Goal: Task Accomplishment & Management: Use online tool/utility

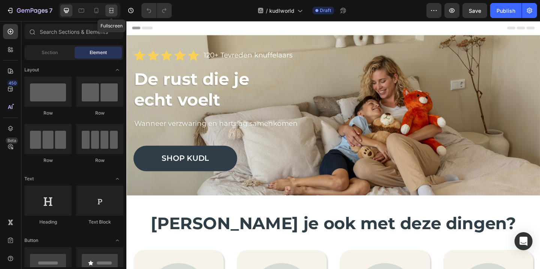
click at [108, 7] on icon at bounding box center [112, 11] width 8 height 8
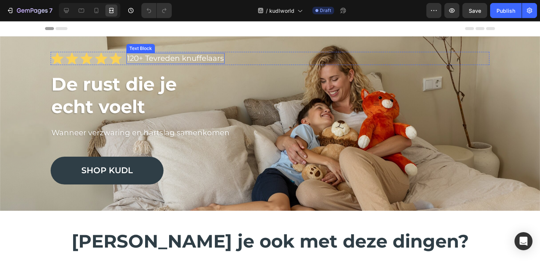
click at [132, 56] on p "120+ Tevreden knuffelaars" at bounding box center [175, 58] width 97 height 9
click at [132, 59] on p "120+ Tevreden knuffelaars" at bounding box center [175, 58] width 97 height 9
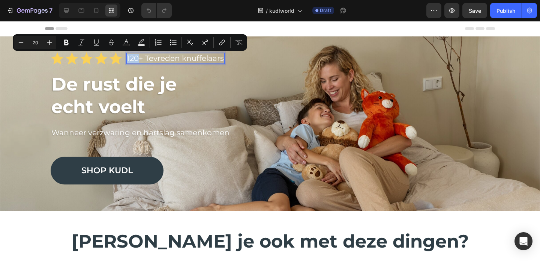
click at [133, 59] on p "120+ Tevreden knuffelaars" at bounding box center [175, 58] width 97 height 9
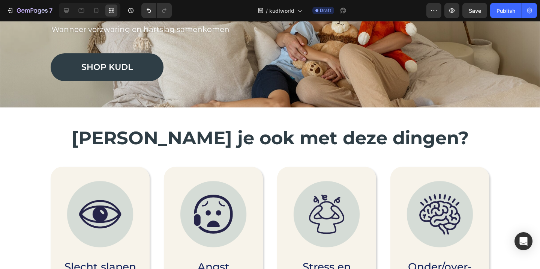
scroll to position [96, 0]
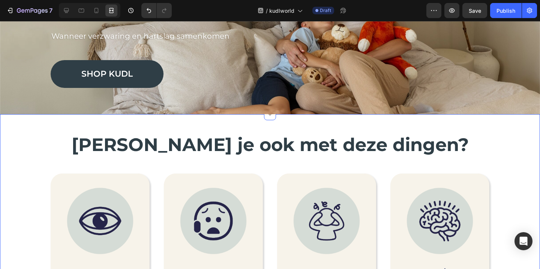
click at [248, 143] on strong "Worstel je ook met deze dingen?" at bounding box center [270, 145] width 397 height 22
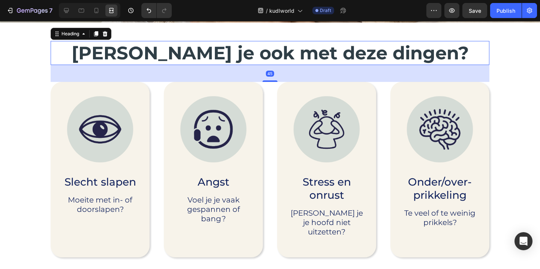
scroll to position [189, 0]
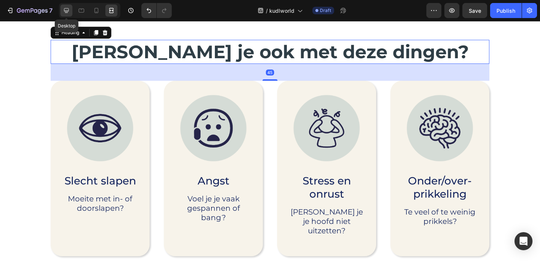
click at [70, 9] on div at bounding box center [66, 11] width 12 height 12
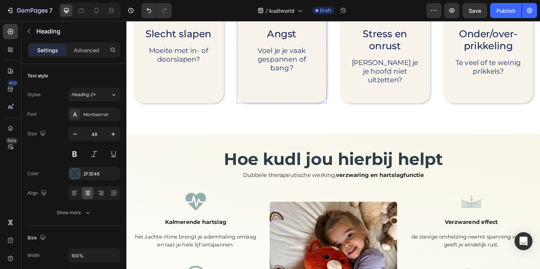
scroll to position [337, 0]
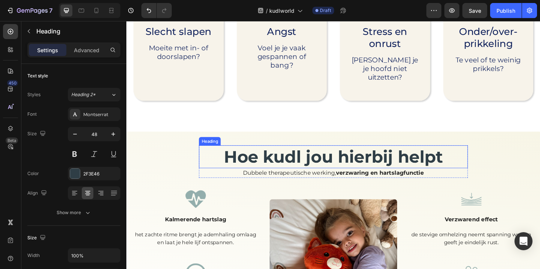
click at [296, 164] on h2 "Hoe kudl jou hierbij helpt" at bounding box center [351, 168] width 275 height 25
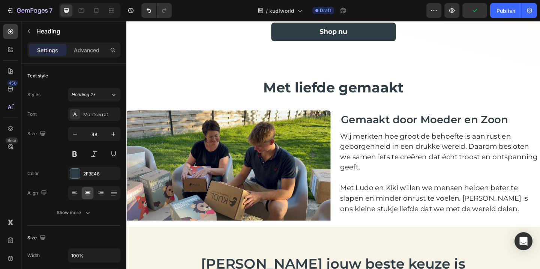
scroll to position [738, 0]
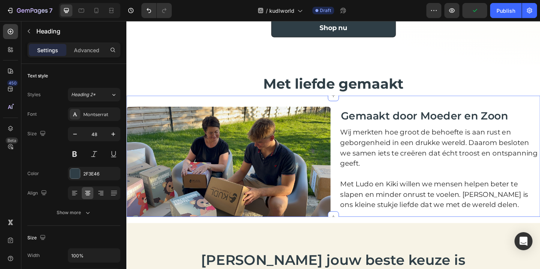
click at [286, 98] on span "Met liefde gemaakt" at bounding box center [351, 89] width 153 height 18
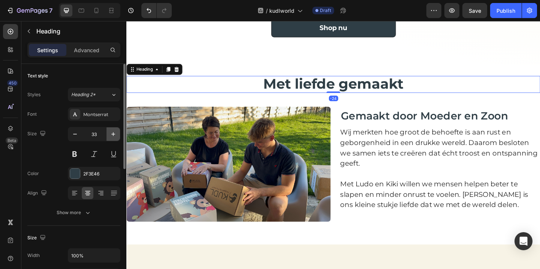
click at [112, 131] on icon "button" at bounding box center [114, 134] width 8 height 8
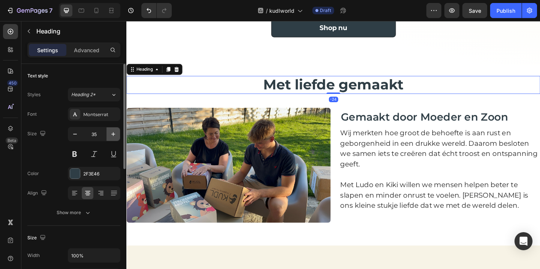
click at [112, 131] on icon "button" at bounding box center [114, 134] width 8 height 8
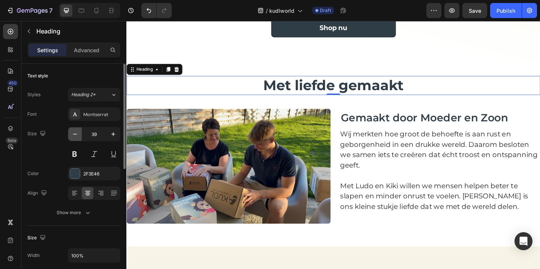
click at [80, 135] on button "button" at bounding box center [75, 134] width 14 height 14
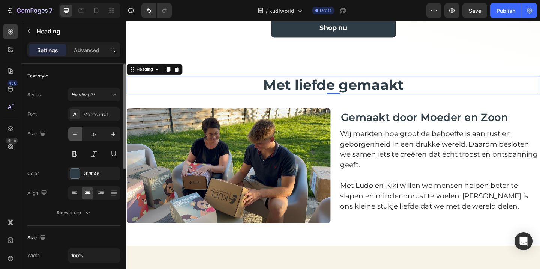
type input "36"
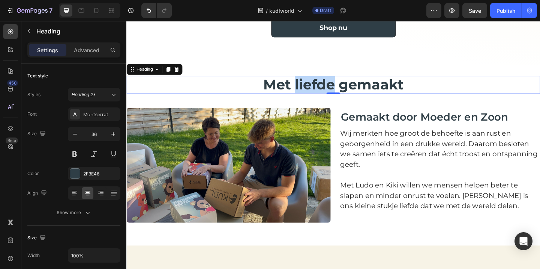
click at [323, 99] on span "Met liefde gemaakt" at bounding box center [351, 90] width 153 height 18
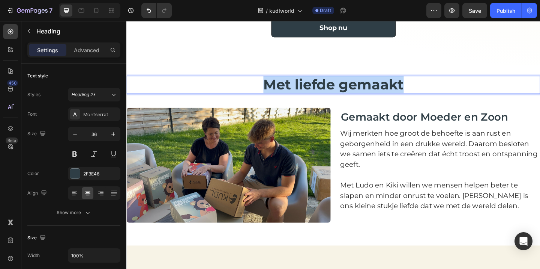
click at [323, 99] on span "Met liefde gemaakt" at bounding box center [351, 90] width 153 height 18
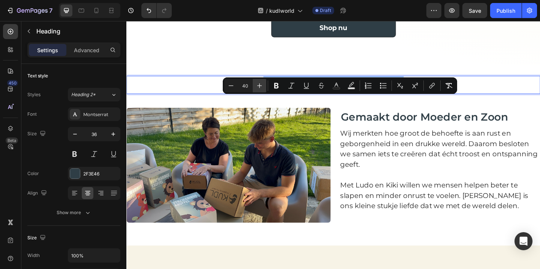
click at [261, 80] on button "Plus" at bounding box center [260, 86] width 14 height 14
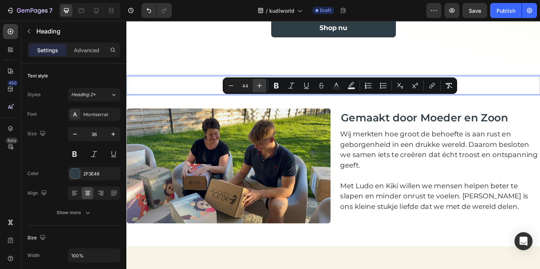
click at [261, 80] on button "Plus" at bounding box center [260, 86] width 14 height 14
type input "48"
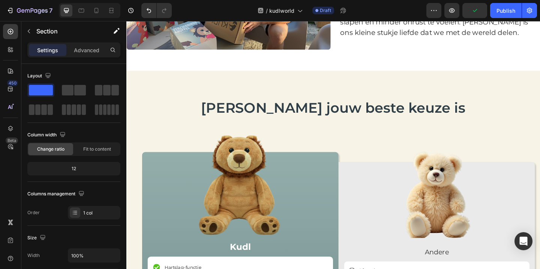
scroll to position [951, 0]
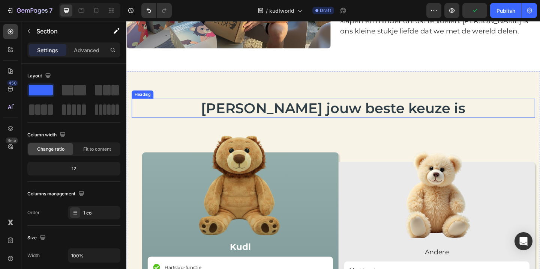
click at [271, 115] on span "Waarom Kudl jouw beste keuze is" at bounding box center [352, 115] width 288 height 18
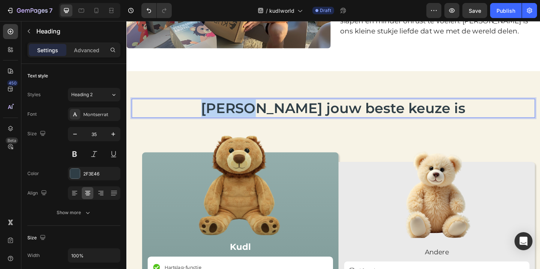
click at [271, 116] on span "Waarom Kudl jouw beste keuze is" at bounding box center [352, 115] width 288 height 18
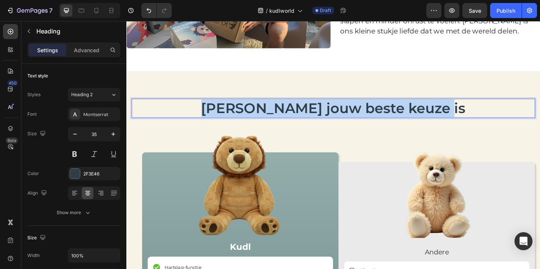
click at [271, 116] on span "Waarom Kudl jouw beste keuze is" at bounding box center [352, 115] width 288 height 18
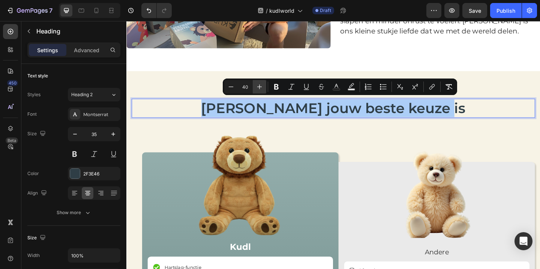
click at [261, 87] on icon "Editor contextual toolbar" at bounding box center [260, 87] width 8 height 8
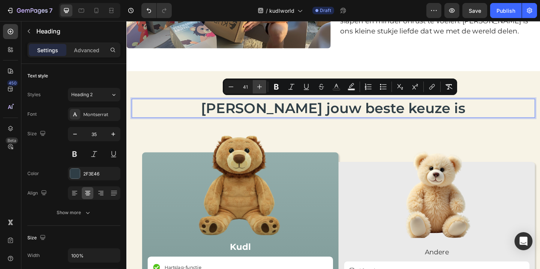
click at [261, 87] on icon "Editor contextual toolbar" at bounding box center [260, 87] width 8 height 8
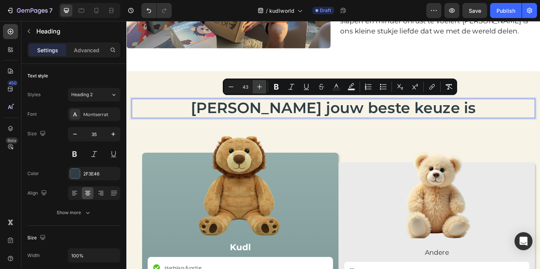
click at [261, 87] on icon "Editor contextual toolbar" at bounding box center [260, 87] width 8 height 8
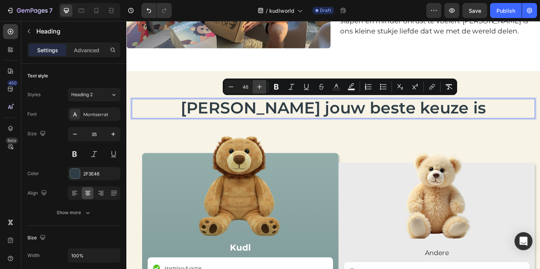
click at [261, 87] on icon "Editor contextual toolbar" at bounding box center [260, 87] width 8 height 8
type input "48"
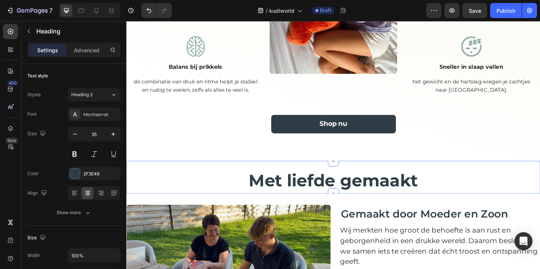
click at [299, 191] on span "Met liefde gemaakt" at bounding box center [352, 194] width 184 height 22
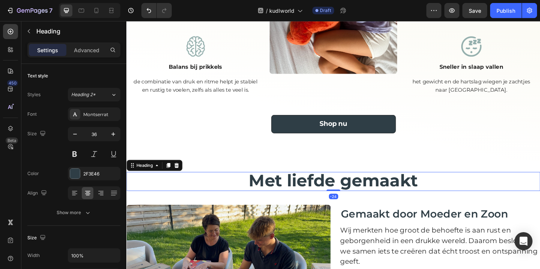
scroll to position [688, 0]
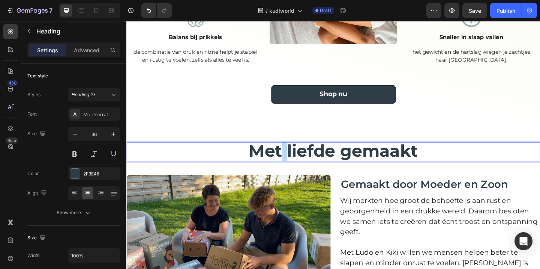
click at [292, 173] on span "Met liefde gemaakt" at bounding box center [352, 162] width 184 height 22
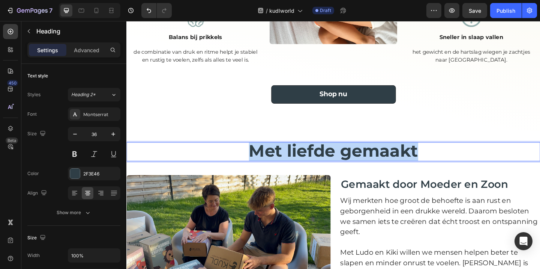
click at [292, 173] on span "Met liefde gemaakt" at bounding box center [352, 162] width 184 height 22
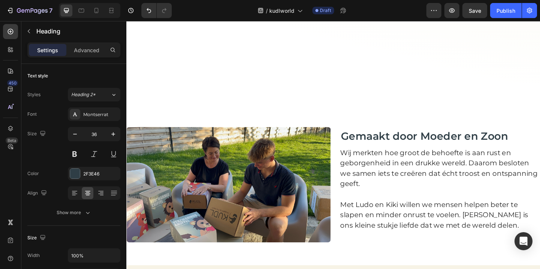
scroll to position [891, 0]
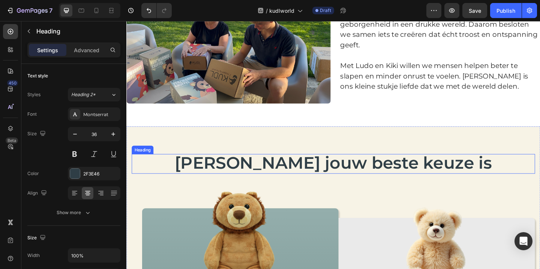
click at [314, 180] on span "Waarom Kudl jouw beste keuze is" at bounding box center [351, 175] width 345 height 22
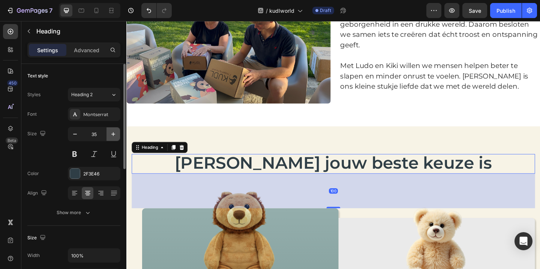
click at [112, 135] on icon "button" at bounding box center [114, 134] width 8 height 8
type input "36"
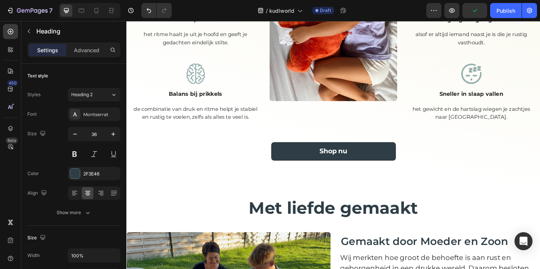
scroll to position [626, 0]
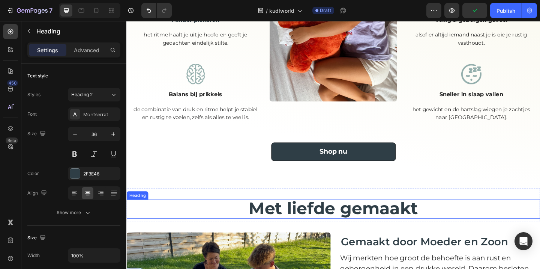
click at [296, 224] on span "Met liefde gemaakt" at bounding box center [352, 224] width 184 height 22
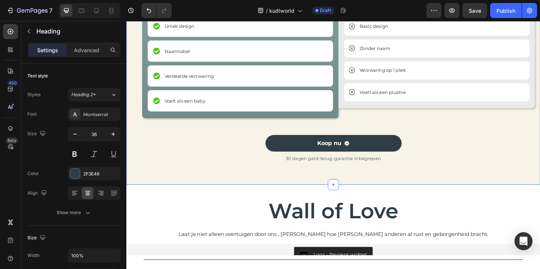
scroll to position [1339, 0]
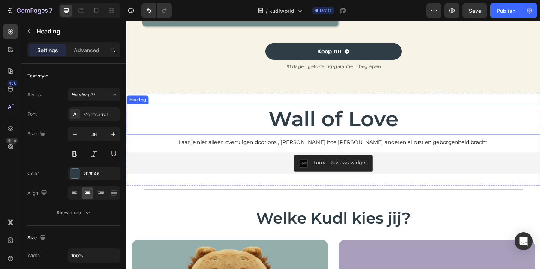
click at [297, 127] on h2 "Wall of Love" at bounding box center [351, 127] width 450 height 33
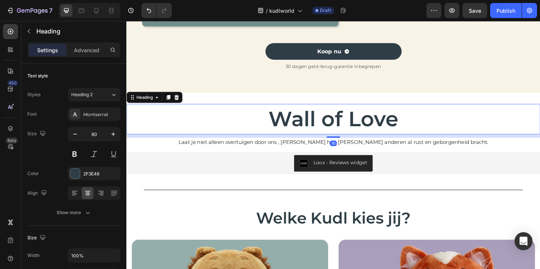
click at [297, 127] on h2 "Wall of Love" at bounding box center [351, 127] width 450 height 33
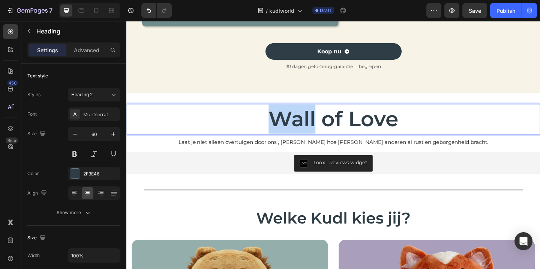
click at [297, 127] on p "Wall of Love" at bounding box center [351, 128] width 449 height 32
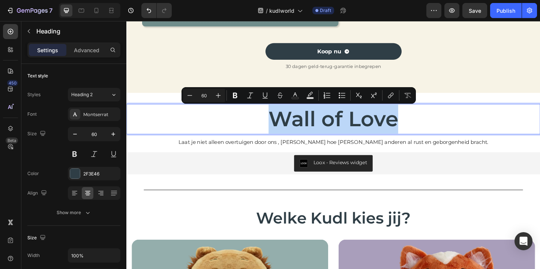
click at [297, 127] on p "Wall of Love" at bounding box center [351, 128] width 449 height 32
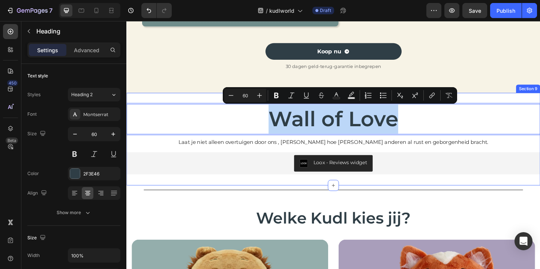
click at [215, 105] on div "Wall of Love Heading 10 Laat je niet alleen overtuigen door ons , lees hoe Kudl…" at bounding box center [351, 149] width 450 height 101
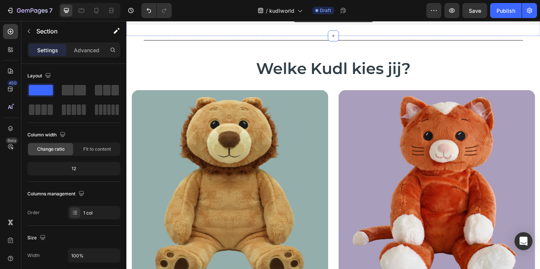
scroll to position [1509, 0]
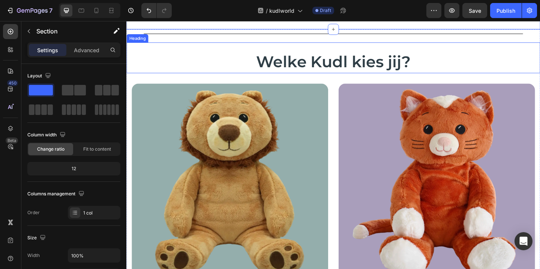
click at [314, 58] on h2 "Welke Kudl kies jij?" at bounding box center [351, 65] width 450 height 25
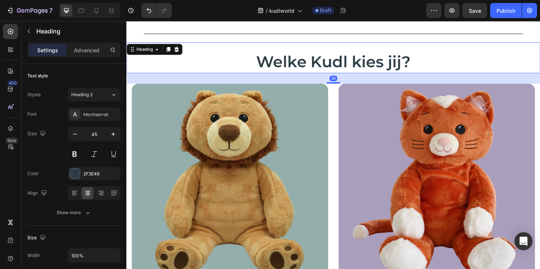
click at [317, 68] on h2 "Welke Kudl kies jij?" at bounding box center [351, 65] width 450 height 25
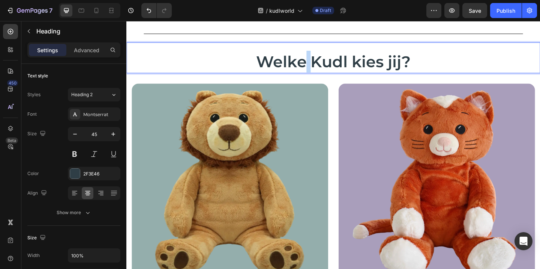
click at [318, 68] on p "Welke Kudl kies jij?" at bounding box center [351, 65] width 449 height 24
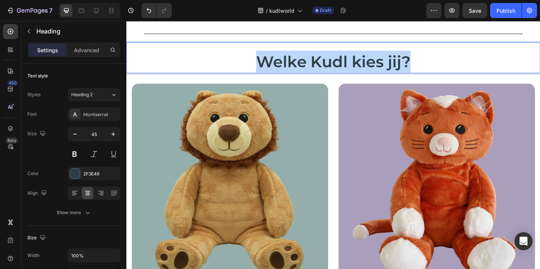
click at [318, 68] on p "Welke Kudl kies jij?" at bounding box center [351, 65] width 449 height 24
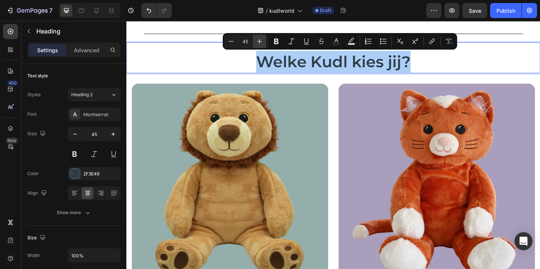
click at [260, 40] on icon "Editor contextual toolbar" at bounding box center [260, 42] width 8 height 8
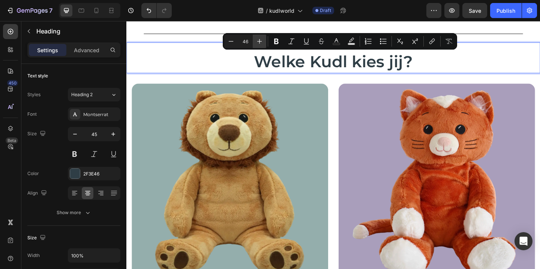
click at [260, 40] on icon "Editor contextual toolbar" at bounding box center [260, 42] width 8 height 8
click at [234, 39] on icon "Editor contextual toolbar" at bounding box center [231, 42] width 8 height 8
type input "48"
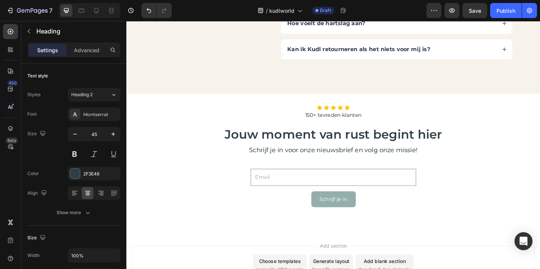
scroll to position [2379, 0]
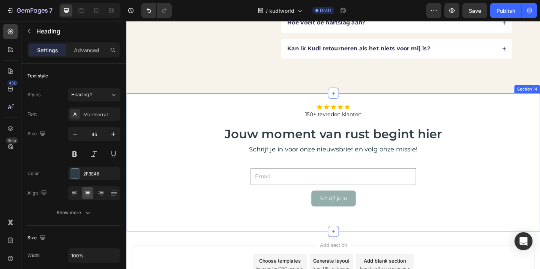
click at [316, 104] on div "Icon Icon Icon Icon Icon Icon List 150+ tevreden klanten Text Block Jouw moment…" at bounding box center [351, 174] width 450 height 150
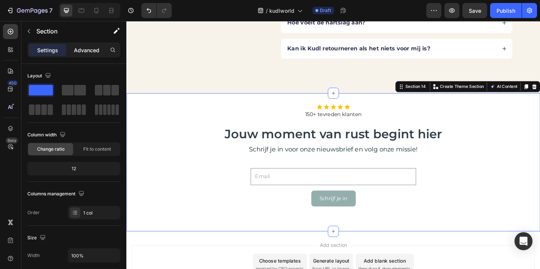
click at [96, 52] on p "Advanced" at bounding box center [87, 50] width 26 height 8
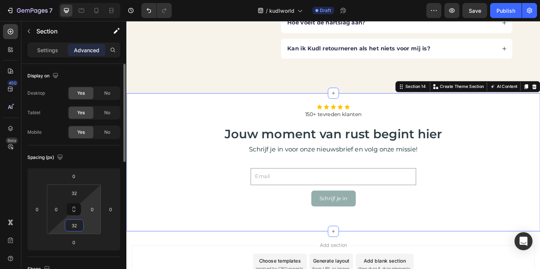
drag, startPoint x: 89, startPoint y: 228, endPoint x: 89, endPoint y: 218, distance: 10.5
click at [89, 0] on html "7 / kudlworld Draft Preview Save Publish 450 Beta Sections(18) Elements(83) Sec…" at bounding box center [270, 0] width 540 height 0
type input "32"
click at [85, 0] on html "7 / kudlworld Draft Preview Save Publish 450 Beta Sections(18) Elements(83) Sec…" at bounding box center [270, 0] width 540 height 0
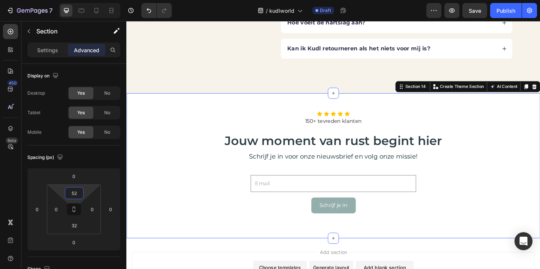
type input "50"
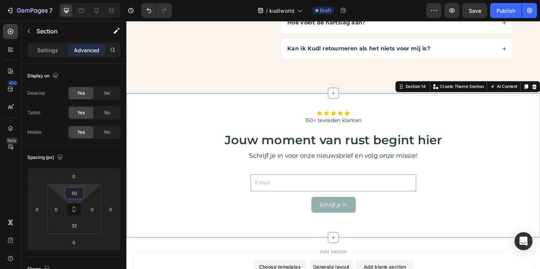
drag, startPoint x: 84, startPoint y: 191, endPoint x: 84, endPoint y: 182, distance: 9.0
click at [84, 0] on html "7 / kudlworld Draft Preview Save Publish 450 Beta Sections(18) Elements(83) Sec…" at bounding box center [270, 0] width 540 height 0
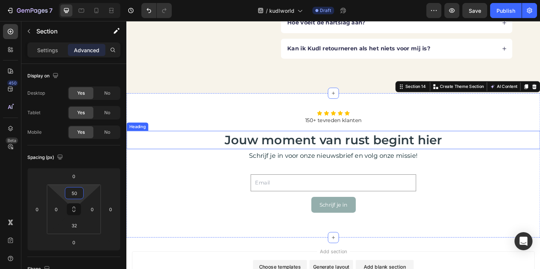
click at [204, 147] on h2 "Jouw moment van rust begint hier" at bounding box center [351, 150] width 450 height 20
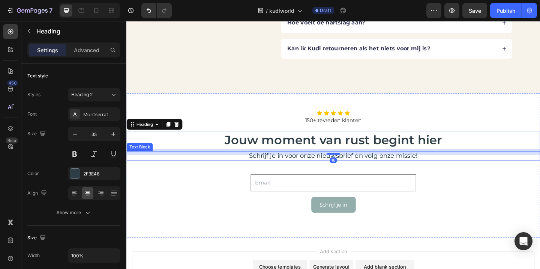
click at [197, 219] on div "Icon Icon Icon Icon Icon Icon List 150+ tevreden klanten Text Block Jouw moment…" at bounding box center [351, 181] width 450 height 126
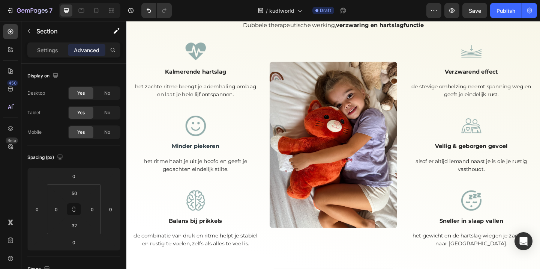
scroll to position [469, 0]
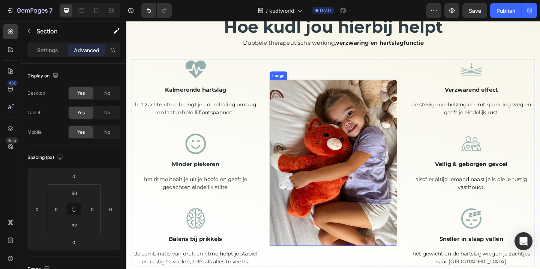
click at [329, 117] on img at bounding box center [351, 175] width 139 height 181
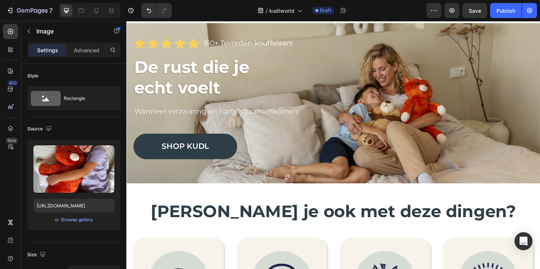
scroll to position [0, 0]
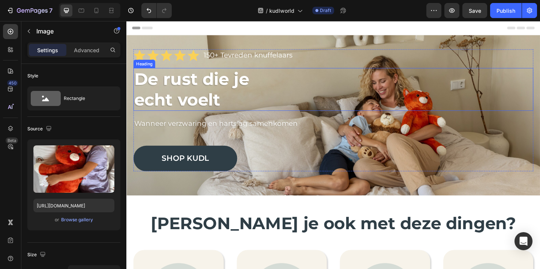
click at [186, 97] on strong "echt voelt" at bounding box center [182, 107] width 94 height 22
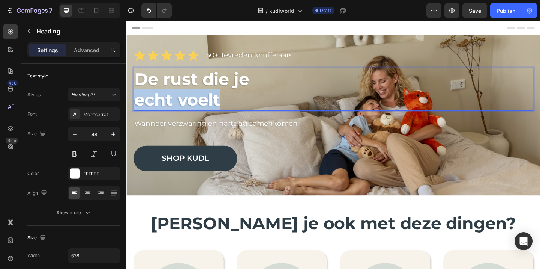
click at [186, 97] on strong "echt voelt" at bounding box center [182, 107] width 94 height 22
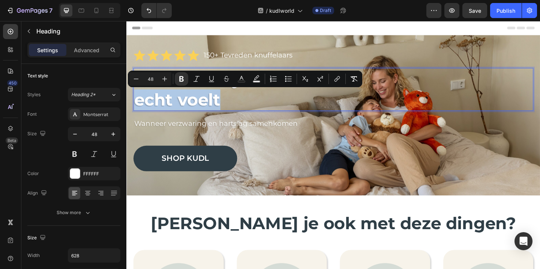
click at [173, 105] on strong "echt voelt" at bounding box center [182, 107] width 94 height 22
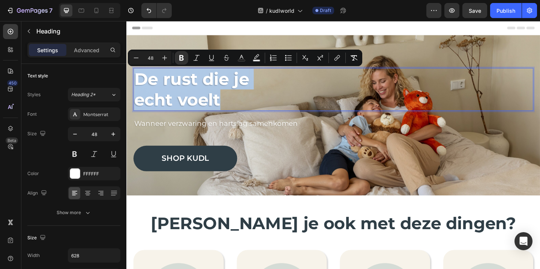
drag, startPoint x: 136, startPoint y: 83, endPoint x: 282, endPoint y: 107, distance: 147.5
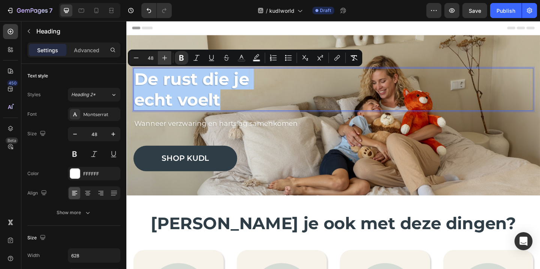
click at [164, 55] on icon "Editor contextual toolbar" at bounding box center [165, 58] width 8 height 8
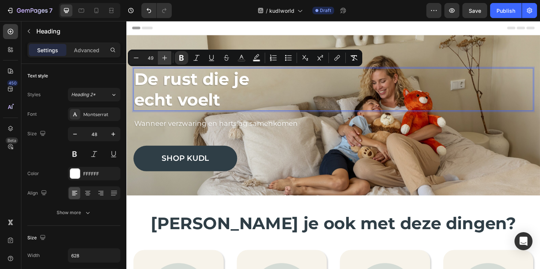
click at [164, 55] on icon "Editor contextual toolbar" at bounding box center [165, 58] width 8 height 8
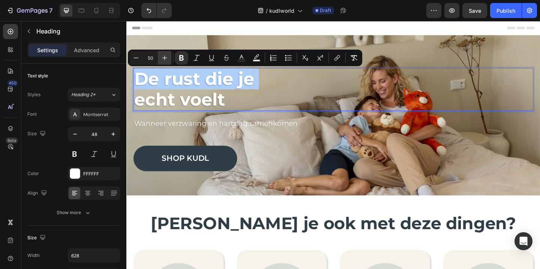
click at [164, 55] on icon "Editor contextual toolbar" at bounding box center [165, 58] width 8 height 8
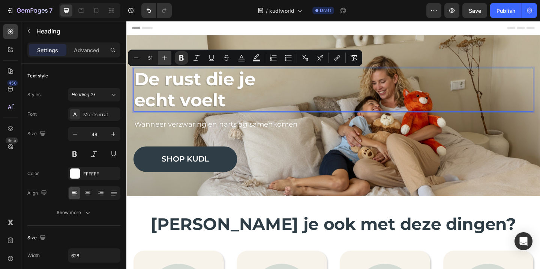
click at [164, 55] on icon "Editor contextual toolbar" at bounding box center [165, 58] width 8 height 8
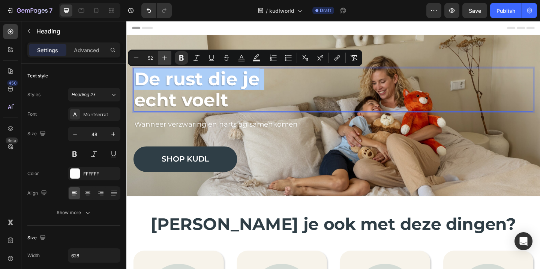
click at [164, 55] on icon "Editor contextual toolbar" at bounding box center [165, 58] width 8 height 8
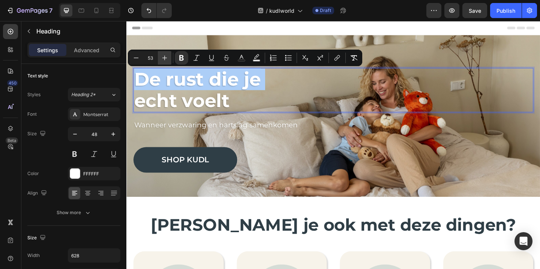
click at [164, 55] on icon "Editor contextual toolbar" at bounding box center [165, 58] width 8 height 8
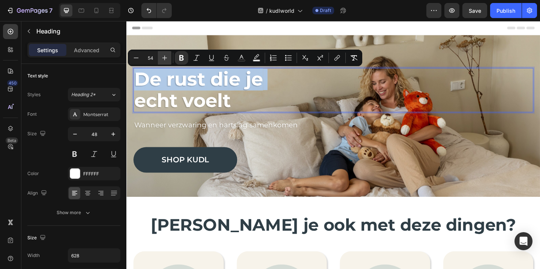
type input "55"
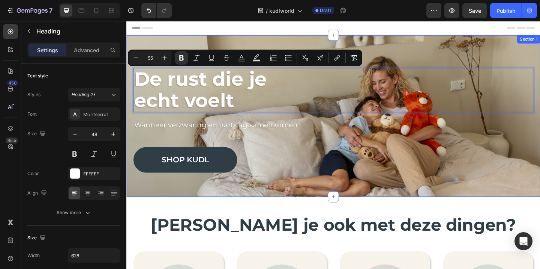
click at [161, 240] on h2 "Worstel je ook met deze dingen?" at bounding box center [351, 242] width 435 height 24
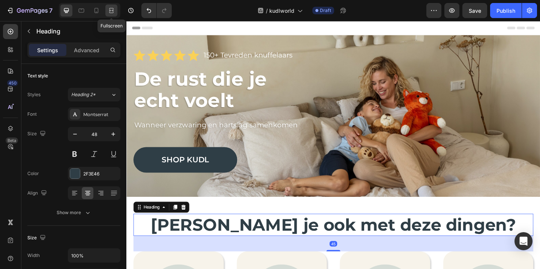
click at [113, 9] on icon at bounding box center [112, 11] width 8 height 8
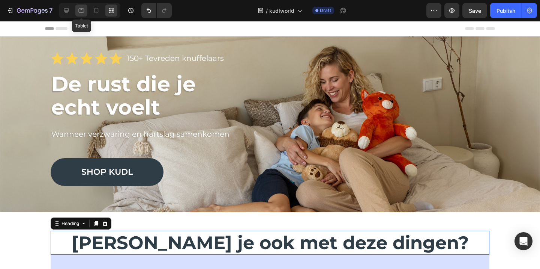
click at [81, 12] on icon at bounding box center [82, 11] width 6 height 4
type input "45"
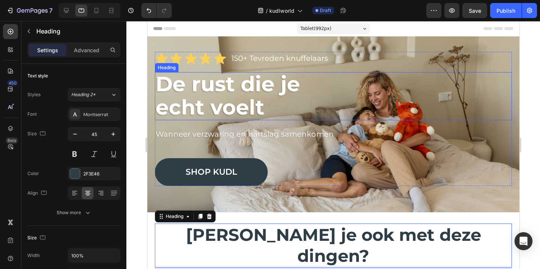
click at [197, 108] on strong "echt voelt" at bounding box center [209, 107] width 109 height 25
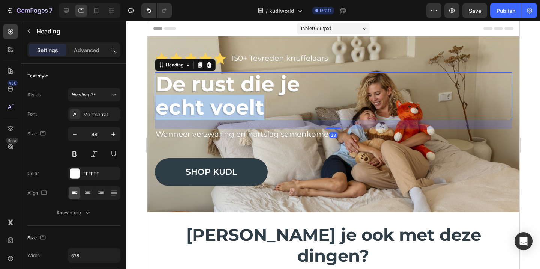
click at [197, 108] on strong "echt voelt" at bounding box center [209, 107] width 109 height 25
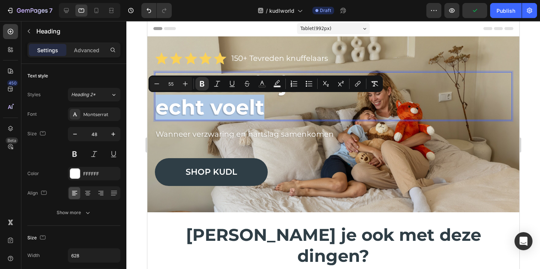
click at [185, 108] on strong "echt voelt" at bounding box center [209, 107] width 109 height 25
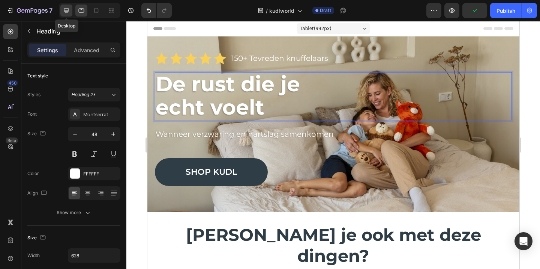
click at [68, 6] on div at bounding box center [66, 11] width 12 height 12
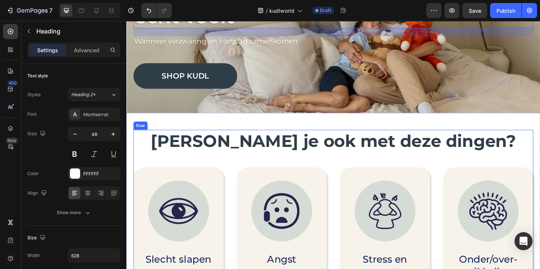
scroll to position [102, 0]
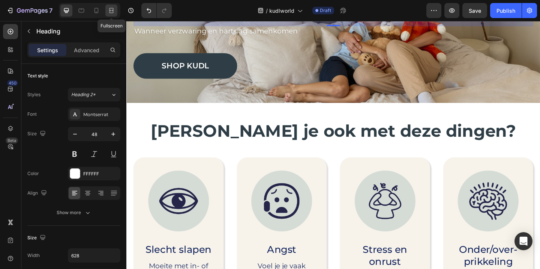
click at [113, 9] on icon at bounding box center [111, 9] width 5 height 2
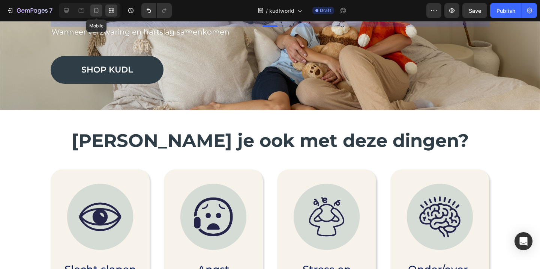
click at [95, 9] on icon at bounding box center [97, 11] width 8 height 8
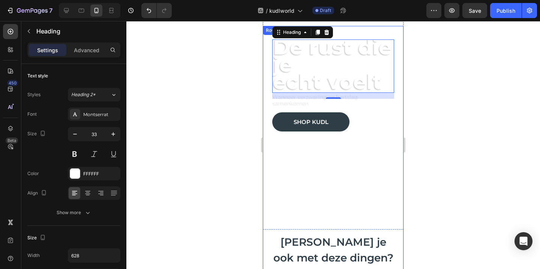
scroll to position [18, 0]
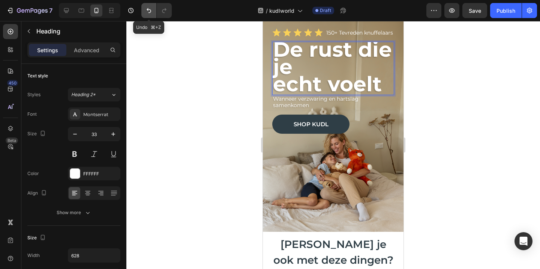
click at [146, 8] on icon "Undo/Redo" at bounding box center [149, 11] width 8 height 8
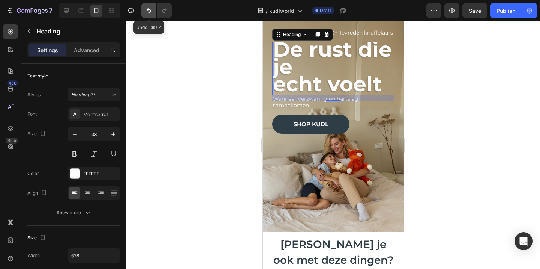
click at [146, 8] on icon "Undo/Redo" at bounding box center [149, 11] width 8 height 8
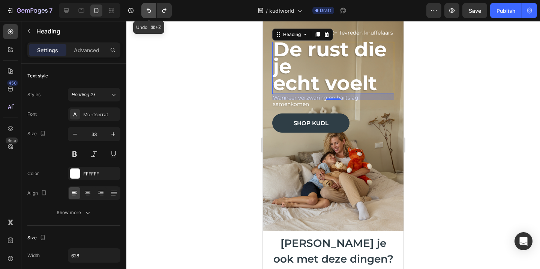
click at [146, 8] on icon "Undo/Redo" at bounding box center [149, 11] width 8 height 8
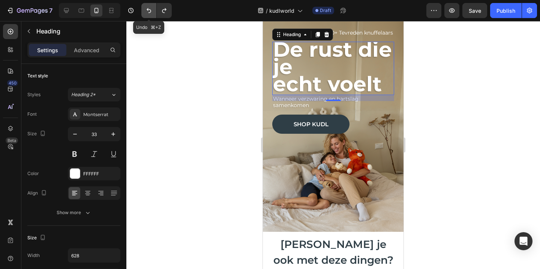
click at [146, 8] on icon "Undo/Redo" at bounding box center [149, 11] width 8 height 8
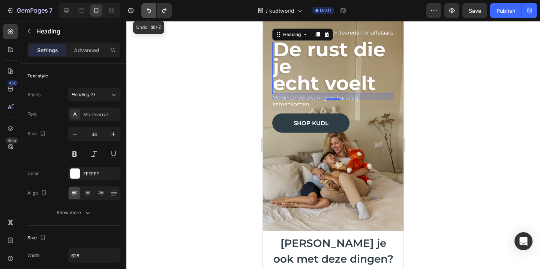
click at [146, 8] on icon "Undo/Redo" at bounding box center [149, 11] width 8 height 8
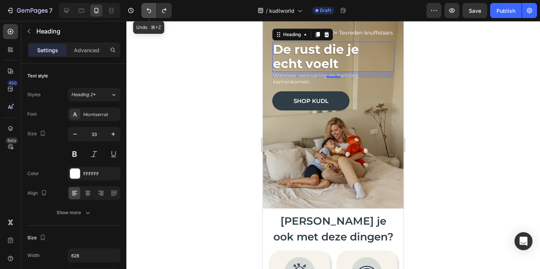
click at [146, 8] on icon "Undo/Redo" at bounding box center [149, 11] width 8 height 8
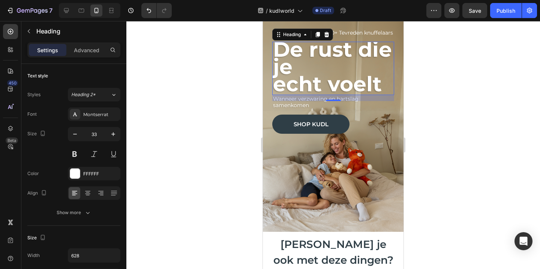
click at [173, 11] on div "7" at bounding box center [89, 10] width 178 height 15
click at [153, 11] on button "Undo/Redo" at bounding box center [148, 10] width 15 height 15
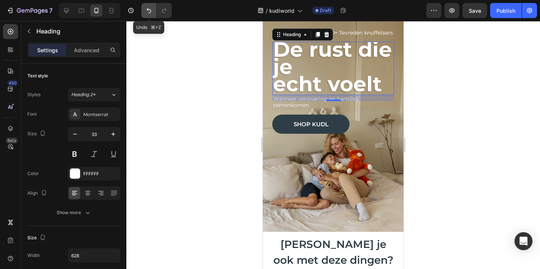
click at [153, 11] on button "Undo/Redo" at bounding box center [148, 10] width 15 height 15
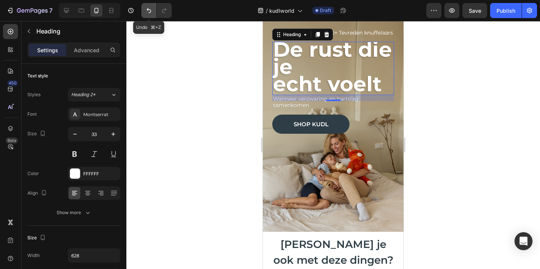
click at [153, 11] on button "Undo/Redo" at bounding box center [148, 10] width 15 height 15
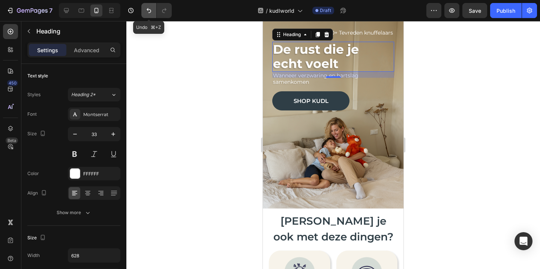
click at [153, 11] on button "Undo/Redo" at bounding box center [148, 10] width 15 height 15
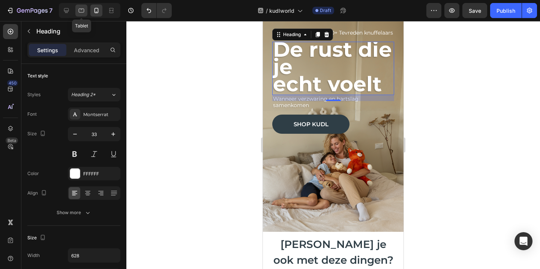
click at [75, 13] on div at bounding box center [81, 11] width 12 height 12
type input "48"
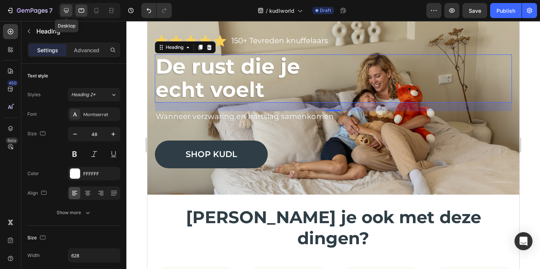
click at [67, 12] on icon at bounding box center [66, 10] width 5 height 5
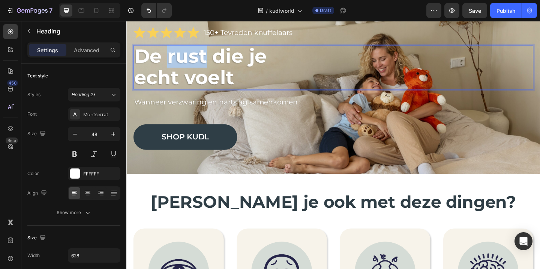
click at [194, 65] on strong "De rust die je" at bounding box center [207, 59] width 144 height 25
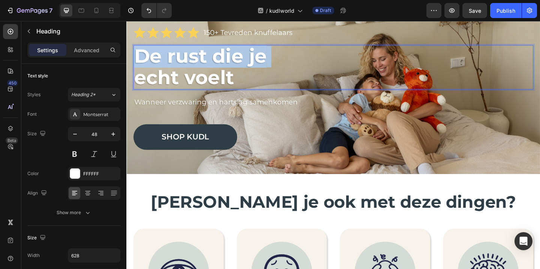
click at [194, 65] on strong "De rust die je" at bounding box center [207, 59] width 144 height 25
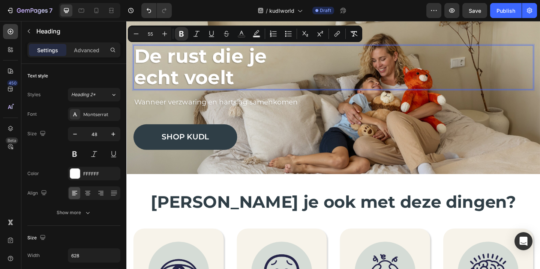
click at [216, 85] on strong "echt voelt" at bounding box center [189, 82] width 109 height 25
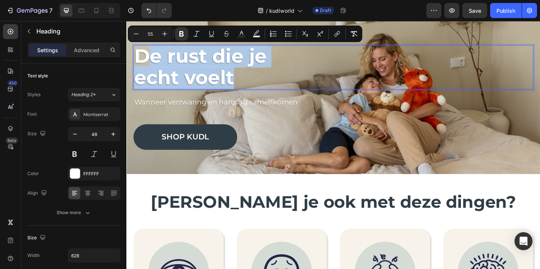
drag, startPoint x: 249, startPoint y: 85, endPoint x: 147, endPoint y: 62, distance: 105.0
click at [147, 62] on p "De rust die je echt voelt" at bounding box center [252, 71] width 234 height 47
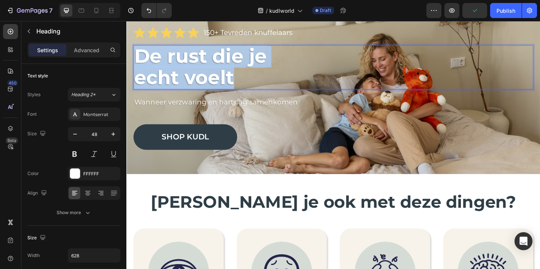
drag, startPoint x: 248, startPoint y: 84, endPoint x: 137, endPoint y: 57, distance: 114.5
click at [137, 57] on p "De rust die je echt voelt" at bounding box center [252, 71] width 234 height 47
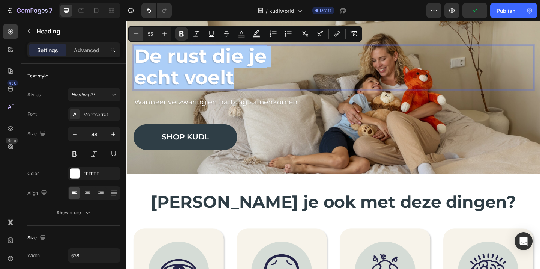
click at [137, 36] on icon "Editor contextual toolbar" at bounding box center [136, 34] width 8 height 8
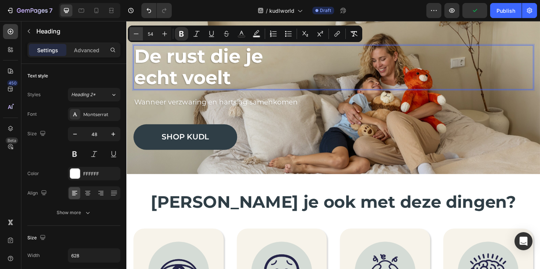
click at [137, 36] on icon "Editor contextual toolbar" at bounding box center [136, 34] width 8 height 8
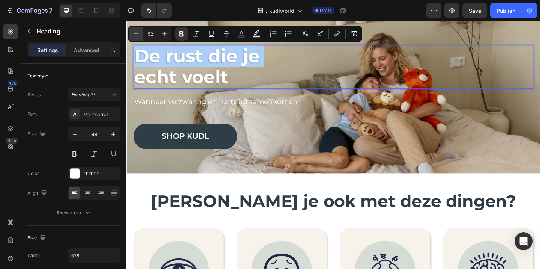
click at [137, 36] on icon "Editor contextual toolbar" at bounding box center [136, 34] width 8 height 8
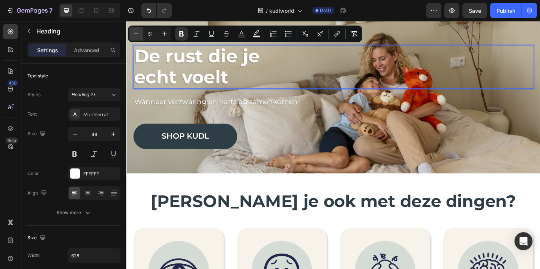
click at [137, 36] on icon "Editor contextual toolbar" at bounding box center [136, 34] width 8 height 8
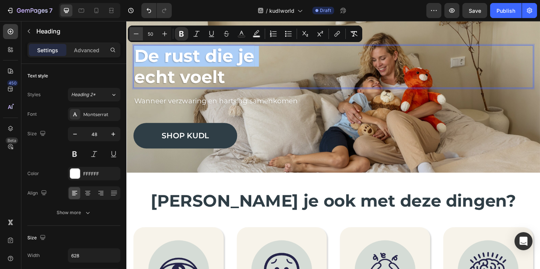
click at [137, 36] on icon "Editor contextual toolbar" at bounding box center [136, 34] width 8 height 8
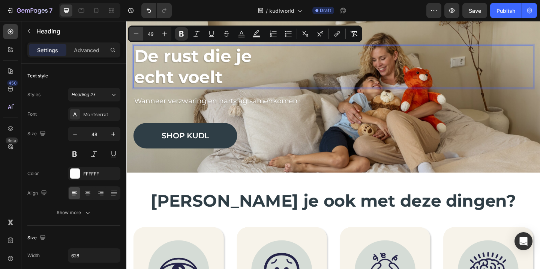
click at [137, 36] on icon "Editor contextual toolbar" at bounding box center [136, 34] width 8 height 8
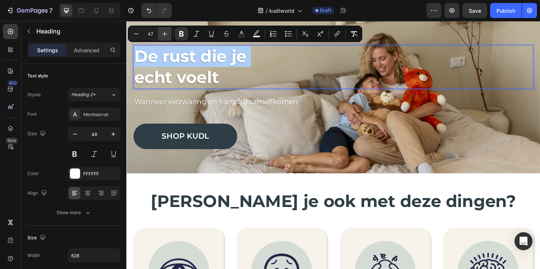
click at [165, 34] on icon "Editor contextual toolbar" at bounding box center [164, 34] width 5 height 5
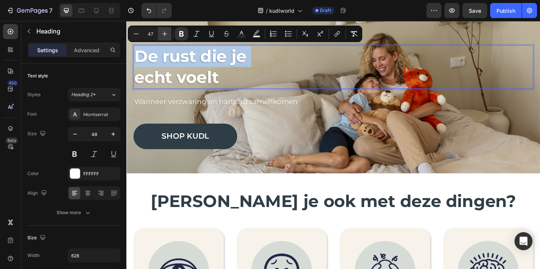
type input "48"
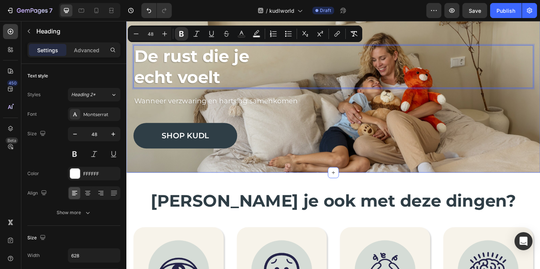
click at [158, 217] on h2 "Worstel je ook met deze dingen?" at bounding box center [351, 216] width 435 height 24
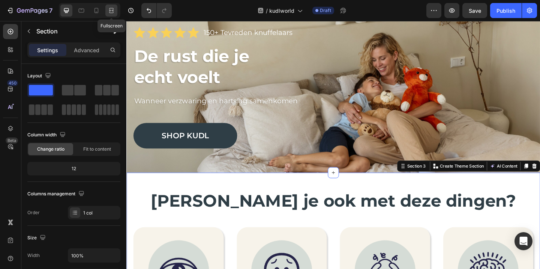
click at [113, 13] on icon at bounding box center [112, 11] width 8 height 8
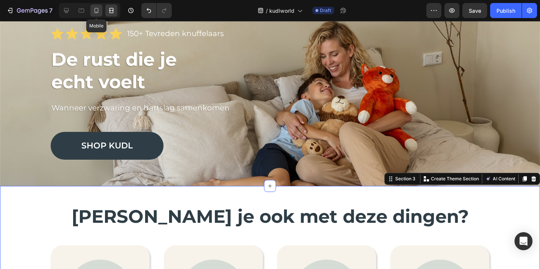
click at [98, 11] on icon at bounding box center [97, 11] width 8 height 8
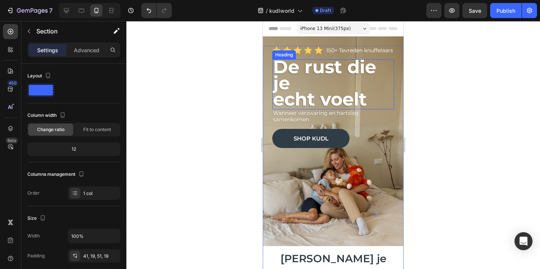
click at [333, 110] on strong "echt voelt" at bounding box center [320, 99] width 94 height 22
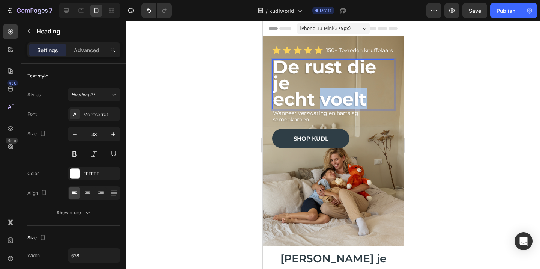
click at [333, 110] on strong "echt voelt" at bounding box center [320, 99] width 94 height 22
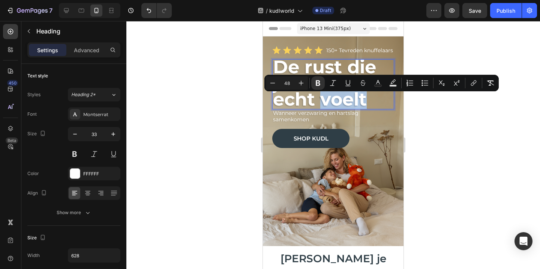
click at [333, 110] on strong "echt voelt" at bounding box center [320, 99] width 94 height 22
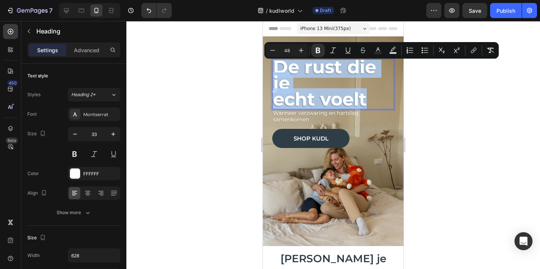
drag, startPoint x: 376, startPoint y: 107, endPoint x: 252, endPoint y: 59, distance: 133.1
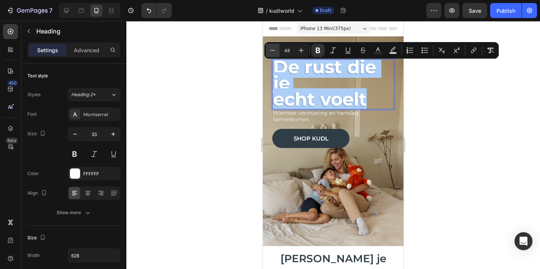
click at [274, 52] on icon "Editor contextual toolbar" at bounding box center [273, 51] width 8 height 8
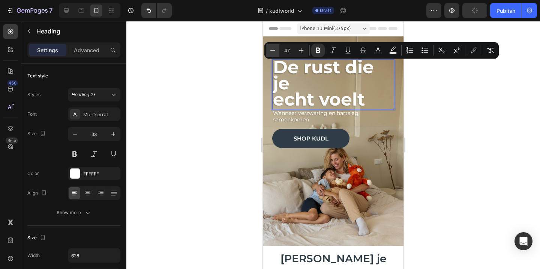
click at [274, 52] on icon "Editor contextual toolbar" at bounding box center [273, 51] width 8 height 8
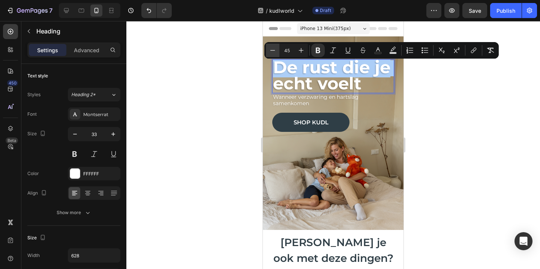
click at [274, 52] on icon "Editor contextual toolbar" at bounding box center [273, 51] width 8 height 8
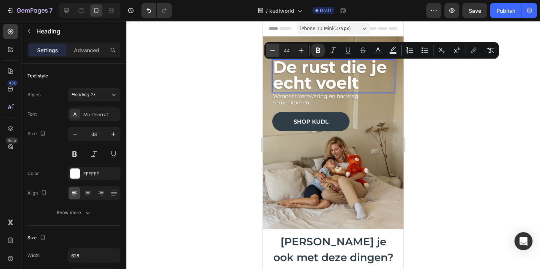
click at [274, 52] on icon "Editor contextual toolbar" at bounding box center [273, 51] width 8 height 8
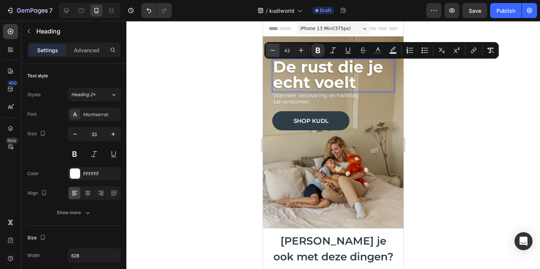
click at [274, 52] on icon "Editor contextual toolbar" at bounding box center [273, 51] width 8 height 8
type input "40"
click at [206, 135] on div at bounding box center [333, 145] width 414 height 248
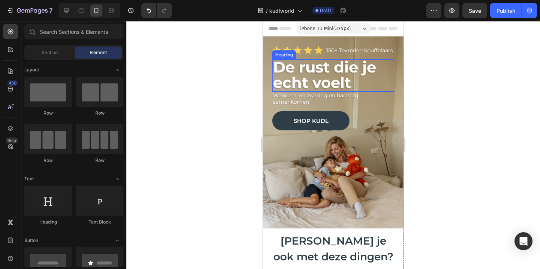
click at [336, 86] on strong "echt voelt" at bounding box center [312, 82] width 78 height 18
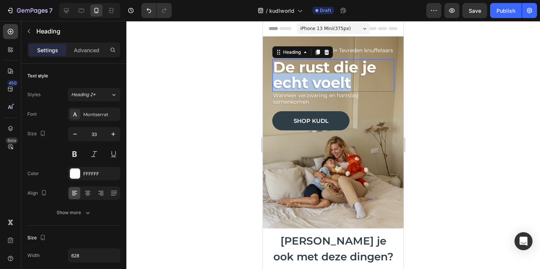
click at [336, 86] on strong "echt voelt" at bounding box center [312, 82] width 78 height 18
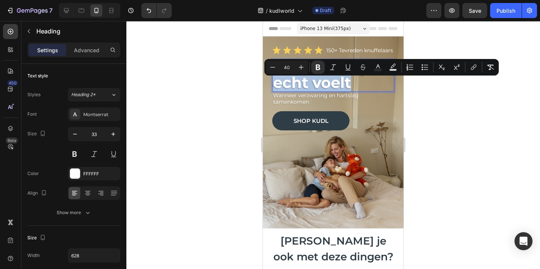
click at [360, 86] on p "De rust die je echt voelt" at bounding box center [333, 75] width 120 height 31
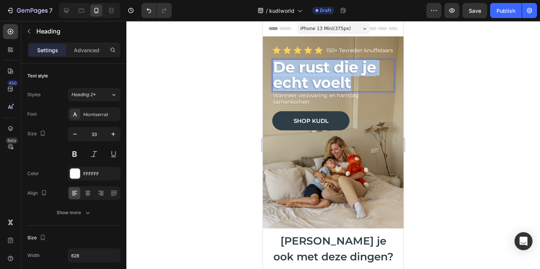
drag, startPoint x: 361, startPoint y: 86, endPoint x: 258, endPoint y: 61, distance: 105.4
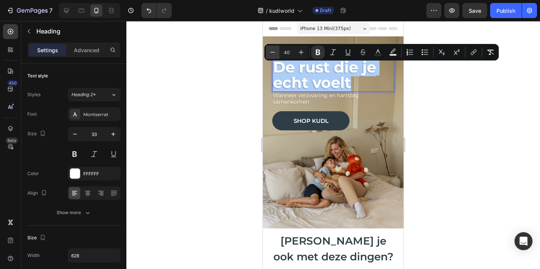
click at [273, 52] on icon "Editor contextual toolbar" at bounding box center [272, 52] width 5 height 0
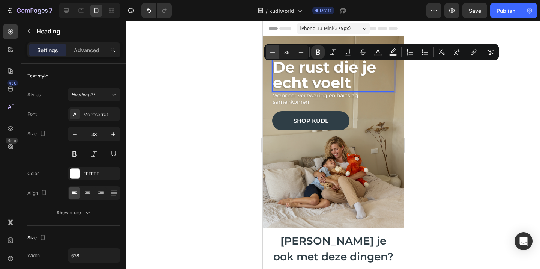
click at [273, 52] on icon "Editor contextual toolbar" at bounding box center [272, 52] width 5 height 0
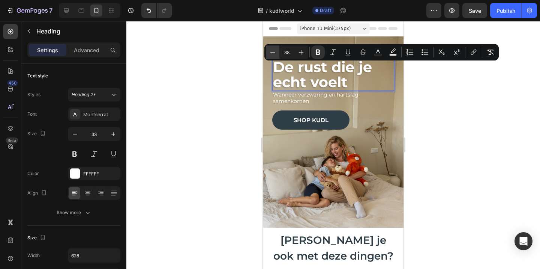
click at [273, 52] on icon "Editor contextual toolbar" at bounding box center [272, 52] width 5 height 0
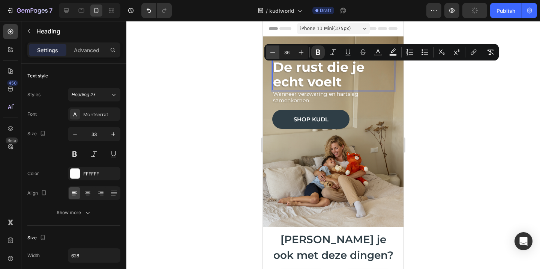
type input "35"
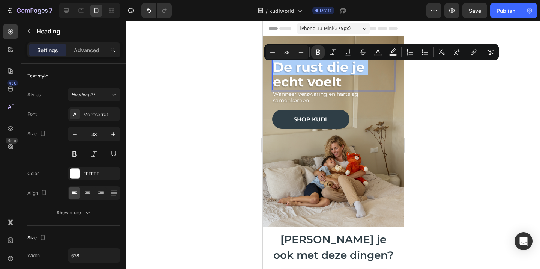
click at [228, 84] on div at bounding box center [333, 145] width 414 height 248
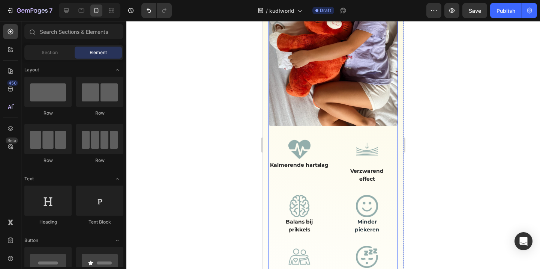
scroll to position [635, 0]
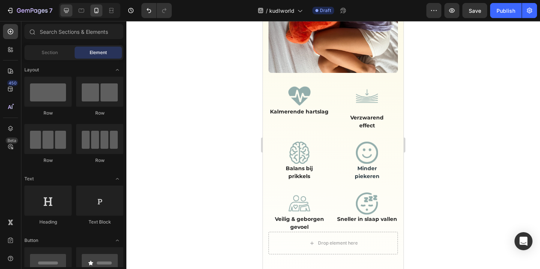
click at [69, 6] on div at bounding box center [66, 11] width 12 height 12
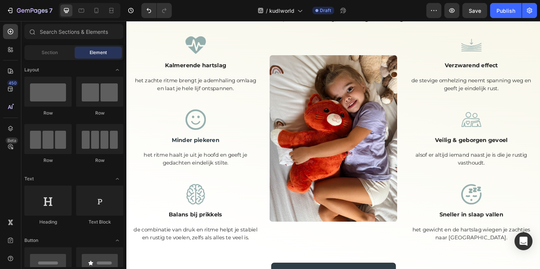
scroll to position [542, 0]
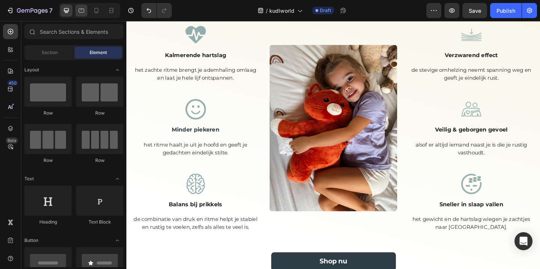
click at [87, 6] on div at bounding box center [81, 11] width 12 height 12
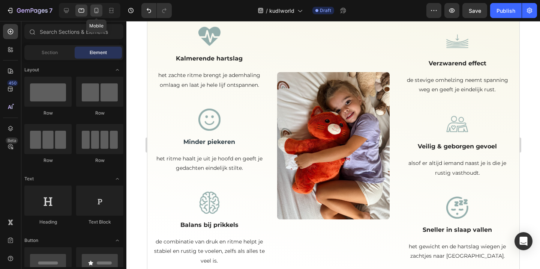
click at [98, 6] on div at bounding box center [96, 11] width 12 height 12
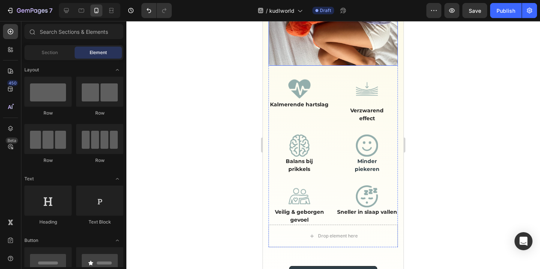
scroll to position [633, 0]
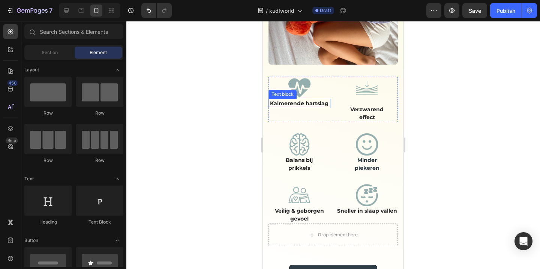
click at [298, 99] on p "Kalmerende hartslag" at bounding box center [299, 103] width 60 height 8
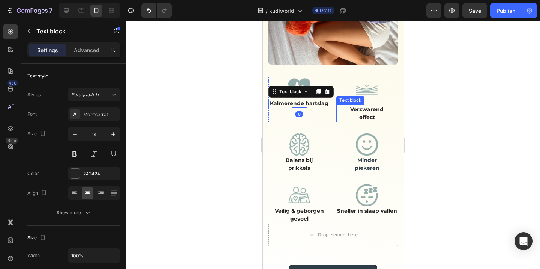
click at [356, 113] on p "effect" at bounding box center [367, 117] width 60 height 8
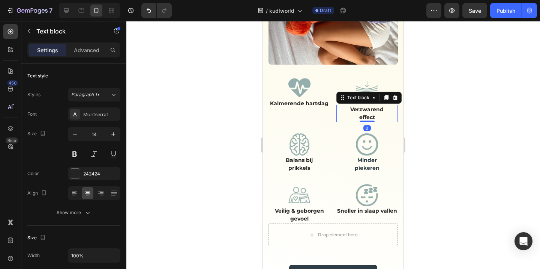
click at [487, 126] on div at bounding box center [333, 145] width 414 height 248
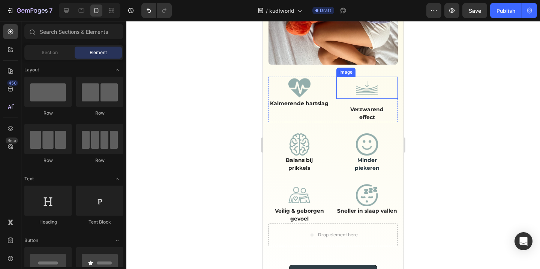
click at [371, 85] on img at bounding box center [367, 88] width 22 height 22
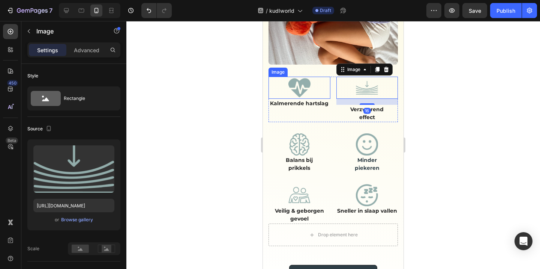
click at [299, 83] on img at bounding box center [299, 88] width 22 height 22
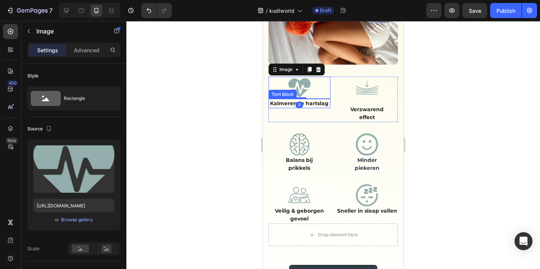
click at [314, 101] on p "Kalmerende hartslag" at bounding box center [299, 103] width 60 height 8
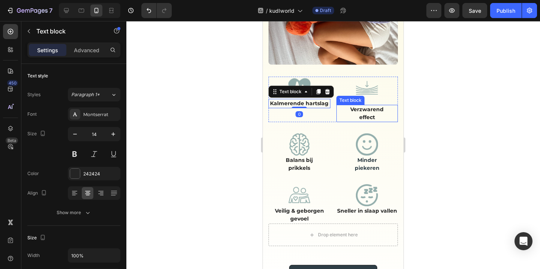
click at [357, 105] on p "Verzwarend" at bounding box center [367, 109] width 60 height 8
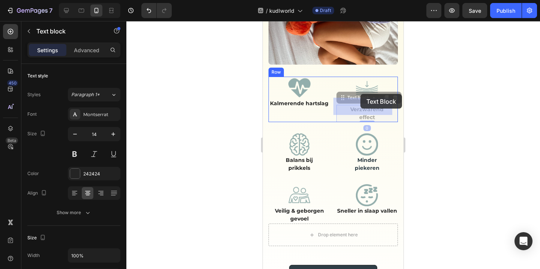
drag, startPoint x: 341, startPoint y: 92, endPoint x: 360, endPoint y: 94, distance: 19.6
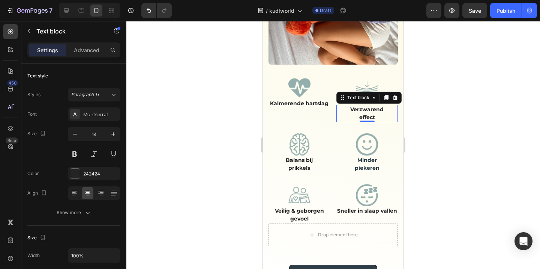
click at [465, 107] on div at bounding box center [333, 145] width 414 height 248
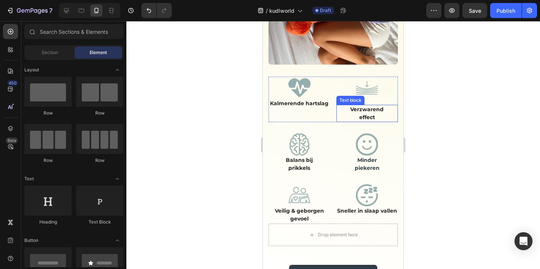
click at [373, 105] on p "Verzwarend" at bounding box center [367, 109] width 60 height 8
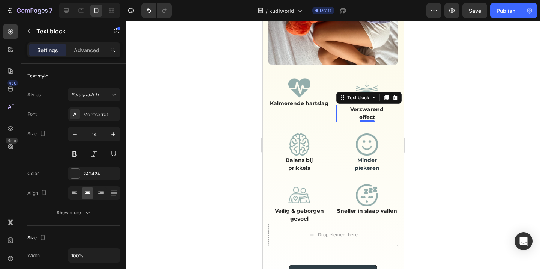
click at [365, 120] on div at bounding box center [367, 121] width 15 height 2
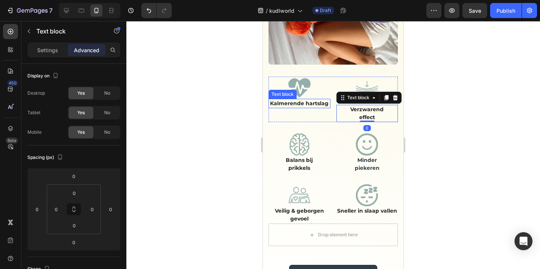
click at [311, 101] on p "Kalmerende hartslag" at bounding box center [299, 103] width 60 height 8
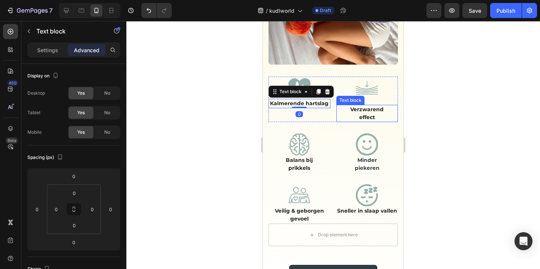
click at [358, 113] on p "effect" at bounding box center [367, 117] width 60 height 8
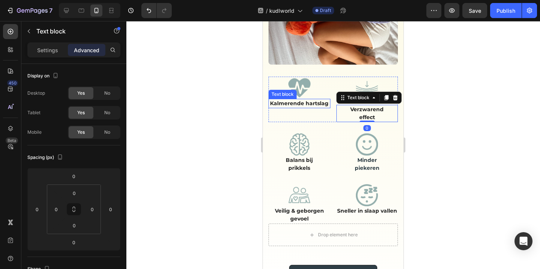
click at [314, 105] on p "Kalmerende hartslag" at bounding box center [299, 103] width 60 height 8
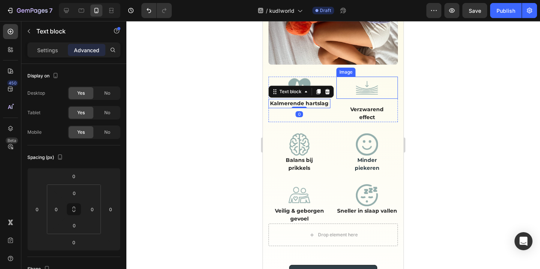
click at [356, 89] on img at bounding box center [367, 88] width 22 height 22
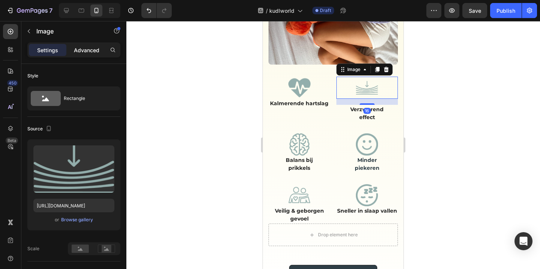
click at [91, 52] on p "Advanced" at bounding box center [87, 50] width 26 height 8
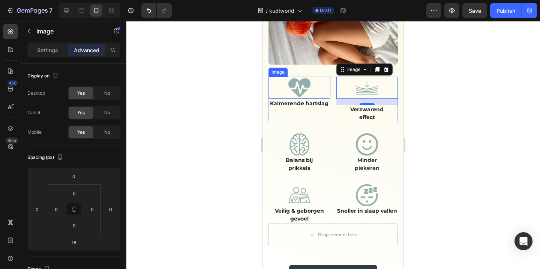
click at [312, 81] on div at bounding box center [300, 88] width 62 height 22
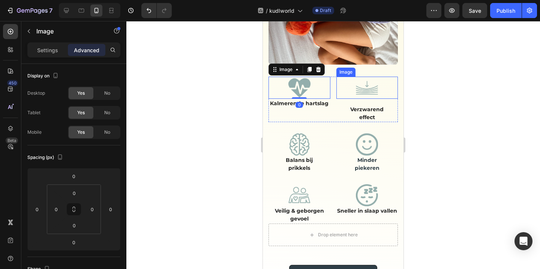
click at [351, 84] on div at bounding box center [367, 88] width 62 height 22
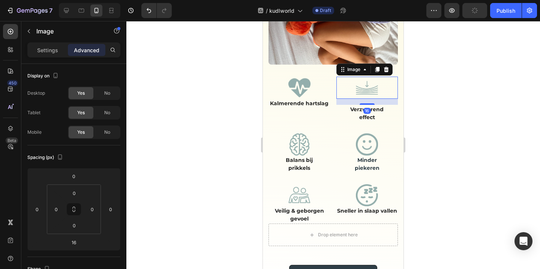
scroll to position [627, 0]
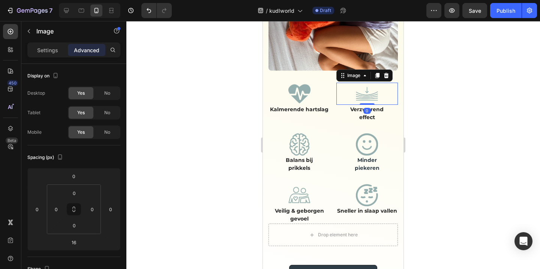
drag, startPoint x: 363, startPoint y: 96, endPoint x: 364, endPoint y: 87, distance: 9.0
click at [364, 87] on div "Image 0" at bounding box center [367, 94] width 62 height 22
type input "0"
click at [477, 88] on div at bounding box center [333, 145] width 414 height 248
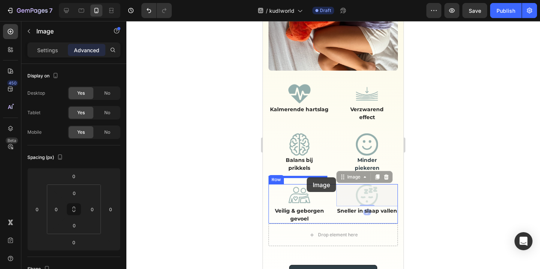
drag, startPoint x: 363, startPoint y: 182, endPoint x: 306, endPoint y: 177, distance: 56.8
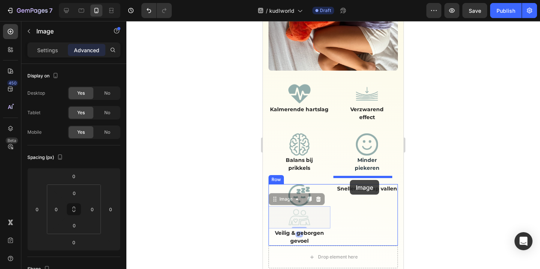
drag, startPoint x: 303, startPoint y: 209, endPoint x: 350, endPoint y: 180, distance: 55.8
type input "16"
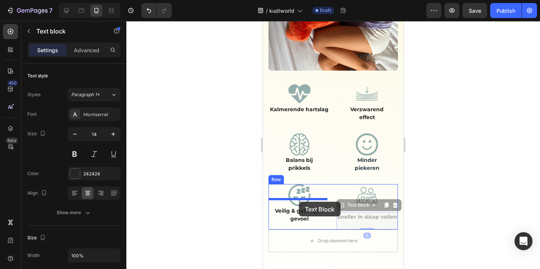
drag, startPoint x: 374, startPoint y: 212, endPoint x: 299, endPoint y: 201, distance: 75.3
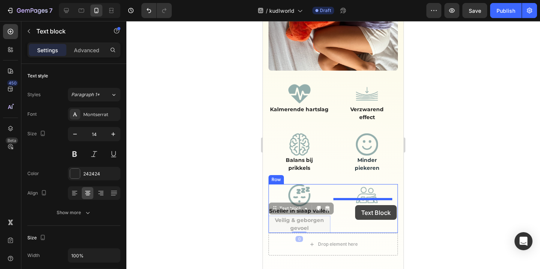
drag, startPoint x: 307, startPoint y: 221, endPoint x: 355, endPoint y: 205, distance: 50.5
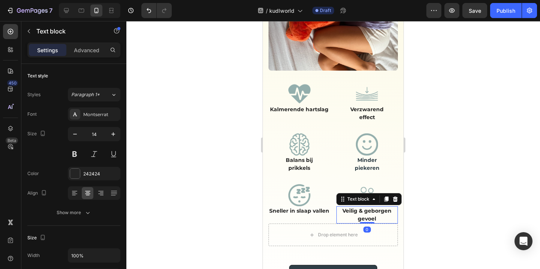
click at [455, 212] on div at bounding box center [333, 145] width 414 height 248
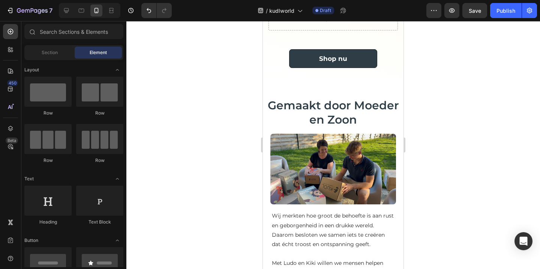
scroll to position [845, 0]
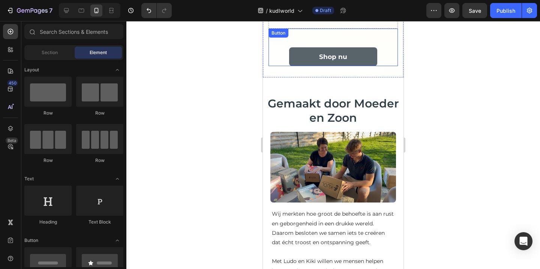
click at [366, 54] on link "Shop nu" at bounding box center [333, 56] width 88 height 19
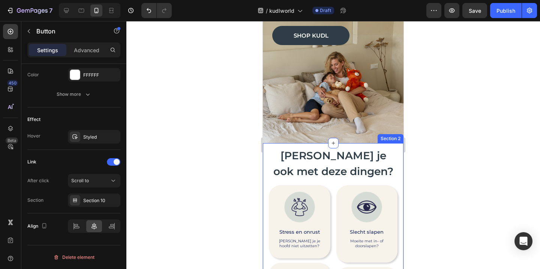
scroll to position [102, 0]
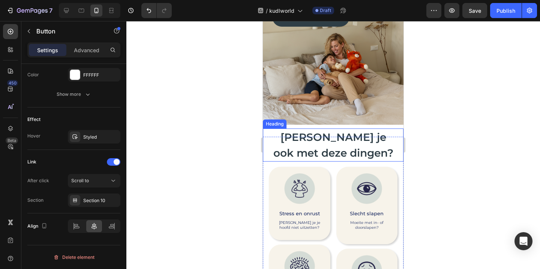
click at [362, 150] on h2 "Worstel je ook met deze dingen?" at bounding box center [333, 144] width 129 height 33
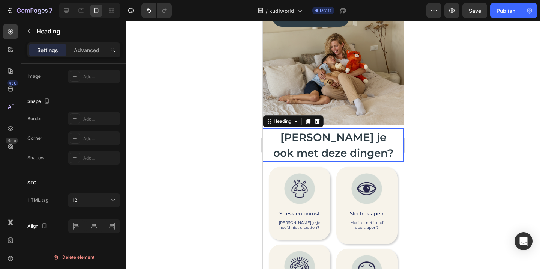
scroll to position [0, 0]
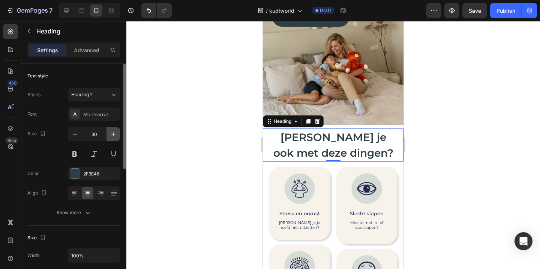
click at [113, 129] on button "button" at bounding box center [114, 134] width 14 height 14
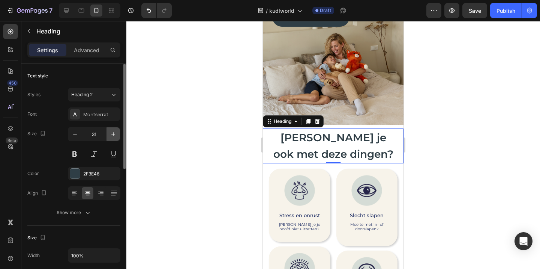
click at [113, 131] on icon "button" at bounding box center [114, 134] width 8 height 8
click at [81, 136] on button "button" at bounding box center [75, 134] width 14 height 14
type input "30"
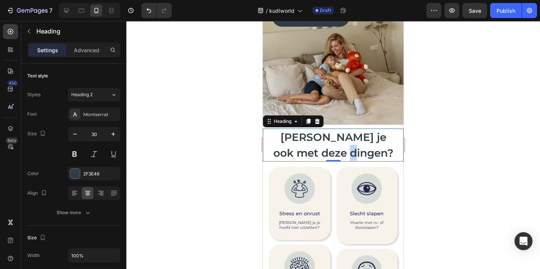
click at [360, 152] on span "Worstel je ook met deze dingen?" at bounding box center [333, 145] width 120 height 29
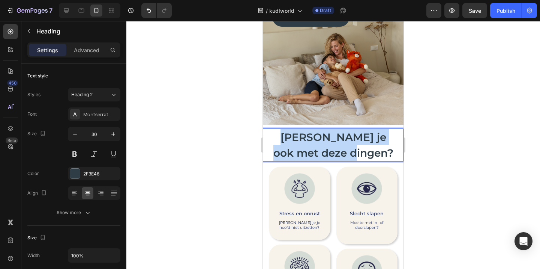
click at [360, 152] on span "Worstel je ook met deze dingen?" at bounding box center [333, 145] width 120 height 29
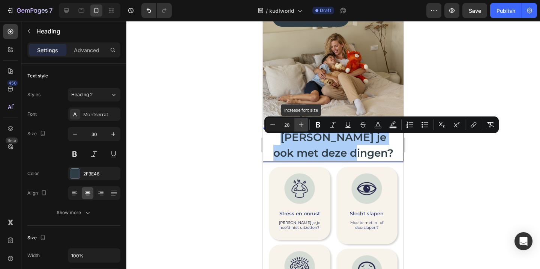
click at [303, 122] on icon "Editor contextual toolbar" at bounding box center [301, 125] width 8 height 8
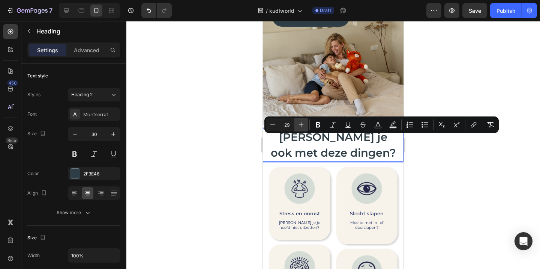
click at [303, 122] on icon "Editor contextual toolbar" at bounding box center [301, 125] width 8 height 8
type input "30"
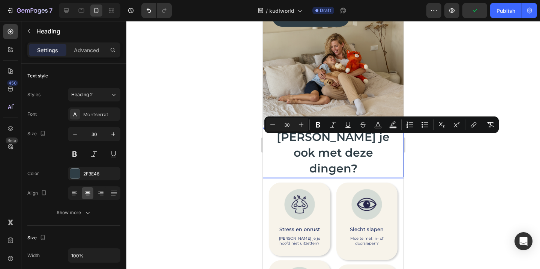
click at [471, 180] on div at bounding box center [333, 145] width 414 height 248
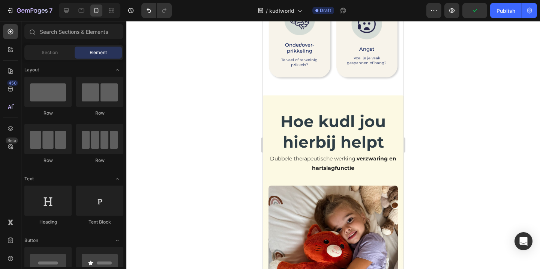
scroll to position [395, 0]
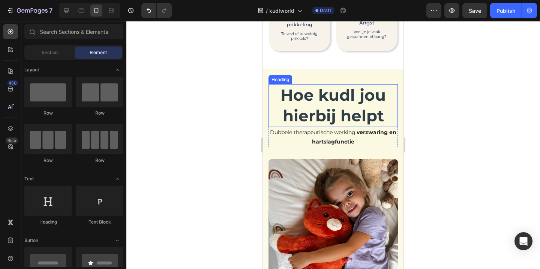
click at [341, 88] on h2 "Hoe kudl jou hierbij helpt" at bounding box center [333, 105] width 117 height 42
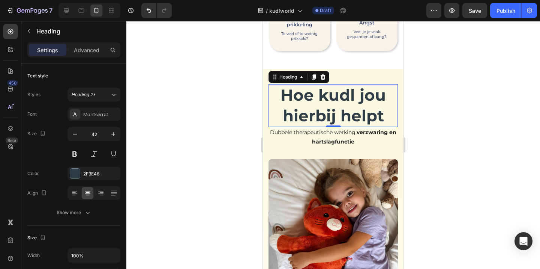
click at [341, 88] on h2 "Hoe kudl jou hierbij helpt" at bounding box center [333, 105] width 117 height 42
click at [341, 88] on p "Hoe kudl jou hierbij helpt" at bounding box center [333, 105] width 116 height 41
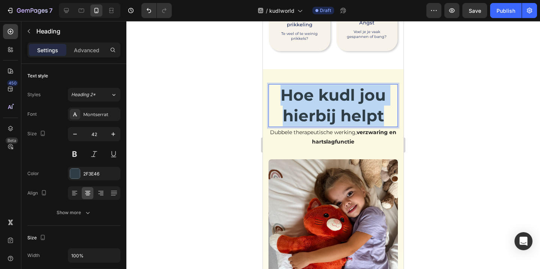
click at [341, 88] on p "Hoe kudl jou hierbij helpt" at bounding box center [333, 105] width 116 height 41
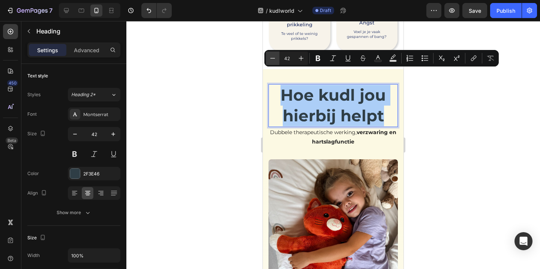
click at [275, 58] on icon "Editor contextual toolbar" at bounding box center [273, 58] width 8 height 8
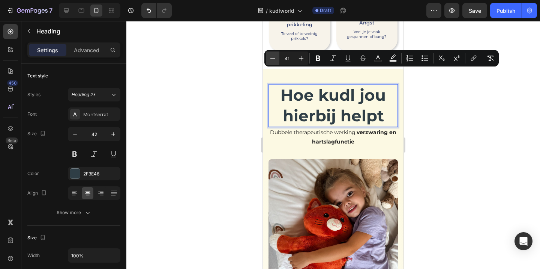
click at [275, 58] on icon "Editor contextual toolbar" at bounding box center [273, 58] width 8 height 8
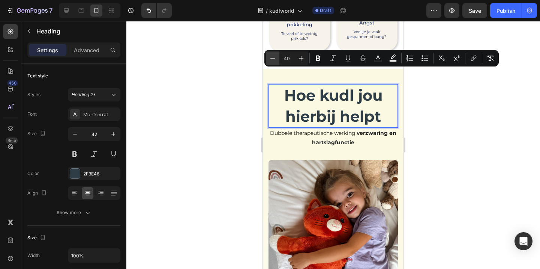
click at [275, 58] on icon "Editor contextual toolbar" at bounding box center [273, 58] width 8 height 8
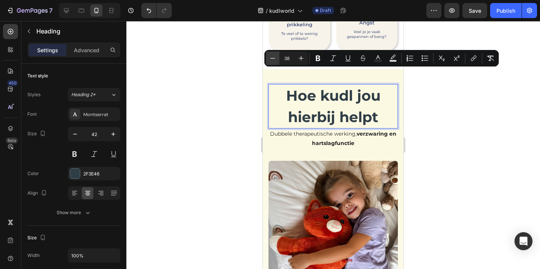
click at [275, 58] on icon "Editor contextual toolbar" at bounding box center [273, 58] width 8 height 8
type input "35"
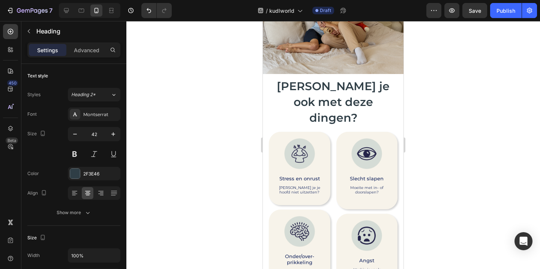
scroll to position [150, 0]
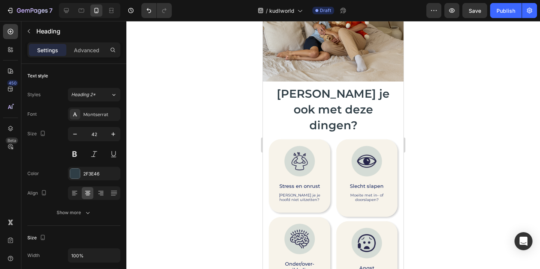
click at [315, 92] on span "Worstel je ook met deze dingen?" at bounding box center [333, 109] width 113 height 45
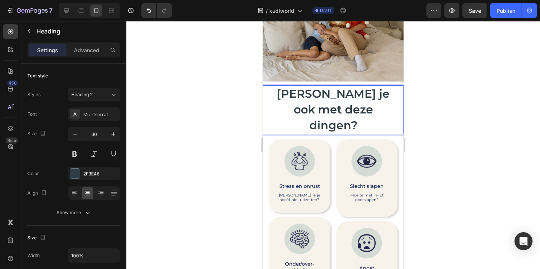
click at [315, 92] on span "Worstel je ook met deze dingen?" at bounding box center [333, 109] width 113 height 45
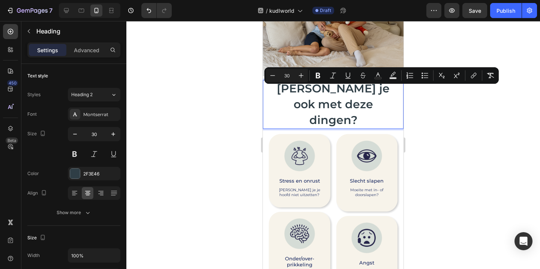
click at [470, 136] on div at bounding box center [333, 145] width 414 height 248
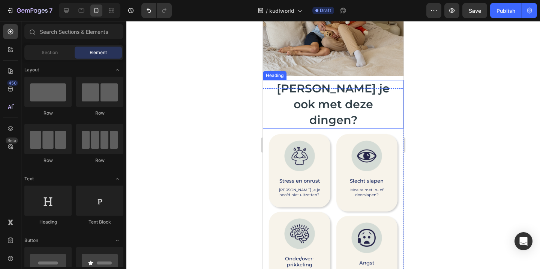
click at [342, 98] on span "Worstel je ook met deze dingen?" at bounding box center [333, 103] width 113 height 45
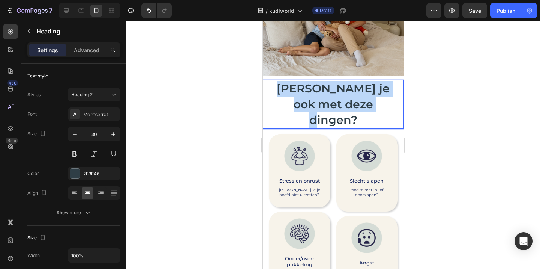
click at [342, 98] on span "Worstel je ook met deze dingen?" at bounding box center [333, 103] width 113 height 45
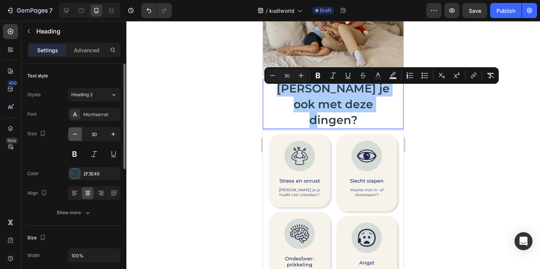
click at [76, 132] on icon "button" at bounding box center [75, 134] width 8 height 8
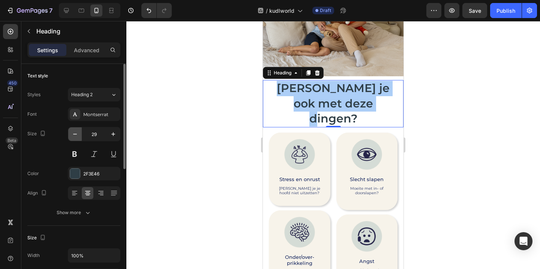
click at [76, 132] on icon "button" at bounding box center [75, 134] width 8 height 8
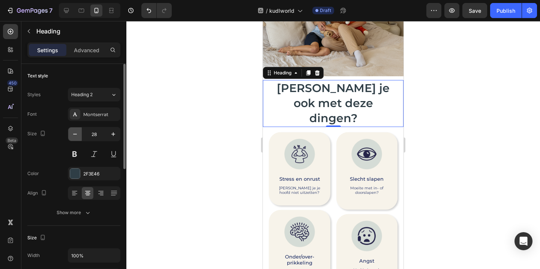
click at [76, 132] on icon "button" at bounding box center [75, 134] width 8 height 8
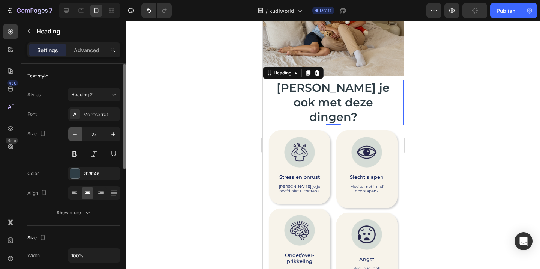
click at [76, 132] on icon "button" at bounding box center [75, 134] width 8 height 8
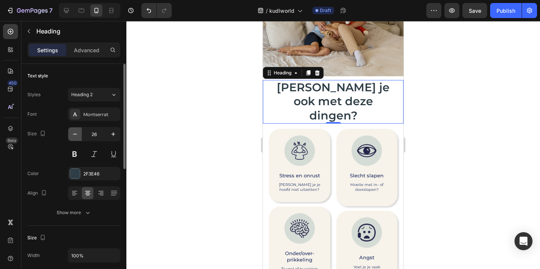
click at [76, 132] on icon "button" at bounding box center [75, 134] width 8 height 8
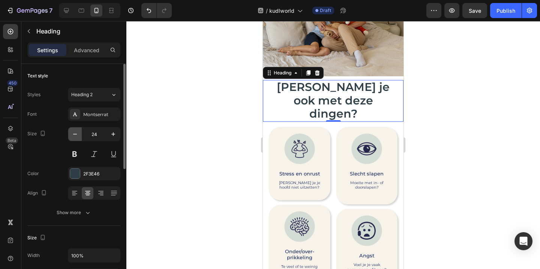
click at [76, 132] on icon "button" at bounding box center [75, 134] width 8 height 8
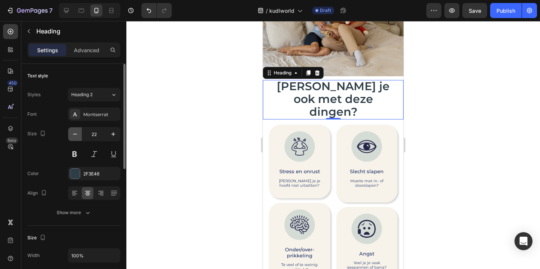
click at [76, 134] on icon "button" at bounding box center [75, 134] width 8 height 8
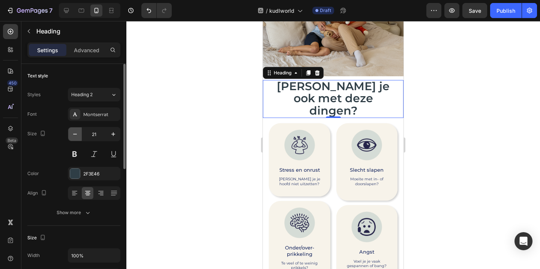
click at [76, 134] on icon "button" at bounding box center [75, 134] width 8 height 8
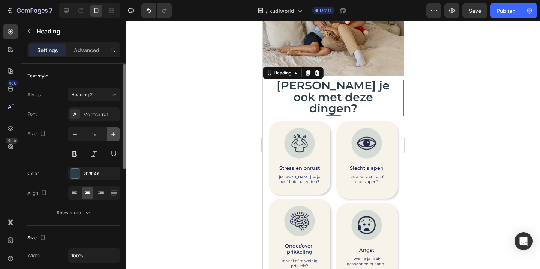
click at [114, 132] on icon "button" at bounding box center [114, 134] width 8 height 8
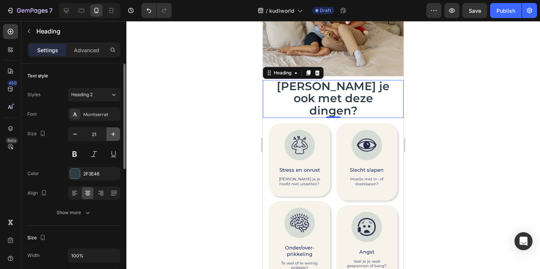
click at [114, 132] on icon "button" at bounding box center [114, 134] width 8 height 8
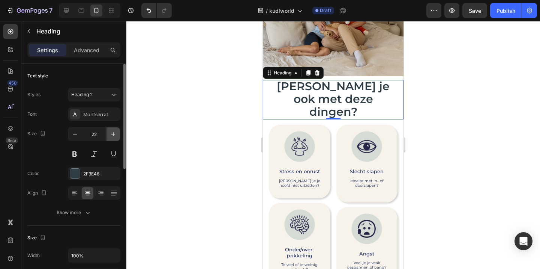
click at [114, 132] on icon "button" at bounding box center [114, 134] width 8 height 8
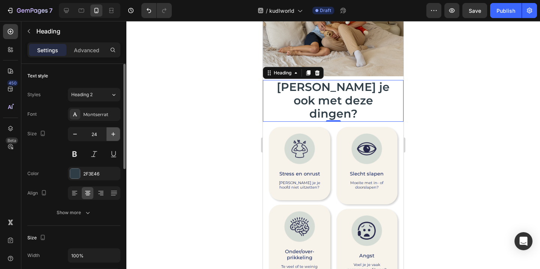
click at [114, 132] on icon "button" at bounding box center [114, 134] width 8 height 8
type input "25"
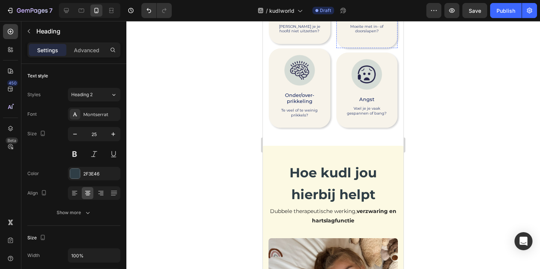
scroll to position [326, 0]
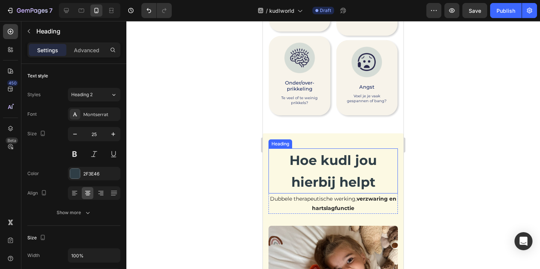
click at [333, 161] on span "Hoe kudl jou hierbij helpt" at bounding box center [333, 171] width 87 height 38
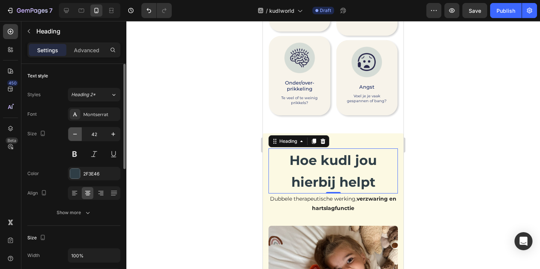
click at [77, 131] on icon "button" at bounding box center [75, 134] width 8 height 8
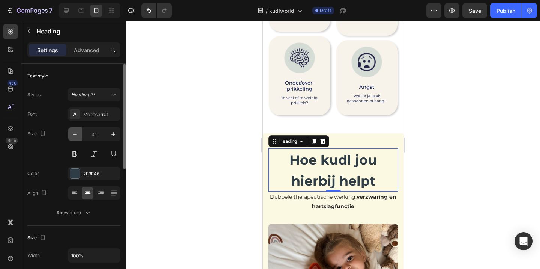
click at [77, 131] on icon "button" at bounding box center [75, 134] width 8 height 8
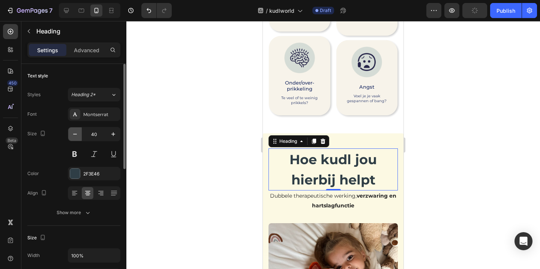
click at [77, 131] on icon "button" at bounding box center [75, 134] width 8 height 8
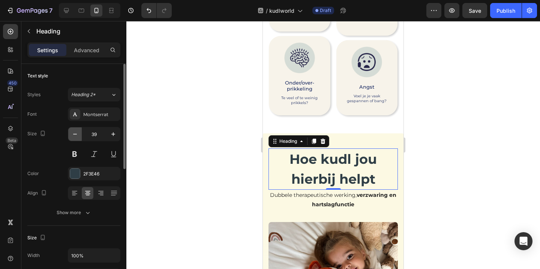
click at [77, 131] on icon "button" at bounding box center [75, 134] width 8 height 8
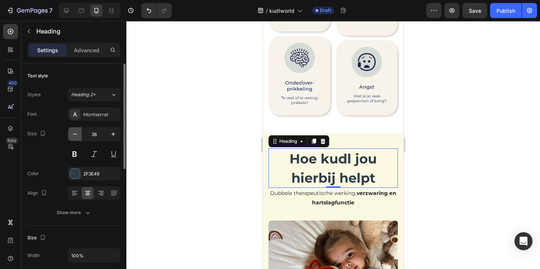
click at [77, 131] on icon "button" at bounding box center [75, 134] width 8 height 8
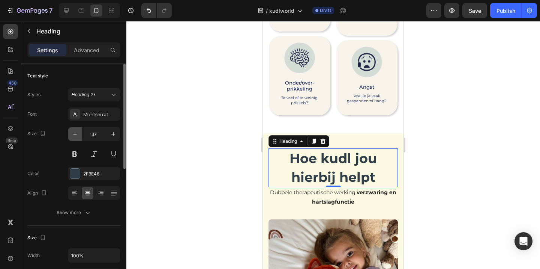
click at [77, 131] on icon "button" at bounding box center [75, 134] width 8 height 8
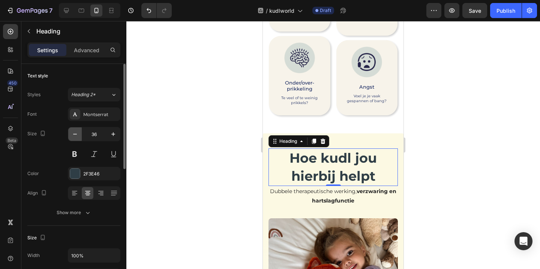
click at [77, 131] on icon "button" at bounding box center [75, 134] width 8 height 8
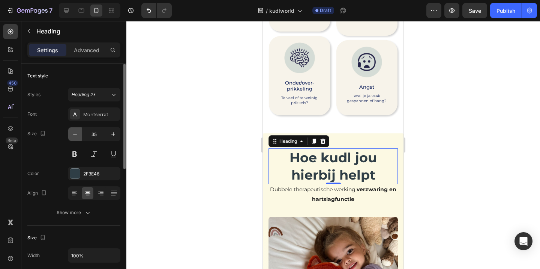
click at [77, 131] on icon "button" at bounding box center [75, 134] width 8 height 8
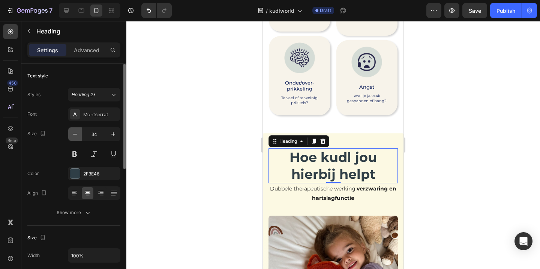
click at [77, 131] on icon "button" at bounding box center [75, 134] width 8 height 8
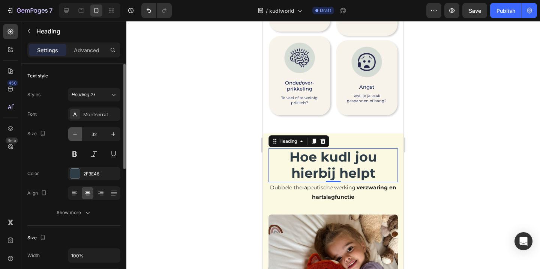
click at [77, 131] on icon "button" at bounding box center [75, 134] width 8 height 8
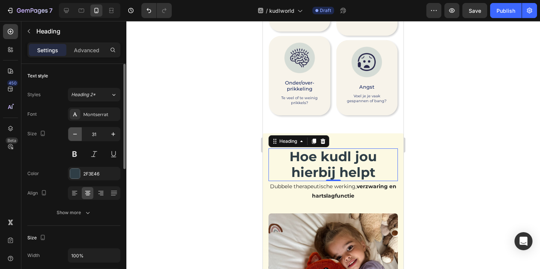
click at [77, 131] on icon "button" at bounding box center [75, 134] width 8 height 8
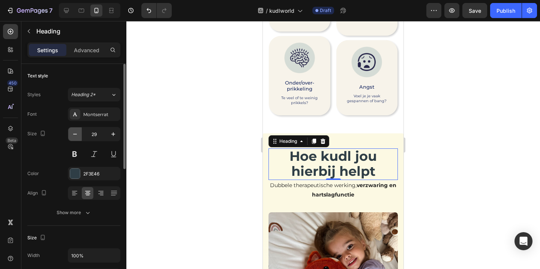
click at [77, 131] on icon "button" at bounding box center [75, 134] width 8 height 8
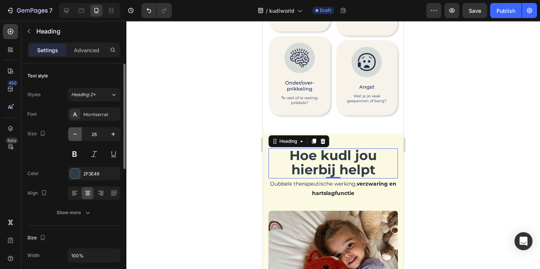
click at [77, 131] on icon "button" at bounding box center [75, 134] width 8 height 8
type input "25"
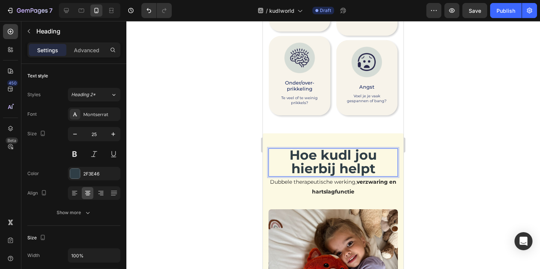
click at [329, 152] on span "Hoe kudl jou hierbij helpt" at bounding box center [333, 162] width 87 height 30
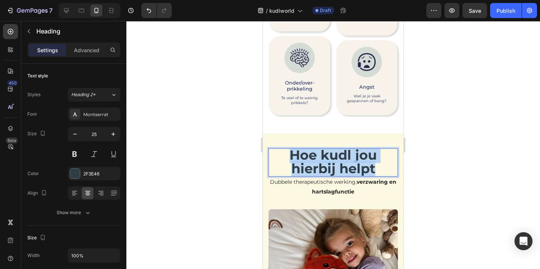
click at [329, 152] on span "Hoe kudl jou hierbij helpt" at bounding box center [333, 162] width 87 height 30
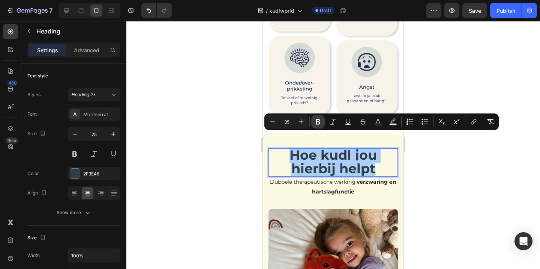
click at [315, 122] on icon "Editor contextual toolbar" at bounding box center [318, 122] width 8 height 8
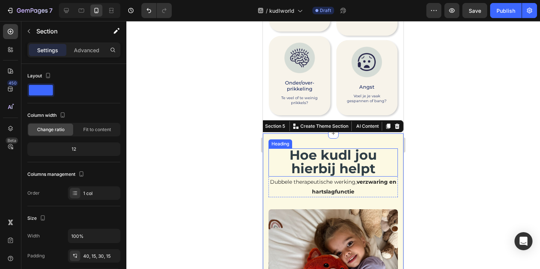
click at [314, 158] on strong "Hoe kudl jou hierbij helpt" at bounding box center [333, 162] width 87 height 30
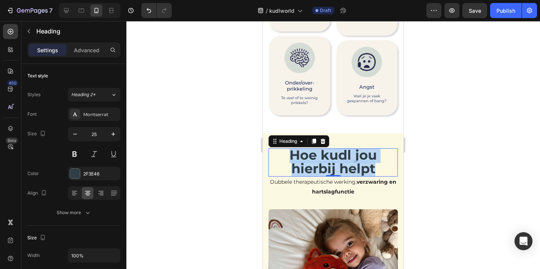
click at [314, 158] on strong "Hoe kudl jou hierbij helpt" at bounding box center [333, 162] width 87 height 30
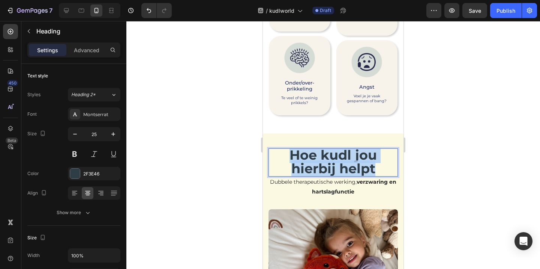
click at [314, 158] on strong "Hoe kudl jou hierbij helpt" at bounding box center [333, 162] width 87 height 30
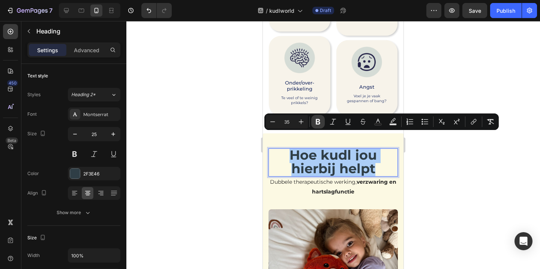
click at [317, 122] on icon "Editor contextual toolbar" at bounding box center [318, 122] width 5 height 6
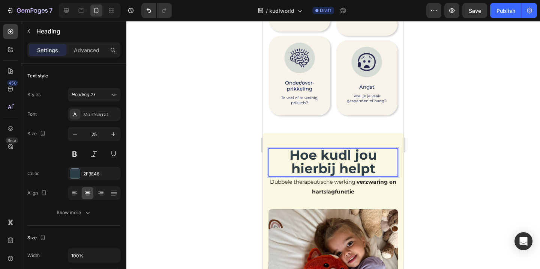
click at [311, 156] on span "Hoe kudl jou hierbij helpt" at bounding box center [333, 162] width 87 height 30
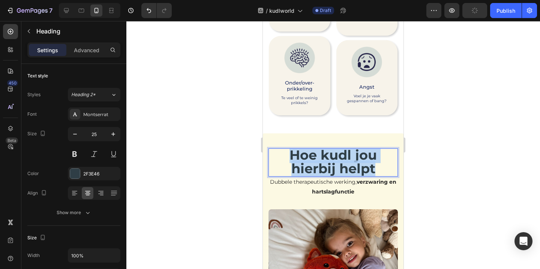
click at [311, 156] on span "Hoe kudl jou hierbij helpt" at bounding box center [333, 162] width 87 height 30
click at [314, 153] on span "Hoe kudl jou hierbij helpt" at bounding box center [333, 162] width 87 height 30
click at [493, 153] on div at bounding box center [333, 145] width 414 height 248
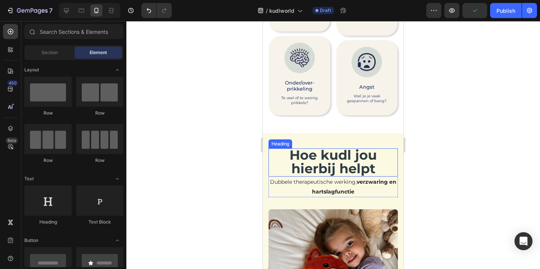
click at [364, 151] on span "Hoe kudl jou hierbij helpt" at bounding box center [333, 162] width 87 height 30
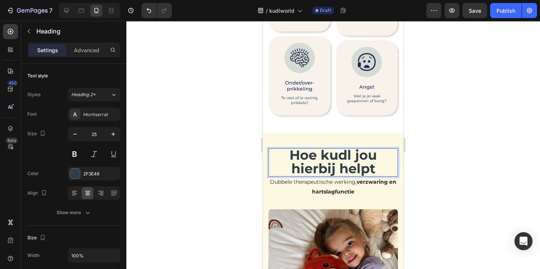
click at [364, 151] on span "Hoe kudl jou hierbij helpt" at bounding box center [333, 162] width 87 height 30
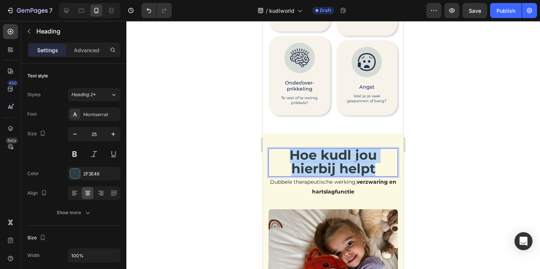
click at [364, 151] on span "Hoe kudl jou hierbij helpt" at bounding box center [333, 162] width 87 height 30
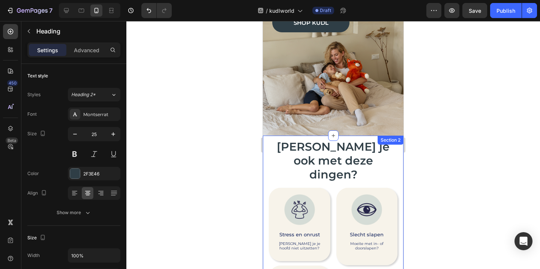
scroll to position [87, 0]
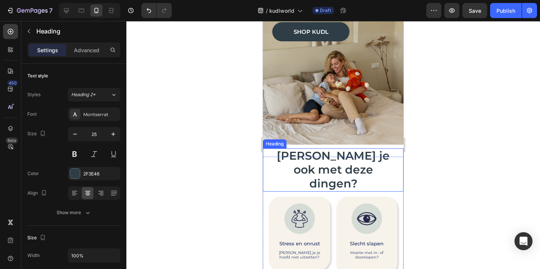
click at [329, 160] on span "[PERSON_NAME] je ook met deze dingen?" at bounding box center [333, 170] width 113 height 42
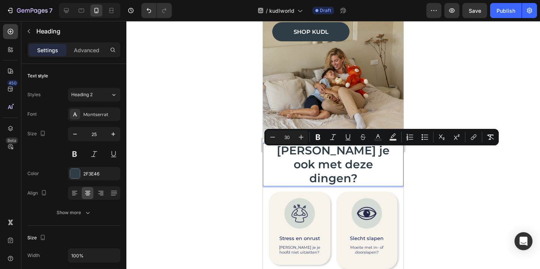
click at [440, 188] on div at bounding box center [333, 145] width 414 height 248
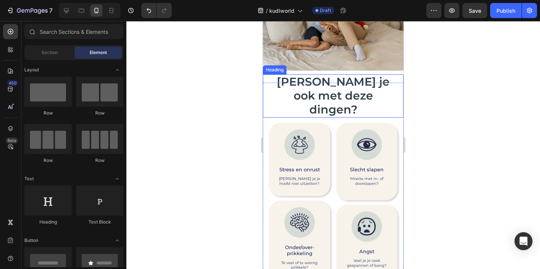
scroll to position [249, 0]
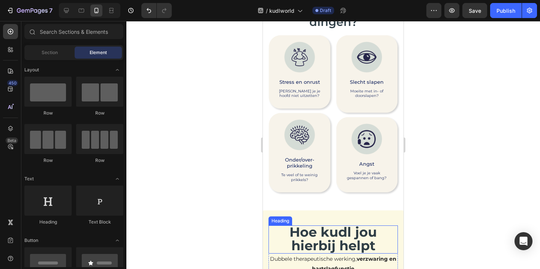
click at [339, 224] on span "Hoe kudl jou hierbij helpt" at bounding box center [333, 239] width 87 height 30
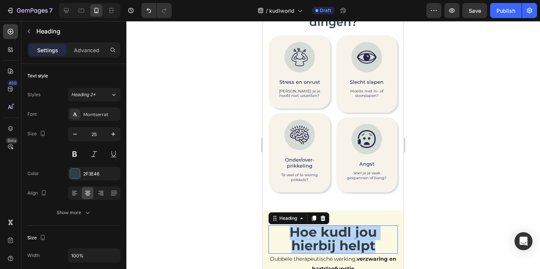
click at [339, 224] on span "Hoe kudl jou hierbij helpt" at bounding box center [333, 239] width 87 height 30
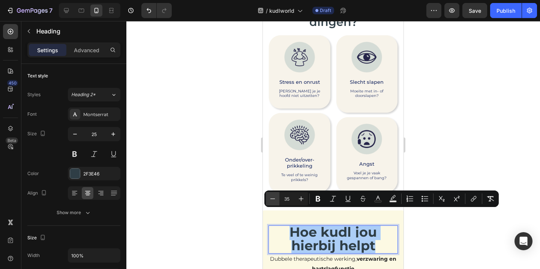
click at [270, 196] on icon "Editor contextual toolbar" at bounding box center [273, 199] width 8 height 8
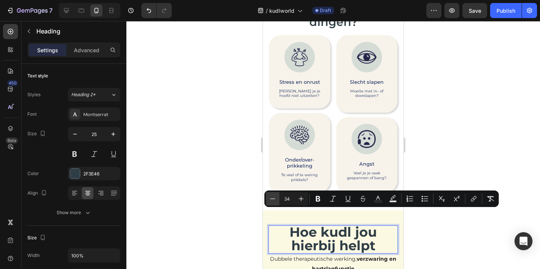
click at [270, 196] on icon "Editor contextual toolbar" at bounding box center [273, 199] width 8 height 8
type input "30"
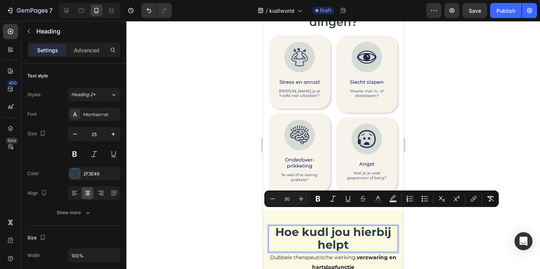
click at [198, 201] on div at bounding box center [333, 145] width 414 height 248
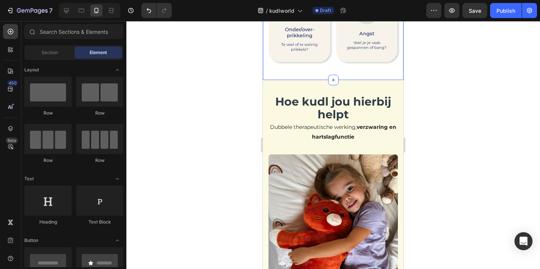
scroll to position [381, 0]
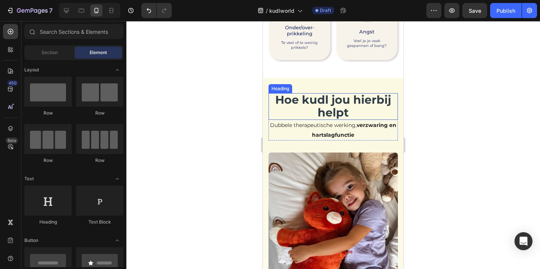
click at [351, 93] on span "Hoe kudl jou hierbij helpt" at bounding box center [333, 106] width 116 height 27
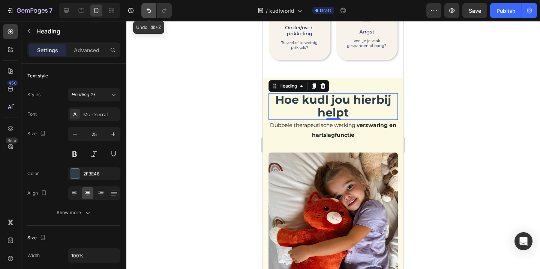
click at [148, 9] on icon "Undo/Redo" at bounding box center [149, 10] width 5 height 5
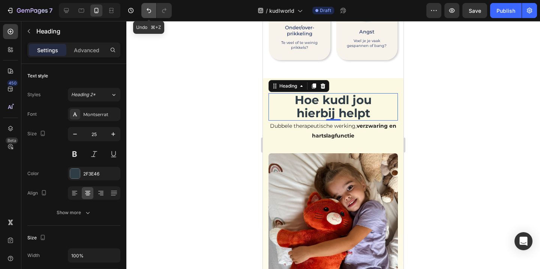
click at [148, 9] on icon "Undo/Redo" at bounding box center [149, 10] width 5 height 5
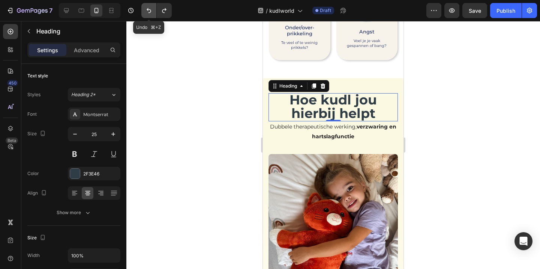
click at [148, 9] on icon "Undo/Redo" at bounding box center [149, 10] width 5 height 5
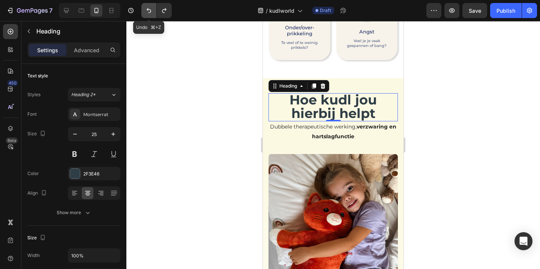
click at [148, 9] on icon "Undo/Redo" at bounding box center [149, 10] width 5 height 5
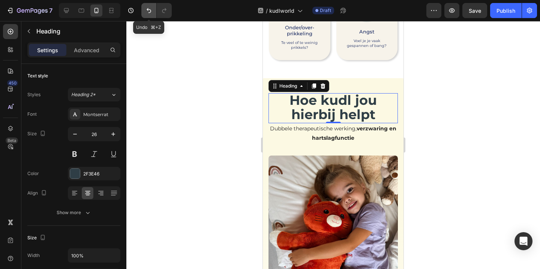
click at [148, 9] on icon "Undo/Redo" at bounding box center [149, 10] width 5 height 5
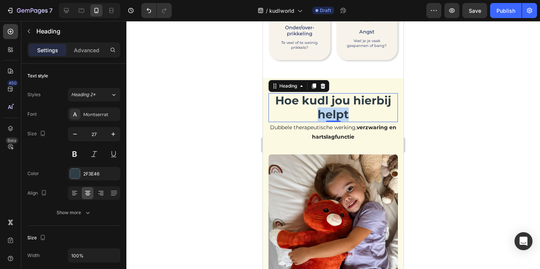
click at [349, 100] on span "Hoe kudl jou hierbij helpt" at bounding box center [333, 106] width 116 height 27
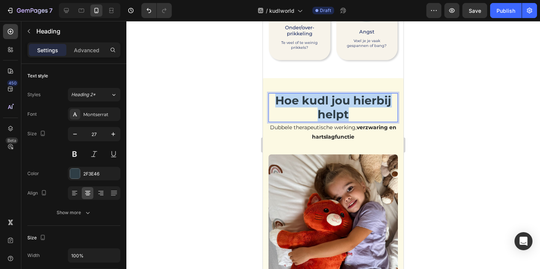
click at [349, 100] on span "Hoe kudl jou hierbij helpt" at bounding box center [333, 106] width 116 height 27
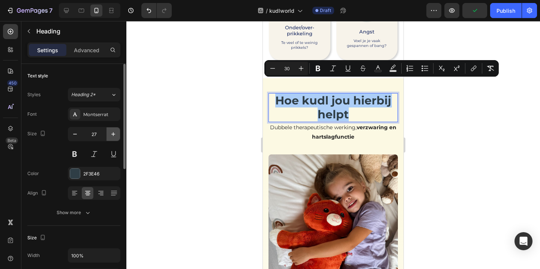
click at [108, 135] on button "button" at bounding box center [114, 134] width 14 height 14
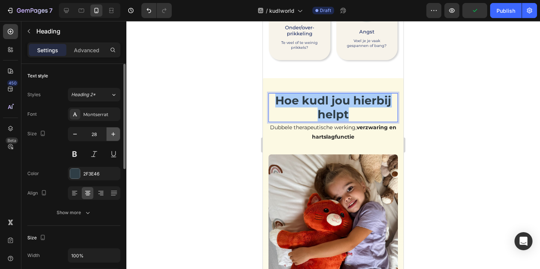
click at [108, 135] on button "button" at bounding box center [114, 134] width 14 height 14
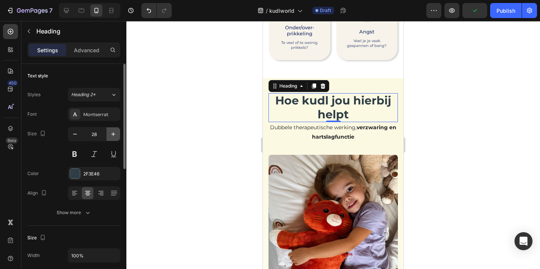
click at [108, 135] on button "button" at bounding box center [114, 134] width 14 height 14
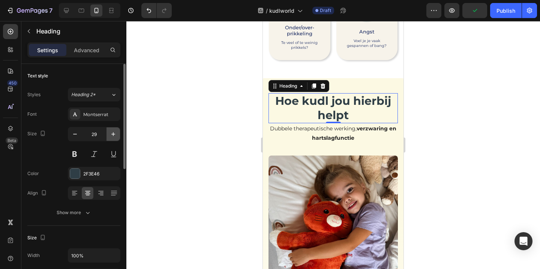
type input "30"
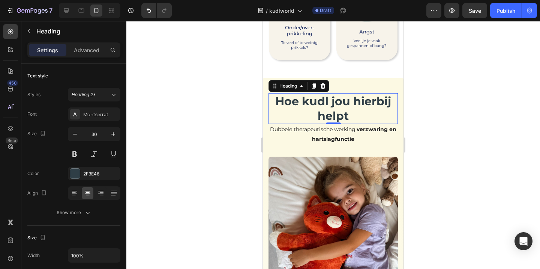
click at [352, 97] on span "Hoe kudl jou hierbij helpt" at bounding box center [333, 108] width 116 height 29
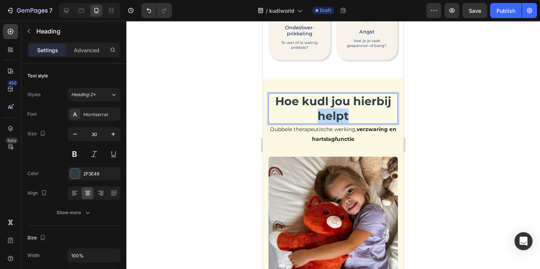
click at [352, 97] on span "Hoe kudl jou hierbij helpt" at bounding box center [333, 108] width 116 height 29
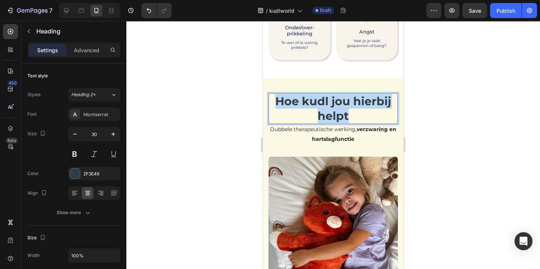
click at [352, 97] on span "Hoe kudl jou hierbij helpt" at bounding box center [333, 108] width 116 height 29
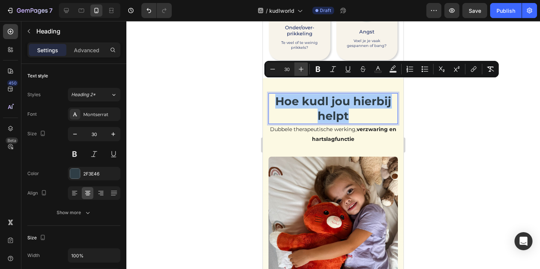
click at [304, 70] on icon "Editor contextual toolbar" at bounding box center [301, 69] width 8 height 8
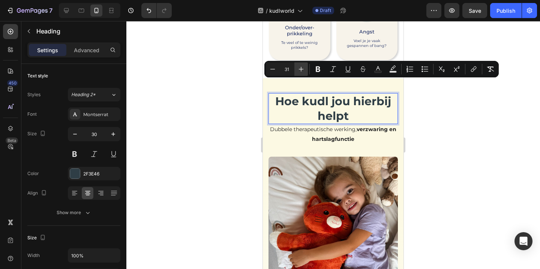
click at [304, 70] on icon "Editor contextual toolbar" at bounding box center [301, 69] width 8 height 8
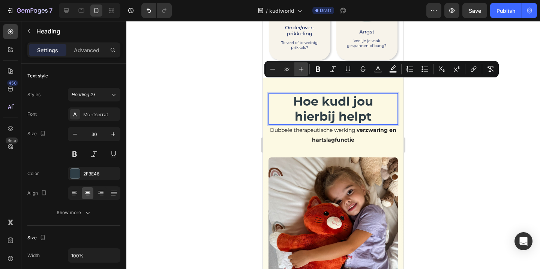
click at [304, 70] on icon "Editor contextual toolbar" at bounding box center [301, 69] width 8 height 8
type input "35"
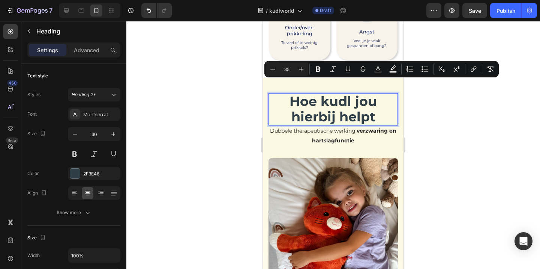
click at [491, 126] on div at bounding box center [333, 145] width 414 height 248
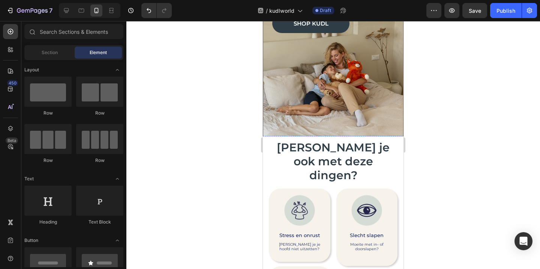
scroll to position [95, 0]
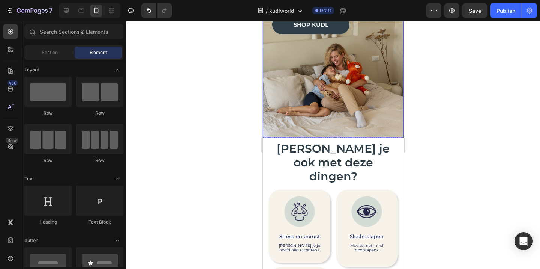
click at [341, 149] on span "[PERSON_NAME] je ook met deze dingen?" at bounding box center [333, 162] width 113 height 42
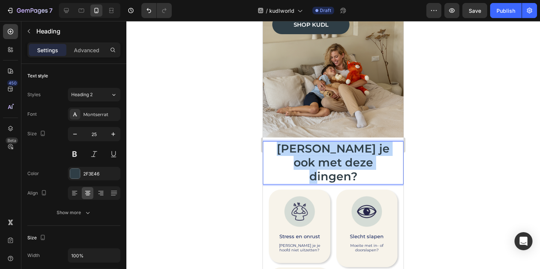
click at [341, 149] on span "[PERSON_NAME] je ook met deze dingen?" at bounding box center [333, 162] width 113 height 42
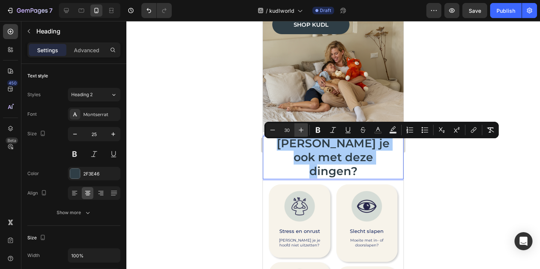
click at [300, 130] on icon "Editor contextual toolbar" at bounding box center [301, 130] width 8 height 8
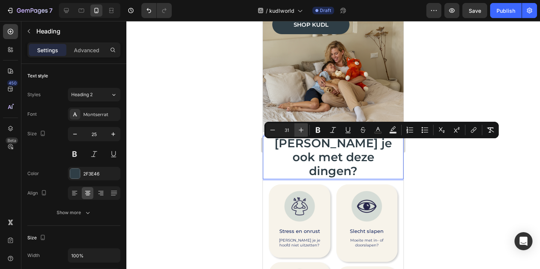
click at [300, 130] on icon "Editor contextual toolbar" at bounding box center [301, 130] width 8 height 8
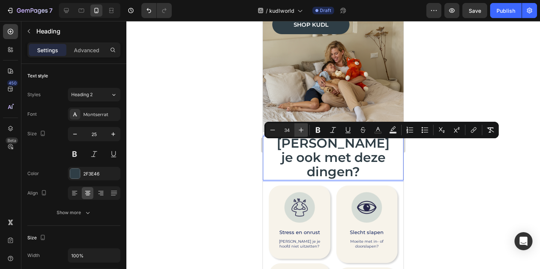
click at [300, 130] on icon "Editor contextual toolbar" at bounding box center [301, 130] width 8 height 8
click at [273, 130] on icon "Editor contextual toolbar" at bounding box center [273, 130] width 8 height 8
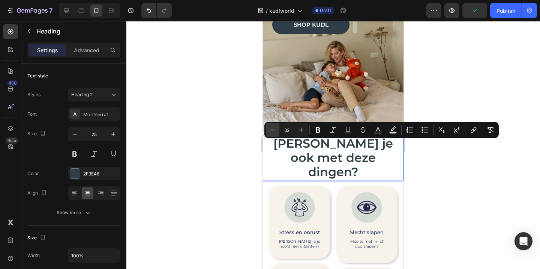
click at [273, 130] on icon "Editor contextual toolbar" at bounding box center [273, 130] width 8 height 8
type input "30"
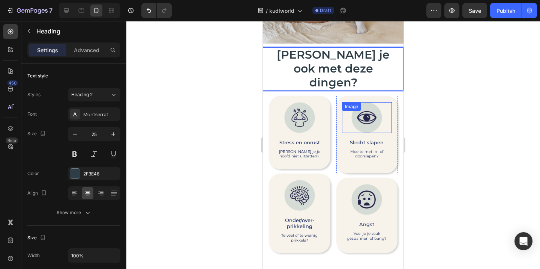
scroll to position [392, 0]
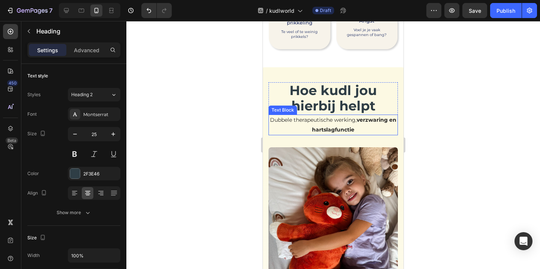
click at [337, 100] on span "Hoe kudl jou hierbij helpt" at bounding box center [333, 98] width 87 height 32
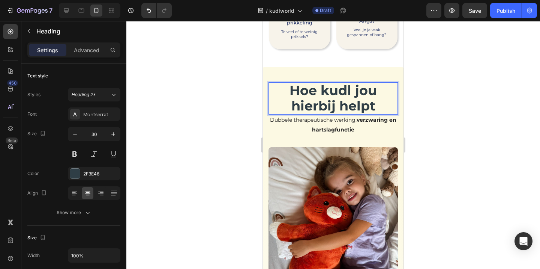
click at [337, 95] on span "Hoe kudl jou hierbij helpt" at bounding box center [333, 98] width 87 height 32
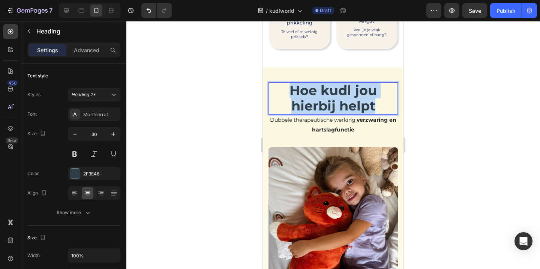
click at [337, 95] on span "Hoe kudl jou hierbij helpt" at bounding box center [333, 98] width 87 height 32
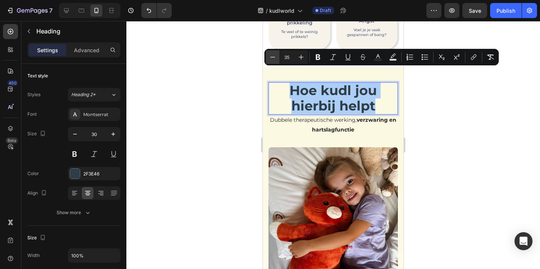
click at [274, 54] on icon "Editor contextual toolbar" at bounding box center [273, 57] width 8 height 8
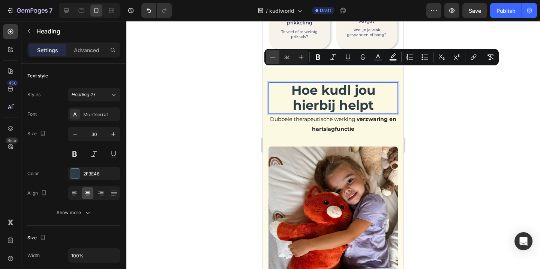
click at [274, 54] on icon "Editor contextual toolbar" at bounding box center [273, 57] width 8 height 8
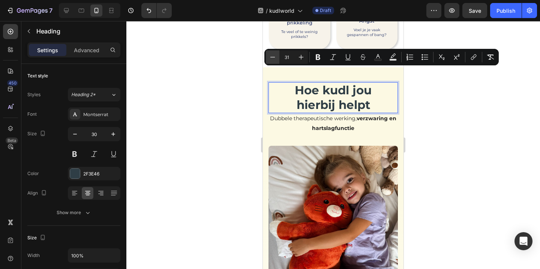
click at [274, 54] on icon "Editor contextual toolbar" at bounding box center [273, 57] width 8 height 8
type input "30"
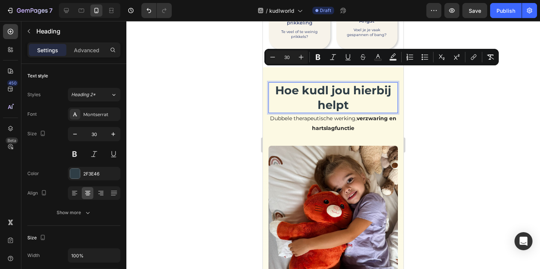
click at [322, 93] on span "Hoe kudl jou hierbij helpt" at bounding box center [333, 97] width 116 height 29
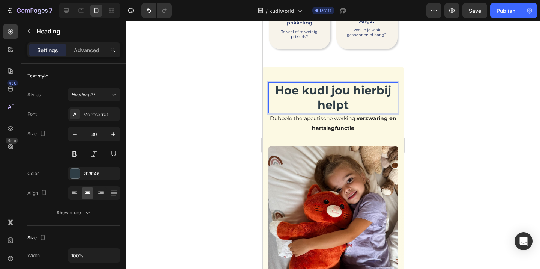
click at [453, 93] on div at bounding box center [333, 145] width 414 height 248
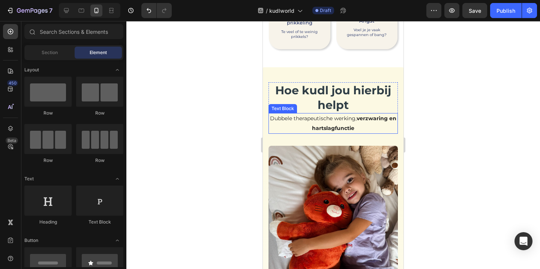
click at [319, 90] on span "Hoe kudl jou hierbij helpt" at bounding box center [333, 97] width 116 height 29
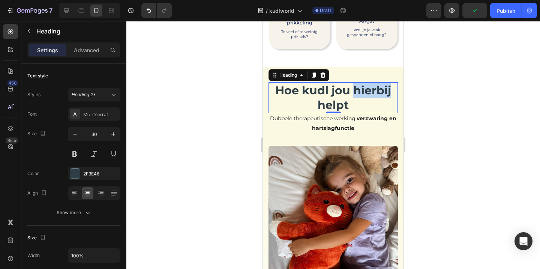
click at [296, 89] on span "Hoe kudl jou hierbij helpt" at bounding box center [333, 97] width 116 height 29
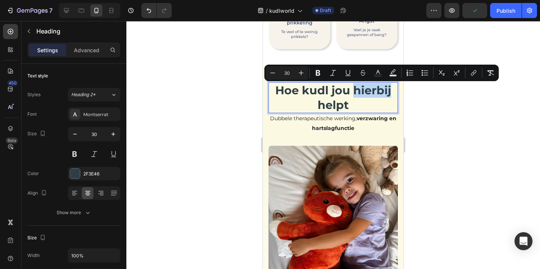
click at [296, 95] on span "Hoe kudl jou hierbij helpt" at bounding box center [333, 97] width 116 height 29
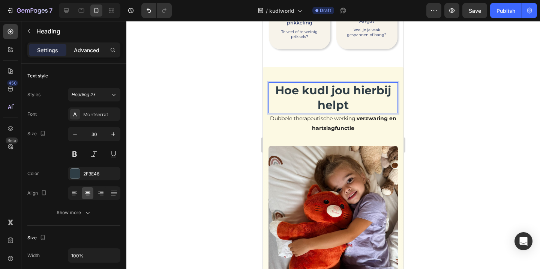
click at [87, 47] on p "Advanced" at bounding box center [87, 50] width 26 height 8
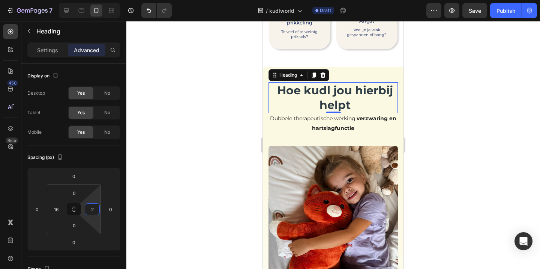
type input "0"
drag, startPoint x: 99, startPoint y: 215, endPoint x: 100, endPoint y: 219, distance: 3.9
click at [100, 0] on html "7 / kudlworld Draft Preview Save Publish 450 Beta Sections(18) Elements(83) Sec…" at bounding box center [270, 0] width 540 height 0
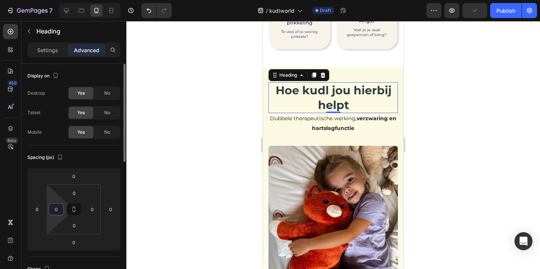
drag, startPoint x: 65, startPoint y: 209, endPoint x: 66, endPoint y: 213, distance: 4.6
click at [66, 0] on html "7 / kudlworld Draft Preview Publish 450 Beta Sections(18) Elements(83) Section …" at bounding box center [270, 0] width 540 height 0
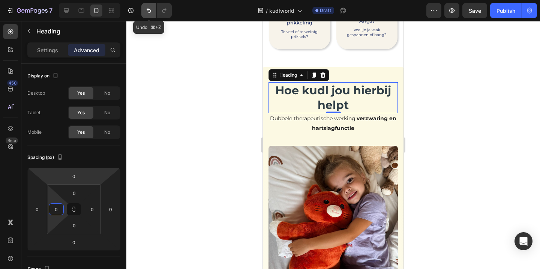
click at [150, 5] on button "Undo/Redo" at bounding box center [148, 10] width 15 height 15
type input "16"
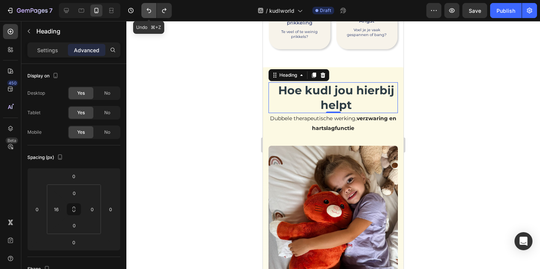
click at [150, 5] on button "Undo/Redo" at bounding box center [148, 10] width 15 height 15
click at [150, 7] on icon "Undo/Redo" at bounding box center [149, 11] width 8 height 8
type input "16"
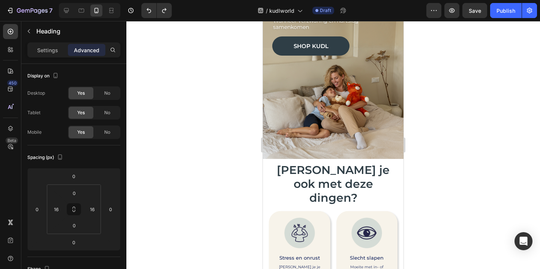
scroll to position [72, 0]
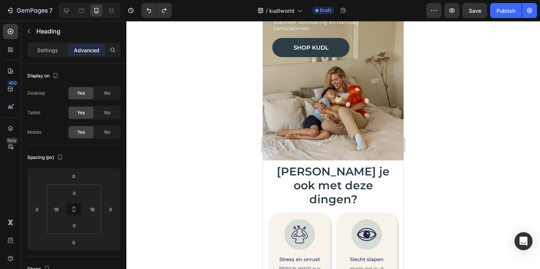
click at [348, 174] on span "[PERSON_NAME] je ook met deze dingen?" at bounding box center [333, 185] width 113 height 42
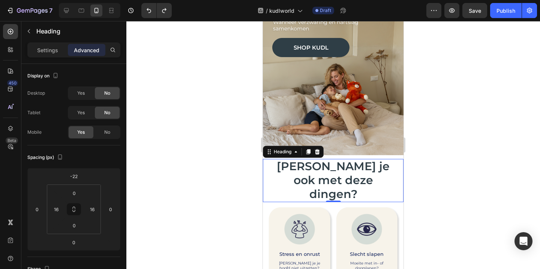
click at [456, 171] on div at bounding box center [333, 145] width 414 height 248
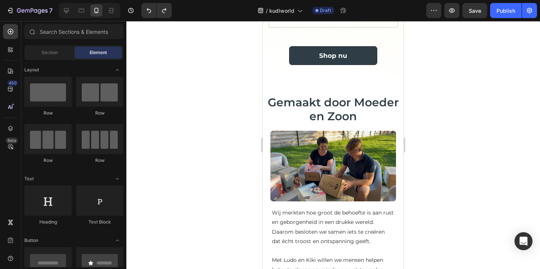
scroll to position [856, 0]
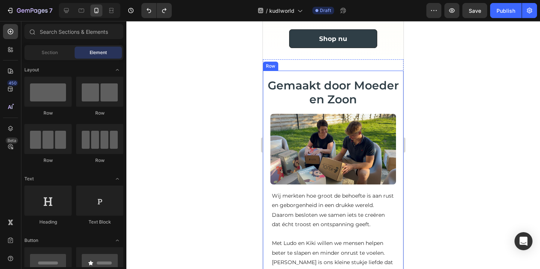
click at [341, 71] on div "Gemaakt door Moeder en Zoon Heading Image" at bounding box center [333, 128] width 141 height 114
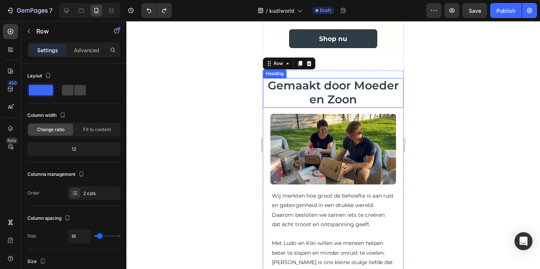
click at [340, 78] on span "Gemaakt door Moeder en Zoon" at bounding box center [333, 92] width 131 height 28
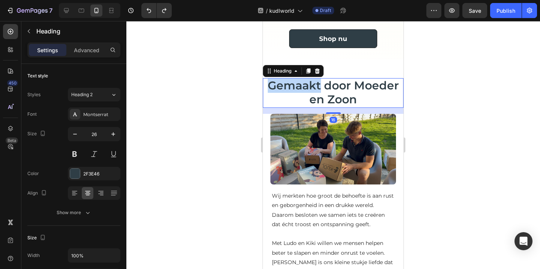
click at [320, 81] on span "Gemaakt door Moeder en Zoon" at bounding box center [333, 92] width 131 height 28
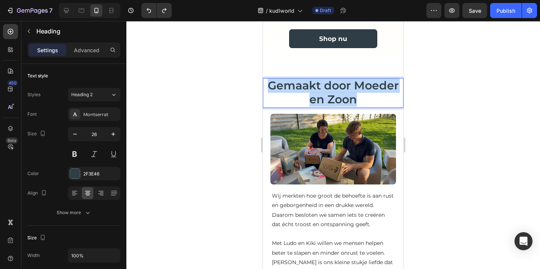
click at [320, 81] on span "Gemaakt door Moeder en Zoon" at bounding box center [333, 92] width 131 height 28
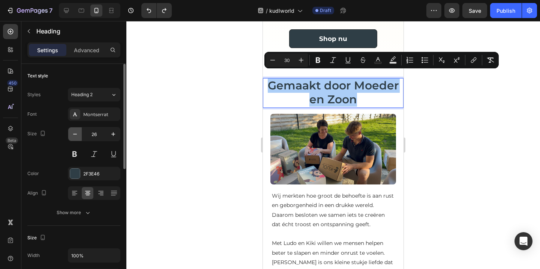
click at [78, 135] on icon "button" at bounding box center [75, 134] width 8 height 8
type input "25"
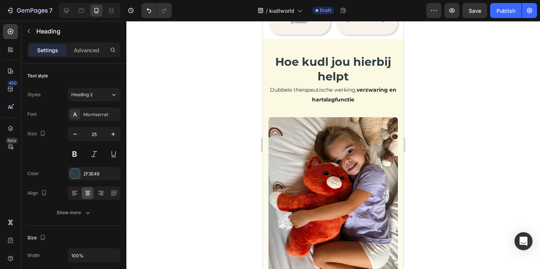
scroll to position [405, 0]
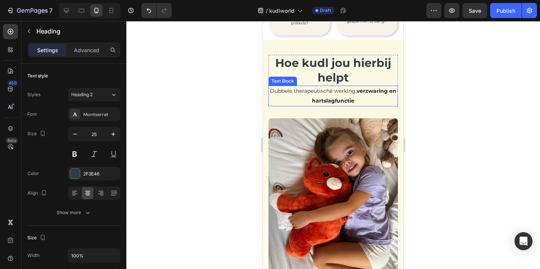
click at [333, 78] on span "Hoe kudl jou hierbij helpt" at bounding box center [333, 70] width 116 height 29
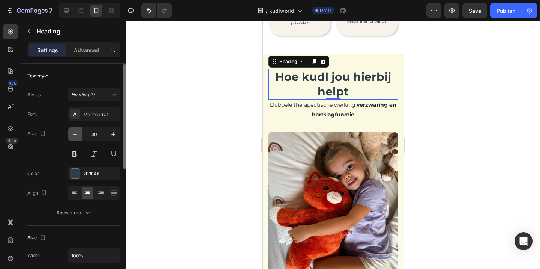
click at [78, 135] on icon "button" at bounding box center [75, 134] width 8 height 8
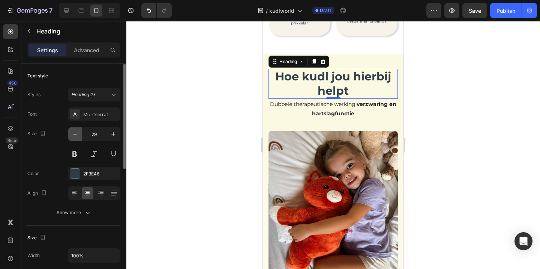
click at [78, 135] on icon "button" at bounding box center [75, 134] width 8 height 8
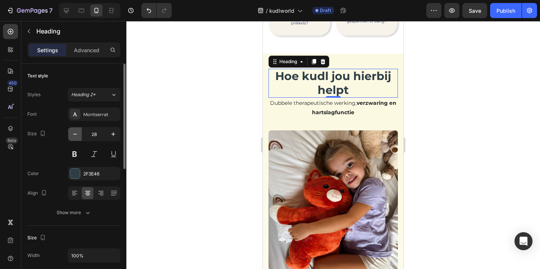
click at [78, 135] on icon "button" at bounding box center [75, 134] width 8 height 8
type input "25"
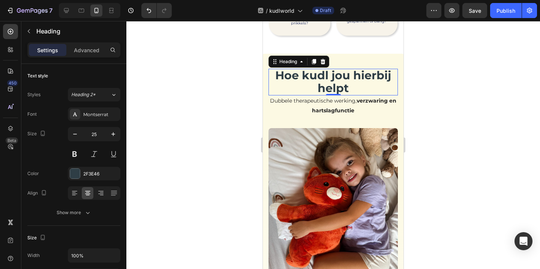
click at [437, 116] on div at bounding box center [333, 145] width 414 height 248
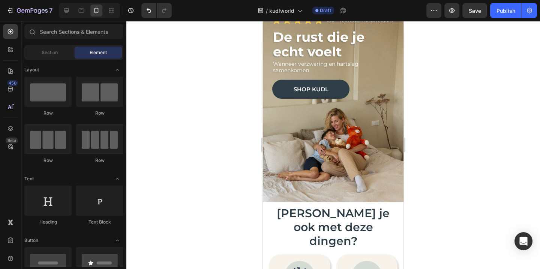
scroll to position [30, 0]
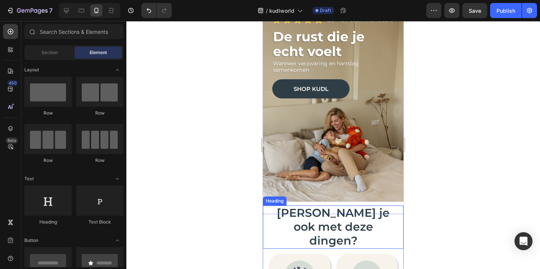
click at [330, 227] on span "[PERSON_NAME] je ook met deze dingen?" at bounding box center [333, 227] width 113 height 42
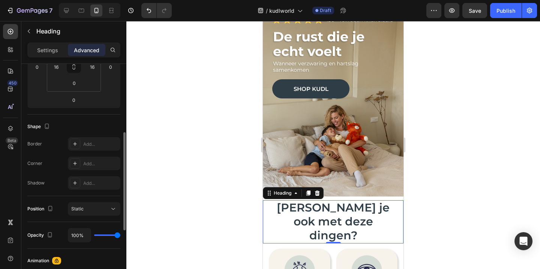
scroll to position [148, 0]
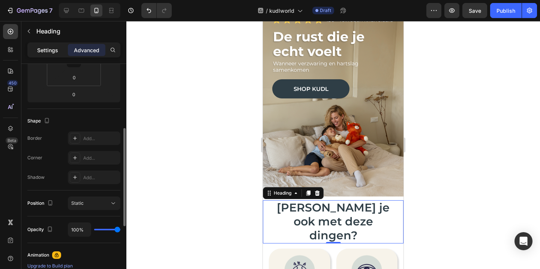
click at [51, 50] on p "Settings" at bounding box center [47, 50] width 21 height 8
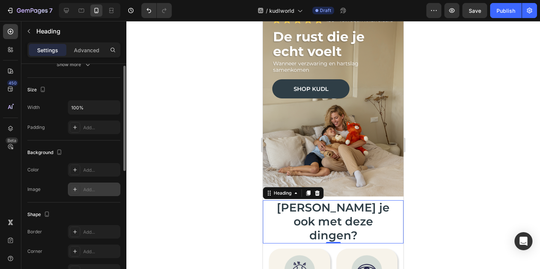
scroll to position [0, 0]
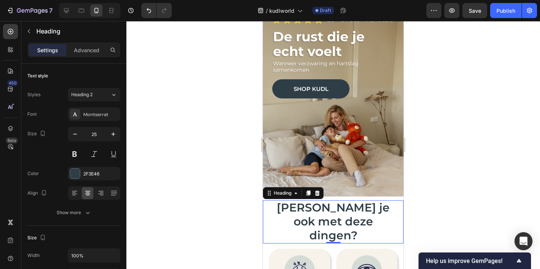
click at [186, 178] on div at bounding box center [333, 145] width 414 height 248
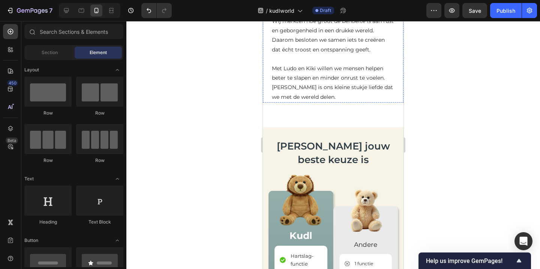
scroll to position [1037, 0]
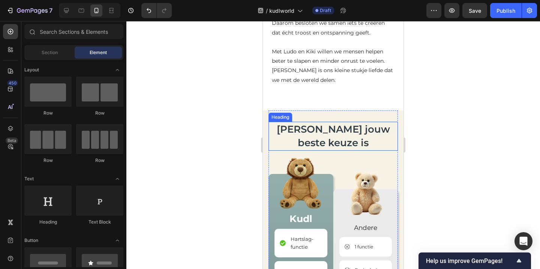
click at [327, 127] on h2 "[PERSON_NAME] jouw beste keuze is" at bounding box center [333, 136] width 129 height 29
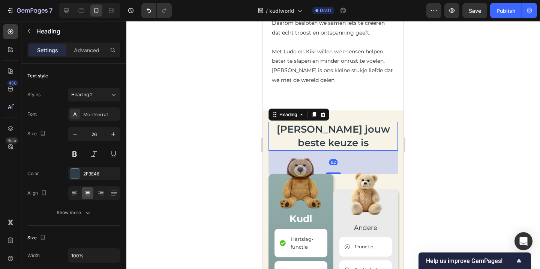
click at [309, 122] on h2 "[PERSON_NAME] jouw beste keuze is" at bounding box center [333, 136] width 129 height 29
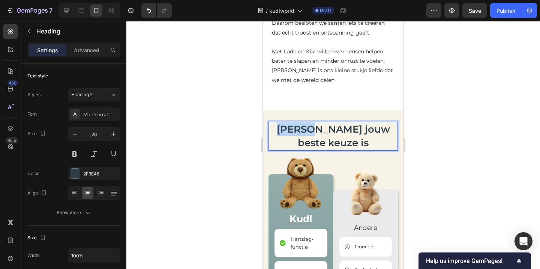
click at [309, 122] on p "[PERSON_NAME] jouw beste keuze is" at bounding box center [333, 135] width 128 height 27
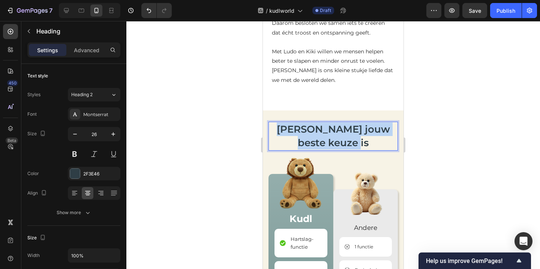
click at [309, 122] on p "[PERSON_NAME] jouw beste keuze is" at bounding box center [333, 135] width 128 height 27
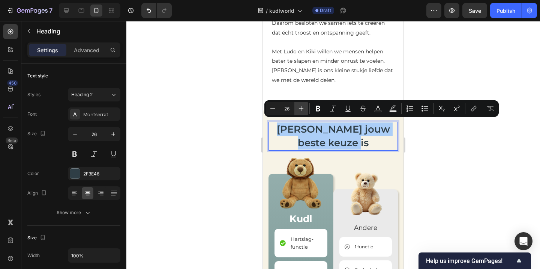
click at [303, 108] on icon "Editor contextual toolbar" at bounding box center [301, 109] width 8 height 8
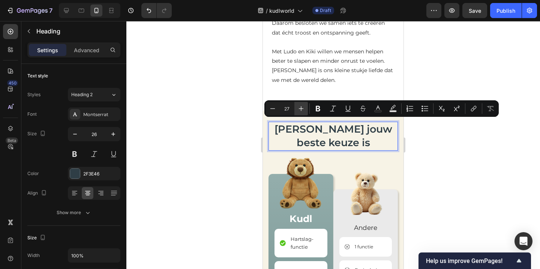
click at [303, 108] on icon "Editor contextual toolbar" at bounding box center [301, 109] width 8 height 8
type input "30"
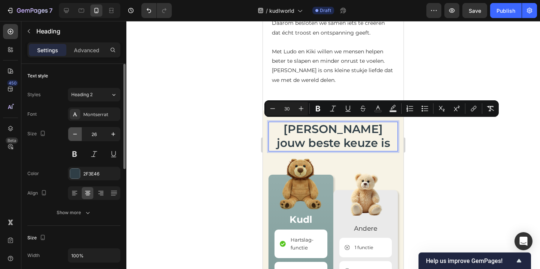
click at [77, 132] on icon "button" at bounding box center [75, 134] width 8 height 8
type input "25"
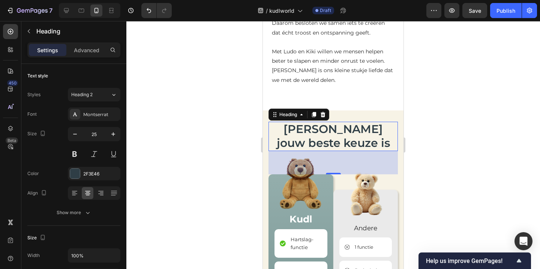
click at [218, 138] on div at bounding box center [333, 145] width 414 height 248
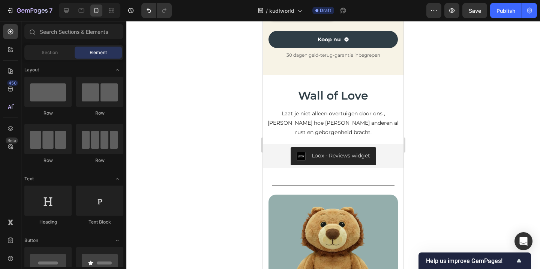
scroll to position [1400, 0]
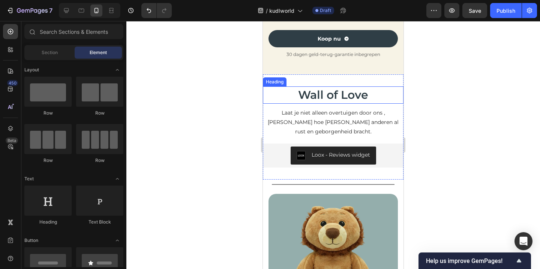
click at [335, 91] on h2 "Wall of Love" at bounding box center [333, 94] width 141 height 17
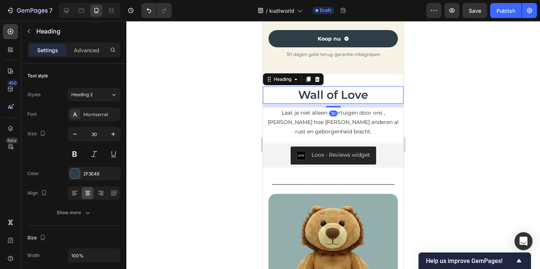
click at [335, 91] on h2 "Wall of Love" at bounding box center [333, 94] width 141 height 17
click at [335, 91] on p "Wall of Love" at bounding box center [333, 95] width 139 height 16
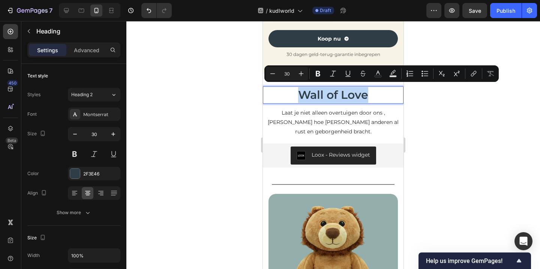
click at [335, 91] on p "Wall of Love" at bounding box center [333, 95] width 139 height 16
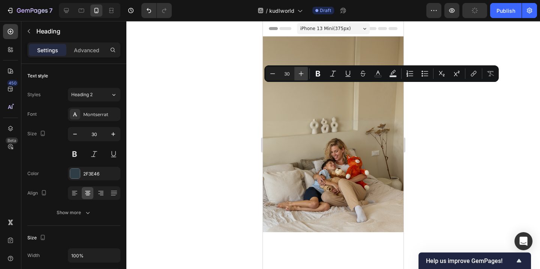
scroll to position [1400, 0]
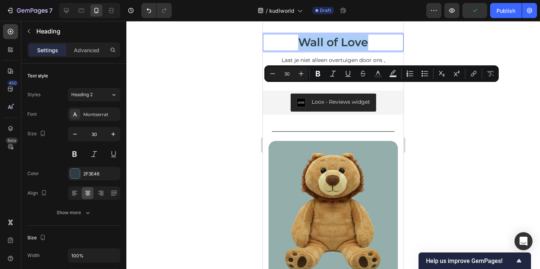
click at [206, 146] on div at bounding box center [333, 145] width 414 height 248
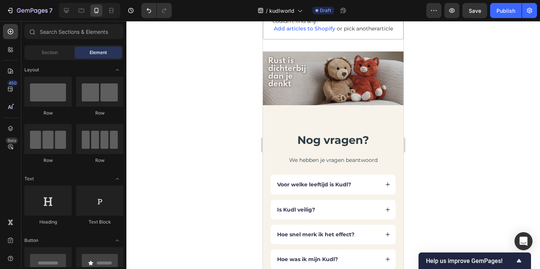
scroll to position [2205, 0]
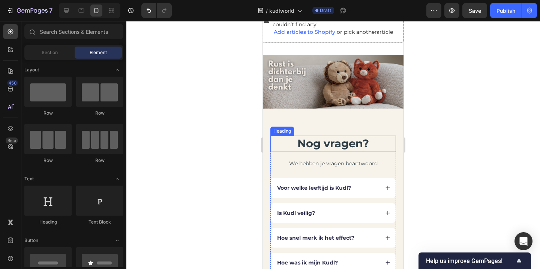
click at [332, 142] on h2 "Nog vragen?" at bounding box center [333, 143] width 126 height 16
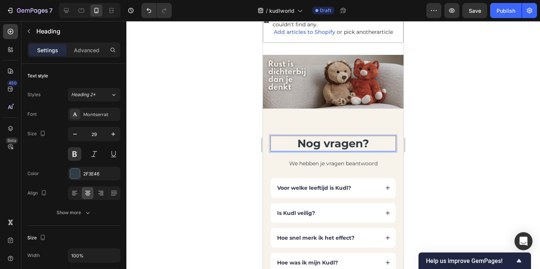
click at [332, 142] on h2 "Nog vragen?" at bounding box center [333, 143] width 126 height 16
click at [332, 142] on p "Nog vragen?" at bounding box center [333, 143] width 124 height 14
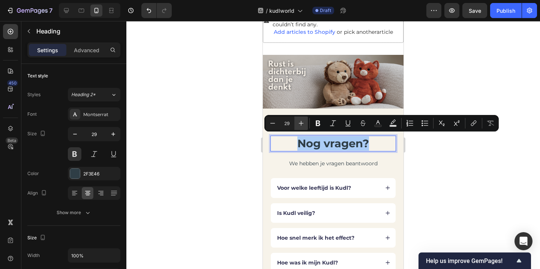
click at [302, 125] on icon "Editor contextual toolbar" at bounding box center [301, 123] width 8 height 8
type input "30"
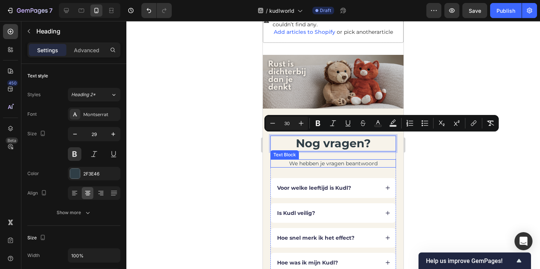
click at [323, 162] on p "We hebben je vragen beantwoord" at bounding box center [333, 163] width 124 height 7
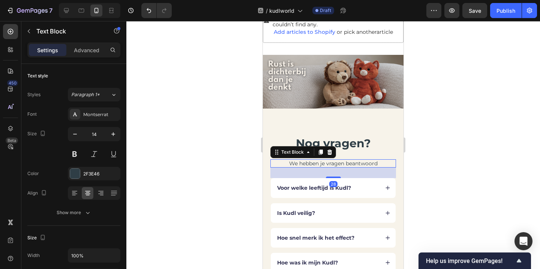
click at [323, 162] on p "We hebben je vragen beantwoord" at bounding box center [333, 163] width 124 height 7
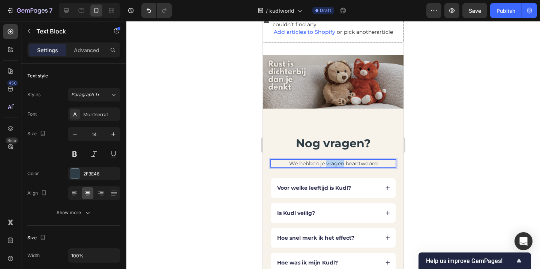
click at [323, 162] on p "We hebben je vragen beantwoord" at bounding box center [333, 163] width 124 height 7
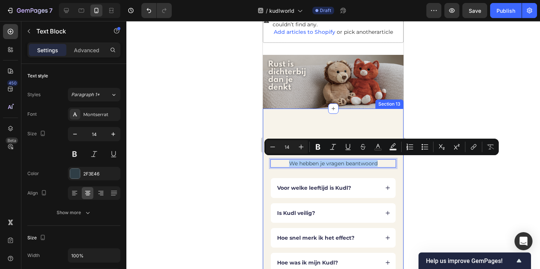
click at [447, 92] on div at bounding box center [333, 145] width 414 height 248
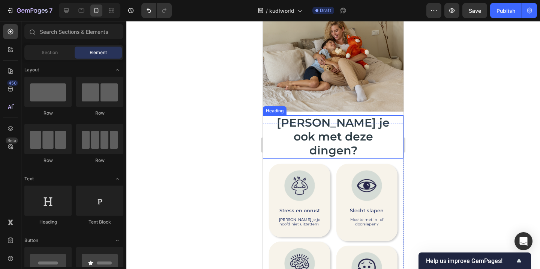
scroll to position [121, 0]
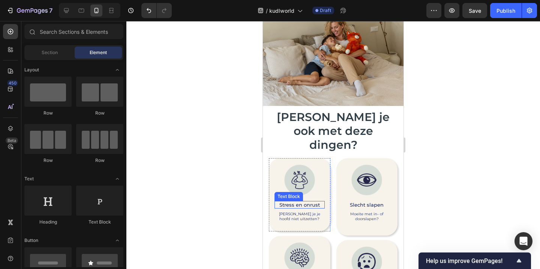
click at [314, 201] on p "Stress en onrust" at bounding box center [299, 204] width 49 height 6
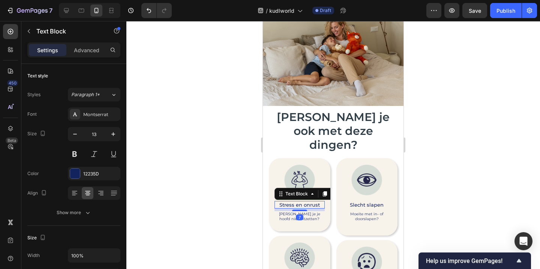
click at [314, 201] on p "Stress en onrust" at bounding box center [299, 204] width 49 height 6
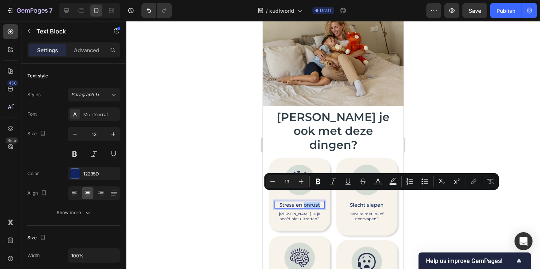
click at [314, 201] on p "Stress en onrust" at bounding box center [299, 204] width 49 height 6
click at [301, 182] on icon "Editor contextual toolbar" at bounding box center [301, 181] width 5 height 5
type input "14"
click at [358, 201] on p "Slecht slapen" at bounding box center [367, 204] width 49 height 6
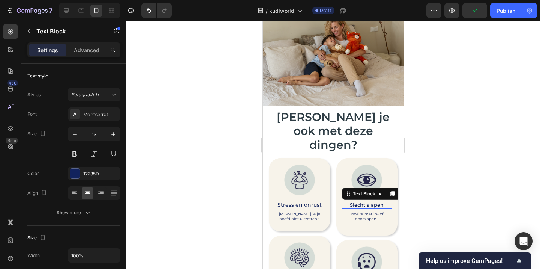
click at [358, 201] on p "Slecht slapen" at bounding box center [367, 204] width 49 height 6
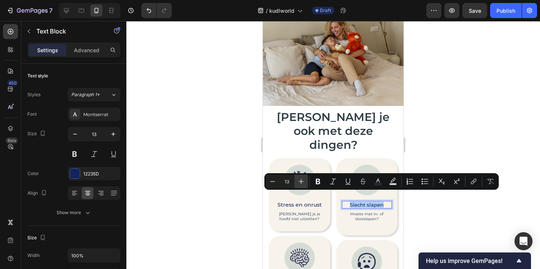
click at [301, 180] on icon "Editor contextual toolbar" at bounding box center [301, 181] width 5 height 5
type input "14"
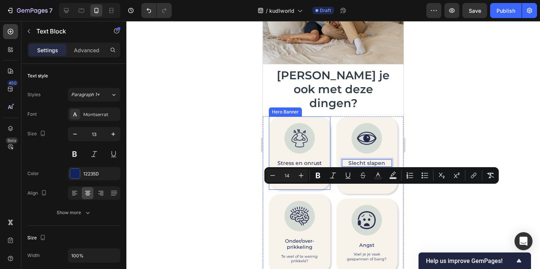
scroll to position [176, 0]
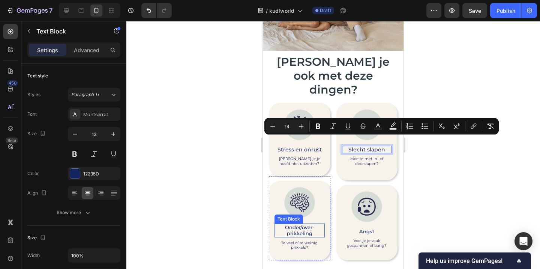
click at [298, 224] on p "Onder/over-" at bounding box center [299, 227] width 49 height 6
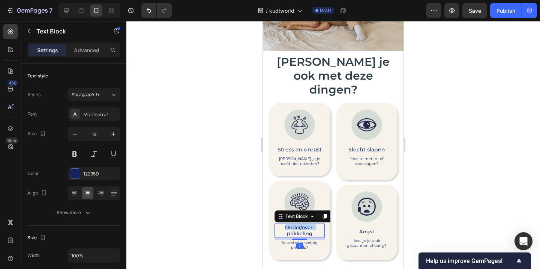
click at [298, 224] on p "Onder/over-" at bounding box center [299, 227] width 49 height 6
click at [307, 228] on div "Onder/over- prikkeling" at bounding box center [300, 230] width 50 height 14
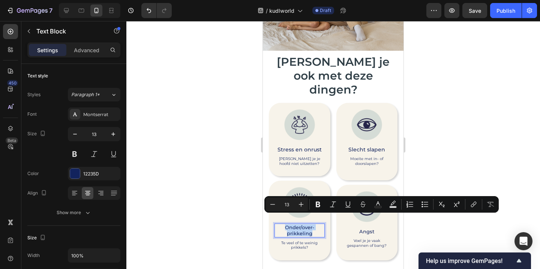
drag, startPoint x: 312, startPoint y: 225, endPoint x: 274, endPoint y: 219, distance: 38.0
click at [275, 223] on div "Onder/over- prikkeling" at bounding box center [300, 230] width 50 height 14
click at [302, 203] on icon "Editor contextual toolbar" at bounding box center [301, 204] width 8 height 8
type input "14"
click at [362, 228] on p "Angst" at bounding box center [367, 231] width 49 height 6
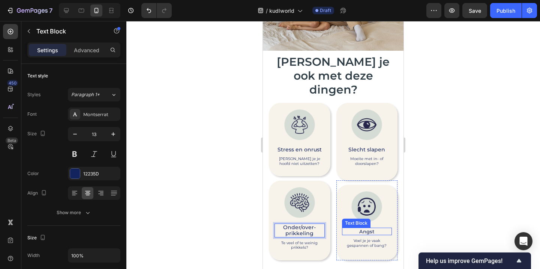
click at [362, 228] on p "Angst" at bounding box center [367, 231] width 49 height 6
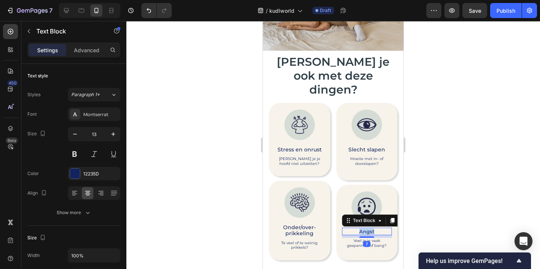
click at [362, 228] on p "Angst" at bounding box center [367, 231] width 49 height 6
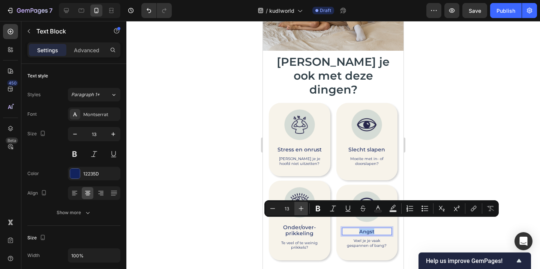
click at [305, 208] on button "Plus" at bounding box center [301, 208] width 14 height 14
type input "14"
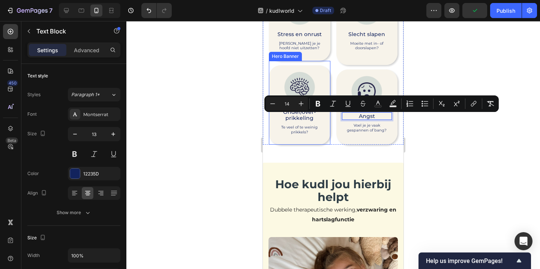
scroll to position [335, 0]
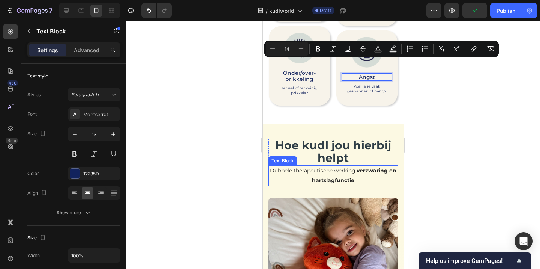
click at [328, 167] on strong "verzwaring en hartslagfunctie" at bounding box center [354, 175] width 84 height 16
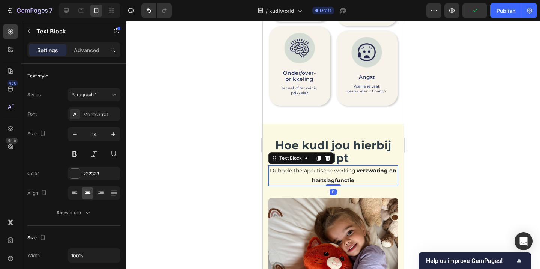
click at [328, 167] on strong "verzwaring en hartslagfunctie" at bounding box center [354, 175] width 84 height 16
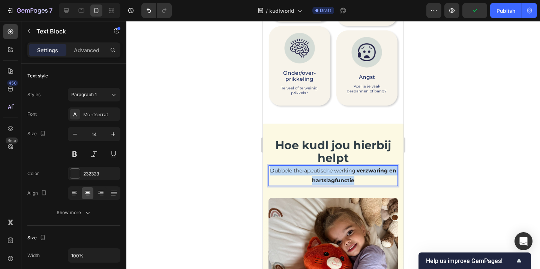
click at [328, 167] on strong "verzwaring en hartslagfunctie" at bounding box center [354, 175] width 84 height 16
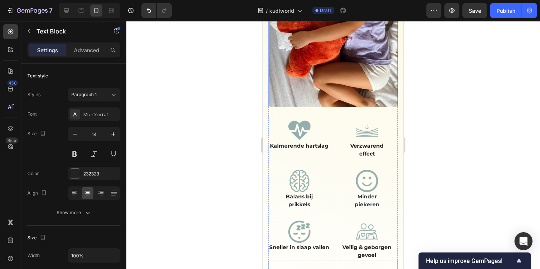
scroll to position [585, 0]
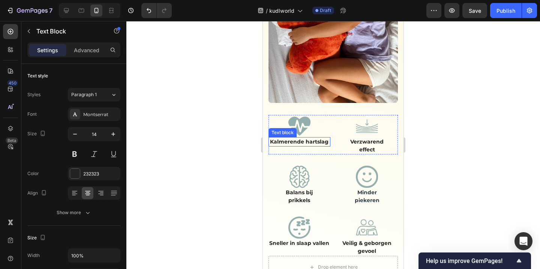
click at [300, 144] on p "Kalmerende hartslag" at bounding box center [299, 142] width 60 height 8
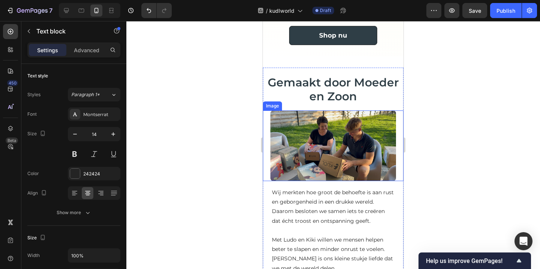
scroll to position [863, 0]
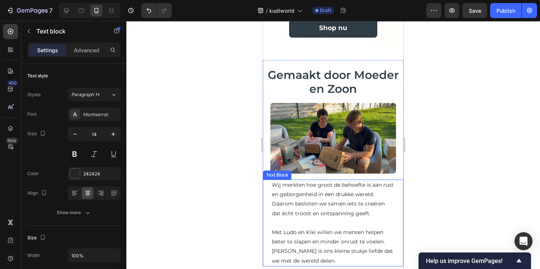
click at [326, 190] on p "Wij merkten hoe groot de behoefte is aan rust en geborgenheid in een drukke wer…" at bounding box center [333, 199] width 123 height 38
click at [326, 189] on p "Wij merkten hoe groot de behoefte is aan rust en geborgenheid in een drukke wer…" at bounding box center [333, 199] width 123 height 38
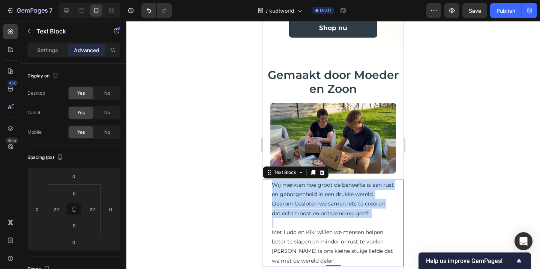
click at [326, 189] on p "Wij merkten hoe groot de behoefte is aan rust en geborgenheid in een drukke wer…" at bounding box center [333, 199] width 123 height 38
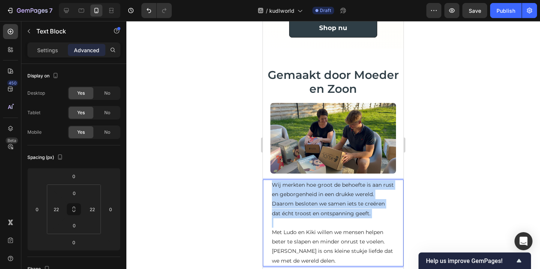
click at [326, 189] on p "Wij merkten hoe groot de behoefte is aan rust en geborgenheid in een drukke wer…" at bounding box center [333, 199] width 123 height 38
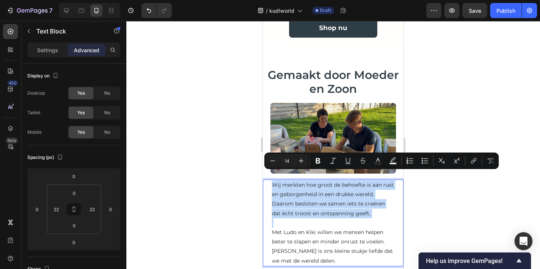
click at [349, 218] on p "Rich Text Editor. Editing area: main" at bounding box center [333, 222] width 123 height 9
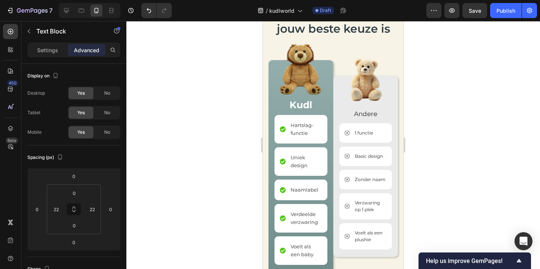
scroll to position [1157, 0]
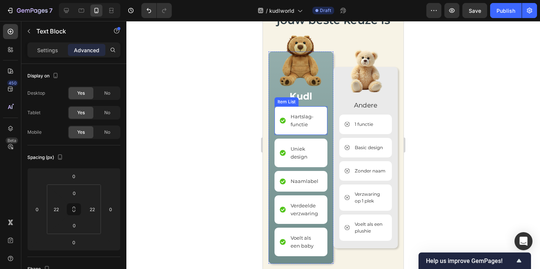
click at [303, 118] on p "Hartslag-functie" at bounding box center [306, 121] width 30 height 16
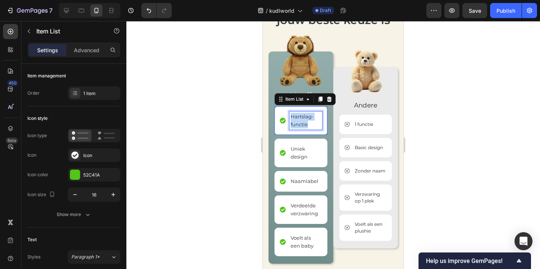
click at [303, 118] on p "Hartslag-functie" at bounding box center [306, 121] width 30 height 16
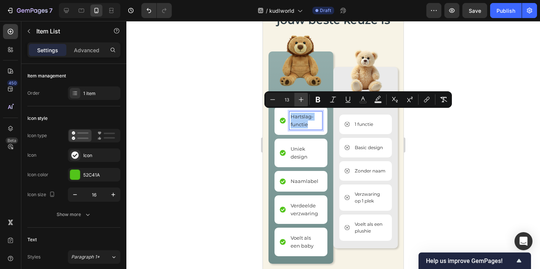
click at [300, 99] on icon "Editor contextual toolbar" at bounding box center [301, 99] width 5 height 5
type input "14"
click at [301, 146] on span "Uniek design" at bounding box center [299, 153] width 17 height 14
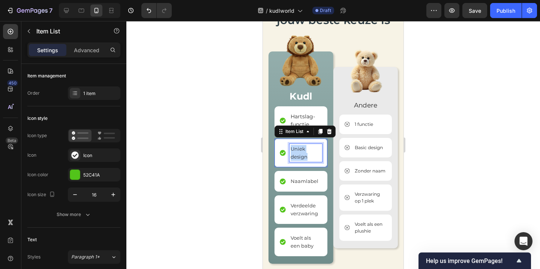
click at [301, 146] on span "Uniek design" at bounding box center [299, 153] width 17 height 14
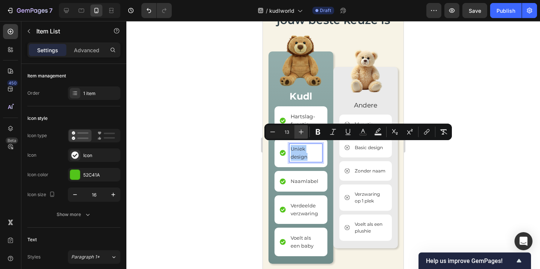
click at [301, 128] on icon "Editor contextual toolbar" at bounding box center [301, 132] width 8 height 8
type input "14"
click at [304, 178] on span "Naamlabel" at bounding box center [305, 181] width 28 height 6
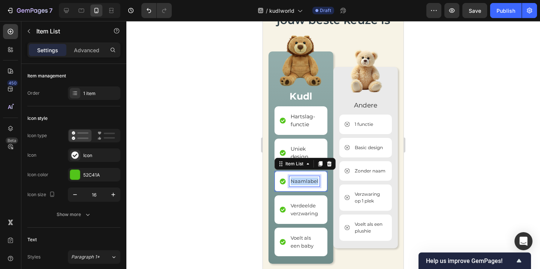
click at [304, 178] on span "Naamlabel" at bounding box center [305, 181] width 28 height 6
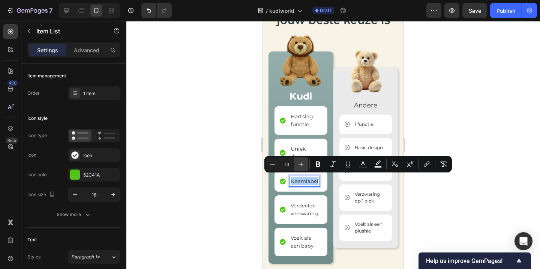
click at [303, 161] on icon "Editor contextual toolbar" at bounding box center [301, 164] width 8 height 8
click at [274, 165] on icon "Editor contextual toolbar" at bounding box center [273, 164] width 8 height 8
type input "13"
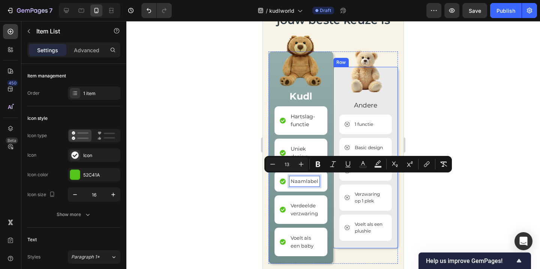
click at [447, 76] on div at bounding box center [333, 145] width 414 height 248
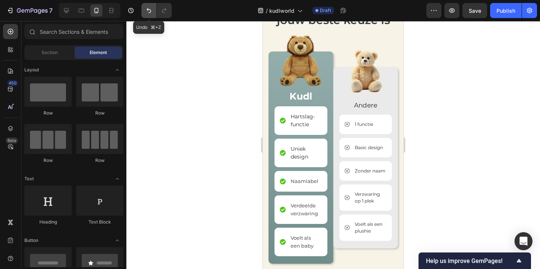
click at [146, 11] on icon "Undo/Redo" at bounding box center [149, 11] width 8 height 8
click at [66, 11] on icon at bounding box center [66, 10] width 5 height 5
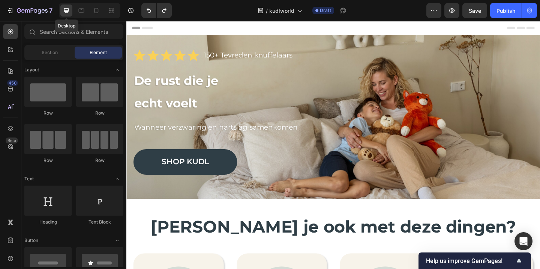
click at [98, 8] on icon at bounding box center [97, 11] width 8 height 8
click at [64, 9] on icon at bounding box center [66, 10] width 5 height 5
click at [176, 102] on strong "echt voelt" at bounding box center [169, 110] width 69 height 16
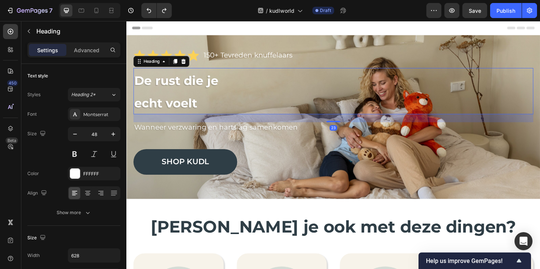
click at [211, 107] on h1 "De rust die je echt voelt" at bounding box center [252, 97] width 236 height 50
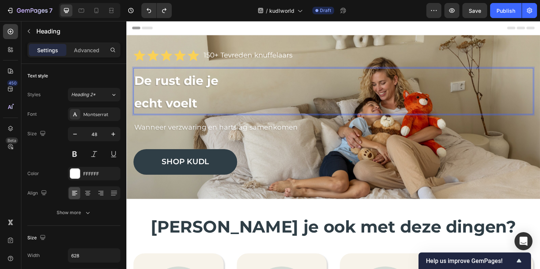
click at [211, 107] on p "De rust die je echt voelt" at bounding box center [252, 97] width 234 height 49
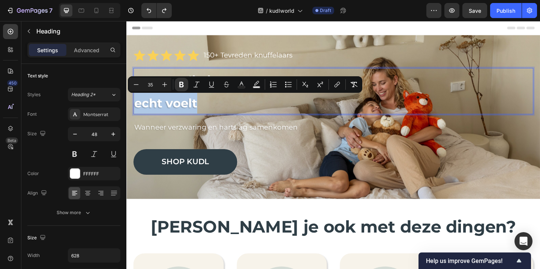
click at [211, 107] on p "De rust die je echt voelt" at bounding box center [252, 97] width 234 height 49
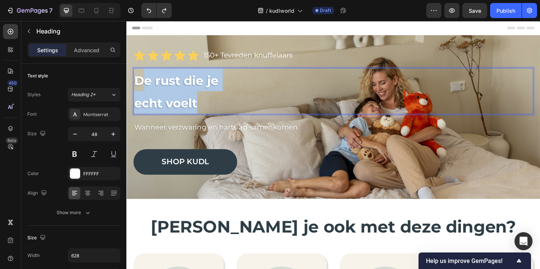
drag, startPoint x: 220, startPoint y: 112, endPoint x: 143, endPoint y: 90, distance: 80.1
click at [143, 90] on p "De rust die je echt voelt" at bounding box center [252, 97] width 234 height 49
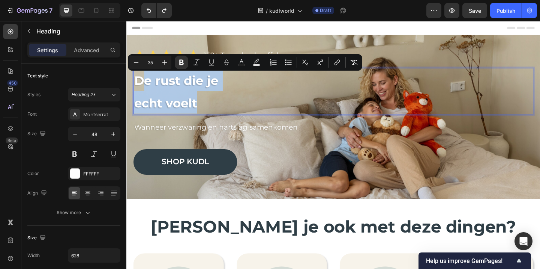
click at [143, 90] on strong "De rust die je" at bounding box center [181, 86] width 92 height 16
drag, startPoint x: 247, startPoint y: 119, endPoint x: 119, endPoint y: 91, distance: 130.7
click at [136, 253] on h2 "Worstel je ook met deze dingen?" at bounding box center [351, 245] width 435 height 24
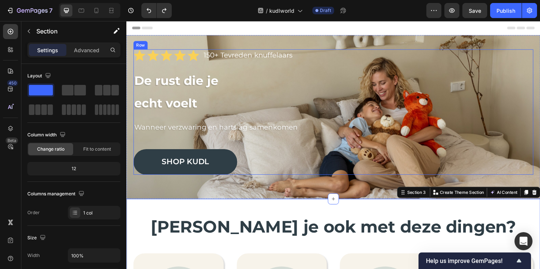
click at [239, 106] on p "⁠⁠⁠⁠⁠⁠⁠ De rust die je echt voelt" at bounding box center [252, 97] width 234 height 49
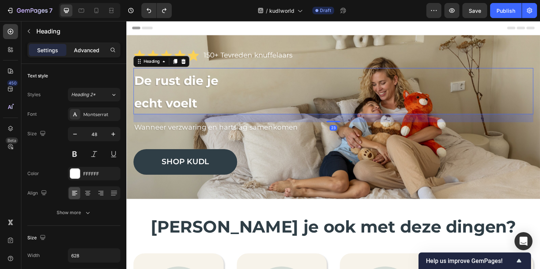
click at [92, 51] on p "Advanced" at bounding box center [87, 50] width 26 height 8
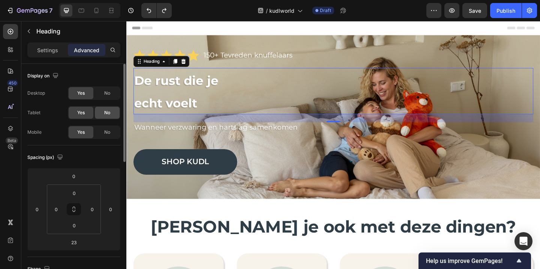
click at [106, 111] on span "No" at bounding box center [107, 112] width 6 height 7
click at [107, 96] on span "No" at bounding box center [107, 93] width 6 height 7
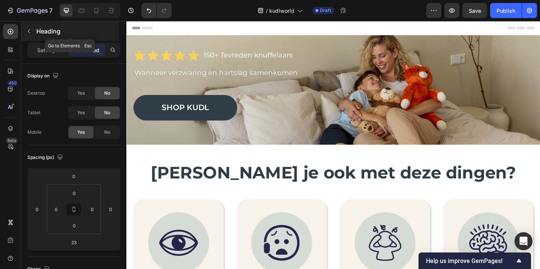
click at [32, 30] on icon "button" at bounding box center [29, 31] width 6 height 6
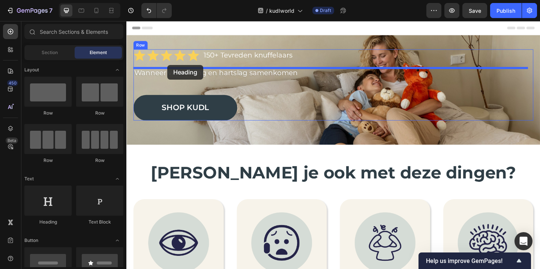
drag, startPoint x: 183, startPoint y: 215, endPoint x: 171, endPoint y: 70, distance: 146.0
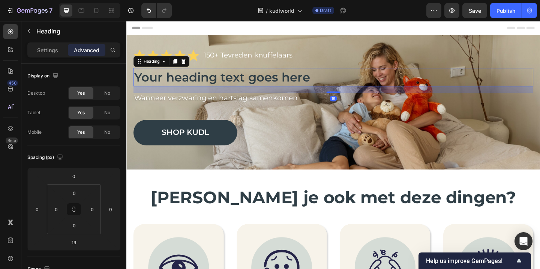
click at [183, 86] on h2 "Your heading text goes here" at bounding box center [351, 82] width 435 height 20
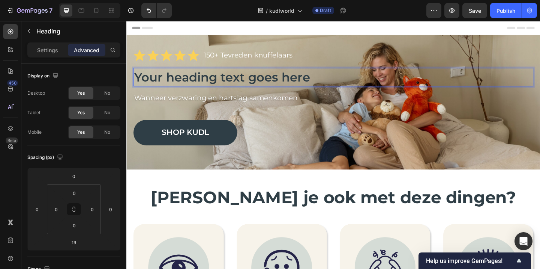
click at [183, 86] on p "Your heading text goes here" at bounding box center [352, 82] width 434 height 18
click at [181, 86] on p "Your heading text goes here" at bounding box center [352, 82] width 434 height 18
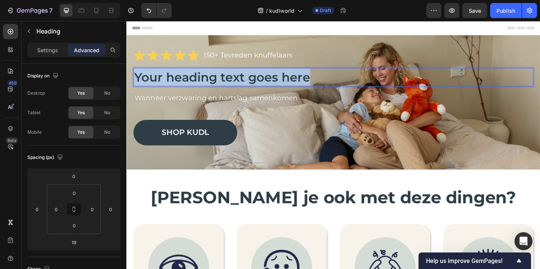
click at [181, 86] on p "Your heading text goes here" at bounding box center [352, 82] width 434 height 18
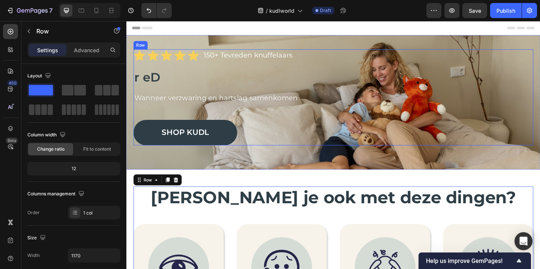
click at [169, 70] on div "Icon Icon Icon Icon Icon Icon List 150+ Tevreden knuffelaars Text Block Row r e…" at bounding box center [351, 104] width 435 height 104
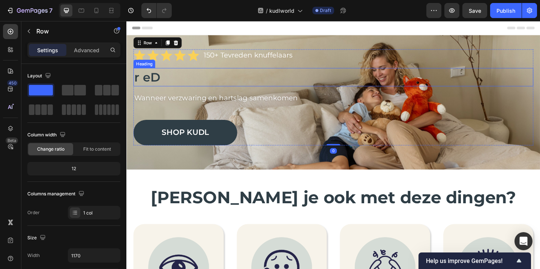
click at [174, 76] on p "r eD" at bounding box center [352, 82] width 434 height 18
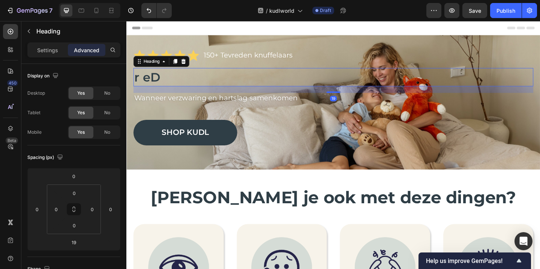
click at [192, 63] on div at bounding box center [188, 64] width 9 height 9
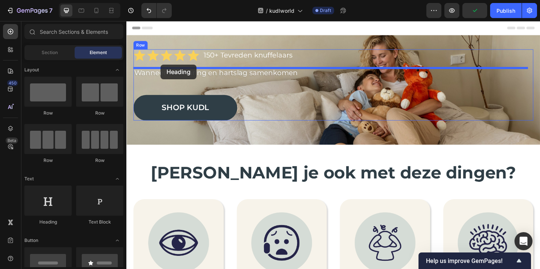
drag, startPoint x: 179, startPoint y: 207, endPoint x: 181, endPoint y: 95, distance: 112.5
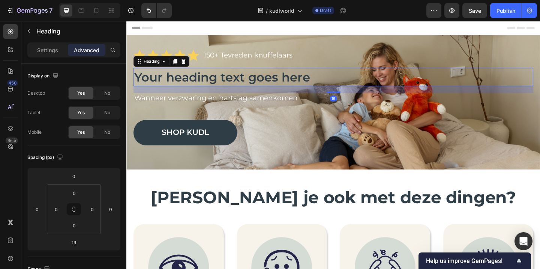
click at [176, 86] on h2 "Your heading text goes here" at bounding box center [351, 82] width 435 height 20
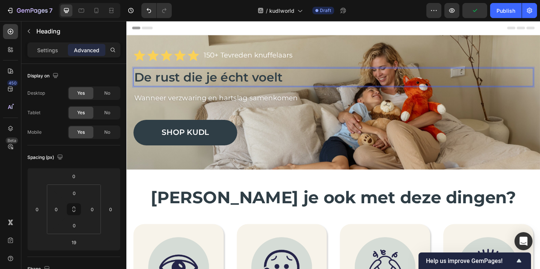
click at [211, 83] on p "De rust die je écht voelt" at bounding box center [352, 82] width 434 height 18
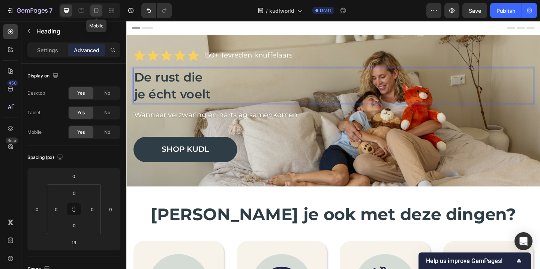
click at [98, 12] on icon at bounding box center [97, 10] width 4 height 5
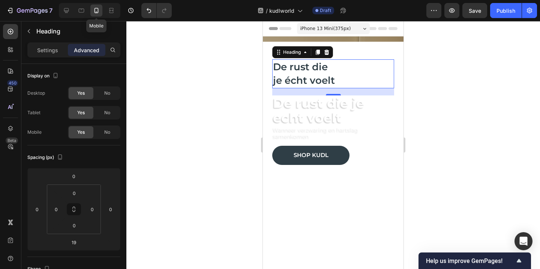
scroll to position [18, 0]
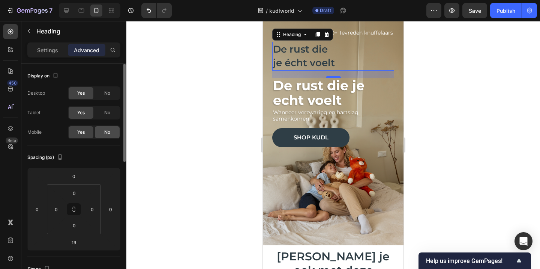
click at [109, 126] on div "No" at bounding box center [107, 132] width 25 height 12
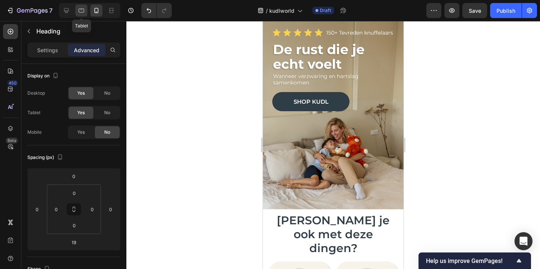
click at [84, 9] on icon at bounding box center [82, 11] width 6 height 4
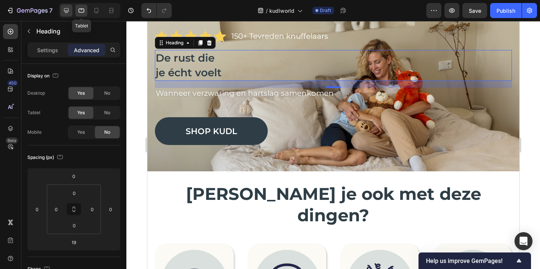
scroll to position [25, 0]
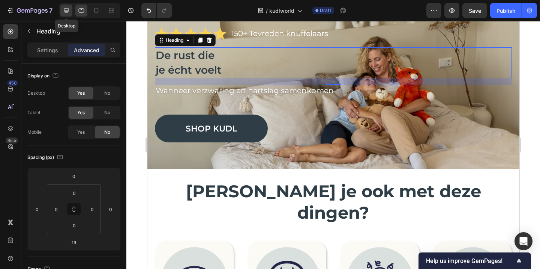
click at [61, 10] on div at bounding box center [66, 11] width 12 height 12
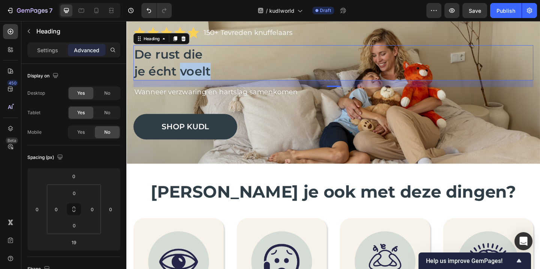
click at [195, 82] on p "De rust die je écht voelt" at bounding box center [352, 66] width 434 height 37
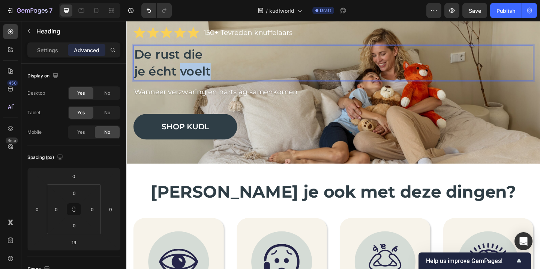
click at [195, 82] on p "De rust die je écht voelt" at bounding box center [352, 66] width 434 height 37
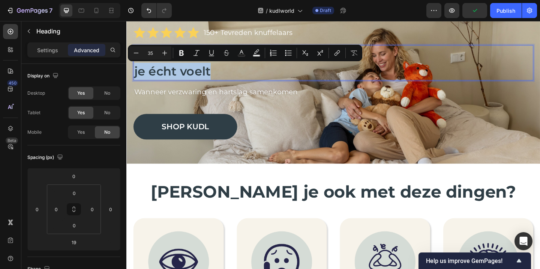
click at [222, 77] on p "De rust die je écht voelt" at bounding box center [352, 66] width 434 height 37
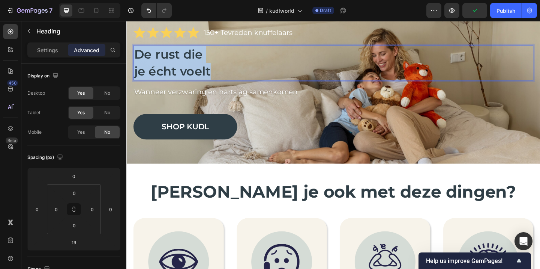
drag, startPoint x: 224, startPoint y: 77, endPoint x: 134, endPoint y: 53, distance: 92.8
click at [134, 53] on h2 "De rust die je écht voelt" at bounding box center [351, 66] width 435 height 38
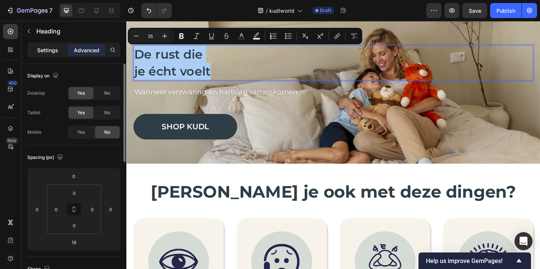
click at [40, 44] on div "Settings" at bounding box center [48, 50] width 38 height 12
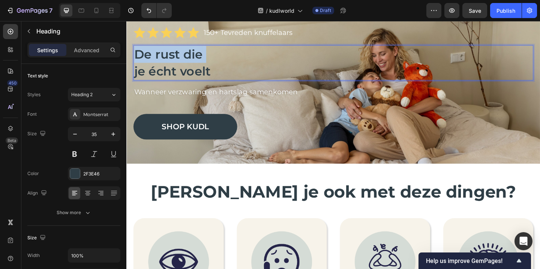
click at [176, 54] on p "De rust die je écht voelt" at bounding box center [352, 66] width 434 height 37
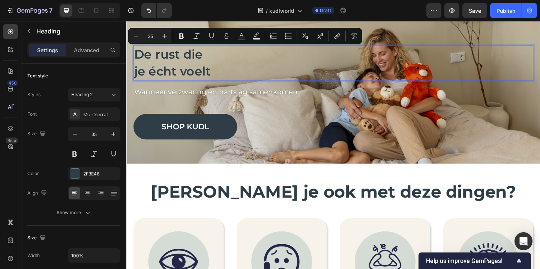
click at [215, 80] on p "De rust die je écht voelt" at bounding box center [352, 66] width 434 height 37
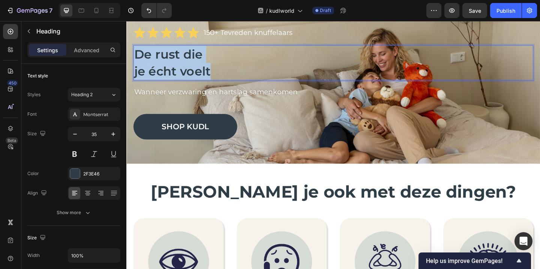
drag, startPoint x: 224, startPoint y: 80, endPoint x: 138, endPoint y: 56, distance: 89.1
click at [138, 56] on p "De rust die je écht voelt" at bounding box center [352, 66] width 434 height 37
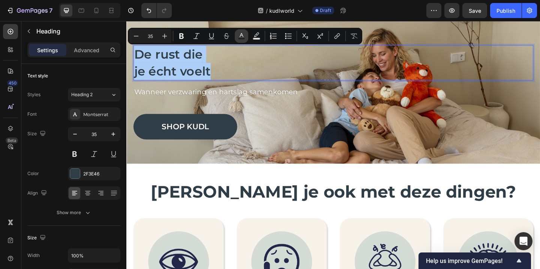
click at [242, 33] on icon "Editor contextual toolbar" at bounding box center [242, 35] width 4 height 4
type input "2F3E46"
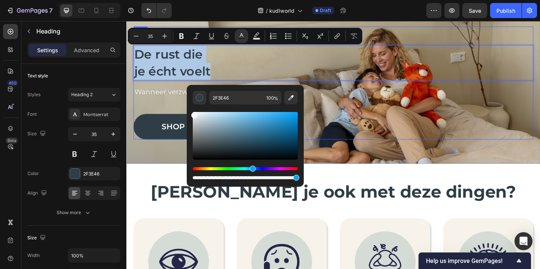
type input "F4F4F4"
drag, startPoint x: 356, startPoint y: 165, endPoint x: 185, endPoint y: 111, distance: 179.4
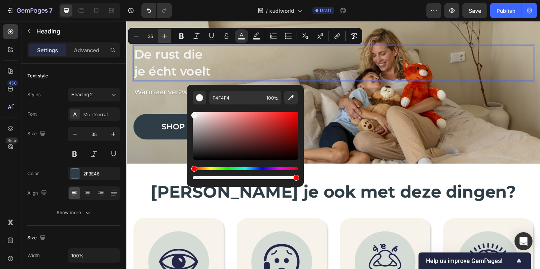
click at [163, 36] on icon "Editor contextual toolbar" at bounding box center [164, 36] width 5 height 5
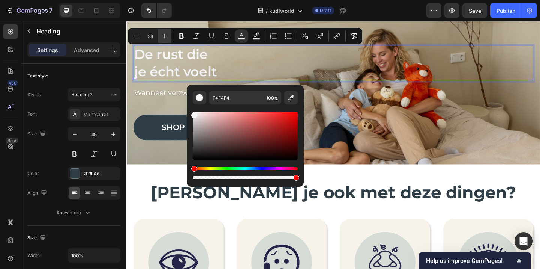
click at [163, 36] on icon "Editor contextual toolbar" at bounding box center [164, 36] width 5 height 5
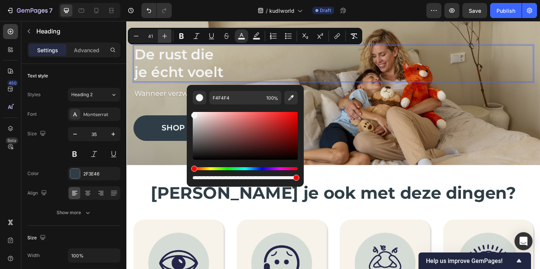
click at [163, 36] on icon "Editor contextual toolbar" at bounding box center [164, 36] width 5 height 5
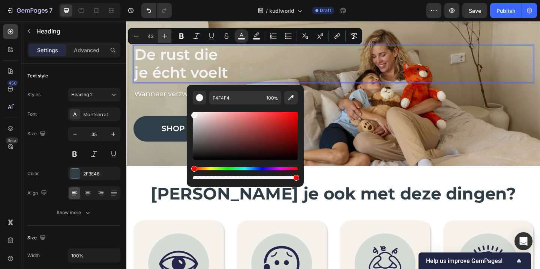
click at [163, 36] on icon "Editor contextual toolbar" at bounding box center [164, 36] width 5 height 5
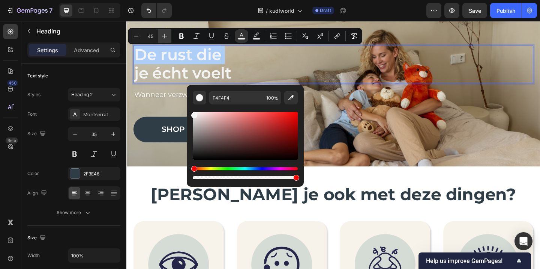
click at [163, 36] on icon "Editor contextual toolbar" at bounding box center [164, 36] width 5 height 5
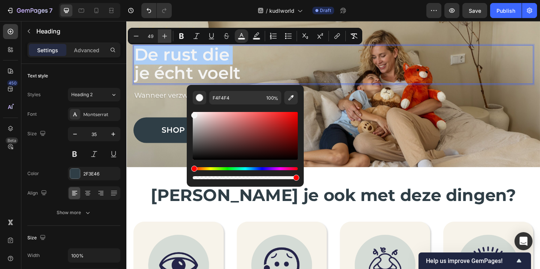
click at [163, 36] on icon "Editor contextual toolbar" at bounding box center [164, 36] width 5 height 5
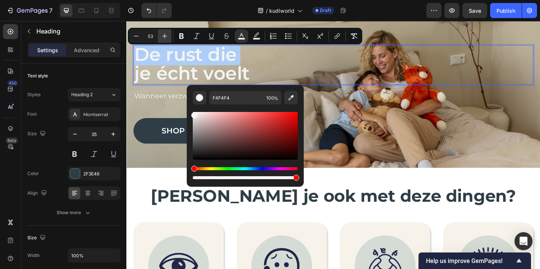
click at [163, 36] on icon "Editor contextual toolbar" at bounding box center [164, 36] width 5 height 5
type input "55"
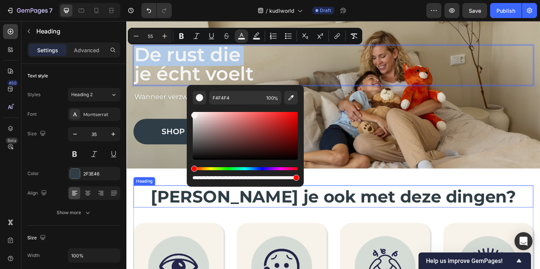
click at [146, 206] on h2 "Worstel je ook met deze dingen?" at bounding box center [351, 212] width 435 height 24
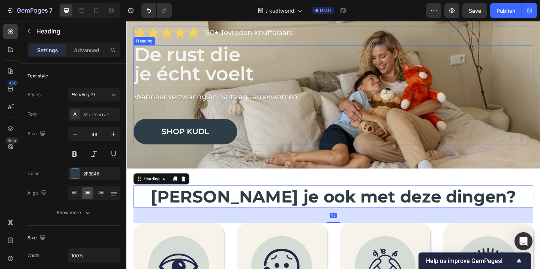
click at [197, 72] on span "je écht voelt" at bounding box center [200, 78] width 130 height 25
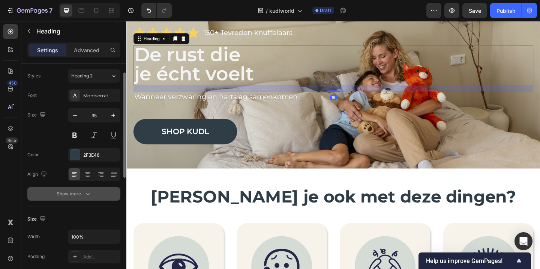
click at [78, 189] on button "Show more" at bounding box center [73, 194] width 93 height 14
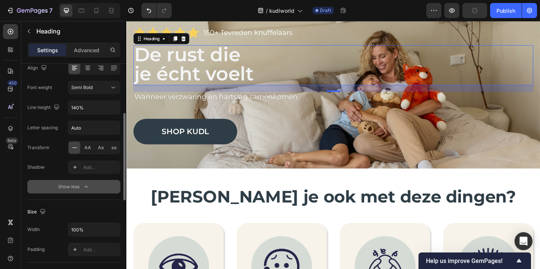
scroll to position [126, 0]
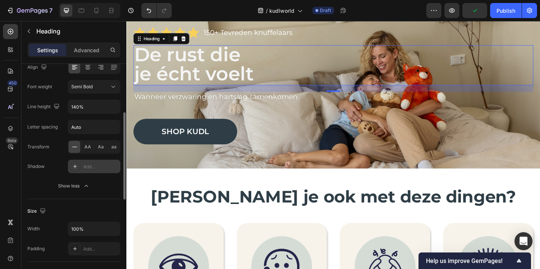
click at [92, 168] on div "Add..." at bounding box center [100, 166] width 35 height 7
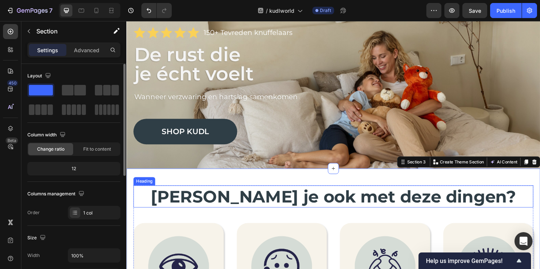
scroll to position [0, 0]
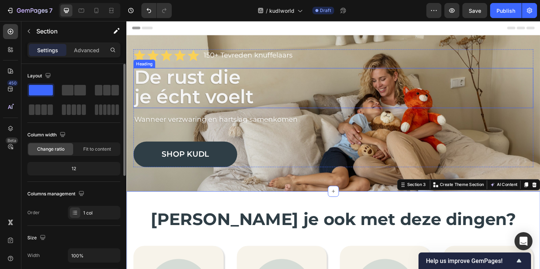
click at [204, 110] on span "je écht voelt" at bounding box center [200, 102] width 130 height 25
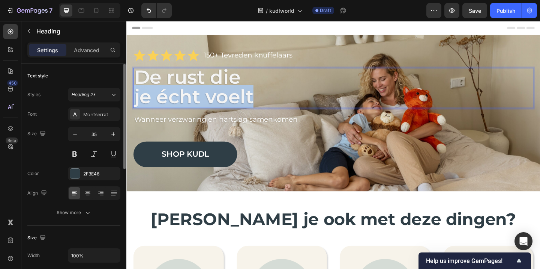
click at [204, 110] on span "je écht voelt" at bounding box center [200, 102] width 130 height 25
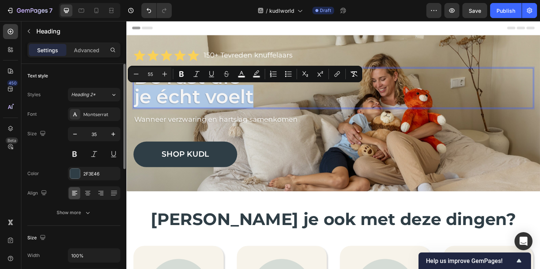
click at [227, 110] on span "je écht voelt" at bounding box center [200, 102] width 130 height 25
click at [268, 109] on p "De rust die je écht voelt" at bounding box center [352, 94] width 434 height 42
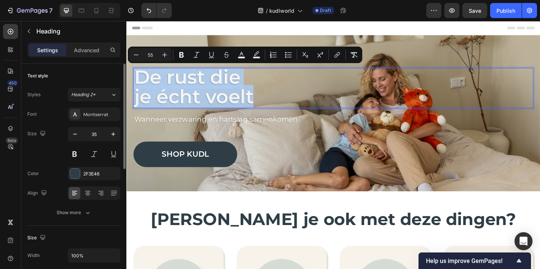
drag, startPoint x: 274, startPoint y: 105, endPoint x: 134, endPoint y: 79, distance: 142.2
click at [134, 79] on h2 "De rust die je écht voelt" at bounding box center [351, 94] width 435 height 44
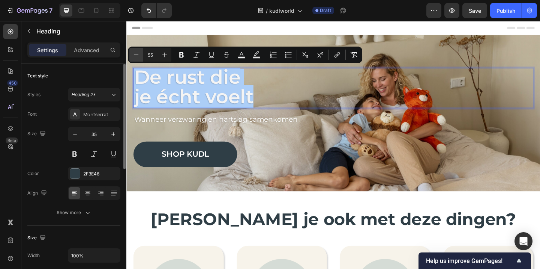
click at [140, 53] on button "Minus" at bounding box center [136, 55] width 14 height 14
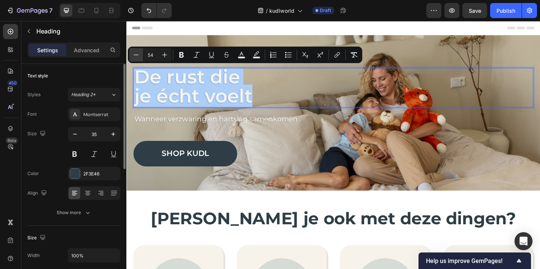
click at [140, 53] on button "Minus" at bounding box center [136, 55] width 14 height 14
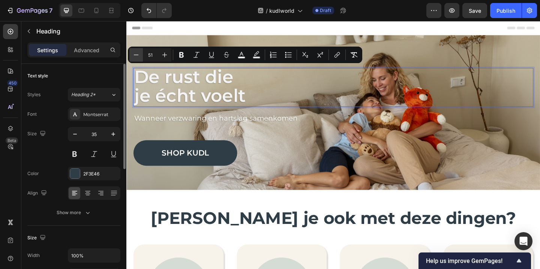
click at [140, 53] on button "Minus" at bounding box center [136, 55] width 14 height 14
type input "50"
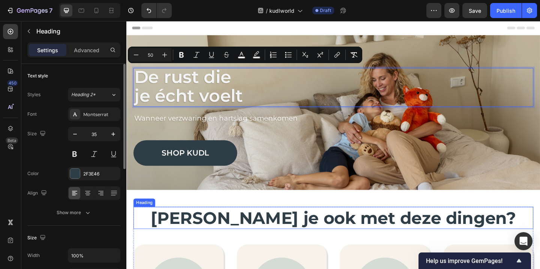
click at [159, 228] on h2 "Worstel je ook met deze dingen?" at bounding box center [351, 235] width 435 height 24
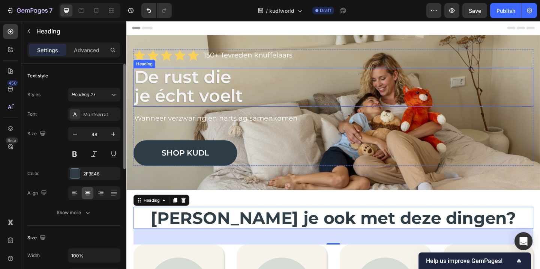
click at [190, 104] on span "je écht voelt" at bounding box center [194, 102] width 118 height 23
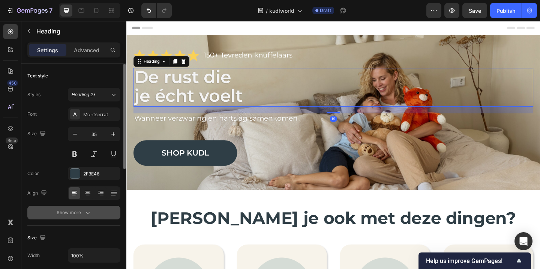
click at [93, 213] on button "Show more" at bounding box center [73, 213] width 93 height 14
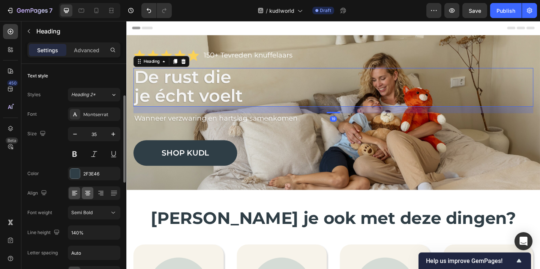
scroll to position [85, 0]
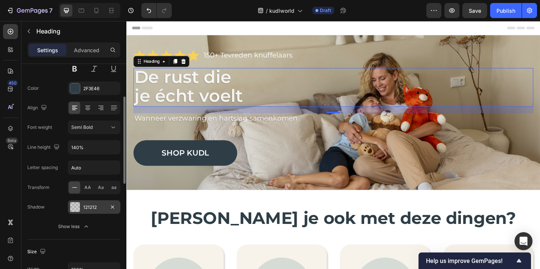
click at [93, 208] on div "121212" at bounding box center [94, 207] width 22 height 7
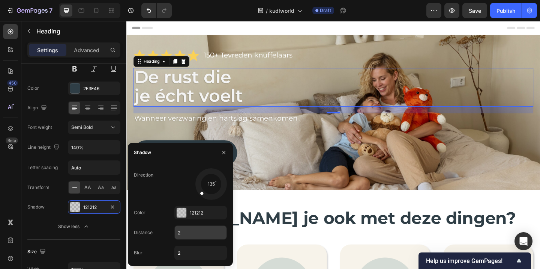
click at [188, 231] on input "2" at bounding box center [201, 232] width 52 height 14
type input "4"
type input "3"
click at [194, 251] on input "2" at bounding box center [201, 253] width 52 height 14
type input "4"
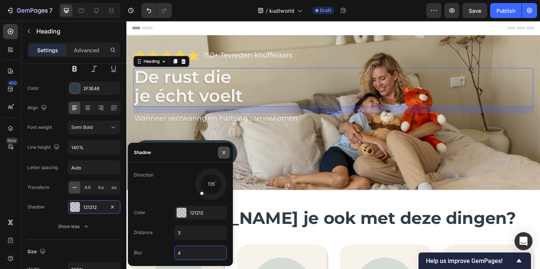
click at [227, 150] on button "button" at bounding box center [224, 152] width 12 height 12
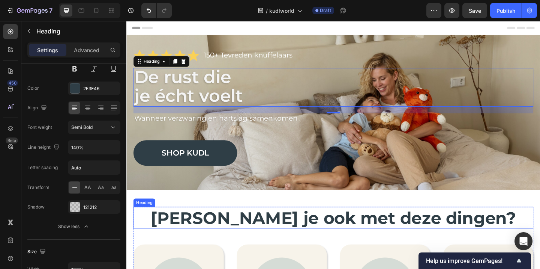
click at [173, 230] on h2 "Worstel je ook met deze dingen?" at bounding box center [351, 235] width 435 height 24
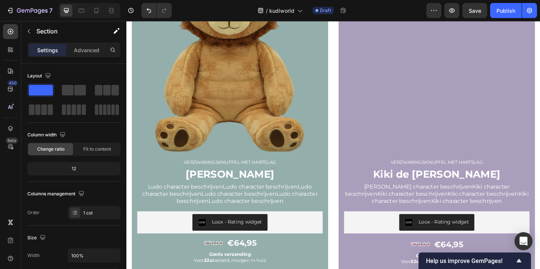
scroll to position [1613, 0]
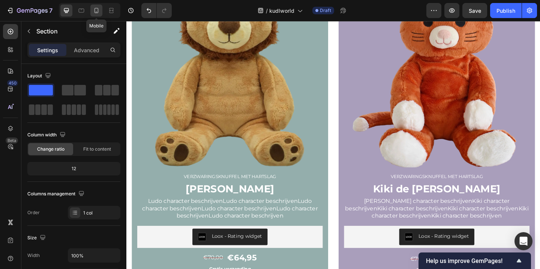
click at [98, 6] on div at bounding box center [96, 11] width 12 height 12
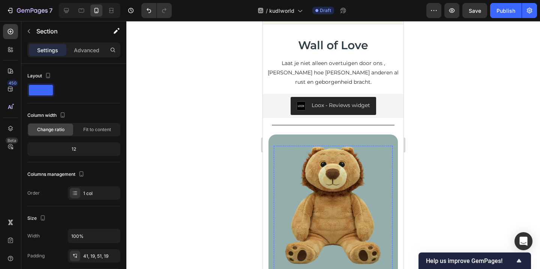
scroll to position [1374, 0]
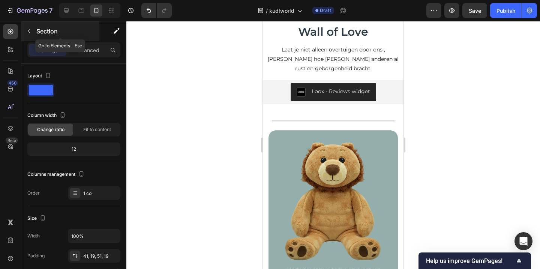
click at [28, 29] on icon "button" at bounding box center [29, 31] width 6 height 6
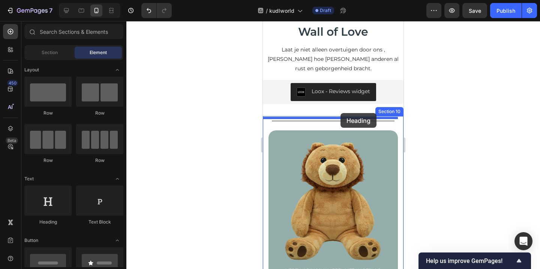
drag, startPoint x: 308, startPoint y: 234, endPoint x: 340, endPoint y: 114, distance: 123.6
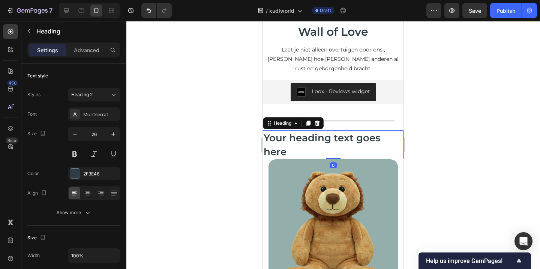
click at [308, 130] on h2 "Your heading text goes here" at bounding box center [333, 144] width 141 height 29
click at [308, 131] on p "Your heading text goes here" at bounding box center [333, 144] width 139 height 27
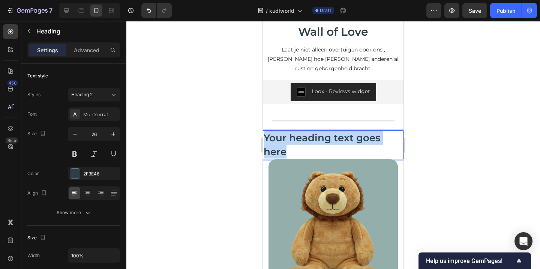
click at [308, 131] on p "Your heading text goes here" at bounding box center [333, 144] width 139 height 27
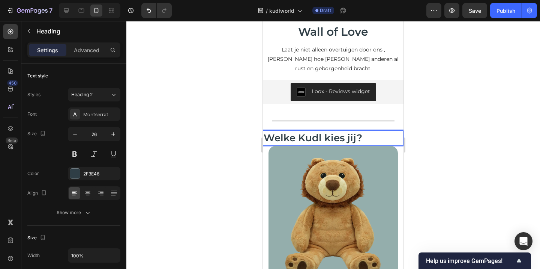
click at [238, 128] on div at bounding box center [333, 145] width 414 height 248
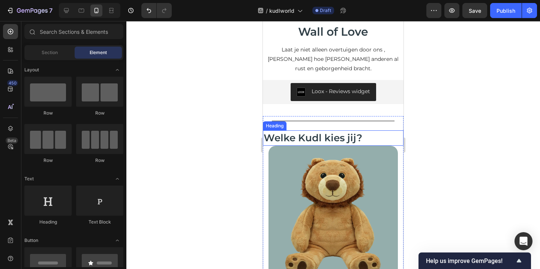
click at [332, 131] on p "Welke Kudl kies jij?" at bounding box center [333, 138] width 139 height 14
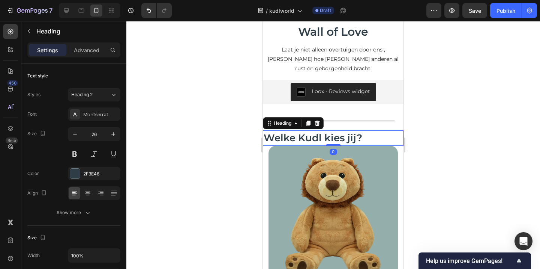
click at [90, 57] on div "Settings Advanced" at bounding box center [73, 49] width 93 height 15
click at [84, 51] on p "Advanced" at bounding box center [87, 50] width 26 height 8
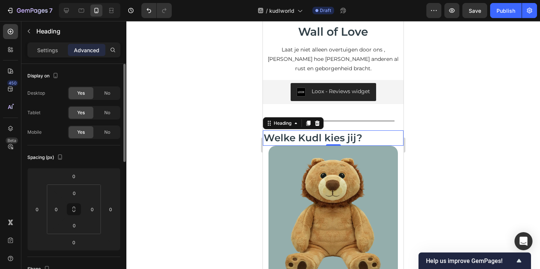
click at [99, 90] on div "No" at bounding box center [107, 93] width 25 height 12
click at [104, 106] on div "Yes No" at bounding box center [94, 113] width 53 height 14
click at [104, 112] on span "No" at bounding box center [107, 112] width 6 height 7
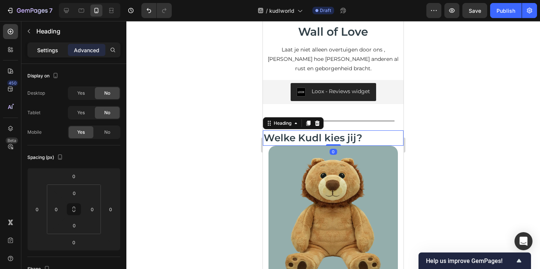
click at [56, 50] on p "Settings" at bounding box center [47, 50] width 21 height 8
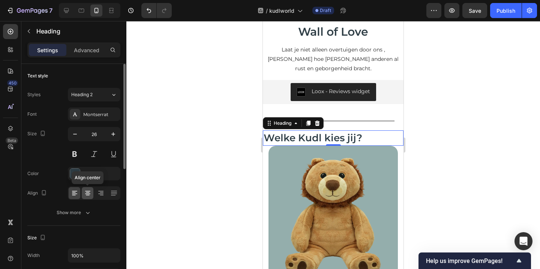
click at [87, 194] on icon at bounding box center [88, 193] width 8 height 8
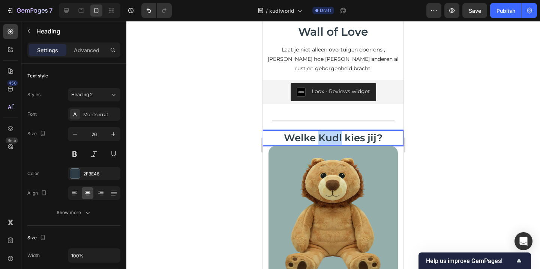
click at [335, 131] on p "Welke Kudl kies jij?" at bounding box center [333, 138] width 139 height 14
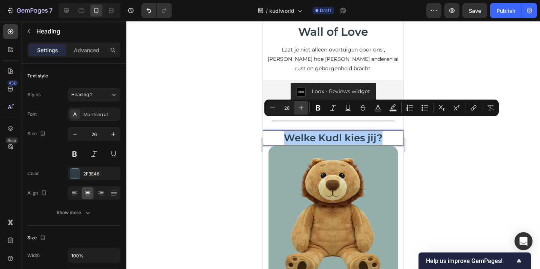
click at [305, 104] on button "Plus" at bounding box center [301, 108] width 14 height 14
type input "30"
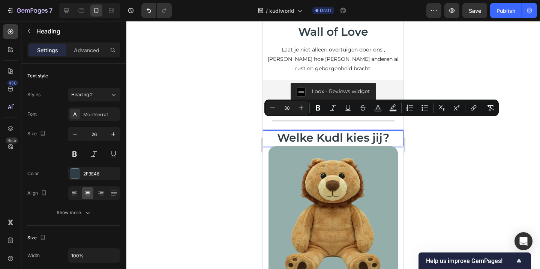
click at [231, 135] on div at bounding box center [333, 145] width 414 height 248
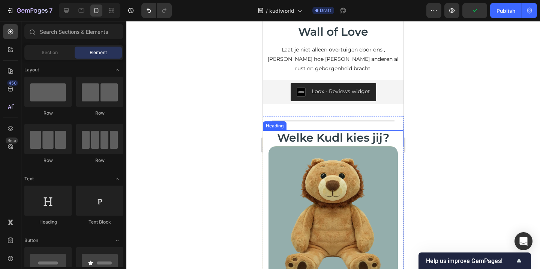
click at [298, 131] on span "Welke Kudl kies jij?" at bounding box center [333, 138] width 112 height 14
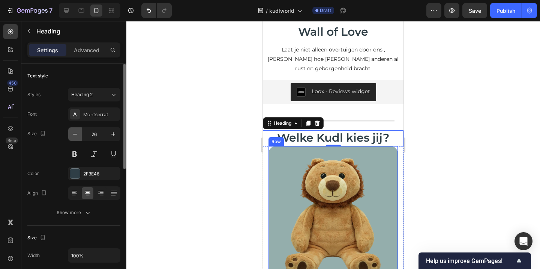
click at [79, 132] on button "button" at bounding box center [75, 134] width 14 height 14
type input "25"
click at [87, 49] on p "Advanced" at bounding box center [87, 50] width 26 height 8
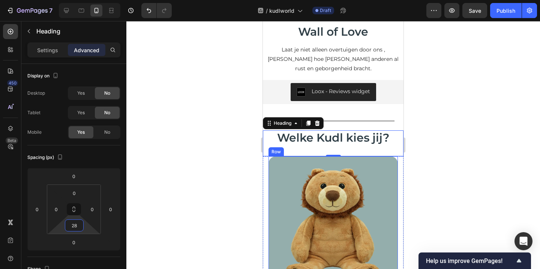
type input "30"
drag, startPoint x: 89, startPoint y: 227, endPoint x: 90, endPoint y: 222, distance: 5.7
click at [90, 0] on html "7 / kudlworld Draft Preview Save Publish 450 Beta Sections(18) Elements(83) Sec…" at bounding box center [270, 0] width 540 height 0
click at [173, 184] on div at bounding box center [333, 145] width 414 height 248
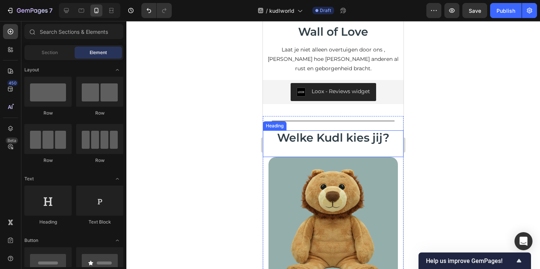
click at [320, 131] on span "Welke Kudl kies jij?" at bounding box center [333, 138] width 112 height 14
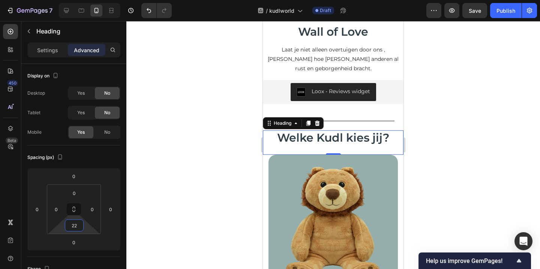
click at [85, 0] on html "7 / kudlworld Draft Preview Save Publish 450 Beta Sections(18) Elements(83) Sec…" at bounding box center [270, 0] width 540 height 0
type input "20"
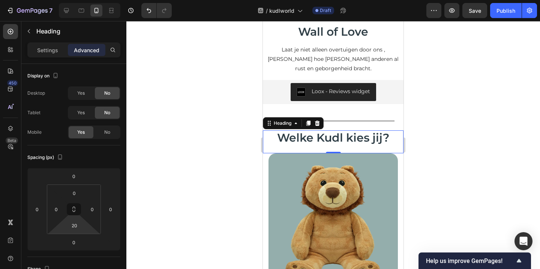
click at [86, 0] on html "7 / kudlworld Draft Preview Save Publish 450 Beta Sections(18) Elements(83) Sec…" at bounding box center [270, 0] width 540 height 0
drag, startPoint x: 82, startPoint y: 197, endPoint x: 82, endPoint y: 193, distance: 4.5
click at [82, 193] on div "0" at bounding box center [74, 193] width 19 height 12
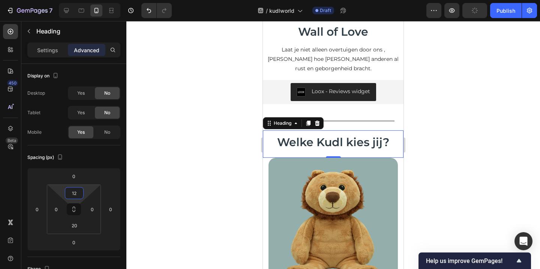
type input "14"
click at [88, 0] on html "7 / kudlworld Draft Preview Publish 450 Beta Sections(18) Elements(83) Section …" at bounding box center [270, 0] width 540 height 0
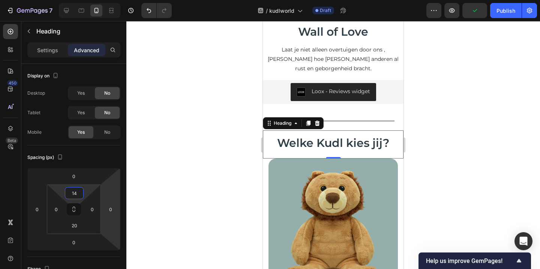
click at [175, 137] on div at bounding box center [333, 145] width 414 height 248
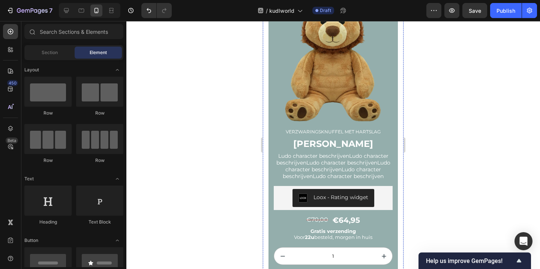
scroll to position [1592, 0]
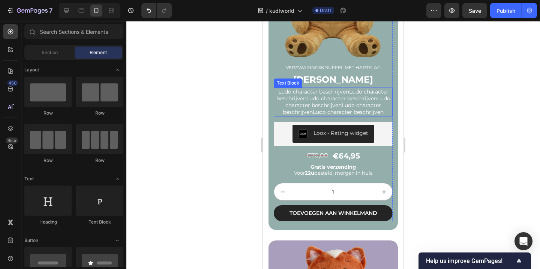
click at [329, 93] on p "Ludo character beschrijvenLudo character beschrijvenLudo character beschrijvenL…" at bounding box center [333, 101] width 117 height 27
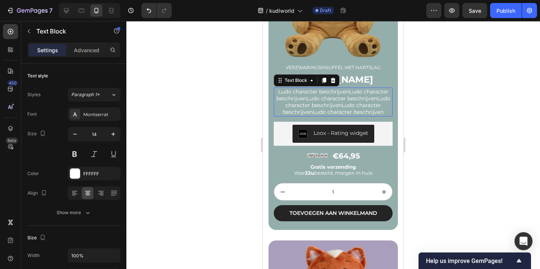
click at [329, 93] on p "Ludo character beschrijvenLudo character beschrijvenLudo character beschrijvenL…" at bounding box center [333, 101] width 117 height 27
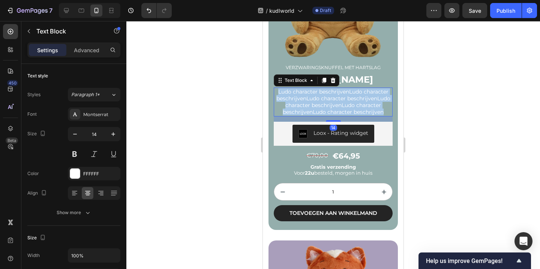
click at [329, 93] on p "Ludo character beschrijvenLudo character beschrijvenLudo character beschrijvenL…" at bounding box center [333, 101] width 117 height 27
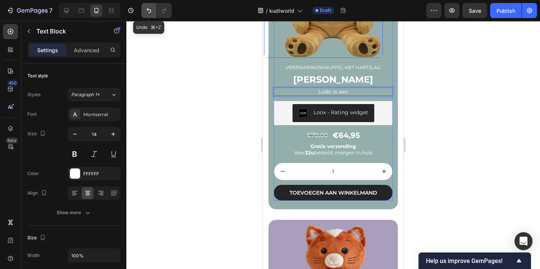
click at [152, 9] on icon "Undo/Redo" at bounding box center [149, 11] width 8 height 8
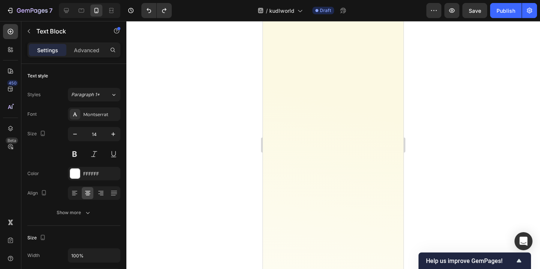
scroll to position [0, 0]
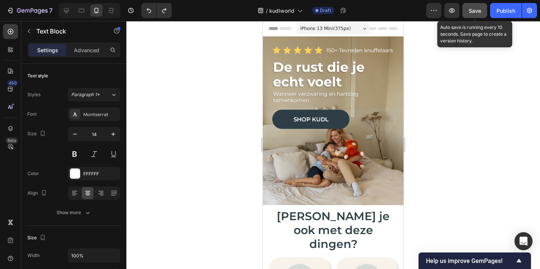
click at [475, 9] on span "Save" at bounding box center [475, 11] width 12 height 6
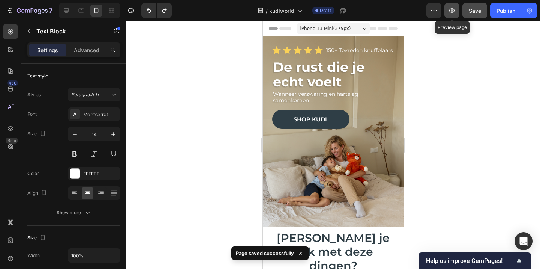
click at [452, 10] on icon "button" at bounding box center [452, 11] width 8 height 8
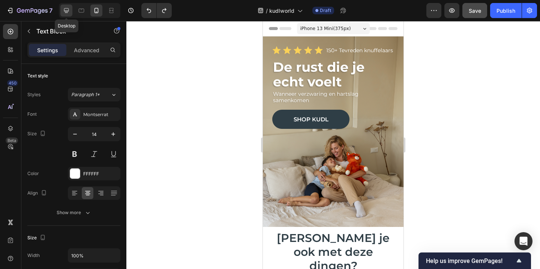
click at [67, 8] on icon at bounding box center [66, 10] width 5 height 5
type input "16"
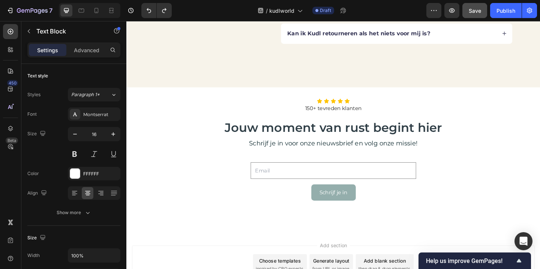
scroll to position [2464, 0]
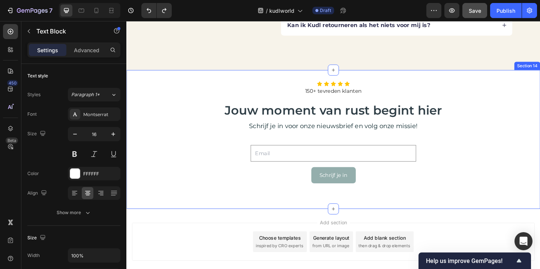
click at [269, 218] on div "Icon Icon Icon Icon Icon Icon List 150+ tevreden klanten Text Block Jouw moment…" at bounding box center [351, 149] width 450 height 151
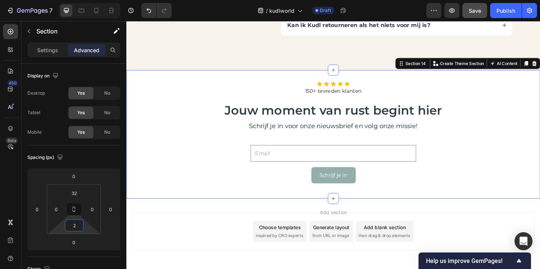
type input "0"
drag, startPoint x: 86, startPoint y: 229, endPoint x: 87, endPoint y: 239, distance: 9.4
click at [87, 0] on html "7 / kudlworld Draft Preview Save Publish 450 Beta Sections(18) Elements(83) Sec…" at bounding box center [270, 0] width 540 height 0
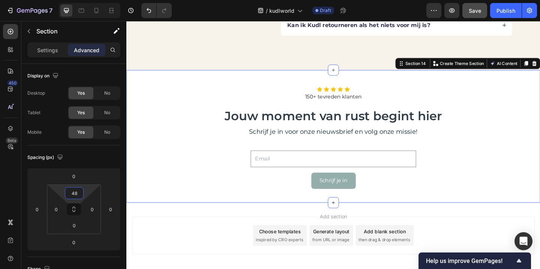
type input "50"
drag, startPoint x: 87, startPoint y: 192, endPoint x: 88, endPoint y: 183, distance: 9.0
click at [88, 0] on html "7 / kudlworld Draft Preview Save Publish 450 Beta Sections(18) Elements(83) Sec…" at bounding box center [270, 0] width 540 height 0
click at [465, 10] on button "Save" at bounding box center [474, 10] width 25 height 15
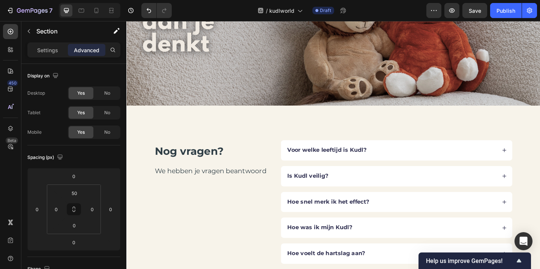
scroll to position [2330, 0]
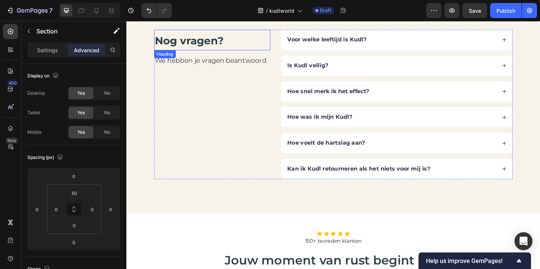
click at [196, 46] on span "Nog vragen?" at bounding box center [194, 42] width 75 height 14
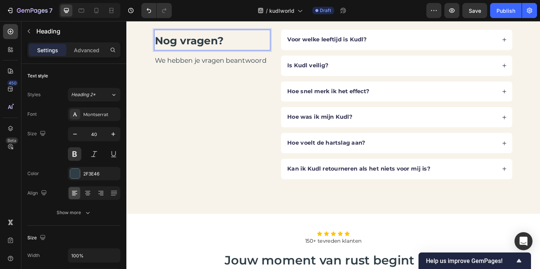
click at [196, 46] on span "Nog vragen?" at bounding box center [194, 42] width 75 height 14
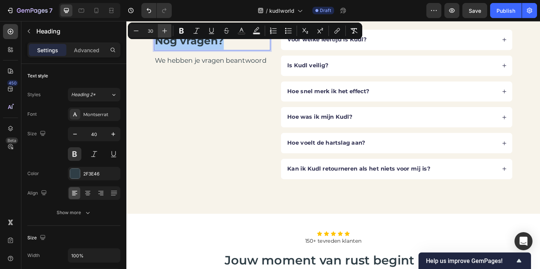
click at [168, 31] on icon "Editor contextual toolbar" at bounding box center [165, 31] width 8 height 8
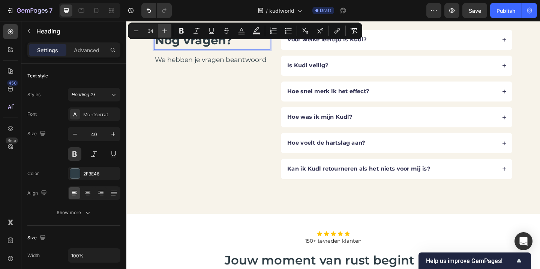
type input "35"
click at [220, 157] on div "Nog vragen? Heading 16 We hebben je vragen beantwoord Text Block" at bounding box center [219, 111] width 126 height 162
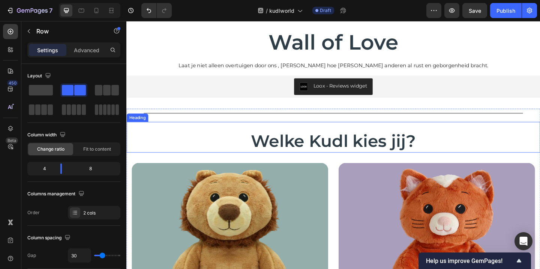
scroll to position [1492, 0]
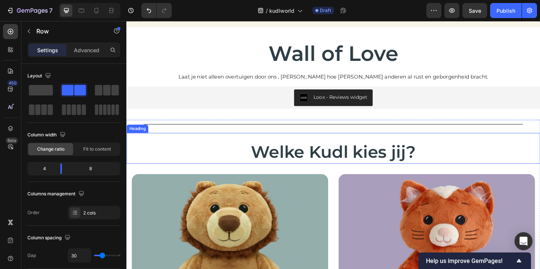
click at [303, 159] on span "Welke Kudl kies jij?" at bounding box center [351, 163] width 179 height 22
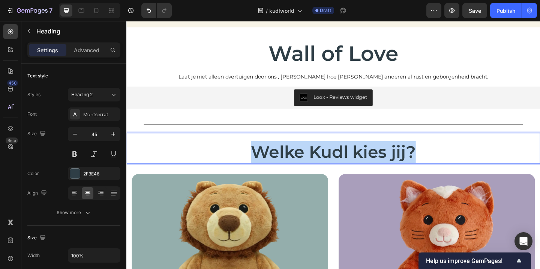
click at [303, 160] on span "Welke Kudl kies jij?" at bounding box center [351, 163] width 179 height 22
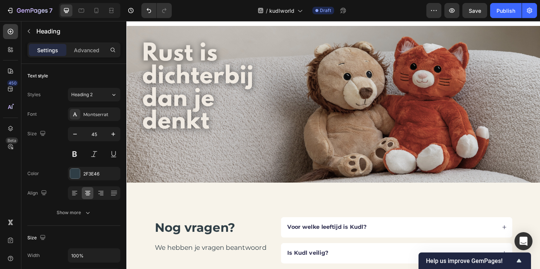
scroll to position [2141, 0]
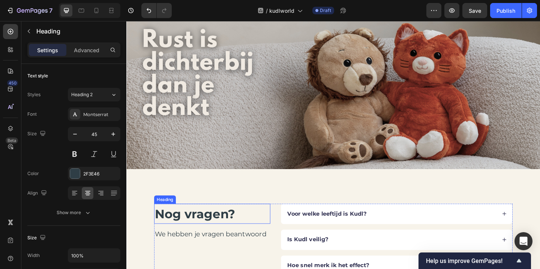
click at [199, 233] on span "Nog vragen?" at bounding box center [200, 230] width 87 height 16
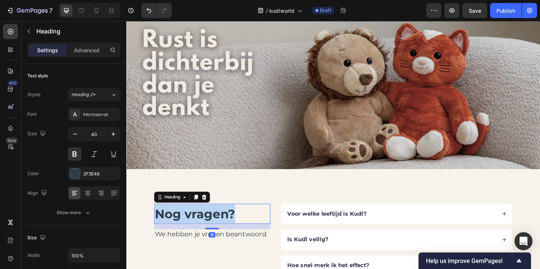
click at [200, 233] on span "Nog vragen?" at bounding box center [200, 230] width 87 height 16
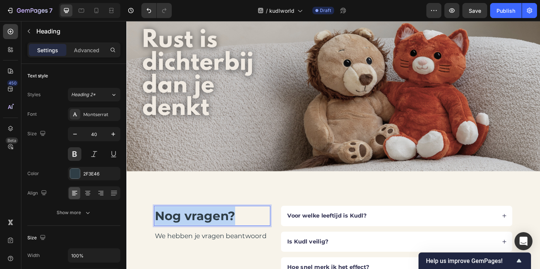
click at [200, 233] on span "Nog vragen?" at bounding box center [200, 233] width 87 height 16
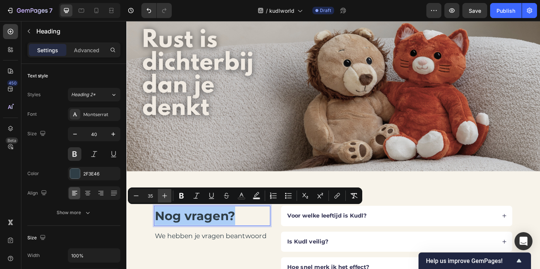
click at [166, 194] on icon "Editor contextual toolbar" at bounding box center [165, 196] width 8 height 8
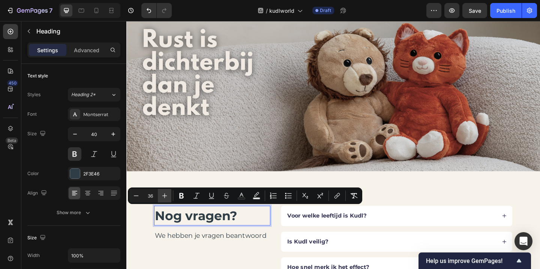
click at [166, 194] on icon "Editor contextual toolbar" at bounding box center [165, 196] width 8 height 8
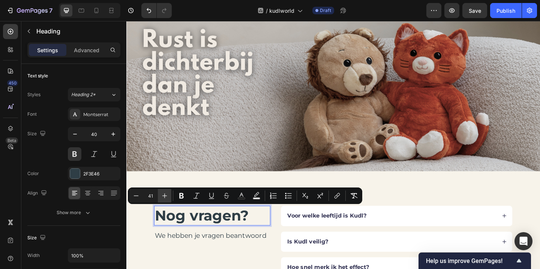
click at [166, 194] on icon "Editor contextual toolbar" at bounding box center [165, 196] width 8 height 8
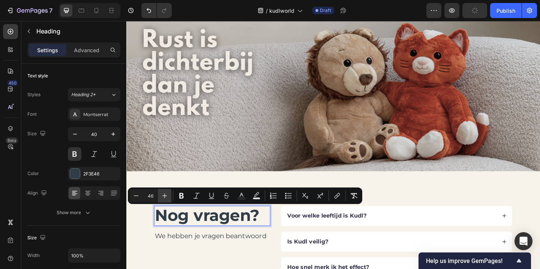
click at [166, 194] on icon "Editor contextual toolbar" at bounding box center [165, 196] width 8 height 8
type input "48"
click at [243, 165] on img at bounding box center [351, 98] width 450 height 173
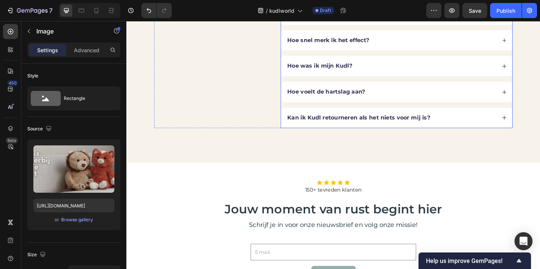
scroll to position [2391, 0]
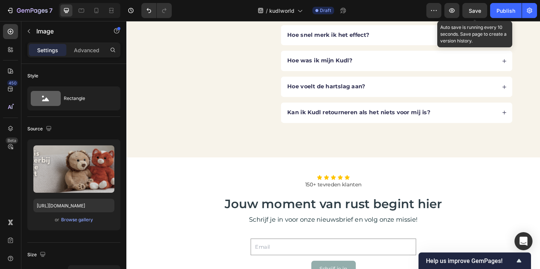
click at [470, 8] on span "Save" at bounding box center [475, 11] width 12 height 6
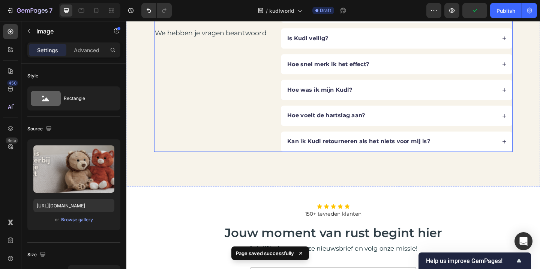
scroll to position [2298, 0]
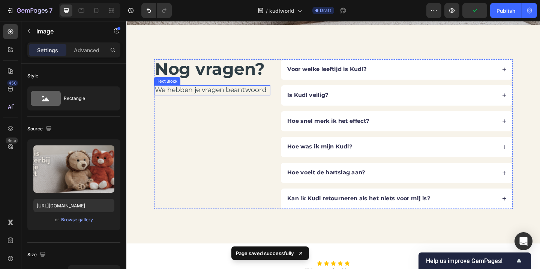
click at [241, 99] on p "We hebben je vragen beantwoord" at bounding box center [219, 96] width 125 height 9
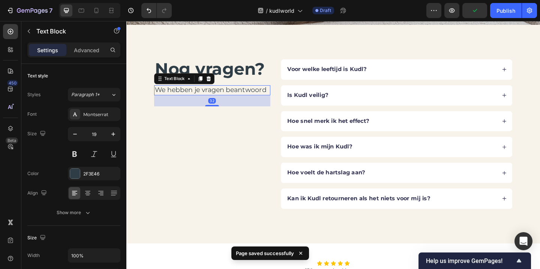
click at [241, 99] on p "We hebben je vragen beantwoord" at bounding box center [219, 96] width 125 height 9
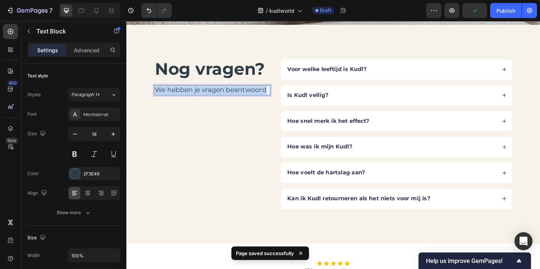
click at [241, 99] on p "We hebben je vragen beantwoord" at bounding box center [219, 96] width 125 height 9
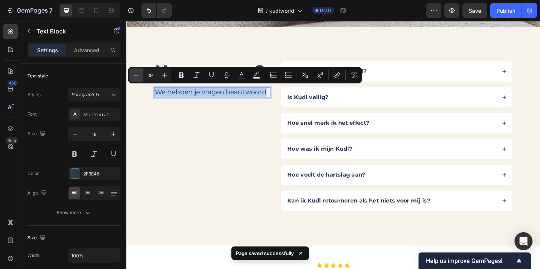
click at [142, 76] on button "Minus" at bounding box center [136, 75] width 14 height 14
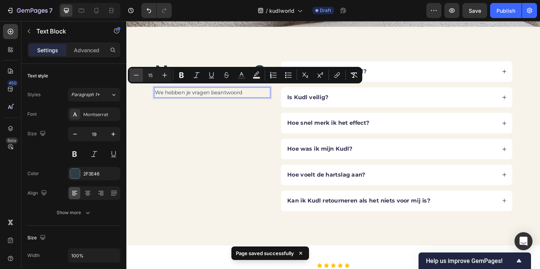
type input "14"
click at [218, 170] on div "⁠⁠⁠⁠⁠⁠⁠ Nog vragen? Heading We hebben je vragen beantwoord Text Block 32" at bounding box center [219, 146] width 126 height 162
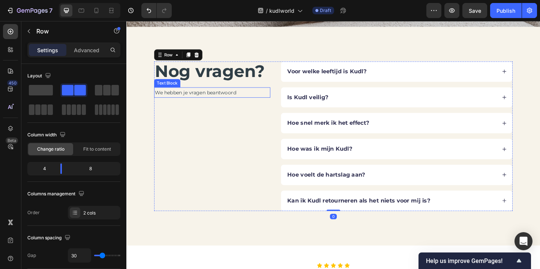
click at [216, 98] on span "We hebben je vragen beantwoord" at bounding box center [201, 98] width 89 height 7
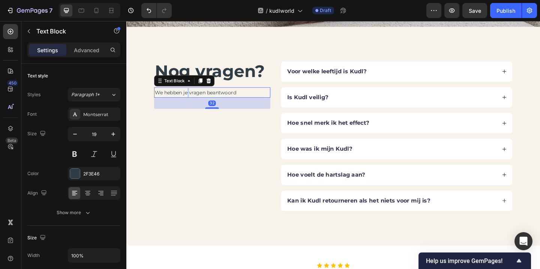
click at [193, 97] on span "We hebben je vragen beantwoord" at bounding box center [201, 98] width 89 height 7
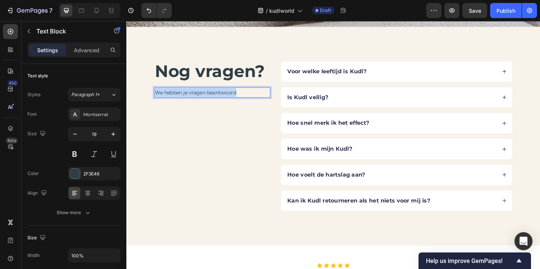
click at [193, 97] on span "We hebben je vragen beantwoord" at bounding box center [201, 98] width 89 height 7
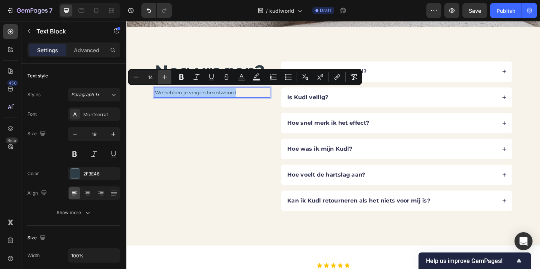
click at [168, 75] on icon "Editor contextual toolbar" at bounding box center [165, 77] width 8 height 8
type input "18"
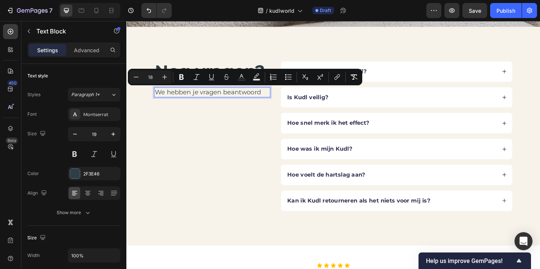
click at [194, 152] on div "⁠⁠⁠⁠⁠⁠⁠ Nog vragen? Heading We hebben je vragen beantwoord Text Block 32" at bounding box center [219, 146] width 126 height 162
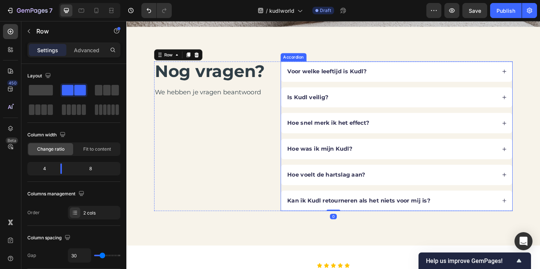
click at [330, 104] on p "Is Kudl veilig?" at bounding box center [324, 104] width 44 height 8
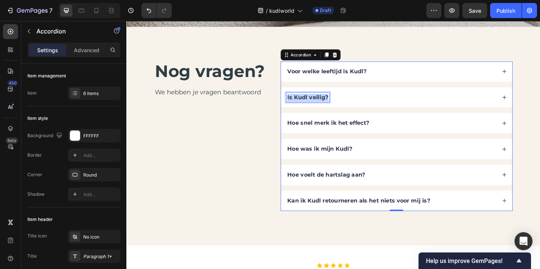
click at [330, 104] on p "Is Kudl veilig?" at bounding box center [324, 104] width 44 height 8
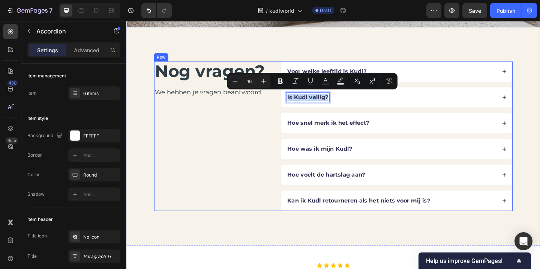
click at [265, 118] on div "⁠⁠⁠⁠⁠⁠⁠ Nog vragen? Heading We hebben je vragen beantwoord Text Block" at bounding box center [219, 146] width 126 height 162
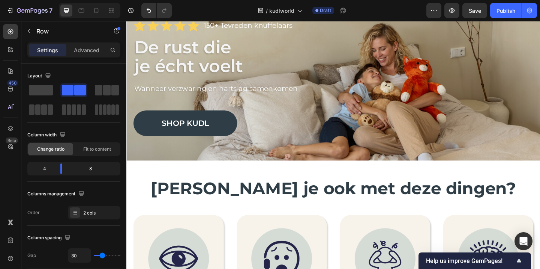
scroll to position [0, 0]
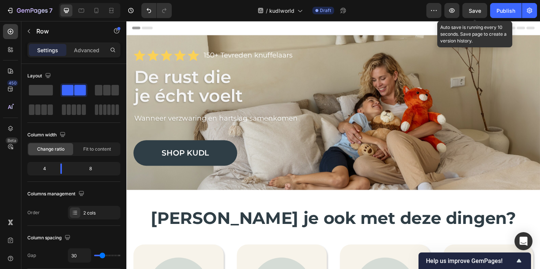
click at [474, 13] on span "Save" at bounding box center [475, 11] width 12 height 6
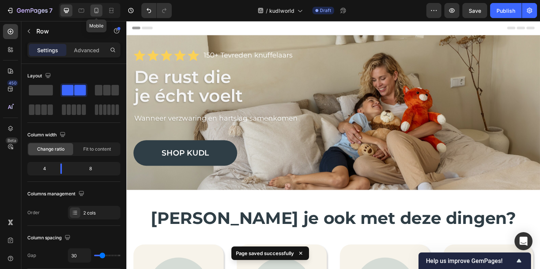
click at [96, 7] on icon at bounding box center [97, 11] width 8 height 8
type input "0"
type input "100%"
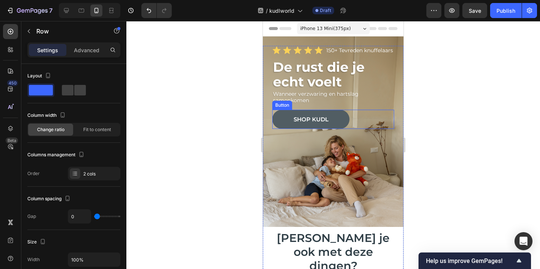
click at [340, 126] on link "Shop kudl" at bounding box center [310, 119] width 77 height 19
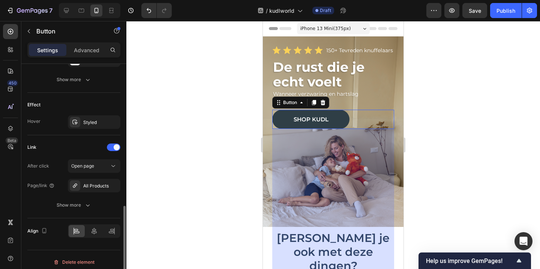
scroll to position [368, 0]
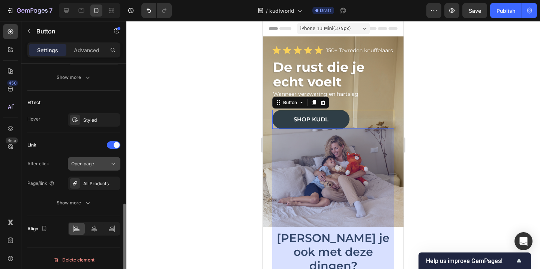
click at [87, 163] on span "Open page" at bounding box center [82, 164] width 23 height 6
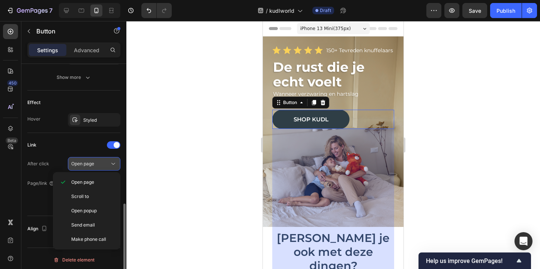
click at [87, 163] on span "Open page" at bounding box center [82, 164] width 23 height 6
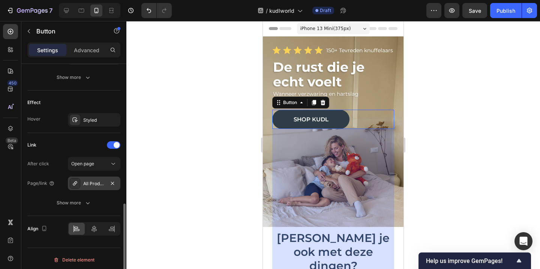
click at [93, 179] on div "All Products" at bounding box center [94, 183] width 53 height 14
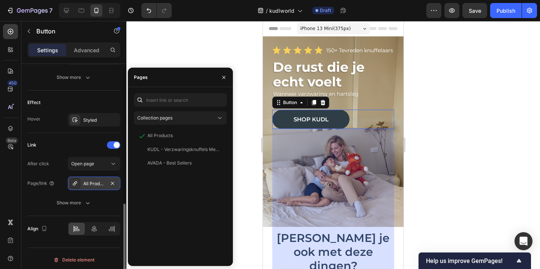
click at [93, 179] on div "All Products" at bounding box center [94, 183] width 53 height 14
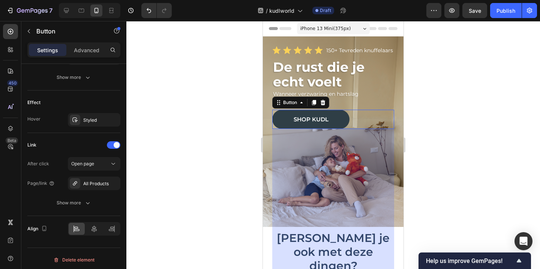
click at [173, 177] on div at bounding box center [333, 145] width 414 height 248
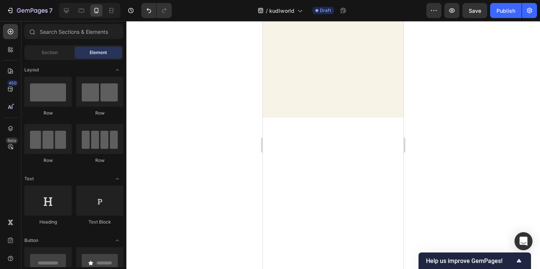
scroll to position [0, 0]
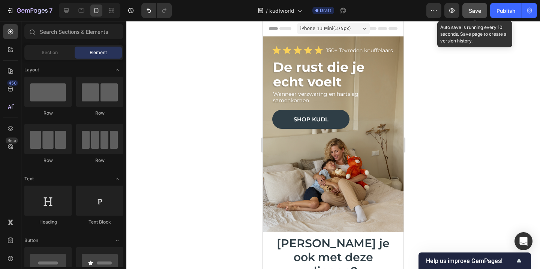
click at [481, 6] on button "Save" at bounding box center [474, 10] width 25 height 15
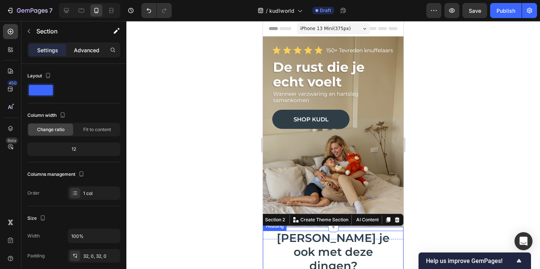
click at [90, 49] on p "Advanced" at bounding box center [87, 50] width 26 height 8
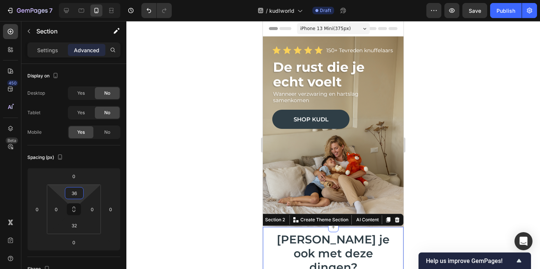
type input "38"
drag, startPoint x: 88, startPoint y: 192, endPoint x: 89, endPoint y: 186, distance: 6.8
click at [89, 0] on html "7 / kudlworld Draft Preview Save Publish 450 Beta Sections(18) Elements(83) Sec…" at bounding box center [270, 0] width 540 height 0
click at [201, 193] on div at bounding box center [333, 145] width 414 height 248
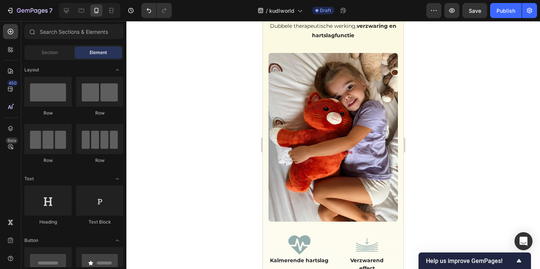
scroll to position [567, 0]
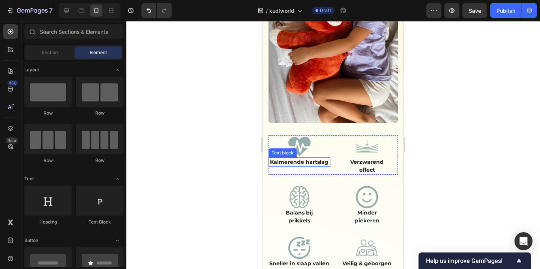
click at [300, 158] on p "Kalmerende hartslag" at bounding box center [299, 162] width 60 height 8
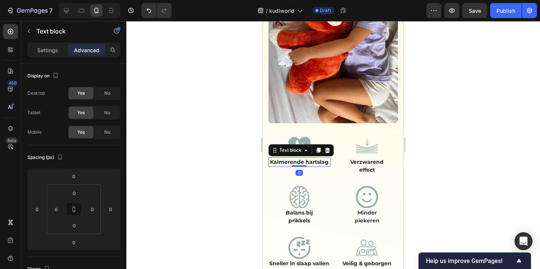
click at [285, 162] on p "Kalmerende hartslag" at bounding box center [299, 162] width 60 height 8
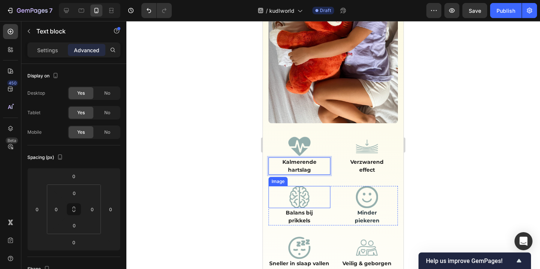
click at [328, 179] on div "Image Balans bij prikkels Text block Image Minder piekeren Text block Row Image…" at bounding box center [333, 224] width 129 height 101
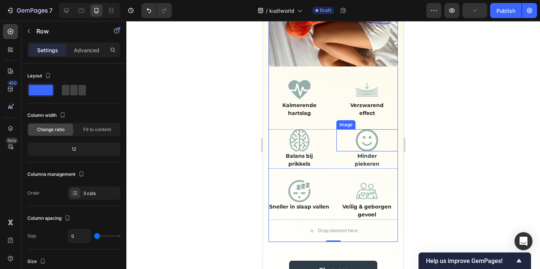
scroll to position [634, 0]
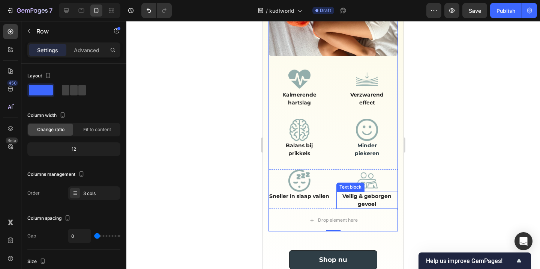
click at [355, 198] on strong "Veilig & geborgen gevoel" at bounding box center [366, 199] width 49 height 15
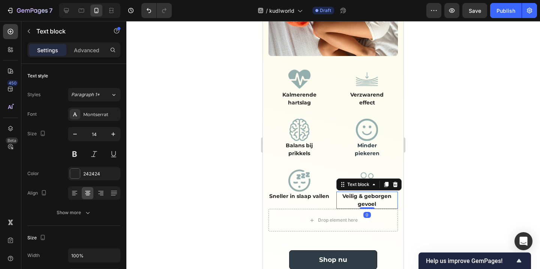
click at [354, 198] on strong "Veilig & geborgen gevoel" at bounding box center [366, 199] width 49 height 15
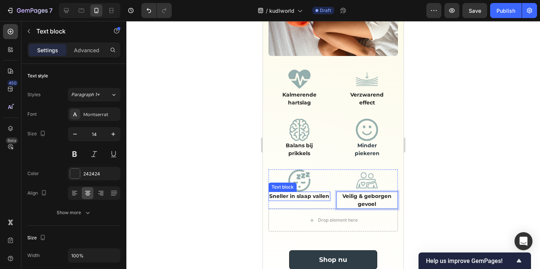
click at [306, 192] on strong "Sneller in slaap vallen" at bounding box center [299, 195] width 60 height 7
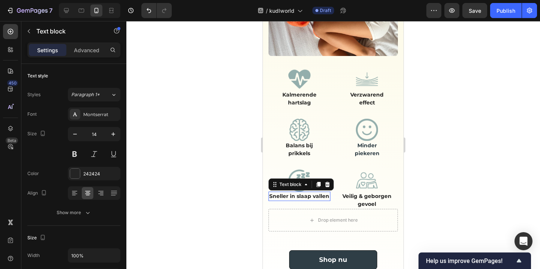
scroll to position [218, 0]
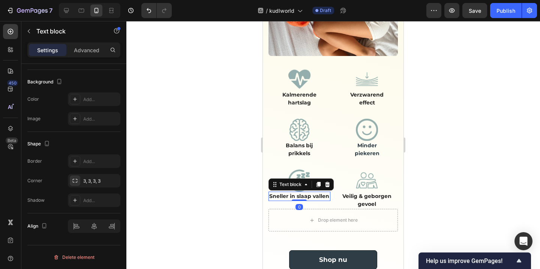
click at [306, 192] on strong "Sneller in slaap vallen" at bounding box center [299, 195] width 60 height 7
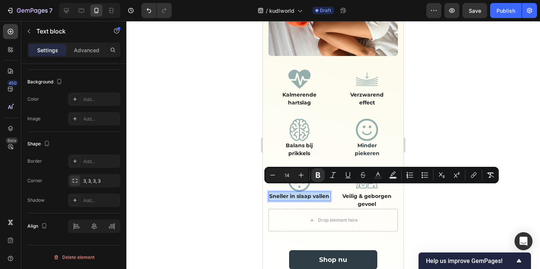
drag, startPoint x: 309, startPoint y: 198, endPoint x: 270, endPoint y: 183, distance: 41.2
click at [270, 183] on div "Image Sneller in slaap vallen Text block 0" at bounding box center [300, 188] width 62 height 39
copy strong "Sneller in slaap vallen"
click at [306, 197] on p "Sneller in slaap vallen" at bounding box center [299, 196] width 60 height 8
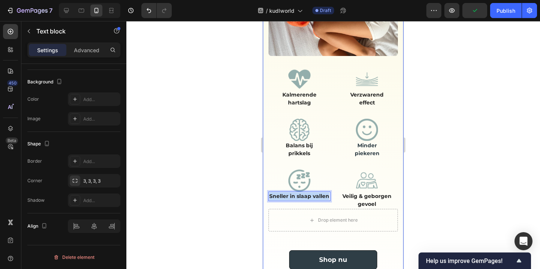
drag, startPoint x: 306, startPoint y: 197, endPoint x: 262, endPoint y: 182, distance: 47.2
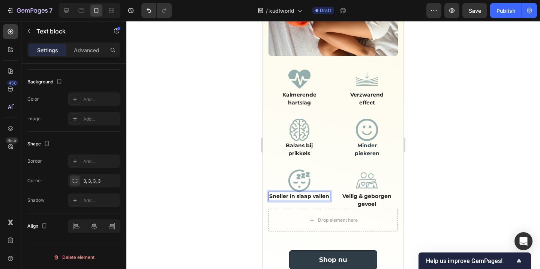
click at [290, 192] on strong "Sneller in slaap vallen" at bounding box center [299, 195] width 60 height 7
click at [288, 197] on p "Sneller in slaap vallen" at bounding box center [299, 196] width 60 height 8
click at [304, 192] on strong "Sneller in slaap vallen" at bounding box center [299, 195] width 60 height 7
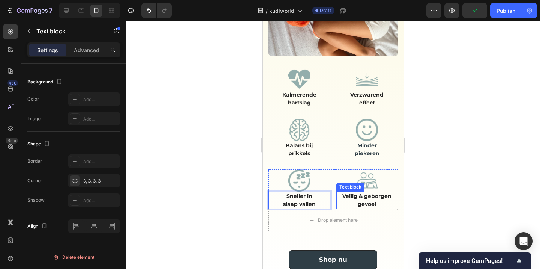
click at [352, 200] on p "gevoel" at bounding box center [367, 204] width 60 height 8
click at [353, 200] on p "gevoel" at bounding box center [367, 204] width 60 height 8
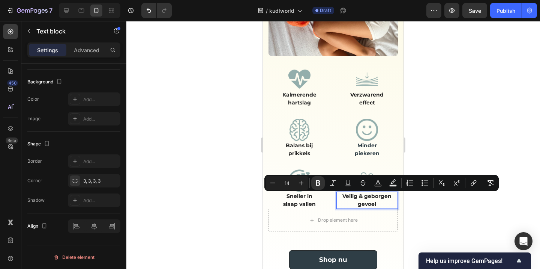
click at [353, 200] on p "gevoel" at bounding box center [367, 204] width 60 height 8
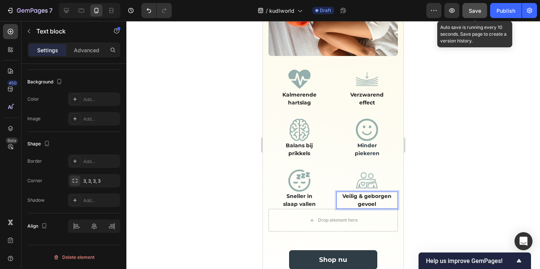
click at [471, 15] on button "Save" at bounding box center [474, 10] width 25 height 15
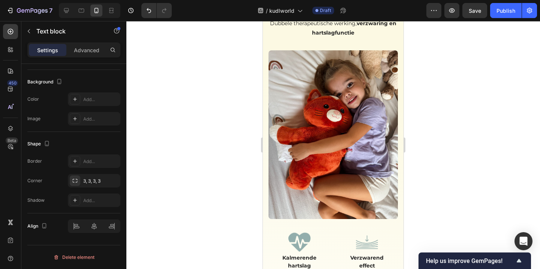
scroll to position [472, 0]
click at [305, 132] on img at bounding box center [333, 134] width 129 height 168
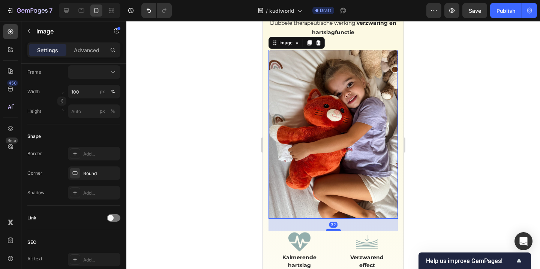
scroll to position [0, 0]
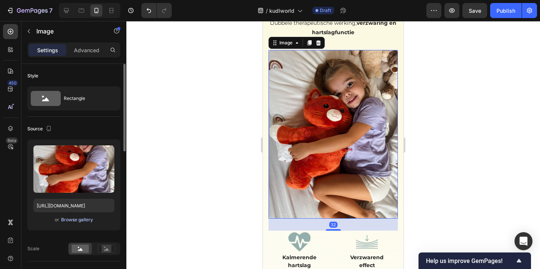
click at [81, 218] on div "Browse gallery" at bounding box center [77, 219] width 32 height 7
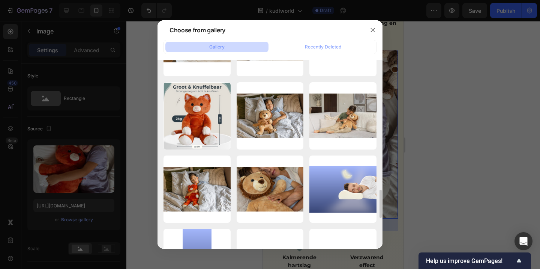
scroll to position [863, 0]
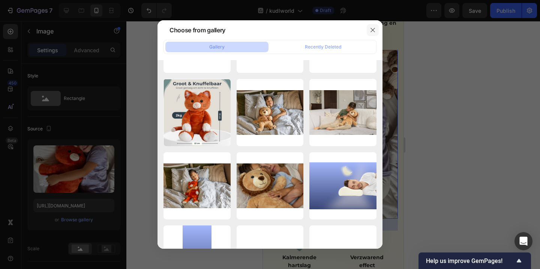
click at [375, 30] on icon "button" at bounding box center [373, 30] width 6 height 6
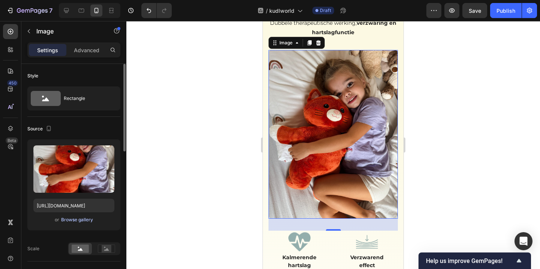
click at [72, 216] on div "Browse gallery" at bounding box center [77, 219] width 32 height 7
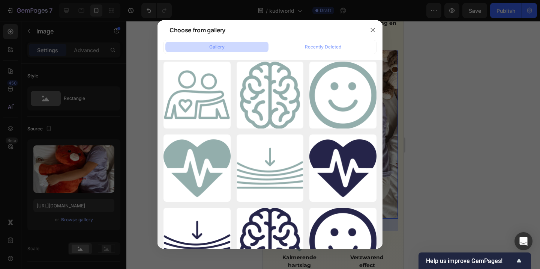
scroll to position [0, 0]
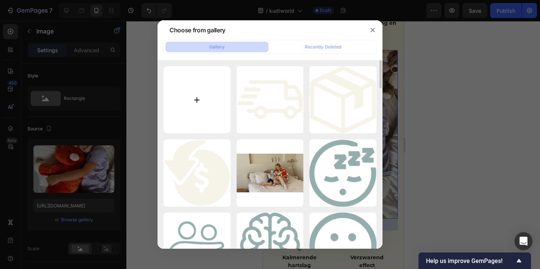
click at [192, 93] on input "file" at bounding box center [197, 99] width 67 height 67
type input "C:\fakepath\KUDL lifestyle2, low res-.jpg"
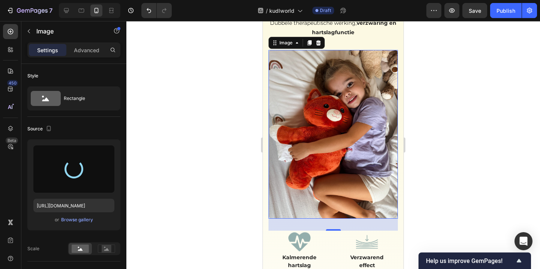
type input "https://cdn.shopify.com/s/files/1/0860/1976/8663/files/gempages_581040431320531…"
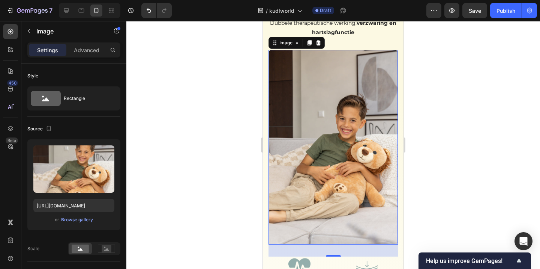
click at [446, 163] on div at bounding box center [333, 145] width 414 height 248
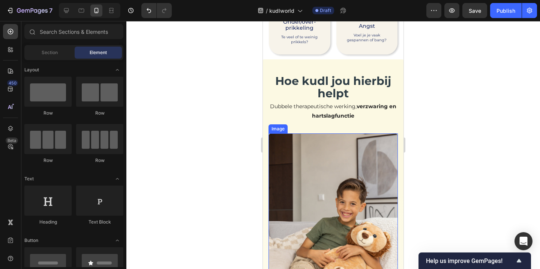
scroll to position [438, 0]
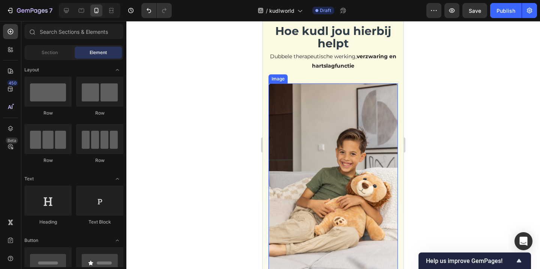
click at [381, 162] on img at bounding box center [333, 180] width 129 height 194
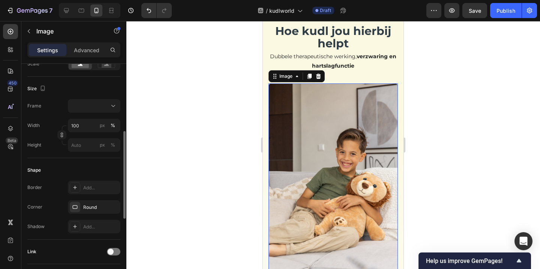
scroll to position [176, 0]
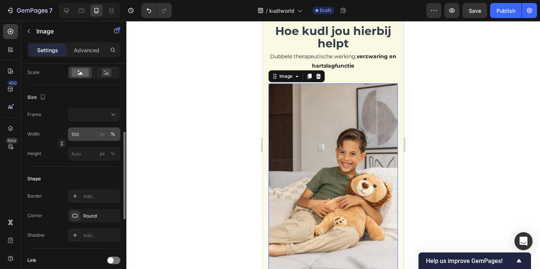
click at [98, 129] on div "px %" at bounding box center [108, 134] width 20 height 14
click at [98, 129] on input "100" at bounding box center [94, 134] width 53 height 14
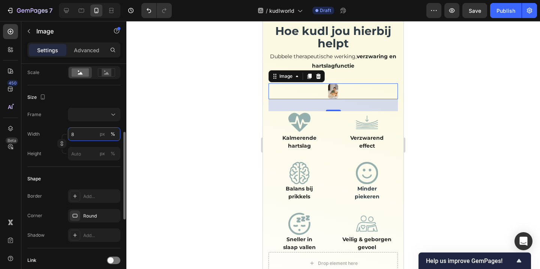
type input "80"
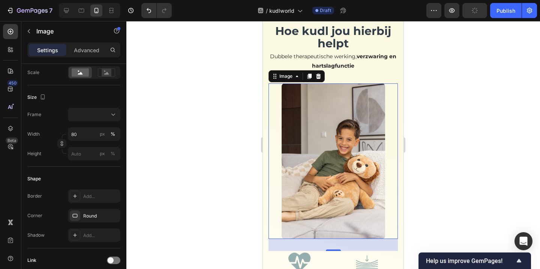
click at [193, 143] on div at bounding box center [333, 145] width 414 height 248
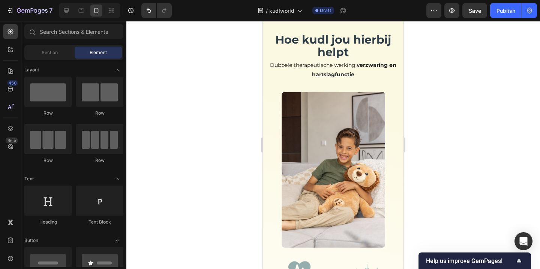
scroll to position [419, 0]
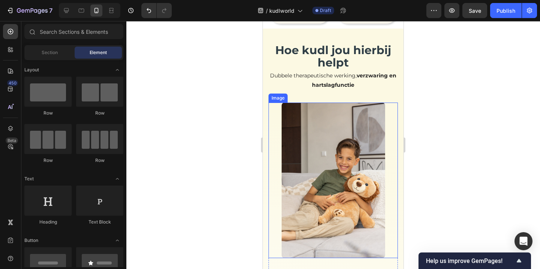
click at [339, 176] on img at bounding box center [334, 179] width 104 height 155
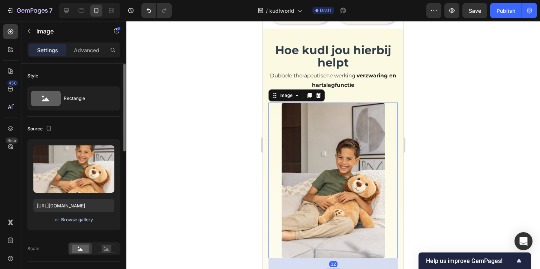
click at [80, 220] on div "Browse gallery" at bounding box center [77, 219] width 32 height 7
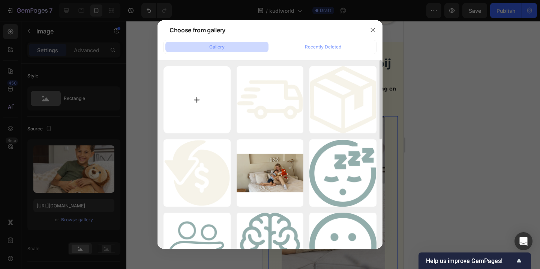
click at [186, 106] on input "file" at bounding box center [197, 99] width 67 height 67
type input "C:\fakepath\KUDL lifestyle2, low res-3178.jpg"
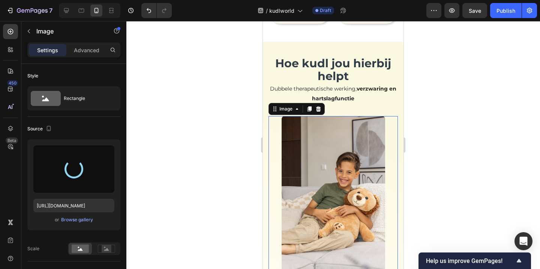
type input "https://cdn.shopify.com/s/files/1/0860/1976/8663/files/gempages_581040431320531…"
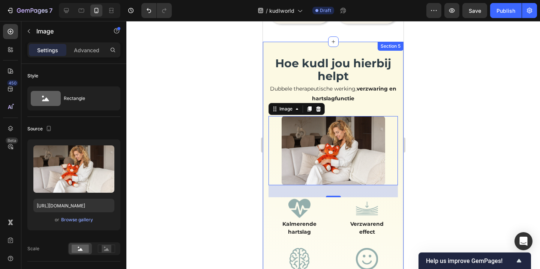
click at [463, 98] on div at bounding box center [333, 145] width 414 height 248
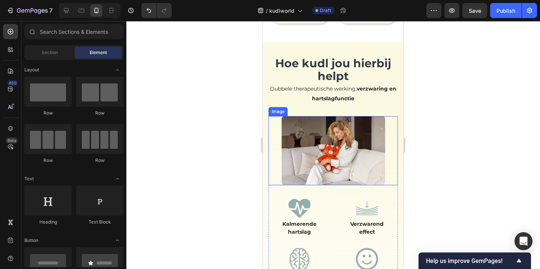
scroll to position [363, 0]
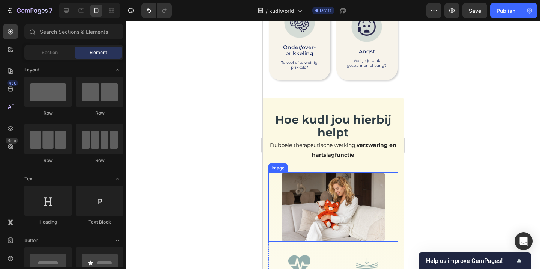
click at [319, 184] on img at bounding box center [334, 206] width 104 height 69
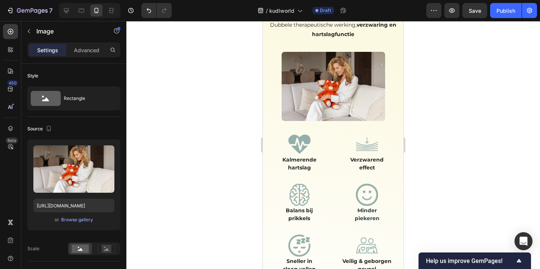
scroll to position [477, 0]
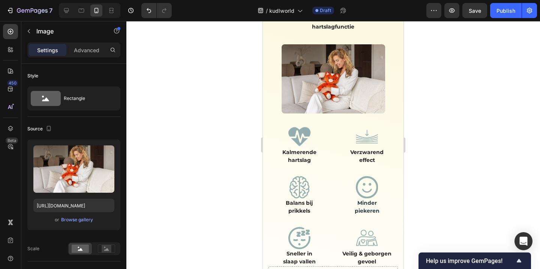
click at [306, 89] on img at bounding box center [334, 78] width 104 height 69
click at [80, 216] on div "Browse gallery" at bounding box center [77, 219] width 32 height 7
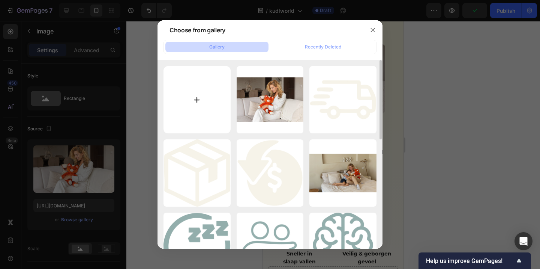
click at [210, 104] on input "file" at bounding box center [197, 99] width 67 height 67
type input "C:\fakepath\KUDL lifestyle2, low res-3137.jpg"
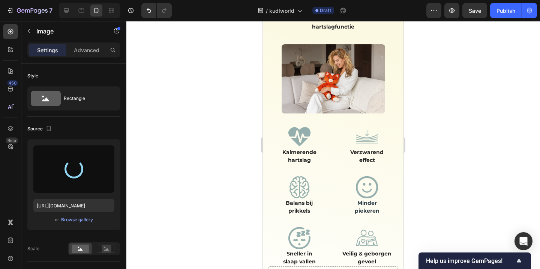
type input "https://cdn.shopify.com/s/files/1/0860/1976/8663/files/gempages_581040431320531…"
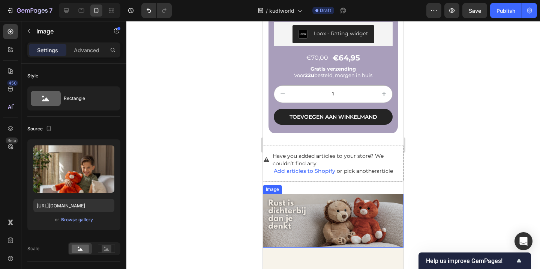
scroll to position [2088, 0]
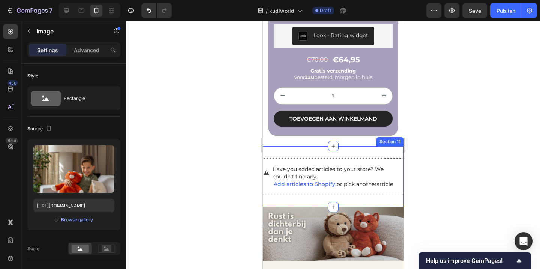
click at [333, 188] on div "Have you added articles to your store? We couldn’t find any. Add articles to Sh…" at bounding box center [333, 176] width 141 height 61
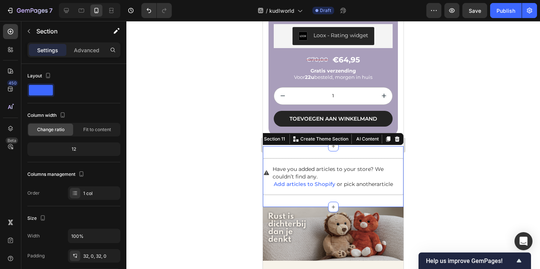
click at [225, 153] on div at bounding box center [333, 145] width 414 height 248
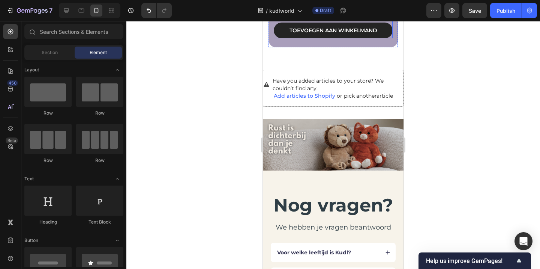
scroll to position [2190, 0]
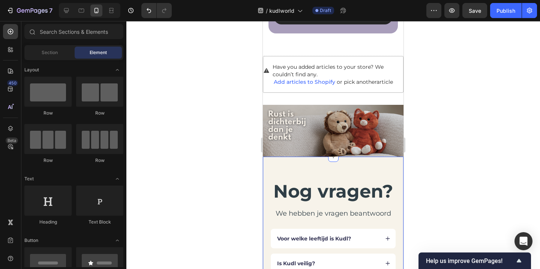
click at [362, 137] on img at bounding box center [333, 132] width 141 height 54
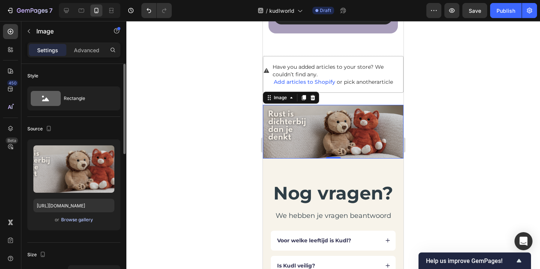
click at [68, 217] on div "Browse gallery" at bounding box center [77, 219] width 32 height 7
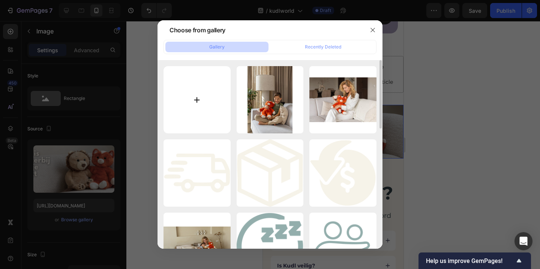
click at [204, 107] on input "file" at bounding box center [197, 99] width 67 height 67
type input "C:\fakepath\Rust is dichterbij dan je denkt.png"
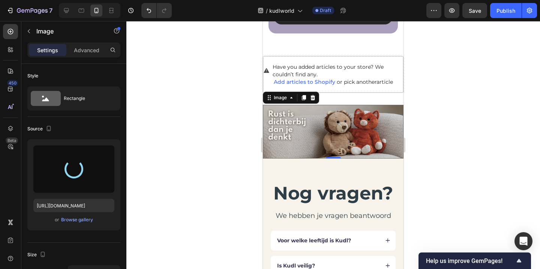
type input "https://cdn.shopify.com/s/files/1/0860/1976/8663/files/gempages_581040431320531…"
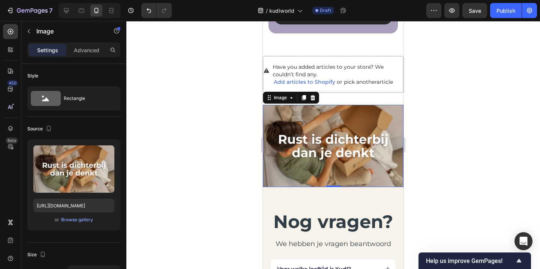
click at [207, 149] on div at bounding box center [333, 145] width 414 height 248
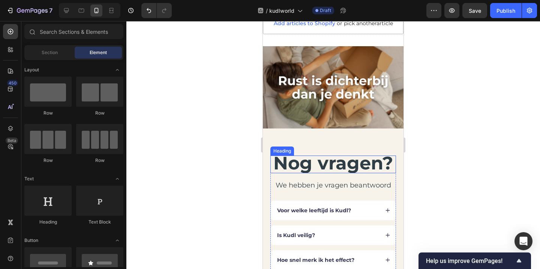
scroll to position [2236, 0]
click at [336, 171] on span "Nog vragen?" at bounding box center [333, 163] width 120 height 22
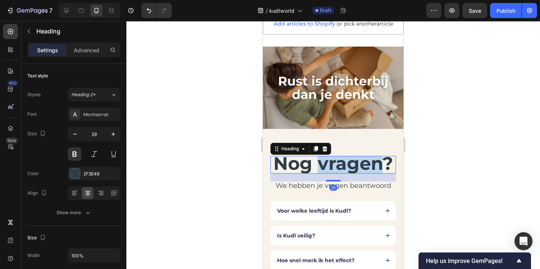
click at [336, 171] on span "Nog vragen?" at bounding box center [333, 163] width 120 height 22
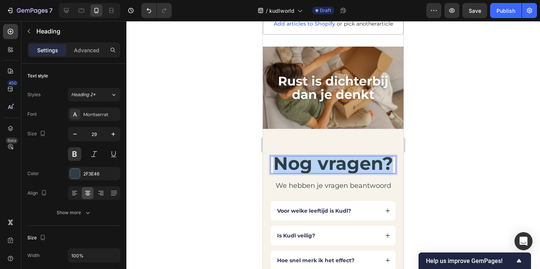
click at [336, 171] on span "Nog vragen?" at bounding box center [333, 163] width 120 height 22
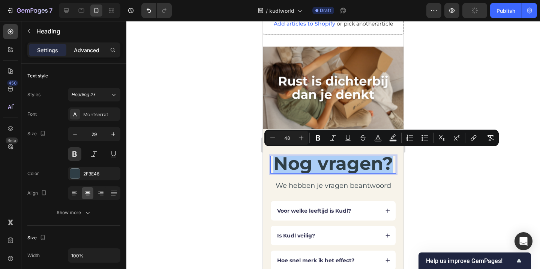
click at [97, 46] on p "Advanced" at bounding box center [87, 50] width 26 height 8
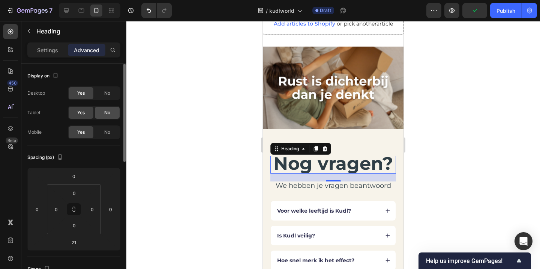
click at [111, 109] on div "No" at bounding box center [107, 113] width 25 height 12
click at [107, 95] on span "No" at bounding box center [107, 93] width 6 height 7
click at [87, 107] on div "Yes" at bounding box center [81, 113] width 25 height 12
click at [79, 94] on span "Yes" at bounding box center [81, 93] width 8 height 7
click at [107, 129] on span "No" at bounding box center [107, 132] width 6 height 7
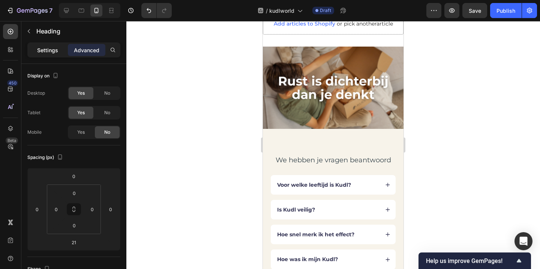
click at [48, 49] on p "Settings" at bounding box center [47, 50] width 21 height 8
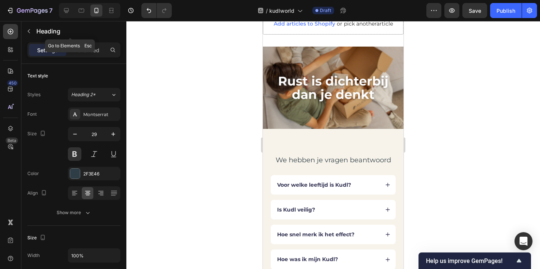
click at [34, 37] on div "Heading" at bounding box center [70, 31] width 98 height 20
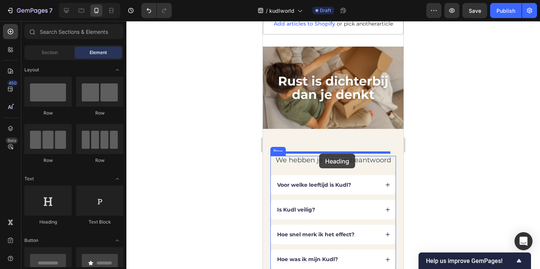
drag, startPoint x: 321, startPoint y: 225, endPoint x: 319, endPoint y: 153, distance: 71.7
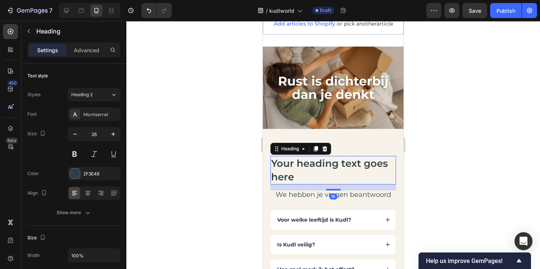
click at [319, 156] on h2 "Your heading text goes here" at bounding box center [333, 170] width 126 height 29
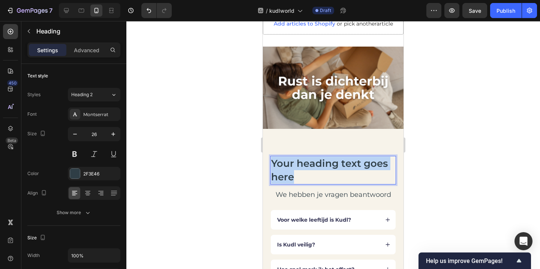
click at [319, 156] on p "Your heading text goes here" at bounding box center [333, 169] width 124 height 27
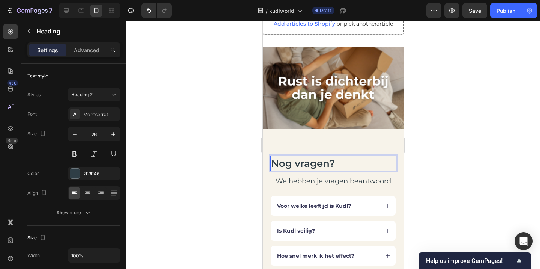
click at [312, 156] on p "Nog vragen?" at bounding box center [333, 163] width 124 height 14
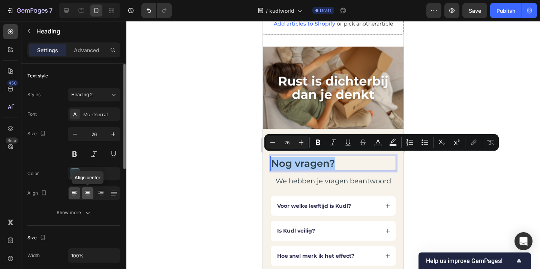
click at [90, 192] on icon at bounding box center [88, 193] width 8 height 8
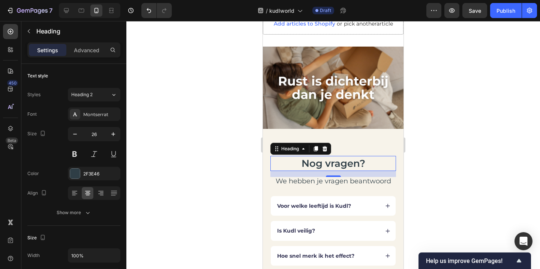
click at [307, 162] on p "Nog vragen?" at bounding box center [333, 163] width 124 height 14
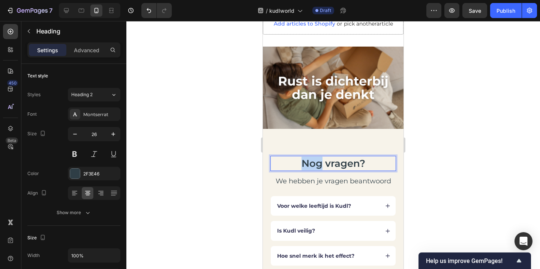
click at [307, 162] on p "Nog vragen?" at bounding box center [333, 163] width 124 height 14
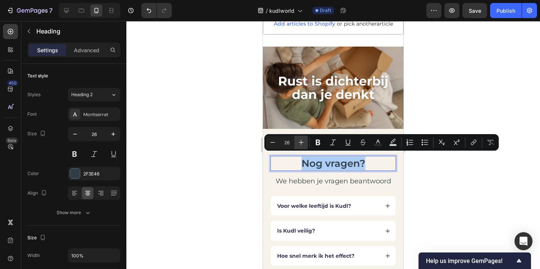
click at [302, 141] on icon "Editor contextual toolbar" at bounding box center [301, 142] width 8 height 8
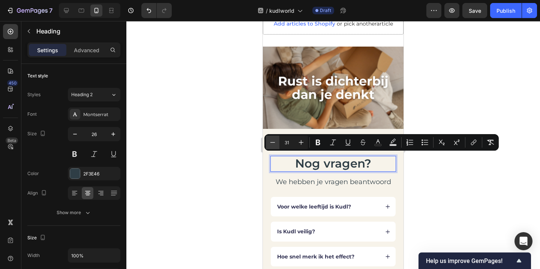
click at [268, 137] on button "Minus" at bounding box center [273, 142] width 14 height 14
type input "30"
click at [234, 134] on div at bounding box center [333, 145] width 414 height 248
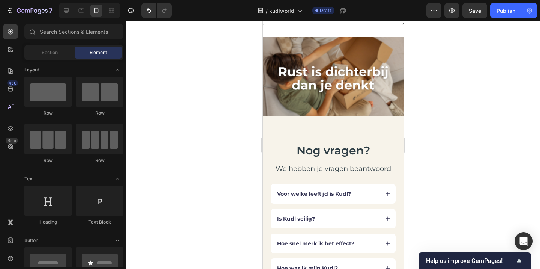
scroll to position [2245, 0]
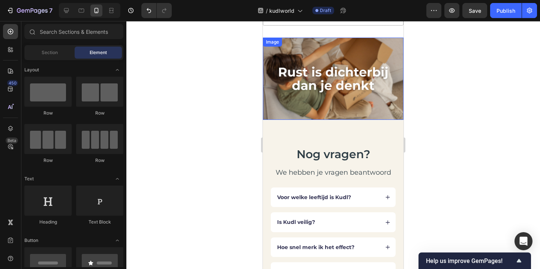
click at [330, 81] on img at bounding box center [333, 79] width 141 height 82
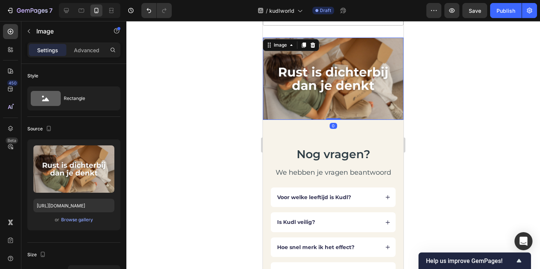
click at [185, 107] on div at bounding box center [333, 145] width 414 height 248
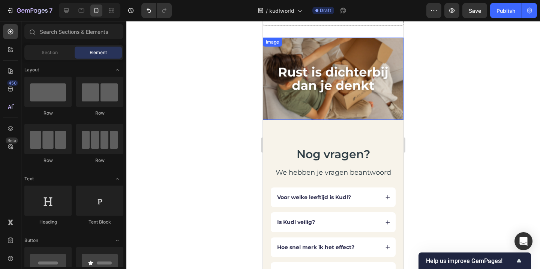
click at [296, 74] on img at bounding box center [333, 79] width 141 height 82
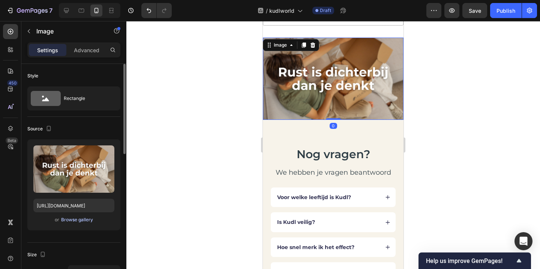
click at [77, 219] on div "Browse gallery" at bounding box center [77, 219] width 32 height 7
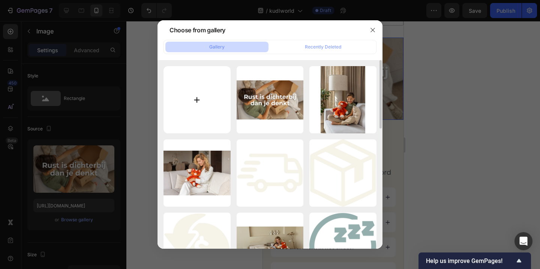
click at [202, 110] on input "file" at bounding box center [197, 99] width 67 height 67
type input "C:\fakepath\Rust is dichterbij dan je denkt (1).png"
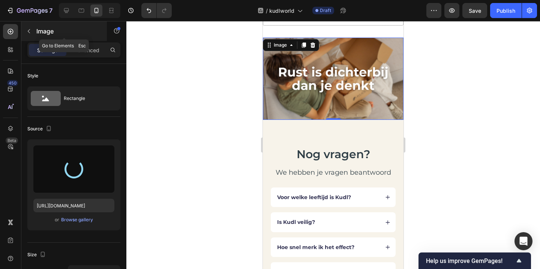
click at [31, 34] on button "button" at bounding box center [29, 31] width 12 height 12
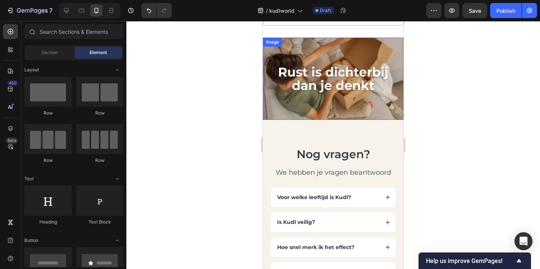
click at [279, 99] on img at bounding box center [333, 79] width 141 height 82
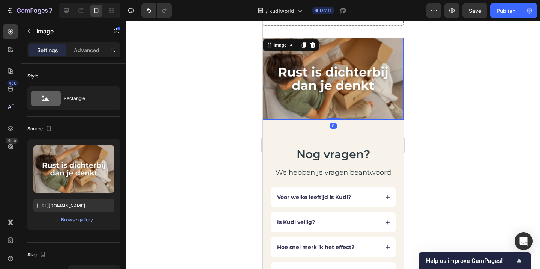
click at [223, 135] on div at bounding box center [333, 145] width 414 height 248
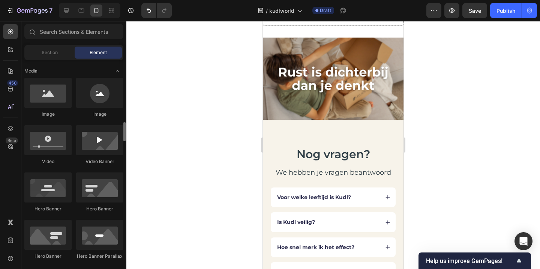
scroll to position [291, 0]
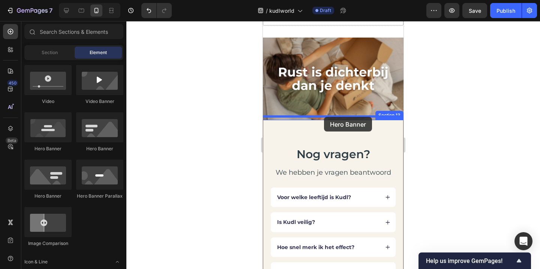
drag, startPoint x: 317, startPoint y: 153, endPoint x: 317, endPoint y: 117, distance: 35.6
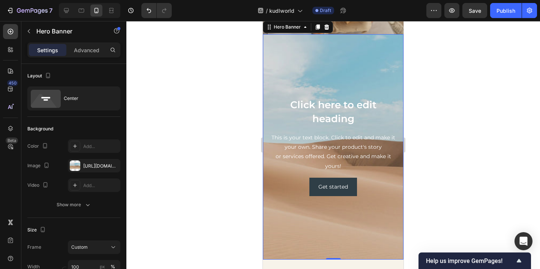
scroll to position [2331, 0]
click at [338, 150] on div "This is your text block. Click to edit and make it your own. Share your product…" at bounding box center [333, 151] width 129 height 39
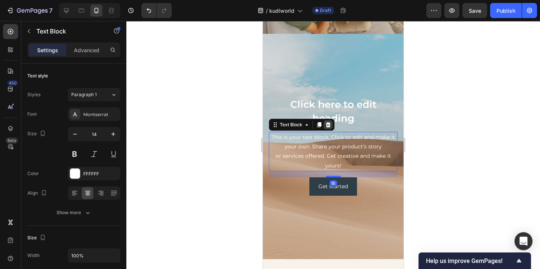
click at [328, 124] on icon at bounding box center [328, 125] width 6 height 6
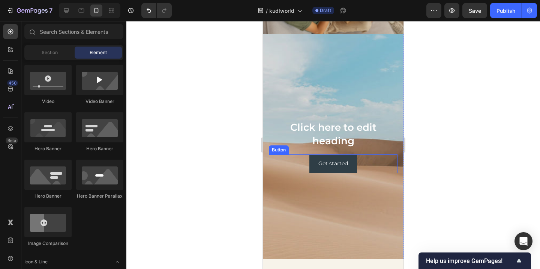
click at [360, 158] on div "Get started Button" at bounding box center [333, 163] width 129 height 18
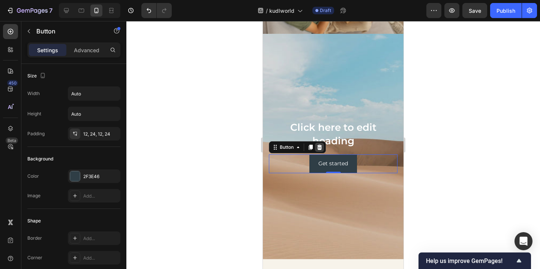
click at [321, 146] on icon at bounding box center [319, 146] width 5 height 5
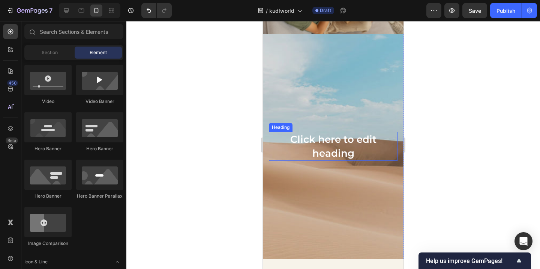
click at [336, 147] on h2 "Click here to edit heading" at bounding box center [333, 146] width 129 height 29
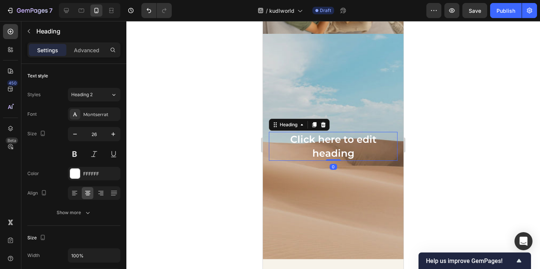
click at [336, 147] on h2 "Click here to edit heading" at bounding box center [333, 146] width 129 height 29
click at [336, 147] on p "Click here to edit heading" at bounding box center [333, 145] width 127 height 27
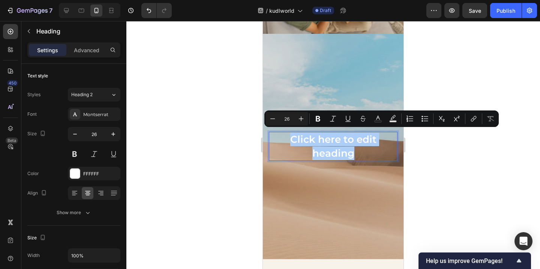
click at [239, 133] on div at bounding box center [333, 145] width 414 height 248
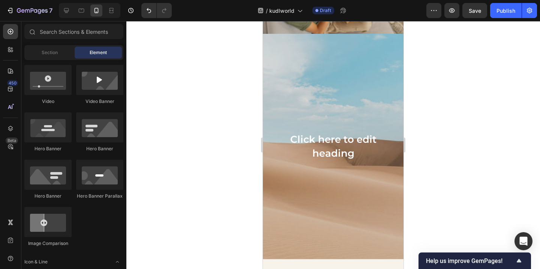
click at [303, 195] on div "Background Image" at bounding box center [333, 146] width 141 height 225
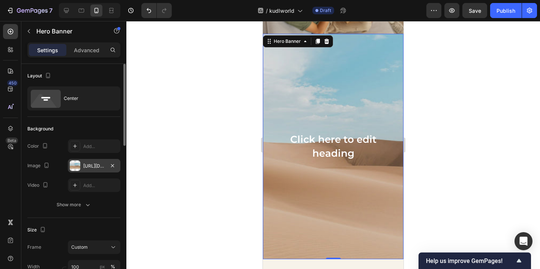
click at [83, 167] on div "https://cdn.shopify.com/s/files/1/2005/9307/files/background_settings.jpg" at bounding box center [94, 165] width 22 height 7
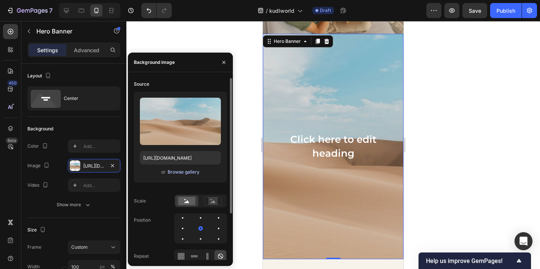
click at [175, 170] on div "Browse gallery" at bounding box center [184, 171] width 32 height 7
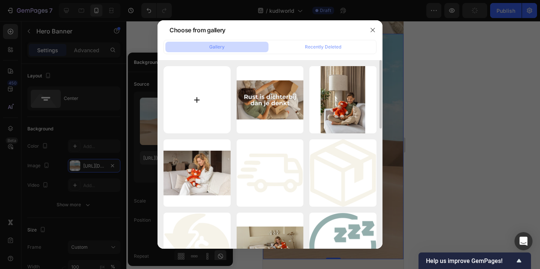
click at [209, 110] on input "file" at bounding box center [197, 99] width 67 height 67
type input "C:\fakepath\Rust is dichterbij dan je denkt (1).png"
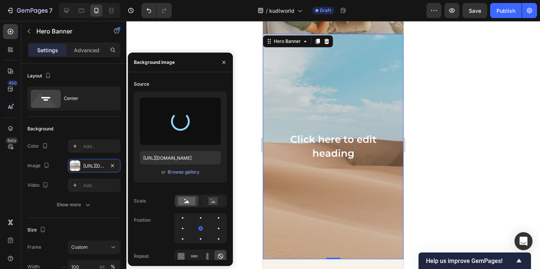
type input "https://cdn.shopify.com/s/files/1/0860/1976/8663/files/gempages_581040431320531…"
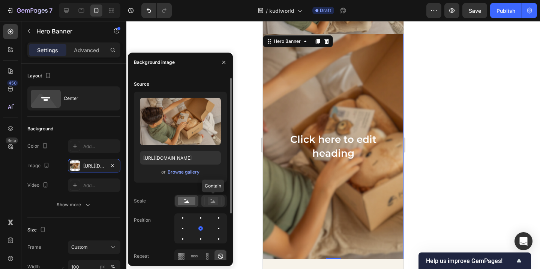
click at [219, 202] on icon at bounding box center [212, 201] width 17 height 8
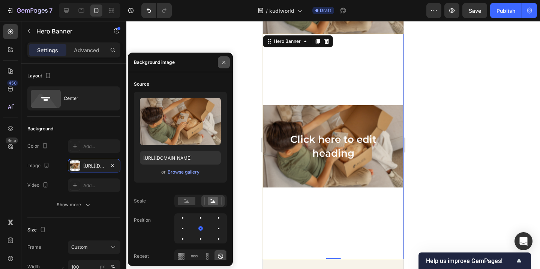
click at [223, 59] on button "button" at bounding box center [224, 62] width 12 height 12
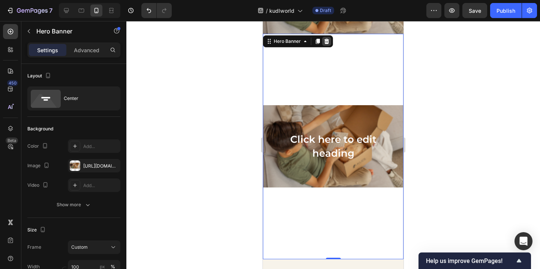
click at [325, 41] on icon at bounding box center [327, 41] width 6 height 6
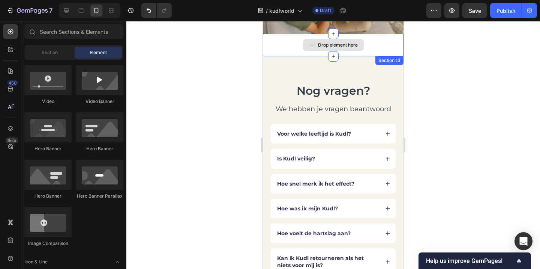
click at [281, 40] on div "Drop element here" at bounding box center [333, 45] width 141 height 23
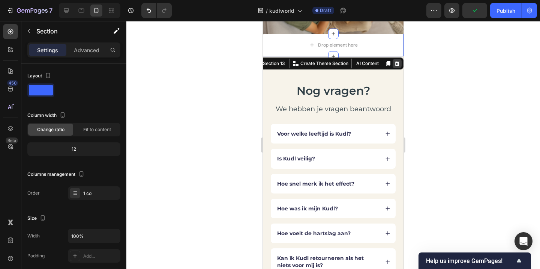
click at [395, 61] on icon at bounding box center [397, 63] width 5 height 5
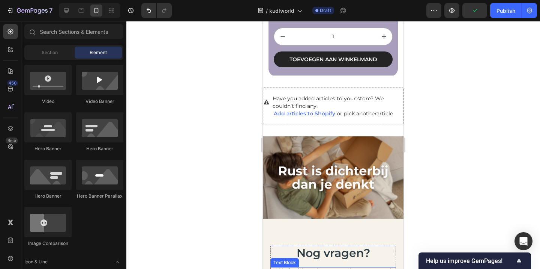
scroll to position [2146, 0]
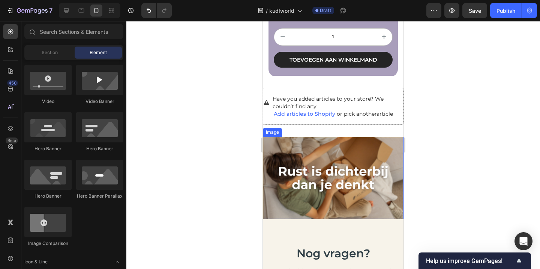
click at [345, 170] on img at bounding box center [333, 178] width 141 height 82
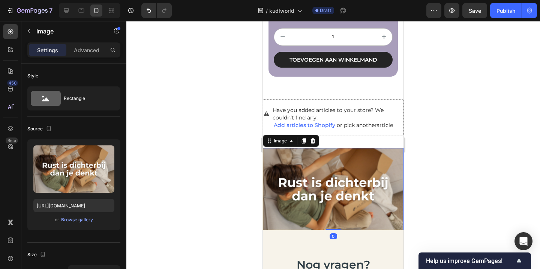
click at [229, 161] on div at bounding box center [333, 145] width 414 height 248
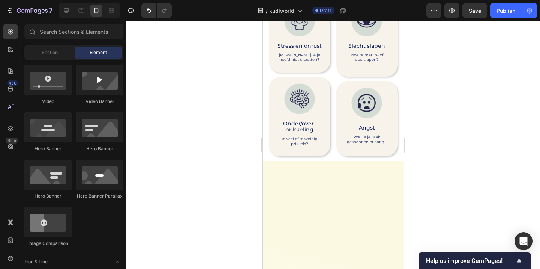
scroll to position [0, 0]
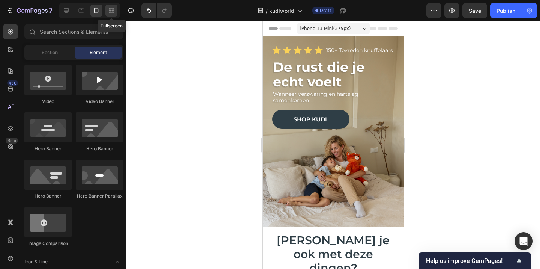
click at [111, 7] on icon at bounding box center [112, 11] width 8 height 8
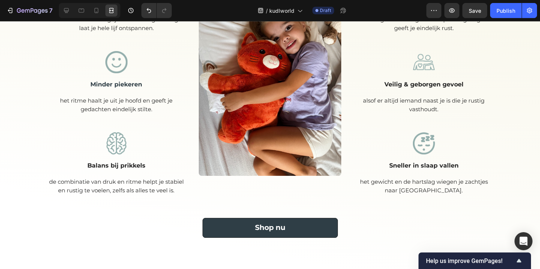
scroll to position [576, 0]
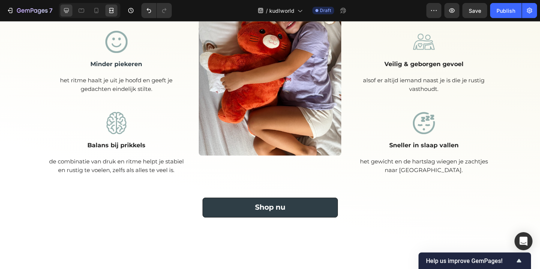
click at [62, 14] on div at bounding box center [66, 11] width 12 height 12
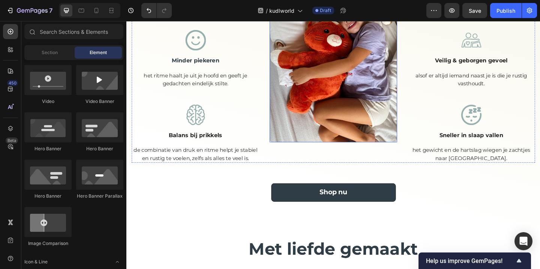
click at [340, 71] on img at bounding box center [351, 62] width 139 height 181
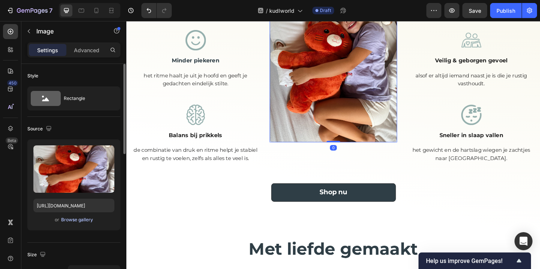
click at [84, 218] on div "Browse gallery" at bounding box center [77, 219] width 32 height 7
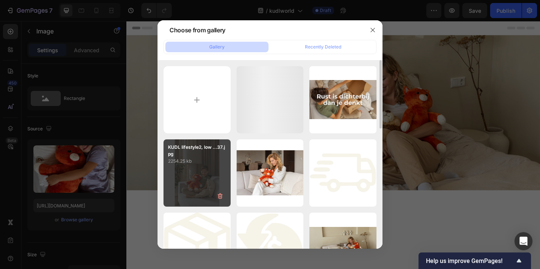
scroll to position [576, 0]
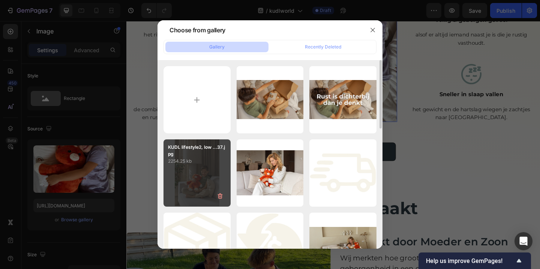
click at [192, 167] on div "KUDL lifestyle2, low ...37.jpg 2254.25 kb" at bounding box center [197, 172] width 67 height 67
type input "[URL][DOMAIN_NAME]"
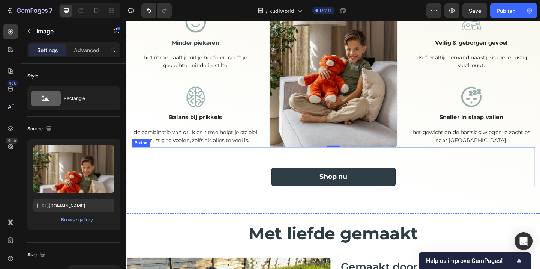
click at [251, 222] on div "Hoe kudl jou hierbij helpt Heading Dubbele therapeutische werking, verzwaring e…" at bounding box center [351, 58] width 450 height 343
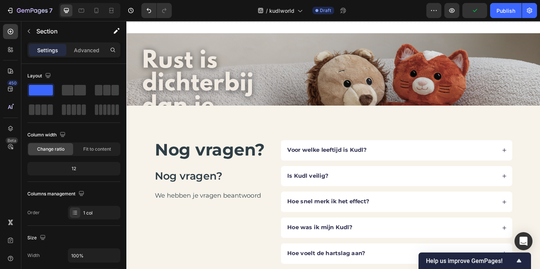
scroll to position [2028, 0]
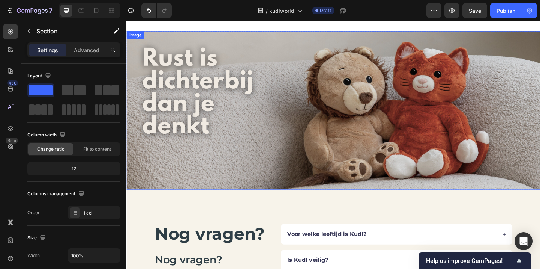
click at [308, 138] on img at bounding box center [351, 118] width 450 height 173
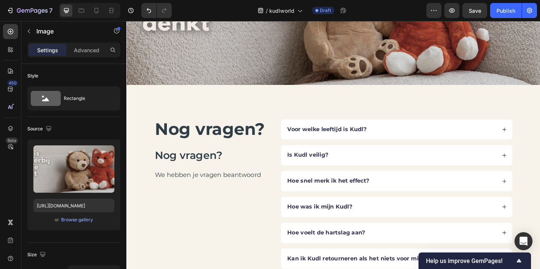
scroll to position [2185, 0]
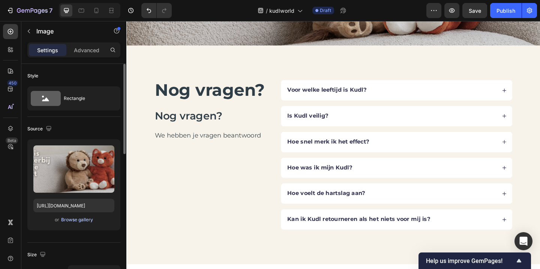
click at [81, 218] on div "Browse gallery" at bounding box center [77, 219] width 32 height 7
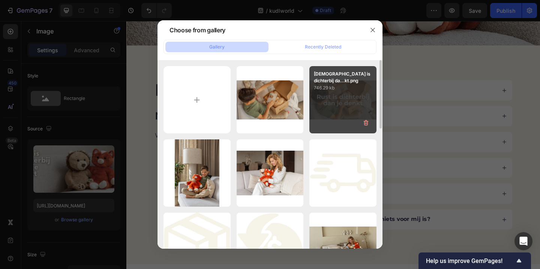
click at [330, 101] on div "Rust is dichterbij da...kt.png 746.29 kb" at bounding box center [342, 99] width 67 height 67
type input "https://cdn.shopify.com/s/files/1/0860/1976/8663/files/gempages_581040431320531…"
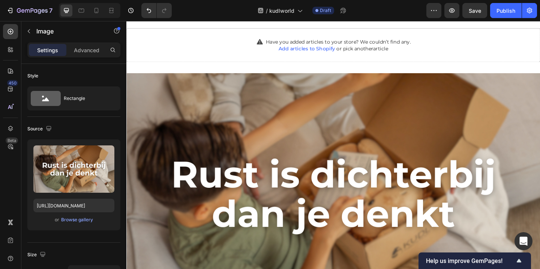
scroll to position [1972, 0]
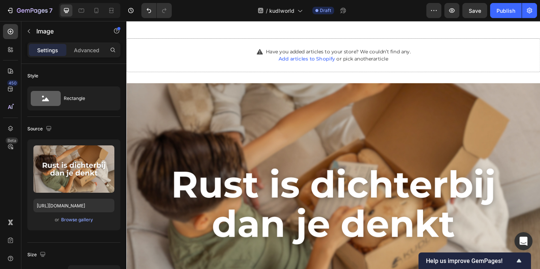
click at [328, 123] on img at bounding box center [351, 220] width 450 height 263
click at [157, 139] on img at bounding box center [351, 220] width 450 height 263
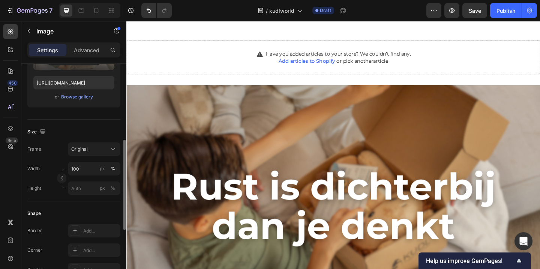
scroll to position [142, 0]
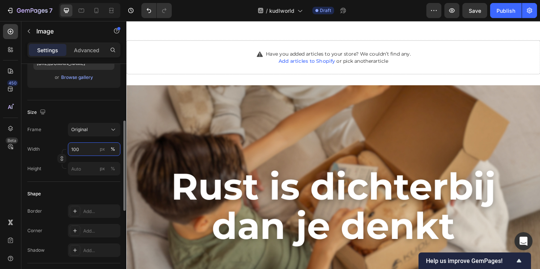
click at [87, 154] on input "100" at bounding box center [94, 149] width 53 height 14
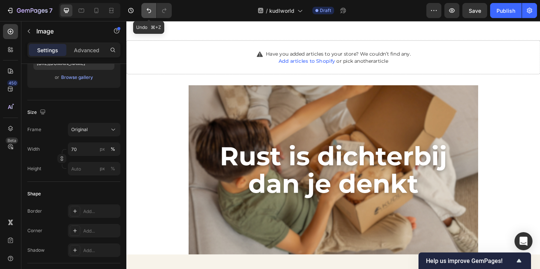
click at [146, 5] on button "Undo/Redo" at bounding box center [148, 10] width 15 height 15
click at [148, 8] on icon "Undo/Redo" at bounding box center [149, 10] width 5 height 5
type input "100"
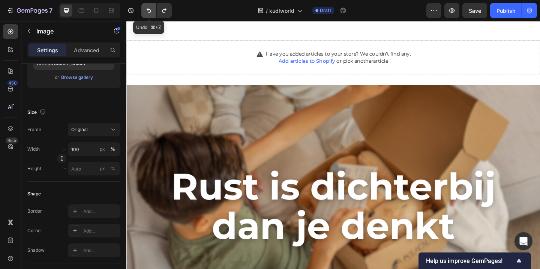
click at [149, 10] on icon "Undo/Redo" at bounding box center [149, 11] width 8 height 8
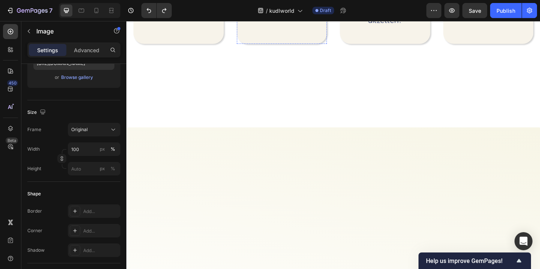
scroll to position [0, 0]
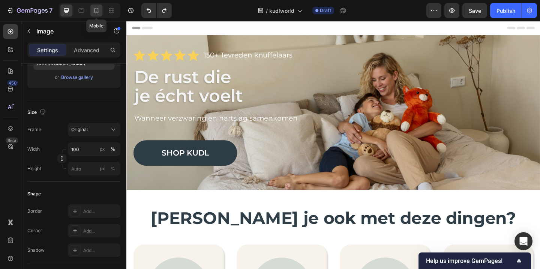
click at [95, 11] on icon at bounding box center [97, 10] width 4 height 5
type input "https://cdn.shopify.com/s/files/1/0860/1976/8663/files/gempages_581040431320531…"
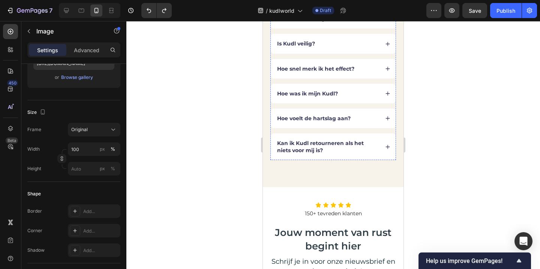
scroll to position [1984, 0]
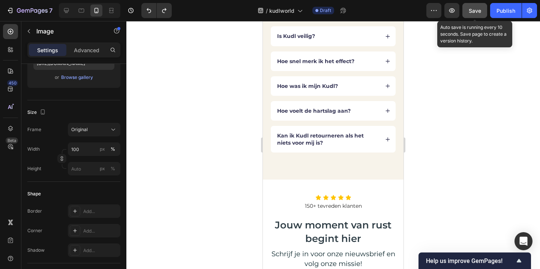
click at [471, 10] on span "Save" at bounding box center [475, 11] width 12 height 6
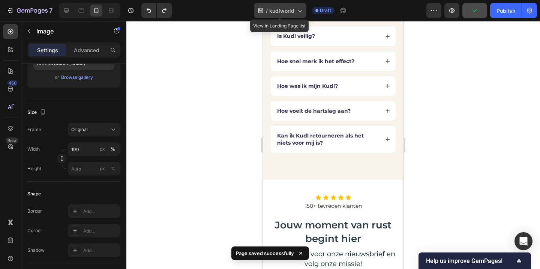
click at [287, 14] on span "kudlworld" at bounding box center [281, 11] width 25 height 8
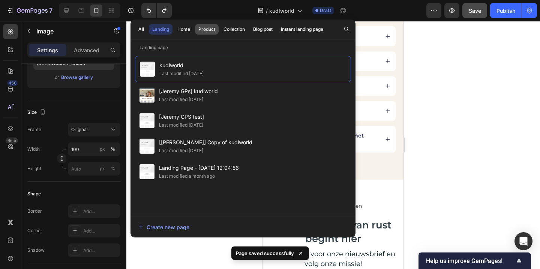
click at [207, 32] on div "Product" at bounding box center [206, 29] width 17 height 7
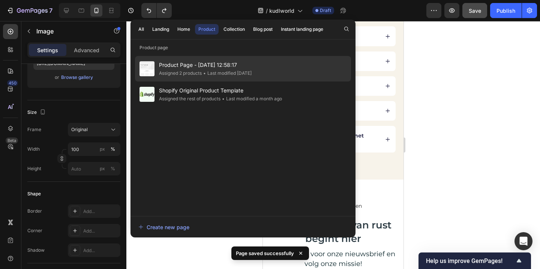
click at [290, 65] on div "Product Page - Sep 22, 12:58:17 Assigned 2 products • Last modified 2 days ago" at bounding box center [243, 69] width 216 height 26
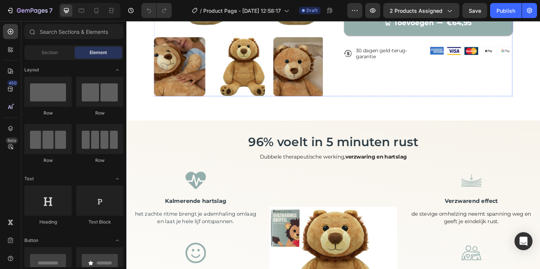
scroll to position [241, 0]
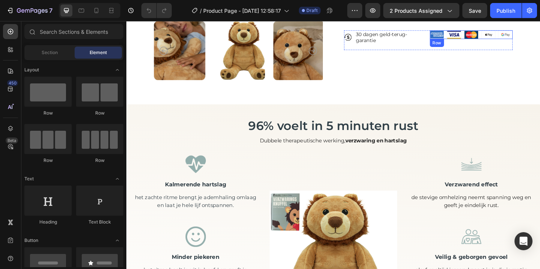
click at [467, 36] on div "Image Image Image Image Image Row" at bounding box center [501, 35] width 90 height 9
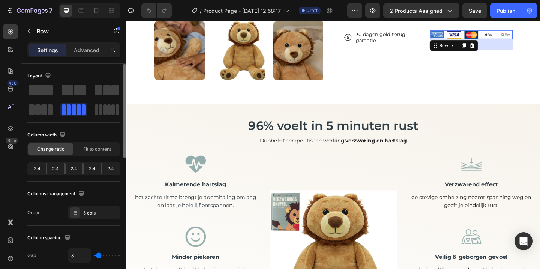
click at [37, 169] on div "2.4" at bounding box center [37, 168] width 17 height 11
click at [46, 169] on div "2.4 2.4 2.4 2.4 2.4" at bounding box center [73, 169] width 93 height 14
drag, startPoint x: 46, startPoint y: 169, endPoint x: 33, endPoint y: 169, distance: 12.4
click at [34, 169] on div "2.4 2.4 2.4 2.4 2.4" at bounding box center [73, 169] width 93 height 14
click at [35, 169] on div "2.4" at bounding box center [37, 168] width 17 height 11
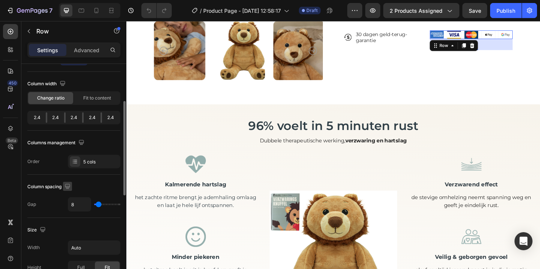
scroll to position [62, 0]
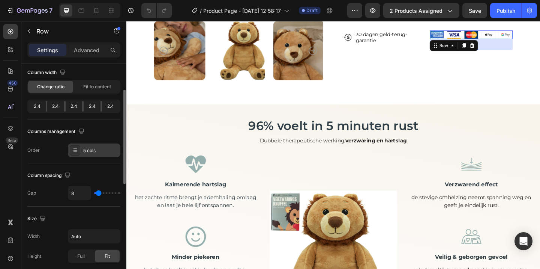
click at [94, 152] on div "5 cols" at bounding box center [100, 150] width 35 height 7
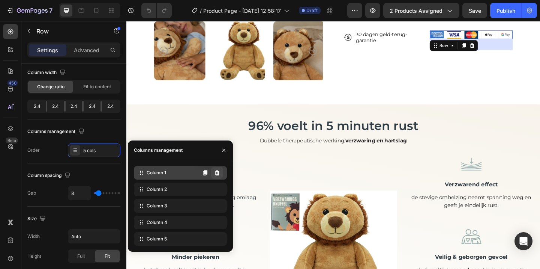
click at [219, 172] on icon at bounding box center [217, 173] width 6 height 6
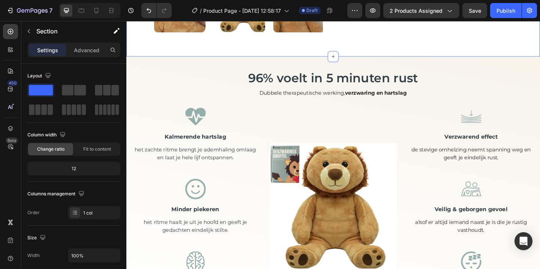
scroll to position [295, 0]
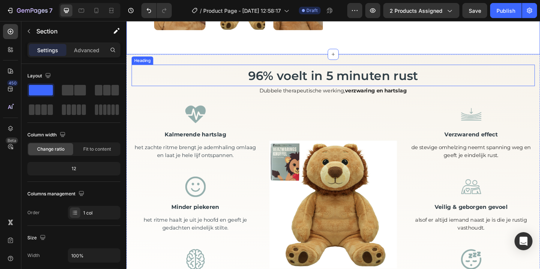
click at [364, 81] on span "96% voelt in 5 minuten rust" at bounding box center [351, 80] width 185 height 16
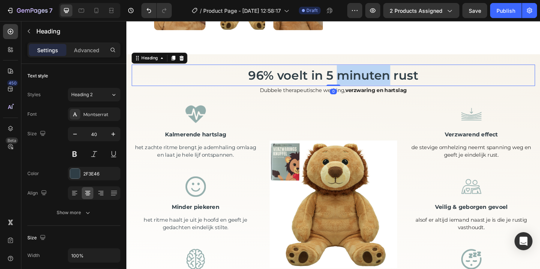
click at [364, 81] on span "96% voelt in 5 minuten rust" at bounding box center [351, 80] width 185 height 16
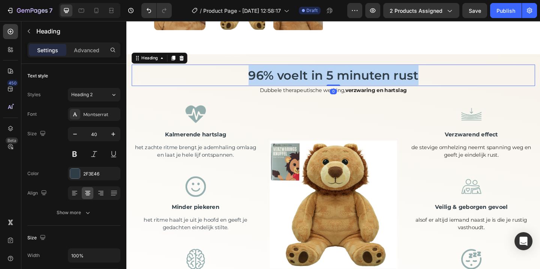
click at [364, 81] on span "96% voelt in 5 minuten rust" at bounding box center [351, 80] width 185 height 16
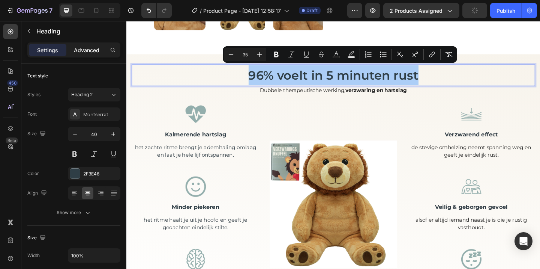
click at [80, 53] on p "Advanced" at bounding box center [87, 50] width 26 height 8
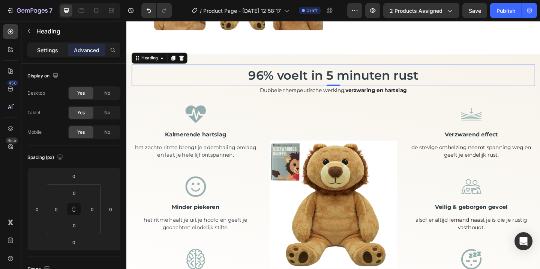
click at [50, 50] on p "Settings" at bounding box center [47, 50] width 21 height 8
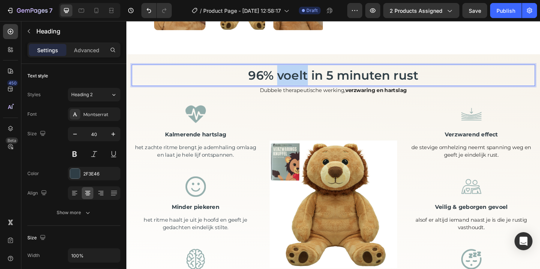
click at [287, 84] on span "96% voelt in 5 minuten rust" at bounding box center [351, 80] width 185 height 16
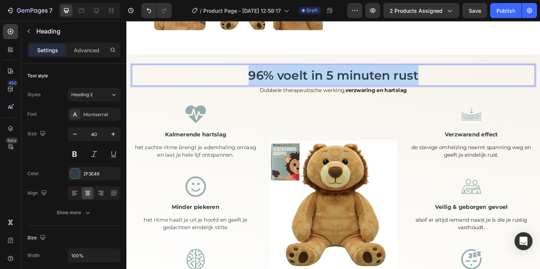
click at [287, 84] on span "96% voelt in 5 minuten rust" at bounding box center [351, 80] width 185 height 16
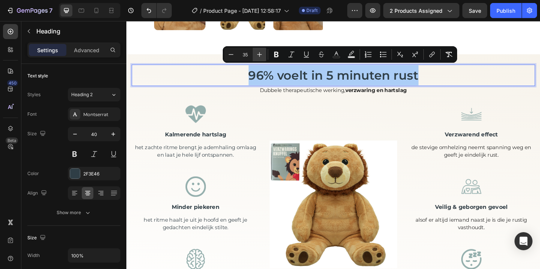
click at [262, 57] on icon "Editor contextual toolbar" at bounding box center [260, 55] width 8 height 8
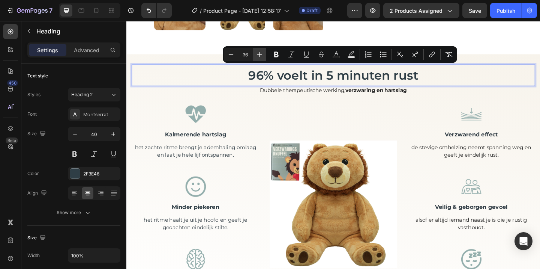
click at [262, 57] on icon "Editor contextual toolbar" at bounding box center [260, 55] width 8 height 8
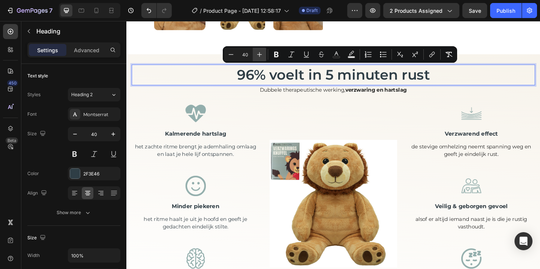
click at [262, 57] on icon "Editor contextual toolbar" at bounding box center [260, 55] width 8 height 8
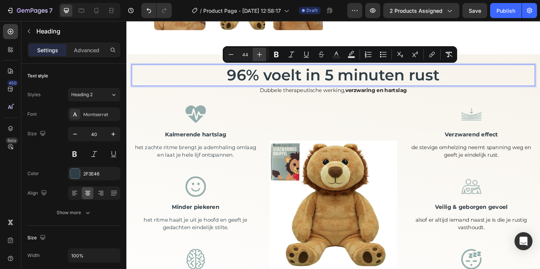
click at [262, 57] on icon "Editor contextual toolbar" at bounding box center [260, 55] width 8 height 8
type input "48"
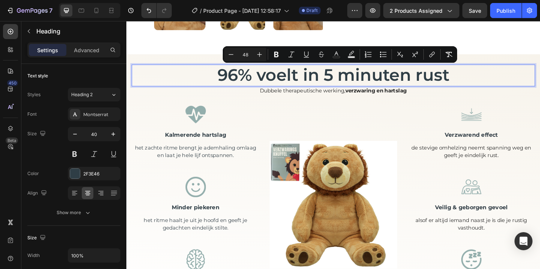
click at [317, 104] on div "96% voelt in 5 minuten rust Heading 0 Dubbele therapeutische werking, verzwarin…" at bounding box center [351, 198] width 439 height 261
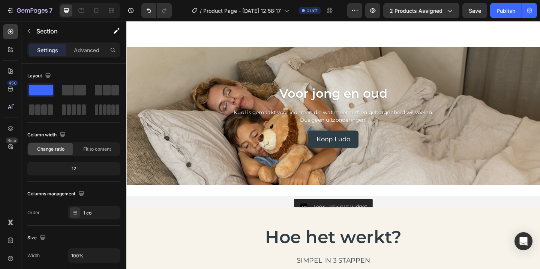
scroll to position [616, 0]
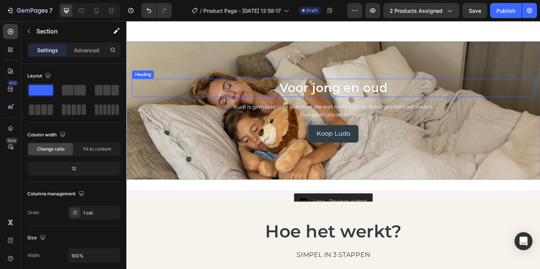
click at [332, 99] on h2 "Voor jong en oud" at bounding box center [351, 94] width 438 height 20
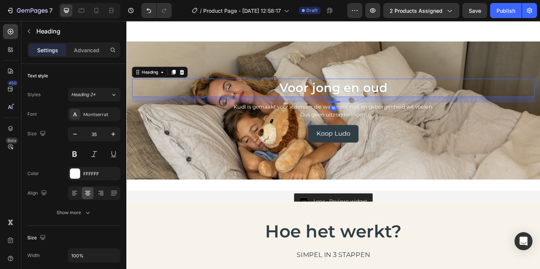
click at [332, 99] on h2 "Voor jong en oud" at bounding box center [351, 94] width 438 height 20
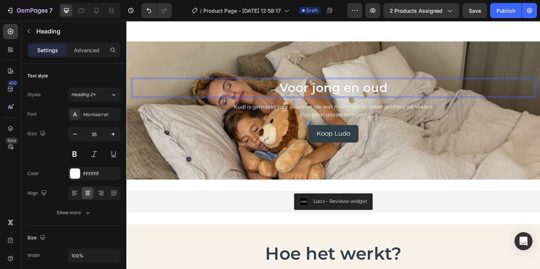
click at [332, 99] on p "Voor jong en oud" at bounding box center [351, 93] width 437 height 18
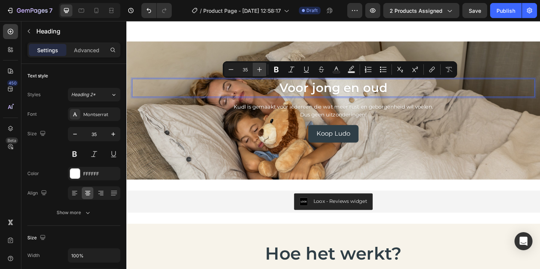
click at [262, 66] on icon "Editor contextual toolbar" at bounding box center [260, 70] width 8 height 8
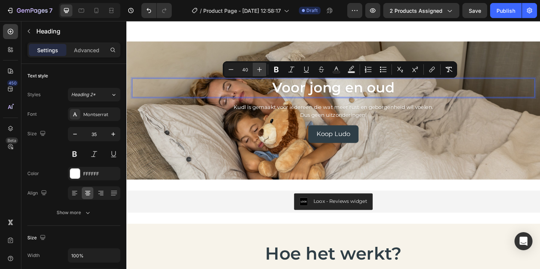
click at [262, 66] on icon "Editor contextual toolbar" at bounding box center [260, 70] width 8 height 8
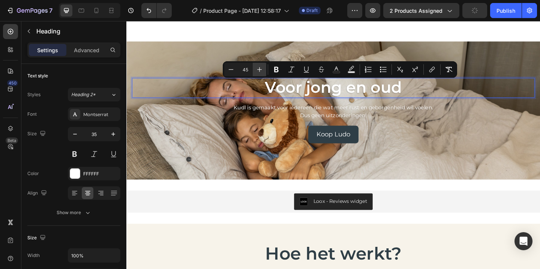
click at [262, 66] on icon "Editor contextual toolbar" at bounding box center [260, 70] width 8 height 8
type input "48"
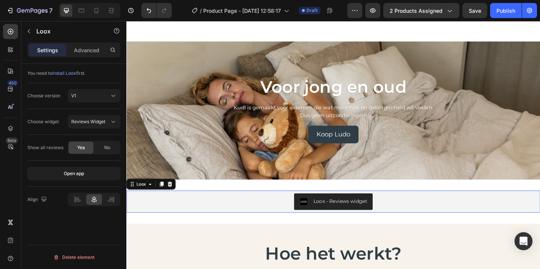
click at [255, 219] on div "Loox - Reviews widget" at bounding box center [351, 217] width 444 height 18
click at [326, 98] on span "Voor jong en oud" at bounding box center [351, 93] width 159 height 22
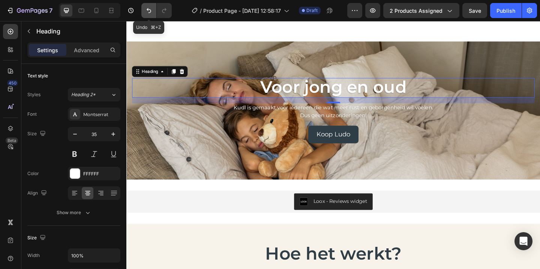
click at [146, 10] on icon "Undo/Redo" at bounding box center [149, 11] width 8 height 8
click at [147, 10] on icon "Undo/Redo" at bounding box center [149, 11] width 8 height 8
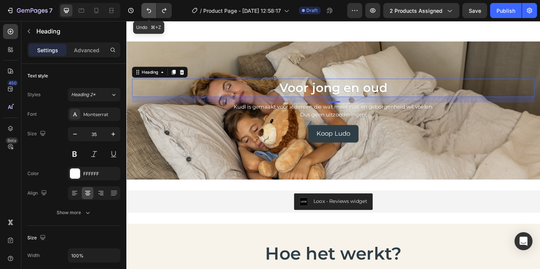
click at [147, 10] on icon "Undo/Redo" at bounding box center [149, 11] width 8 height 8
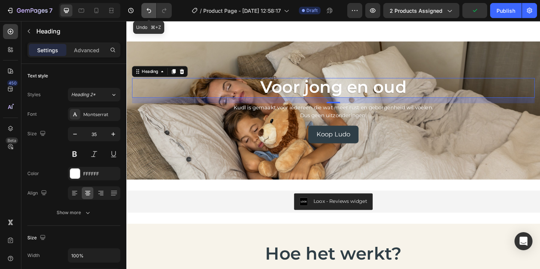
click at [151, 11] on icon "Undo/Redo" at bounding box center [149, 11] width 8 height 8
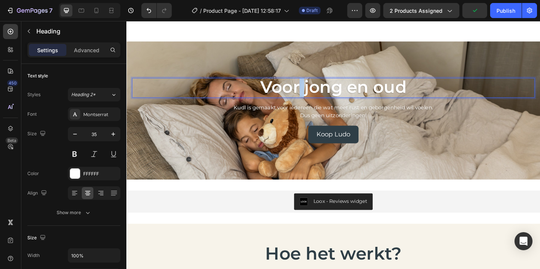
click at [309, 87] on span "Voor jong en oud" at bounding box center [351, 93] width 159 height 22
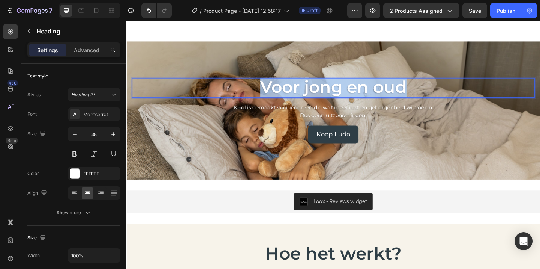
click at [309, 87] on span "Voor jong en oud" at bounding box center [351, 93] width 159 height 22
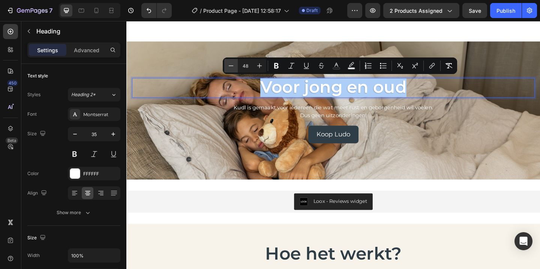
click at [235, 65] on button "Minus" at bounding box center [231, 66] width 14 height 14
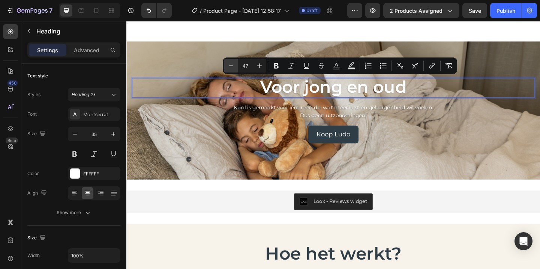
click at [235, 65] on button "Minus" at bounding box center [231, 66] width 14 height 14
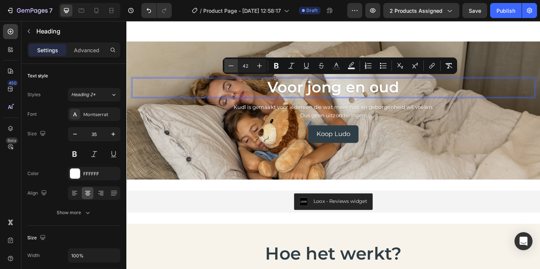
click at [235, 65] on button "Minus" at bounding box center [231, 66] width 14 height 14
click at [261, 66] on icon "Editor contextual toolbar" at bounding box center [259, 65] width 5 height 5
type input "40"
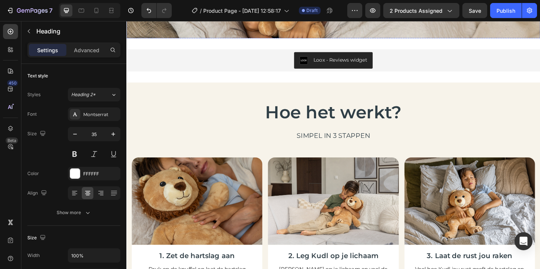
scroll to position [783, 0]
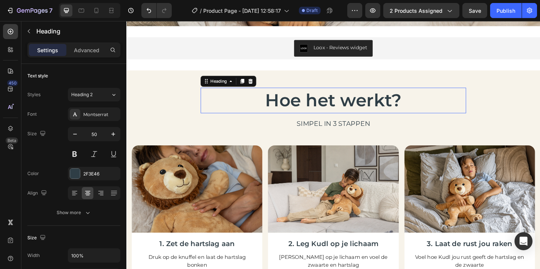
click at [323, 117] on h2 "Hoe het werkt?" at bounding box center [351, 107] width 289 height 28
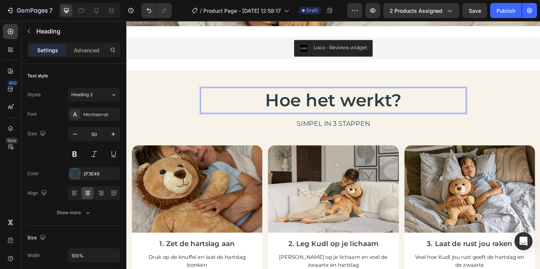
click at [323, 117] on h2 "Hoe het werkt?" at bounding box center [351, 107] width 289 height 28
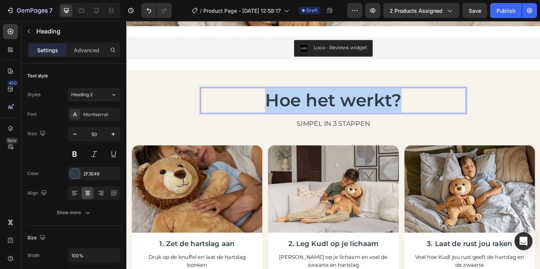
click at [323, 117] on p "Hoe het werkt?" at bounding box center [351, 107] width 287 height 26
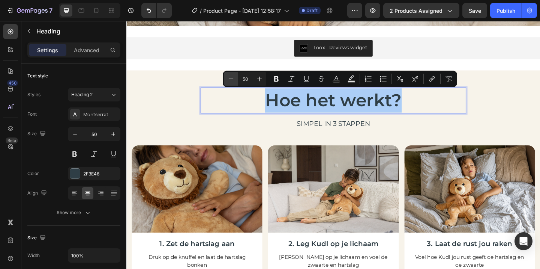
click at [235, 80] on button "Minus" at bounding box center [231, 79] width 14 height 14
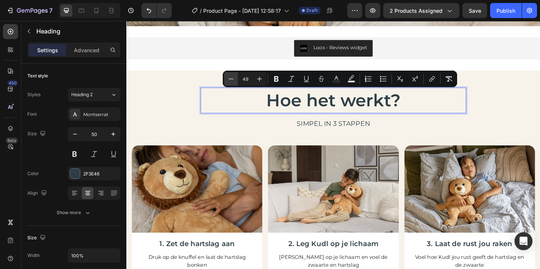
click at [235, 80] on button "Minus" at bounding box center [231, 79] width 14 height 14
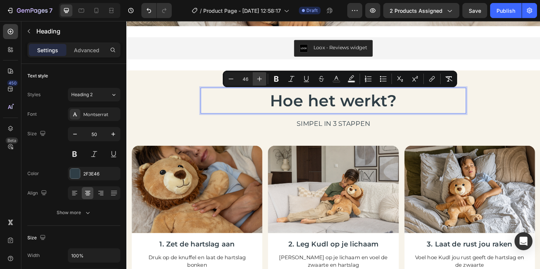
click at [260, 76] on icon "Editor contextual toolbar" at bounding box center [260, 79] width 8 height 8
type input "48"
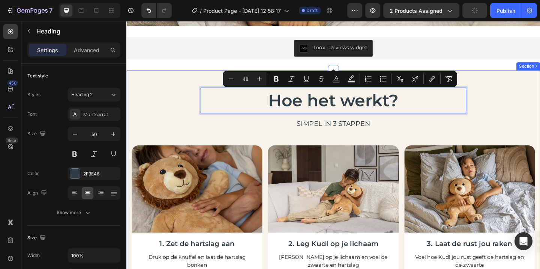
click at [152, 109] on div "Hoe het werkt? Heading 16 Simpel in 3 stappen Text Block Row Image 1. Zet de ha…" at bounding box center [351, 224] width 439 height 263
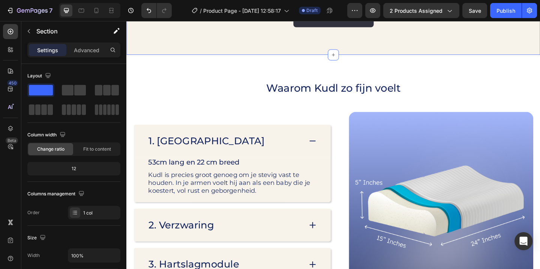
scroll to position [1107, 0]
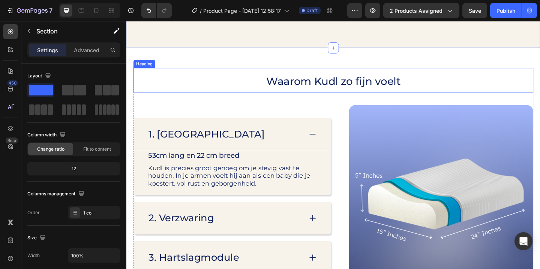
click at [317, 85] on span "Waarom Kudl zo fijn voelt" at bounding box center [352, 87] width 146 height 14
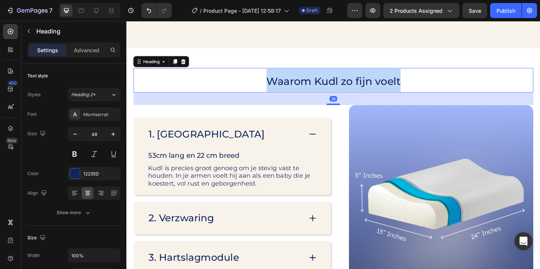
click at [317, 85] on span "Waarom Kudl zo fijn voelt" at bounding box center [352, 87] width 146 height 14
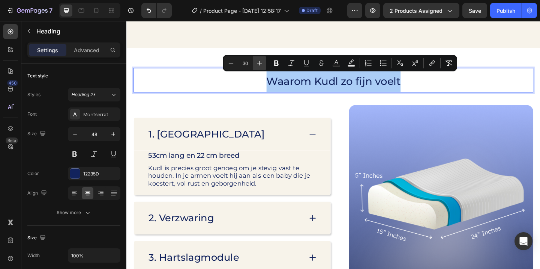
click at [263, 65] on button "Plus" at bounding box center [260, 63] width 14 height 14
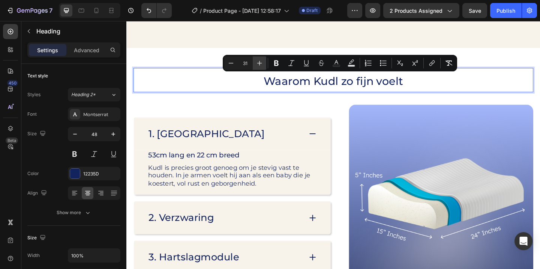
click at [263, 65] on button "Plus" at bounding box center [260, 63] width 14 height 14
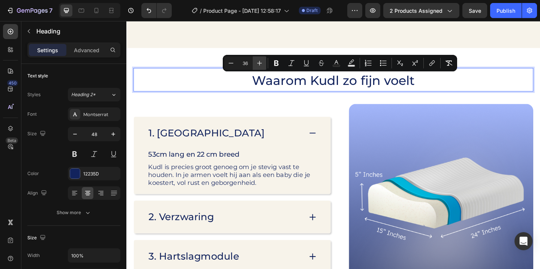
click at [263, 65] on button "Plus" at bounding box center [260, 63] width 14 height 14
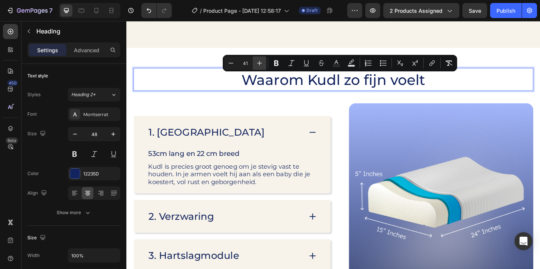
click at [263, 65] on button "Plus" at bounding box center [260, 63] width 14 height 14
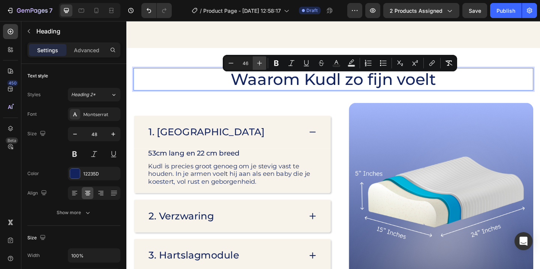
click at [263, 65] on button "Plus" at bounding box center [260, 63] width 14 height 14
type input "48"
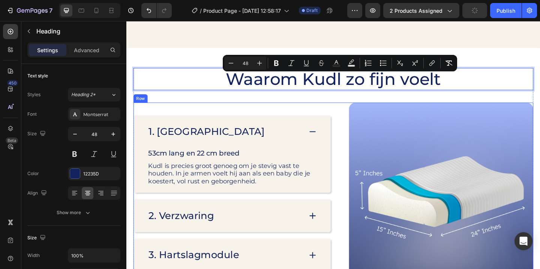
click at [311, 115] on div "1. Afmetingen 53cm lang en 22 cm breed Text Block Kudl is precies groot genoeg …" at bounding box center [241, 209] width 215 height 198
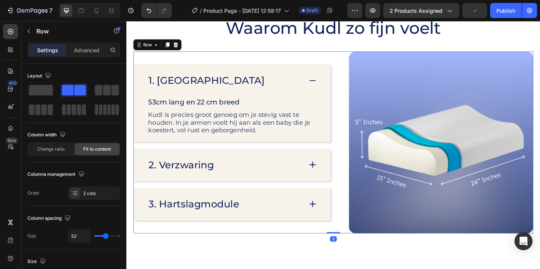
scroll to position [1169, 0]
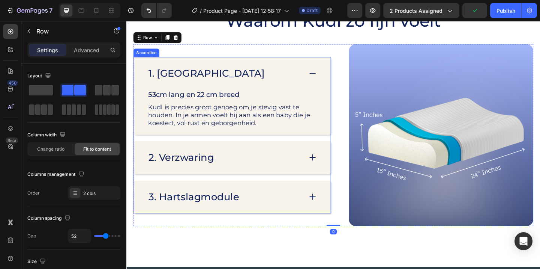
click at [270, 81] on div "1. [GEOGRAPHIC_DATA]" at bounding box center [233, 77] width 168 height 15
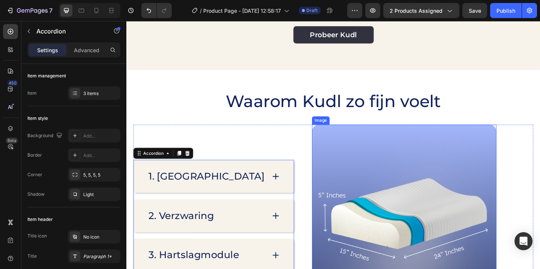
scroll to position [1081, 0]
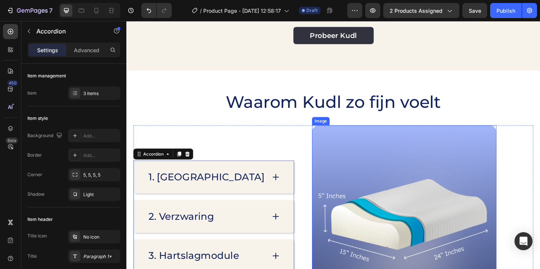
click at [389, 212] on img at bounding box center [428, 233] width 201 height 198
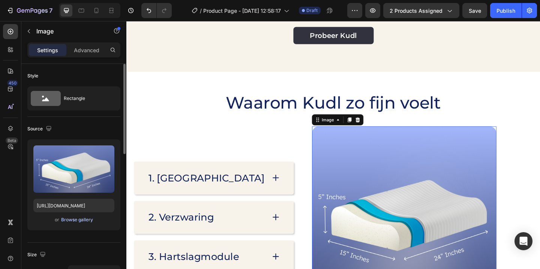
click at [77, 218] on div "Browse gallery" at bounding box center [77, 219] width 32 height 7
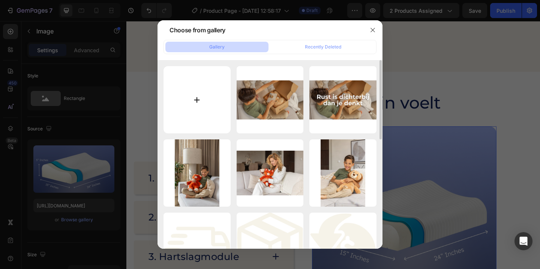
click at [207, 120] on input "file" at bounding box center [197, 99] width 67 height 67
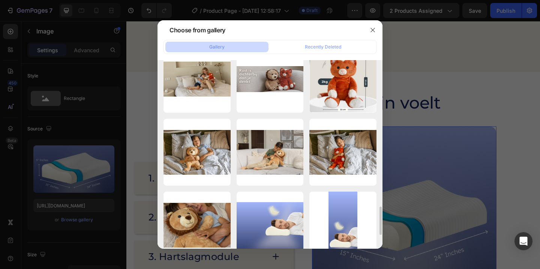
scroll to position [980, 0]
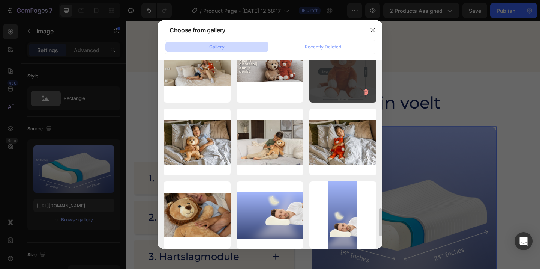
click at [337, 88] on div "Schermafbeelding 2025...41.png 1007.33 kb" at bounding box center [342, 68] width 67 height 67
type input "https://cdn.shopify.com/s/files/1/0860/1976/8663/files/Schermafbeelding_2025-09…"
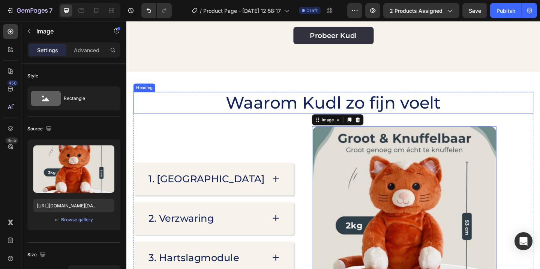
click at [191, 107] on p "⁠⁠⁠⁠⁠⁠⁠ Waarom Kudl zo fijn voelt" at bounding box center [352, 110] width 434 height 23
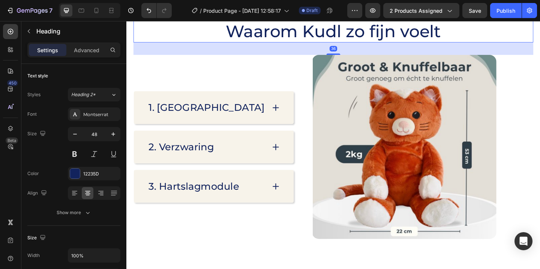
scroll to position [1178, 0]
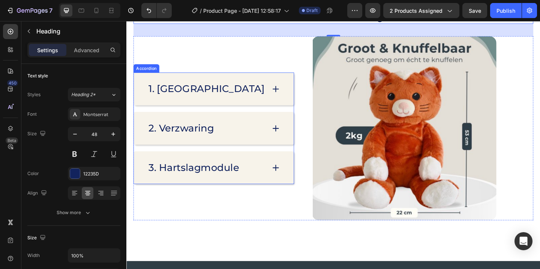
click at [241, 89] on div "1. [GEOGRAPHIC_DATA]" at bounding box center [213, 94] width 128 height 15
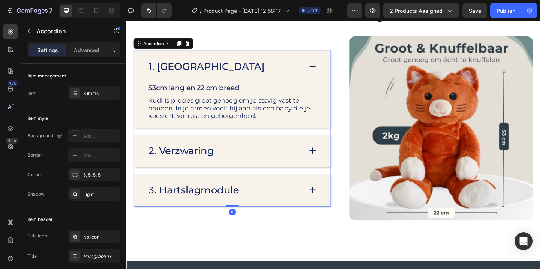
click at [272, 65] on div "1. [GEOGRAPHIC_DATA]" at bounding box center [233, 70] width 168 height 15
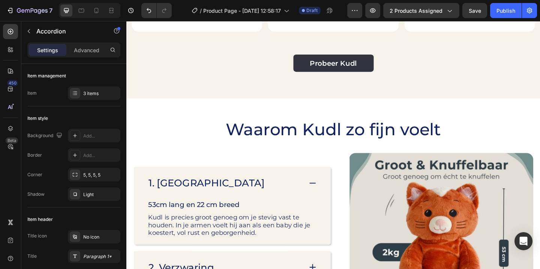
scroll to position [1060, 0]
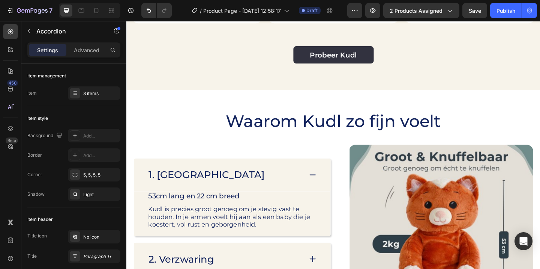
click at [242, 179] on div "1. [GEOGRAPHIC_DATA]" at bounding box center [241, 188] width 214 height 36
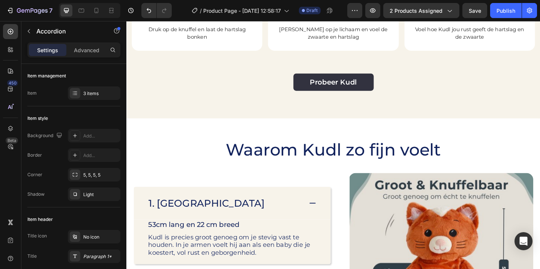
scroll to position [1032, 0]
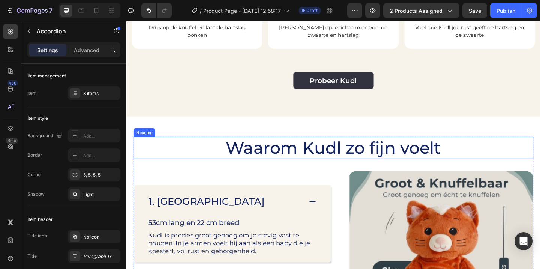
click at [293, 164] on span "Waarom Kudl zo fijn voelt" at bounding box center [351, 159] width 234 height 22
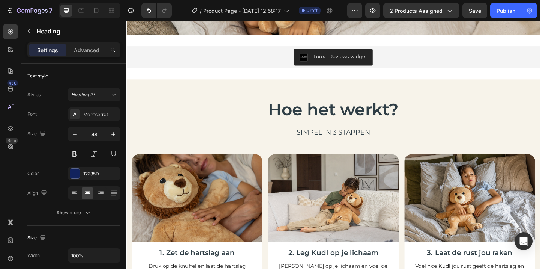
scroll to position [750, 0]
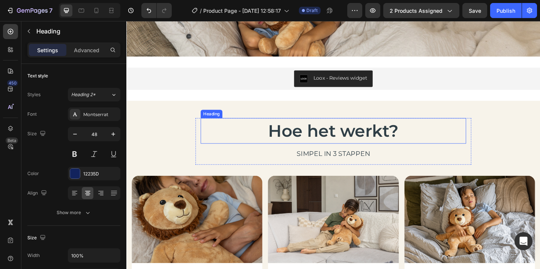
click at [330, 141] on span "Hoe het werkt?" at bounding box center [352, 140] width 142 height 22
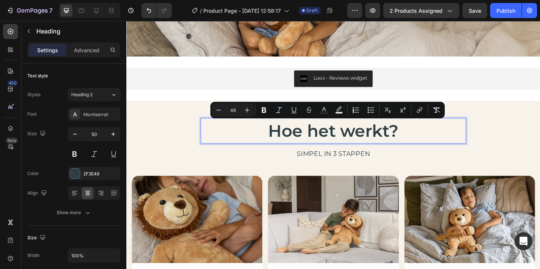
click at [303, 143] on span "Hoe het werkt?" at bounding box center [352, 140] width 142 height 22
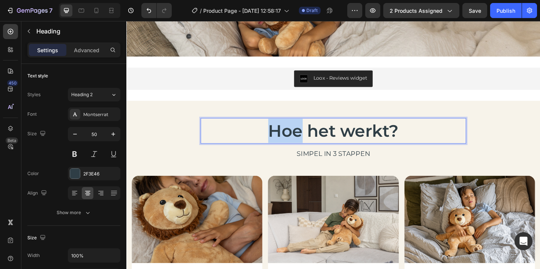
click at [303, 143] on span "Hoe het werkt?" at bounding box center [352, 140] width 142 height 22
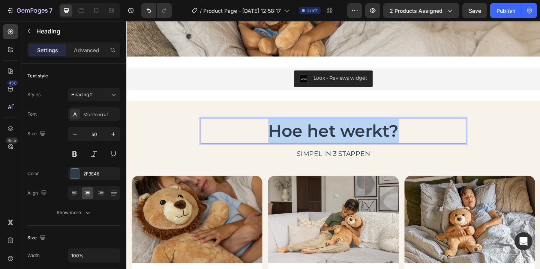
click at [303, 143] on span "Hoe het werkt?" at bounding box center [352, 140] width 142 height 22
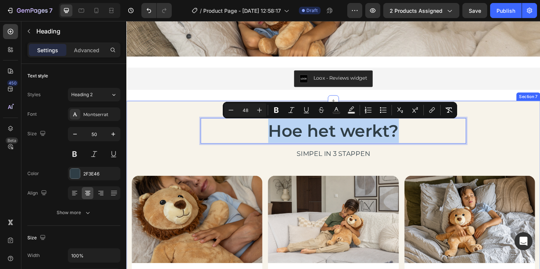
click at [173, 140] on div "Hoe het werkt? Heading 16 Simpel in 3 stappen Text Block Row Image 1. Zet de ha…" at bounding box center [351, 257] width 439 height 263
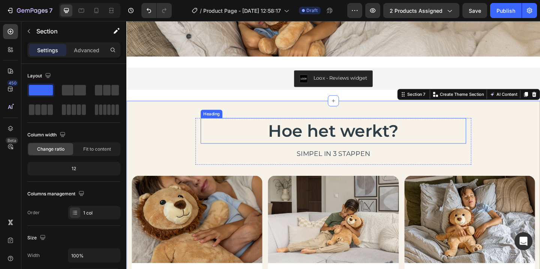
click at [299, 139] on span "Hoe het werkt?" at bounding box center [352, 140] width 142 height 22
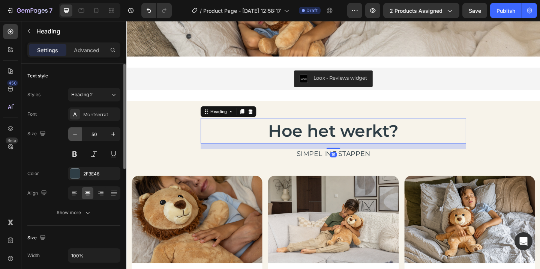
click at [79, 134] on button "button" at bounding box center [75, 134] width 14 height 14
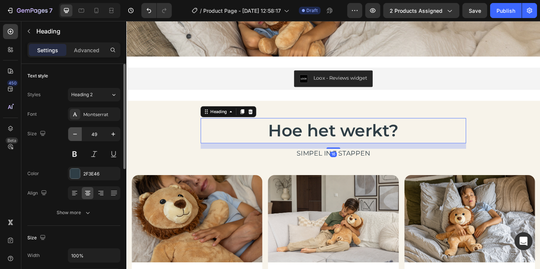
click at [79, 134] on button "button" at bounding box center [75, 134] width 14 height 14
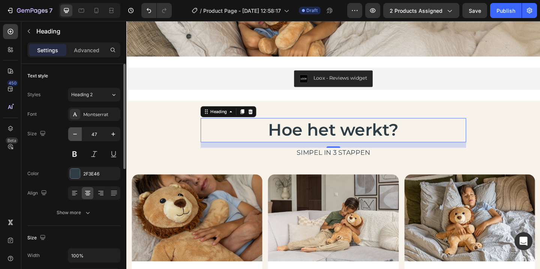
click at [79, 134] on button "button" at bounding box center [75, 134] width 14 height 14
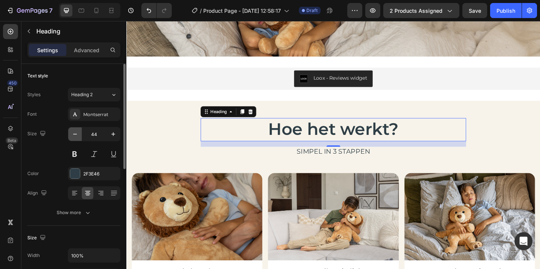
click at [79, 134] on button "button" at bounding box center [75, 134] width 14 height 14
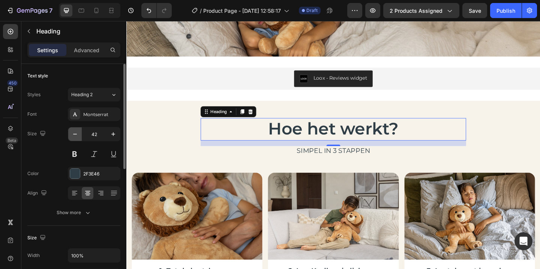
click at [79, 134] on button "button" at bounding box center [75, 134] width 14 height 14
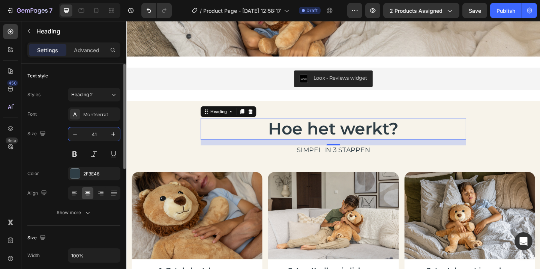
click at [99, 134] on input "41" at bounding box center [94, 134] width 25 height 14
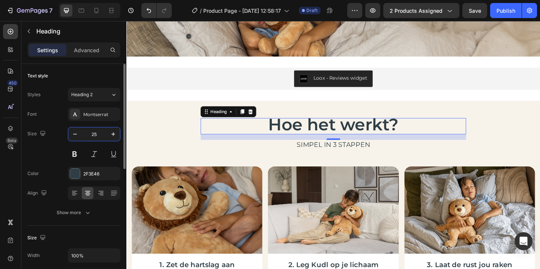
type input "25"
click at [175, 133] on div "⁠⁠⁠⁠⁠⁠⁠ Hoe het werkt? Heading 16 Simpel in 3 stappen Text Block Row Image 1. Z…" at bounding box center [351, 252] width 439 height 253
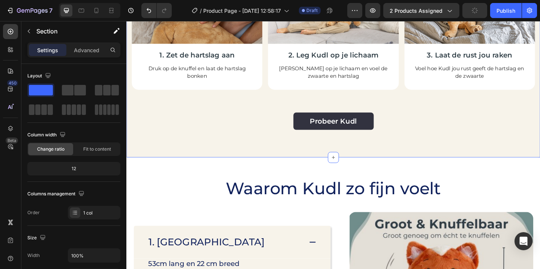
scroll to position [989, 0]
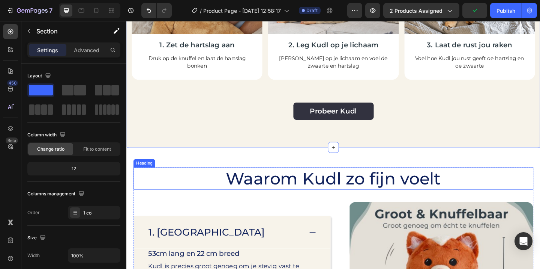
click at [300, 189] on span "Waarom Kudl zo fijn voelt" at bounding box center [351, 192] width 234 height 22
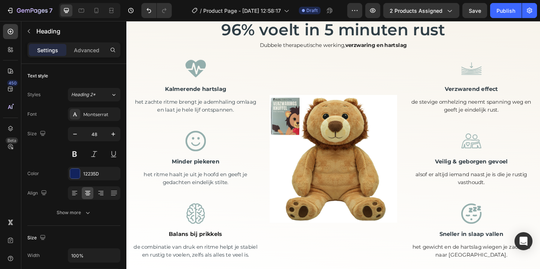
scroll to position [341, 0]
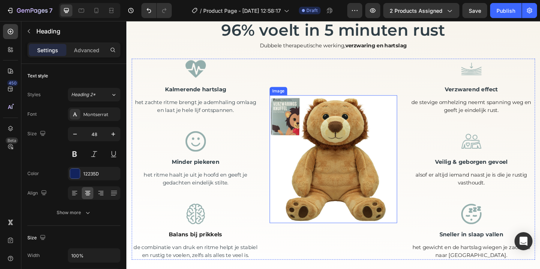
click at [337, 168] on img at bounding box center [351, 171] width 139 height 139
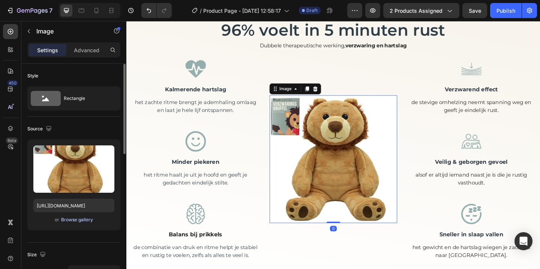
click at [81, 218] on div "Browse gallery" at bounding box center [77, 219] width 32 height 7
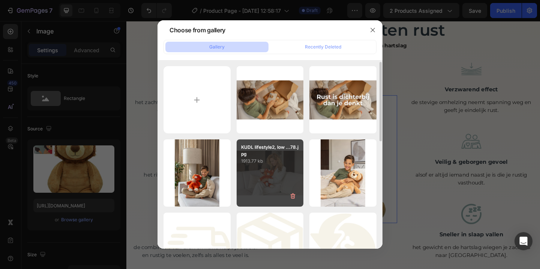
scroll to position [48, 0]
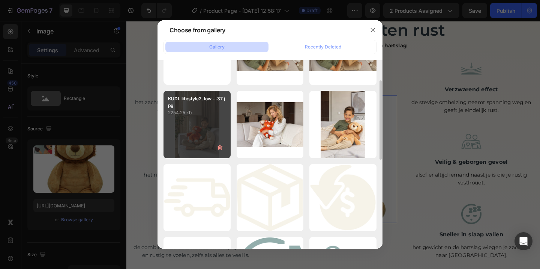
click at [192, 139] on div "KUDL lifestyle2, low ...37.jpg 2254.25 kb" at bounding box center [197, 124] width 67 height 67
type input "https://cdn.shopify.com/s/files/1/0860/1976/8663/files/gempages_581040431320531…"
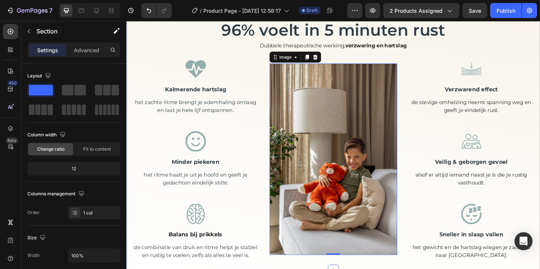
click at [165, 54] on div "96% voelt in 5 minuten rust Heading Dubbele therapeutische werking, verzwaring …" at bounding box center [351, 150] width 439 height 261
click at [337, 152] on img at bounding box center [351, 171] width 139 height 208
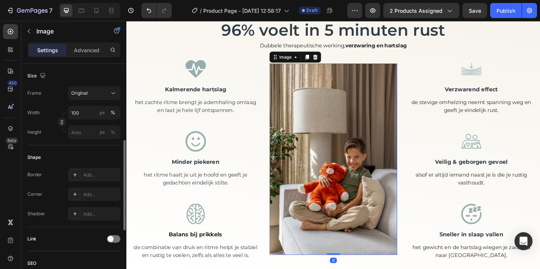
scroll to position [183, 0]
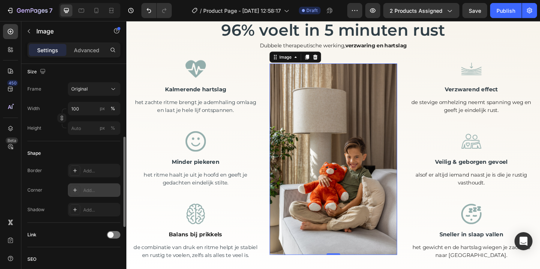
click at [96, 193] on div "Add..." at bounding box center [100, 190] width 35 height 7
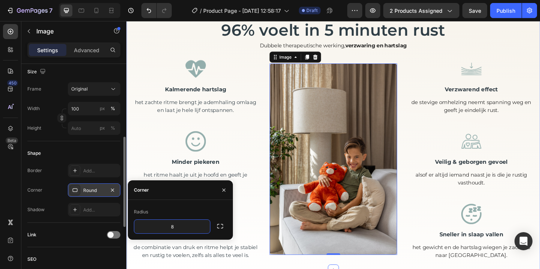
click at [247, 57] on div "96% voelt in 5 minuten rust Heading Dubbele therapeutische werking, verzwaring …" at bounding box center [351, 150] width 439 height 261
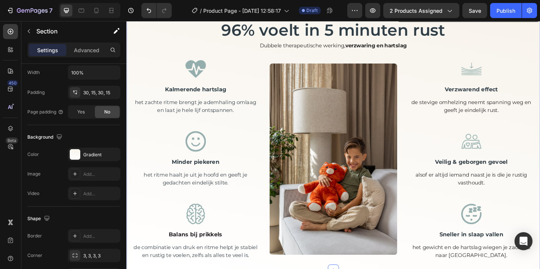
scroll to position [0, 0]
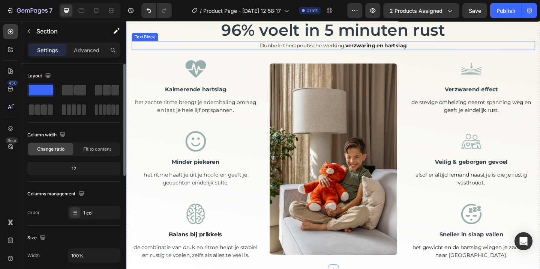
click at [357, 45] on p "Dubbele therapeutische werking, verzwaring en hartslag" at bounding box center [351, 48] width 437 height 9
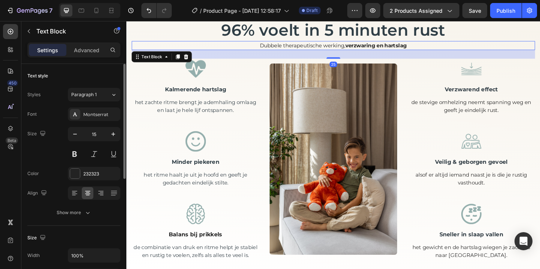
click at [357, 45] on p "Dubbele therapeutische werking, verzwaring en hartslag" at bounding box center [351, 48] width 437 height 9
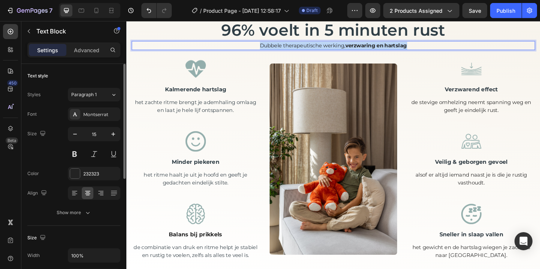
click at [357, 45] on p "Dubbele therapeutische werking, verzwaring en hartslag" at bounding box center [351, 48] width 437 height 9
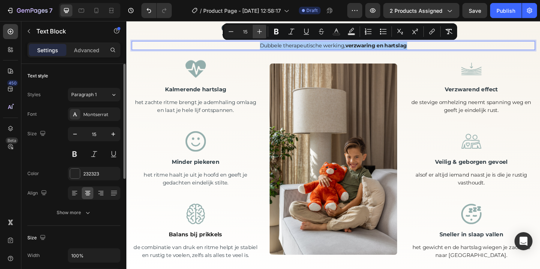
click at [261, 31] on icon "Editor contextual toolbar" at bounding box center [260, 32] width 8 height 8
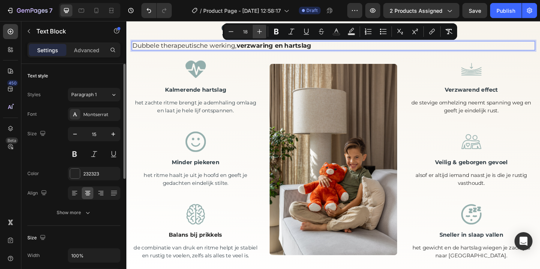
click at [261, 31] on icon "Editor contextual toolbar" at bounding box center [260, 32] width 8 height 8
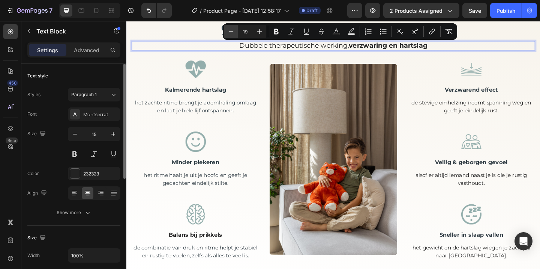
click at [234, 30] on icon "Editor contextual toolbar" at bounding box center [231, 32] width 8 height 8
type input "18"
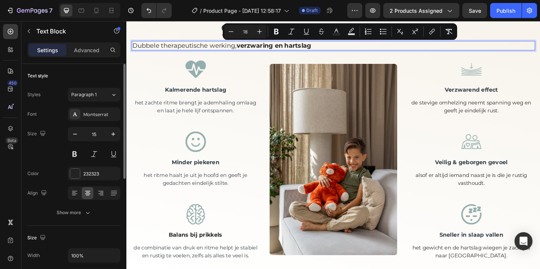
click at [388, 57] on div "96% voelt in 5 minuten rust Heading Dubbele therapeutische werking, verzwaring …" at bounding box center [351, 150] width 439 height 261
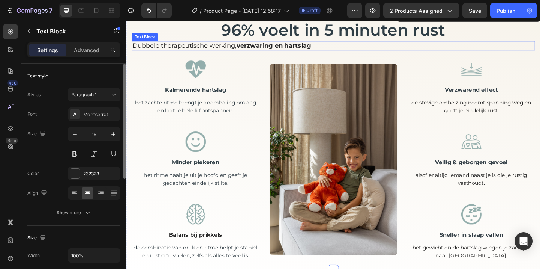
click at [363, 50] on div "Dubbele therapeutische werking, verzwaring en hartslag" at bounding box center [351, 48] width 439 height 11
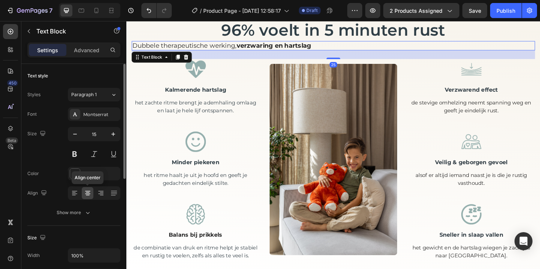
click at [86, 191] on icon at bounding box center [88, 193] width 8 height 8
click at [72, 193] on icon at bounding box center [74, 193] width 5 height 1
click at [89, 192] on icon at bounding box center [88, 193] width 8 height 8
click at [100, 191] on icon at bounding box center [100, 191] width 5 height 1
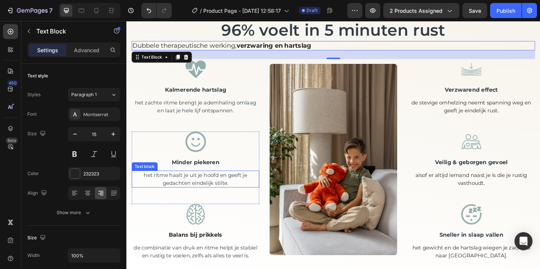
click at [203, 153] on img at bounding box center [202, 152] width 22 height 22
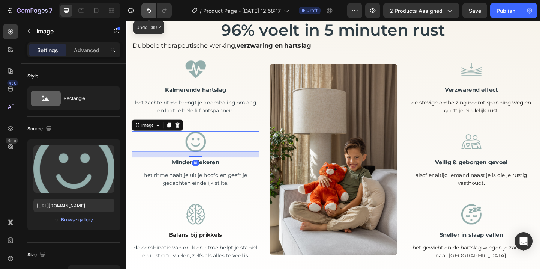
click at [147, 9] on icon "Undo/Redo" at bounding box center [149, 10] width 5 height 5
click at [148, 10] on icon "Undo/Redo" at bounding box center [149, 10] width 5 height 5
click at [149, 11] on icon "Undo/Redo" at bounding box center [149, 11] width 8 height 8
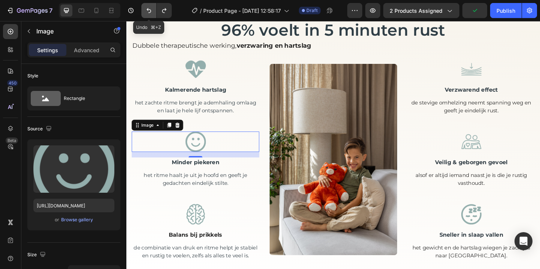
click at [149, 11] on icon "Undo/Redo" at bounding box center [149, 11] width 8 height 8
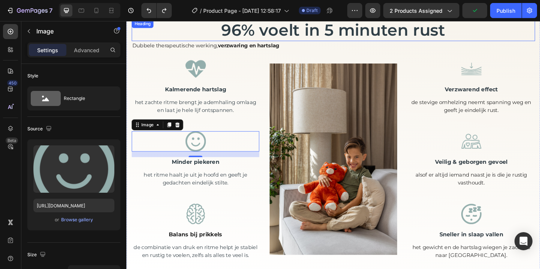
click at [244, 48] on strong "verzwaring en hartslag" at bounding box center [259, 47] width 67 height 7
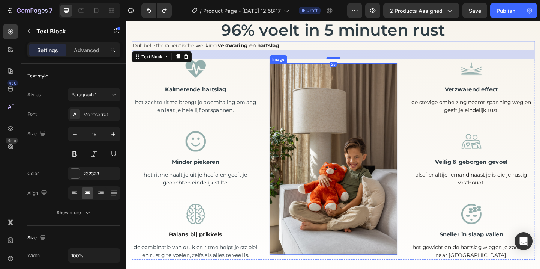
click at [282, 123] on img at bounding box center [351, 171] width 139 height 208
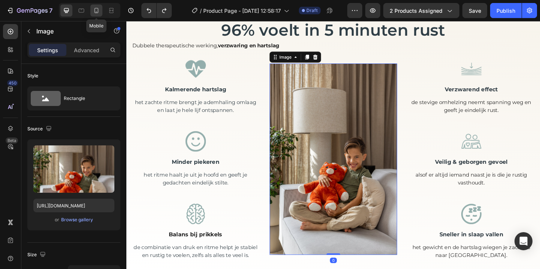
click at [99, 12] on icon at bounding box center [97, 11] width 8 height 8
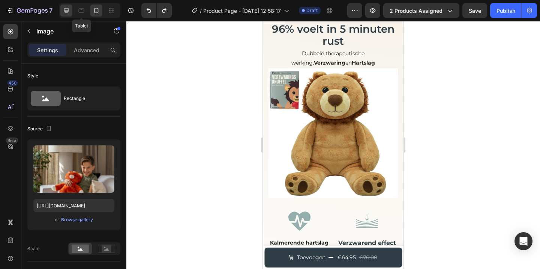
scroll to position [313, 0]
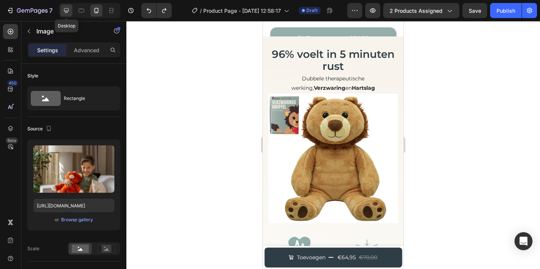
click at [67, 10] on icon at bounding box center [67, 11] width 8 height 8
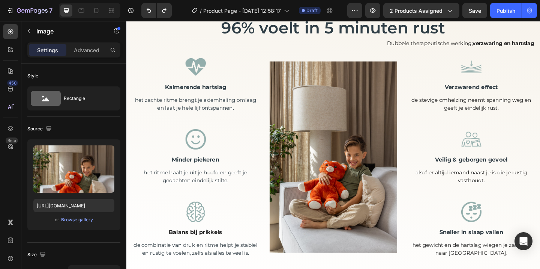
scroll to position [225, 0]
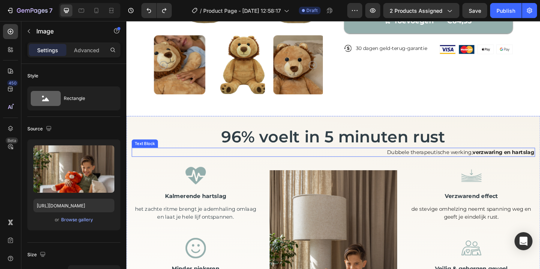
click at [432, 162] on p "Dubbele therapeutische werking, verzwaring en hartslag" at bounding box center [351, 163] width 437 height 9
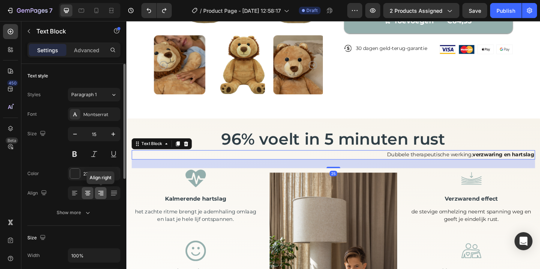
click at [99, 191] on icon at bounding box center [100, 191] width 5 height 1
click at [123, 192] on div at bounding box center [124, 177] width 6 height 226
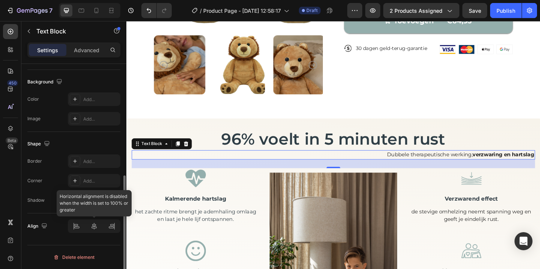
click at [98, 223] on div at bounding box center [94, 226] width 53 height 14
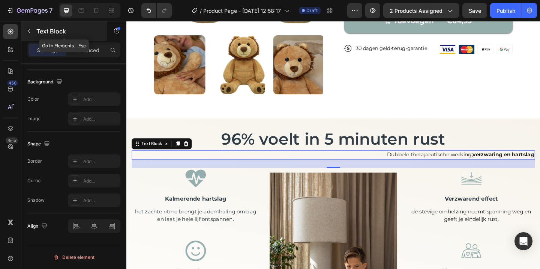
click at [31, 28] on icon "button" at bounding box center [29, 31] width 6 height 6
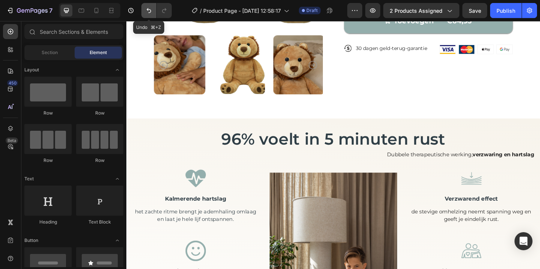
click at [143, 12] on button "Undo/Redo" at bounding box center [148, 10] width 15 height 15
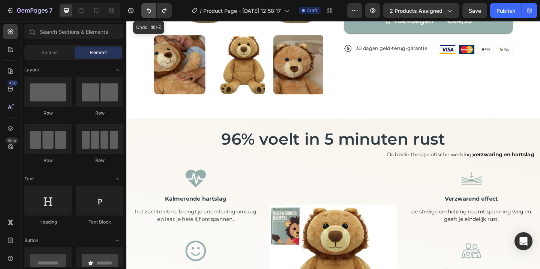
click at [143, 12] on button "Undo/Redo" at bounding box center [148, 10] width 15 height 15
click at [159, 13] on button "Undo/Redo" at bounding box center [164, 10] width 15 height 15
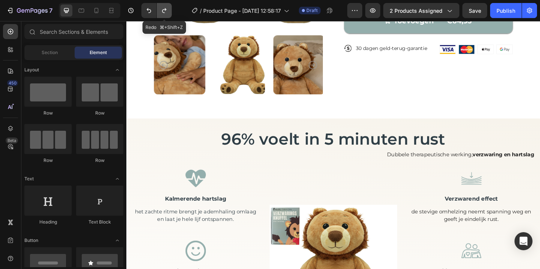
click at [159, 13] on button "Undo/Redo" at bounding box center [164, 10] width 15 height 15
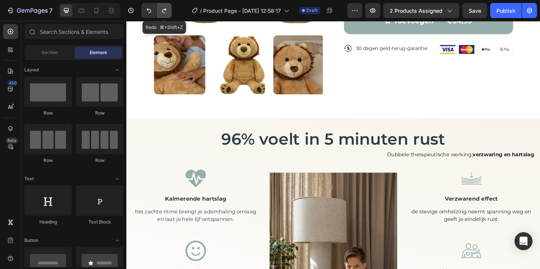
click at [159, 13] on button "Undo/Redo" at bounding box center [164, 10] width 15 height 15
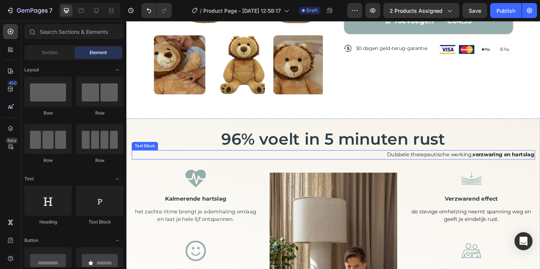
click at [428, 162] on p "Dubbele therapeutische werking, verzwaring en hartslag" at bounding box center [351, 166] width 437 height 9
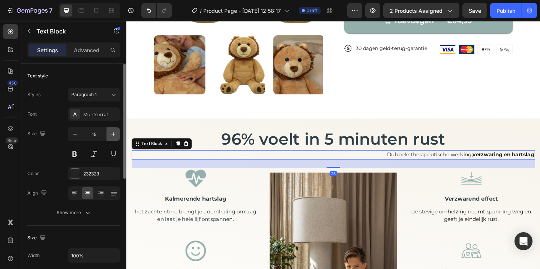
click at [114, 134] on icon "button" at bounding box center [114, 134] width 8 height 8
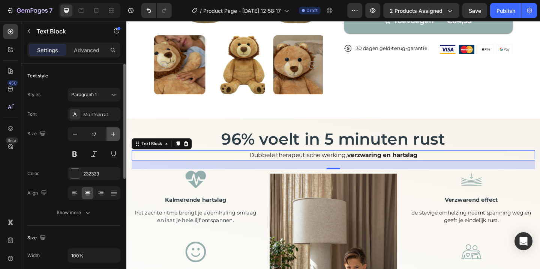
type input "18"
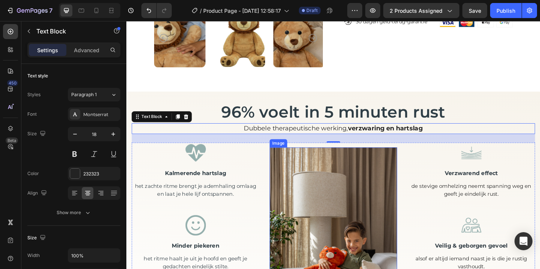
scroll to position [270, 0]
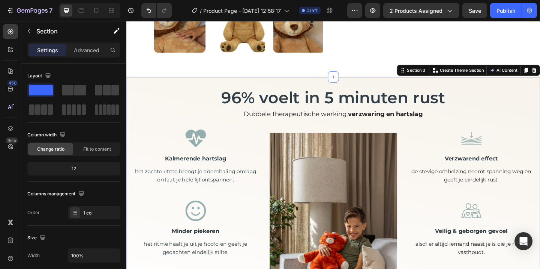
click at [279, 89] on div "96% voelt in 5 minuten rust Heading Dubbele therapeutische werking, verzwaring …" at bounding box center [351, 224] width 450 height 285
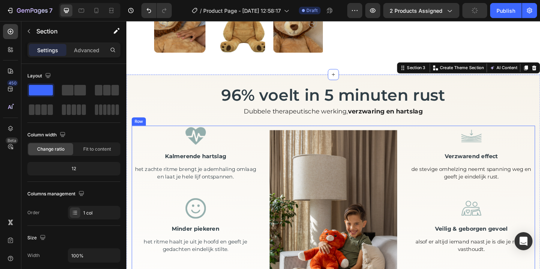
scroll to position [349, 0]
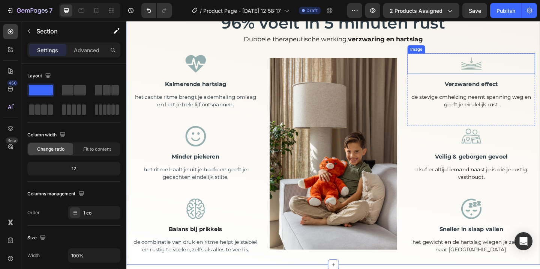
click at [500, 64] on img at bounding box center [502, 67] width 22 height 22
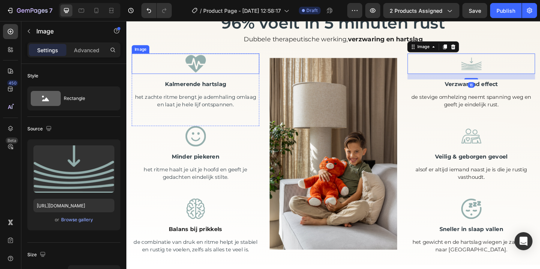
click at [213, 61] on div at bounding box center [201, 67] width 139 height 22
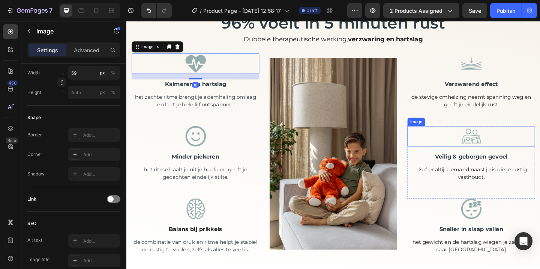
click at [501, 146] on img at bounding box center [502, 146] width 22 height 22
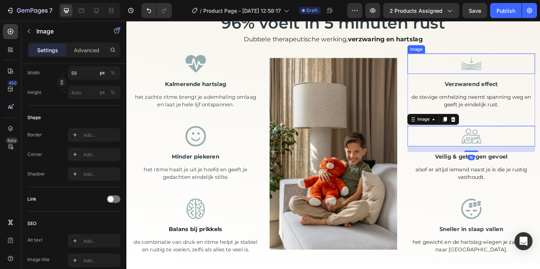
click at [515, 64] on div at bounding box center [501, 67] width 139 height 22
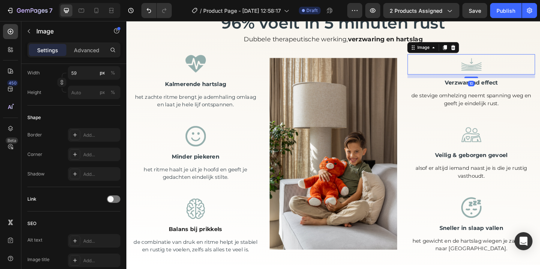
click at [499, 79] on div "10" at bounding box center [501, 79] width 139 height 0
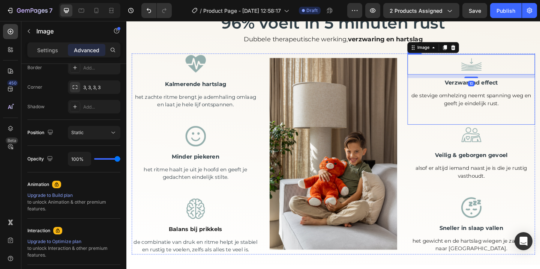
click at [451, 128] on div "Image 10 Verzwarend effect Text block de stevige omhelzing neemt spanning weg e…" at bounding box center [501, 95] width 139 height 77
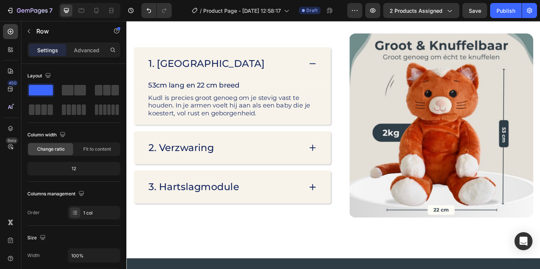
scroll to position [1174, 0]
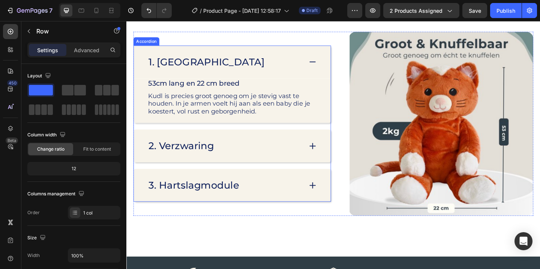
click at [282, 66] on div "1. Afmetingen" at bounding box center [233, 65] width 168 height 15
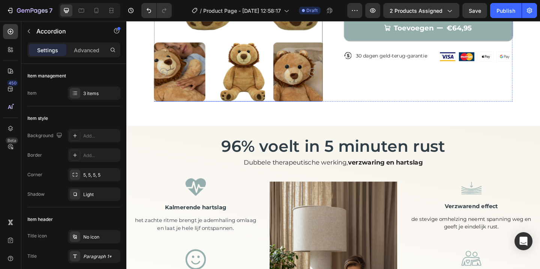
scroll to position [224, 0]
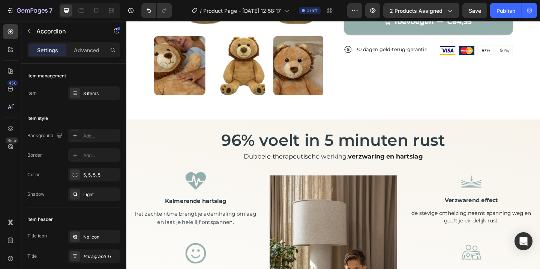
click at [89, 11] on div at bounding box center [90, 10] width 62 height 15
click at [101, 11] on div at bounding box center [96, 11] width 12 height 12
type input "15"
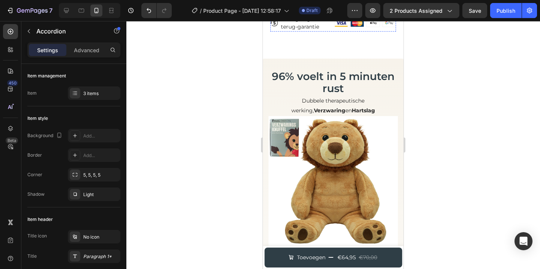
scroll to position [359, 0]
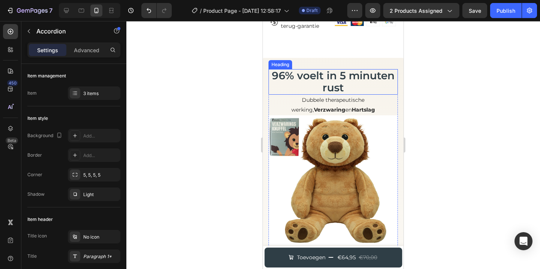
click at [345, 78] on span "96% voelt in 5 minuten rust" at bounding box center [333, 81] width 123 height 25
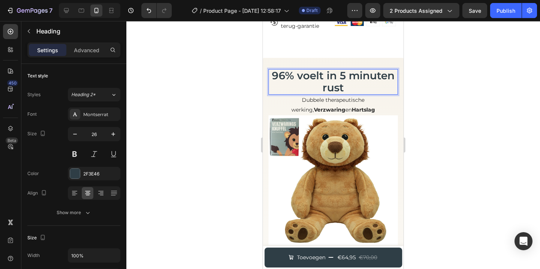
click at [344, 77] on span "96% voelt in 5 minuten rust" at bounding box center [333, 81] width 123 height 25
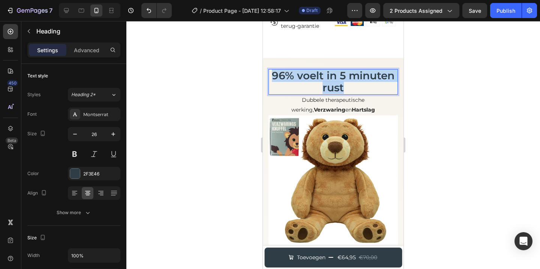
click at [344, 77] on span "96% voelt in 5 minuten rust" at bounding box center [333, 81] width 123 height 25
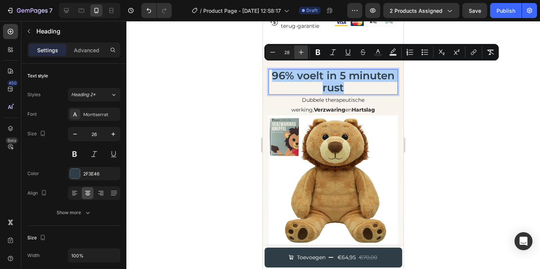
click at [302, 56] on icon "Editor contextual toolbar" at bounding box center [301, 52] width 8 height 8
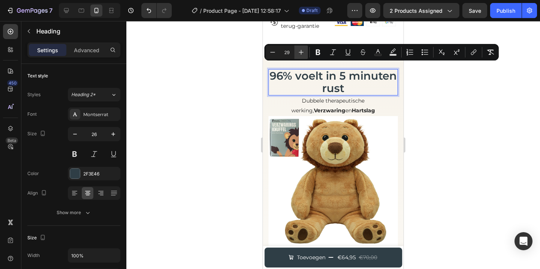
click at [302, 56] on icon "Editor contextual toolbar" at bounding box center [301, 52] width 8 height 8
type input "30"
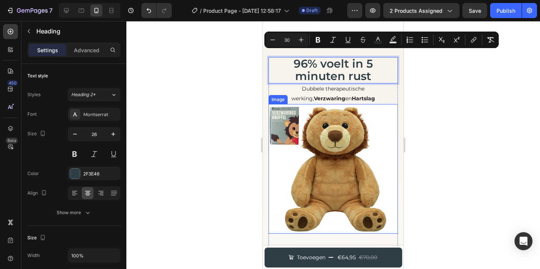
scroll to position [371, 0]
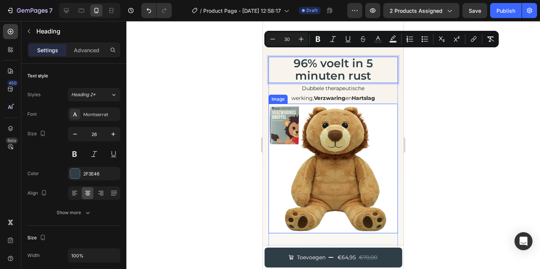
click at [352, 95] on strong "Hartslag" at bounding box center [363, 98] width 23 height 7
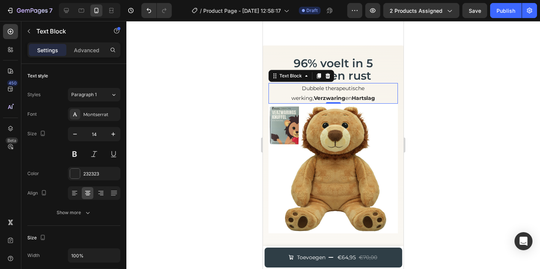
click at [352, 95] on strong "Hartslag" at bounding box center [363, 98] width 23 height 7
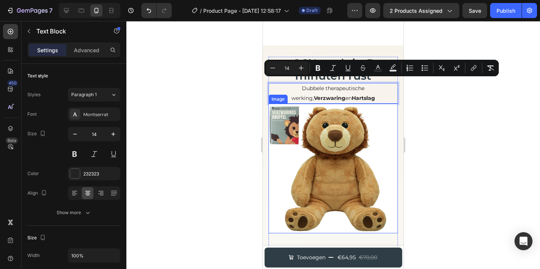
click at [382, 114] on img at bounding box center [333, 168] width 129 height 129
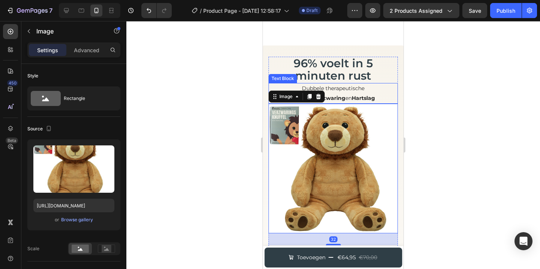
click at [359, 84] on p "Dubbele therapeutische werking, Verzwaring en Hartslag" at bounding box center [333, 93] width 128 height 19
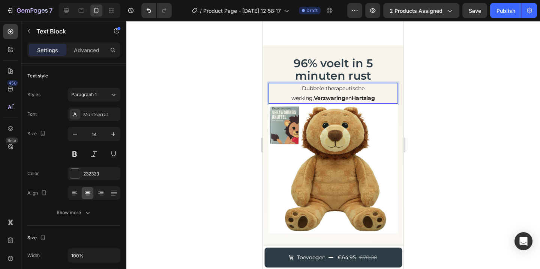
click at [359, 84] on p "Dubbele therapeutische werking, Verzwaring en Hartslag" at bounding box center [333, 93] width 128 height 19
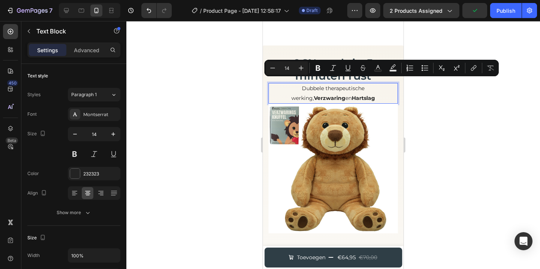
click at [345, 95] on strong "Verzwaring" at bounding box center [330, 98] width 32 height 7
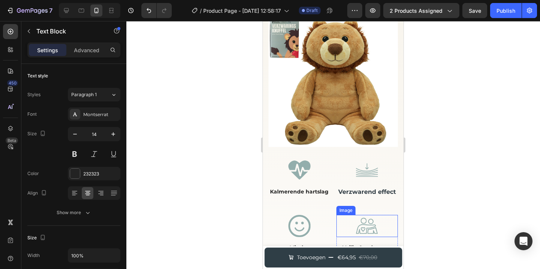
scroll to position [440, 0]
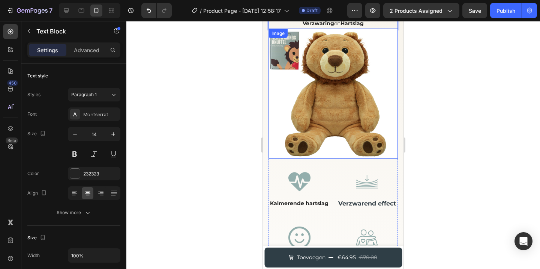
click at [320, 131] on img at bounding box center [333, 93] width 129 height 129
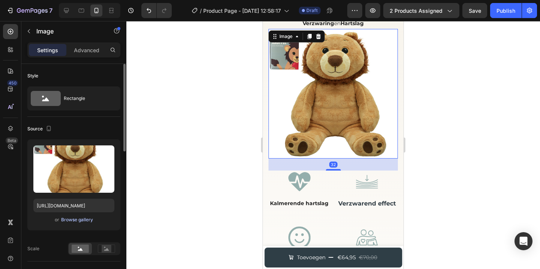
click at [85, 221] on div "Browse gallery" at bounding box center [77, 219] width 32 height 7
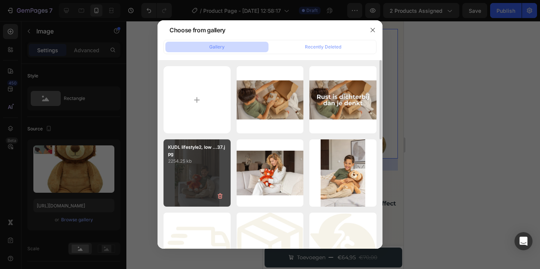
click at [198, 167] on div "KUDL lifestyle2, low ...37.jpg 2254.25 kb" at bounding box center [197, 172] width 67 height 67
type input "https://cdn.shopify.com/s/files/1/0860/1976/8663/files/gempages_581040431320531…"
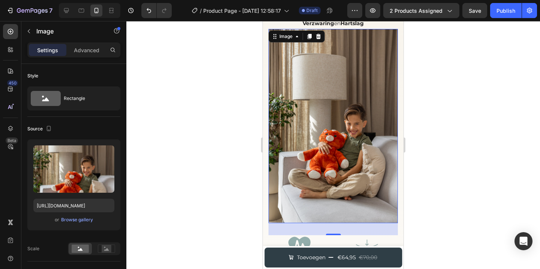
click at [239, 140] on div at bounding box center [333, 145] width 414 height 248
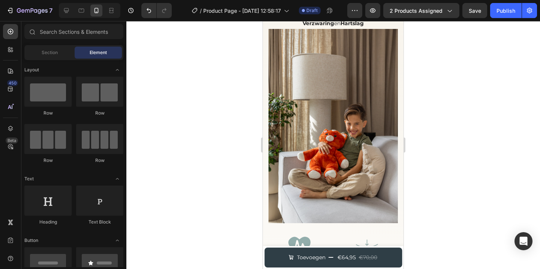
click at [298, 139] on img at bounding box center [333, 126] width 129 height 194
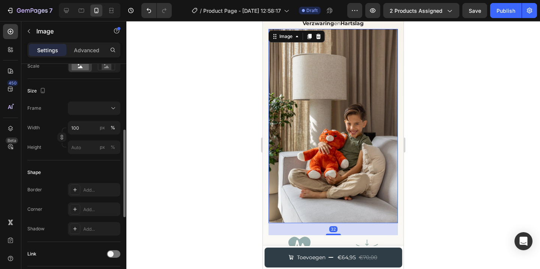
scroll to position [183, 0]
click at [90, 213] on div "Add..." at bounding box center [94, 209] width 53 height 14
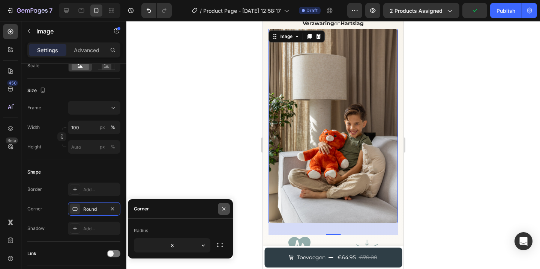
click at [227, 204] on button "button" at bounding box center [224, 209] width 12 height 12
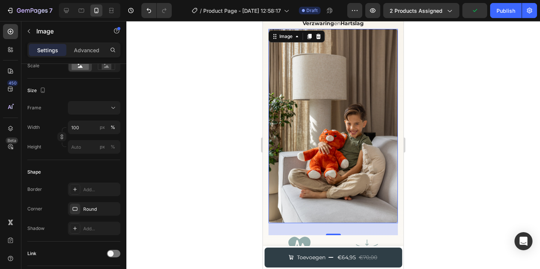
click at [251, 172] on div at bounding box center [333, 145] width 414 height 248
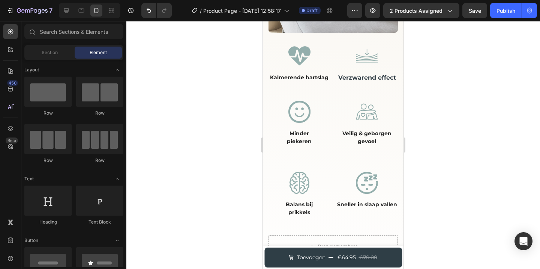
scroll to position [630, 0]
click at [368, 76] on strong "Verzwarend effect" at bounding box center [367, 77] width 58 height 7
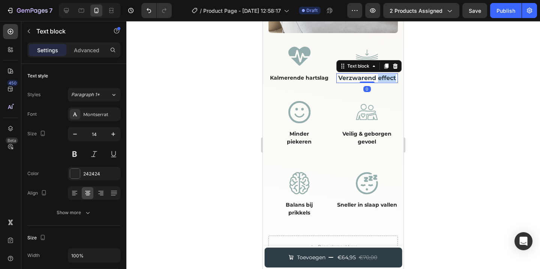
click at [368, 76] on strong "Verzwarend effect" at bounding box center [367, 77] width 58 height 7
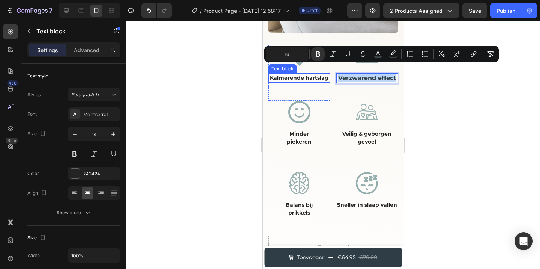
click at [315, 77] on p "Kalmerende hartslag" at bounding box center [299, 78] width 60 height 8
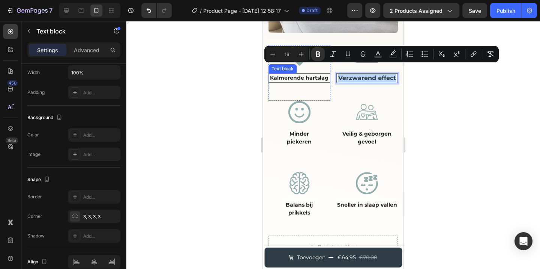
click at [315, 77] on p "Kalmerende hartslag" at bounding box center [299, 78] width 60 height 8
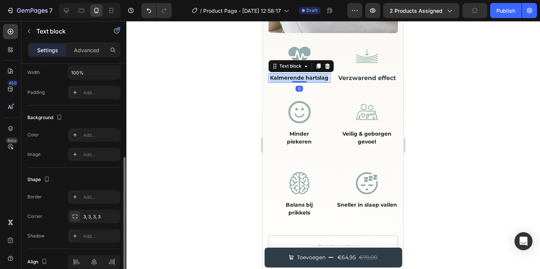
click at [315, 77] on p "Kalmerende hartslag" at bounding box center [299, 78] width 60 height 8
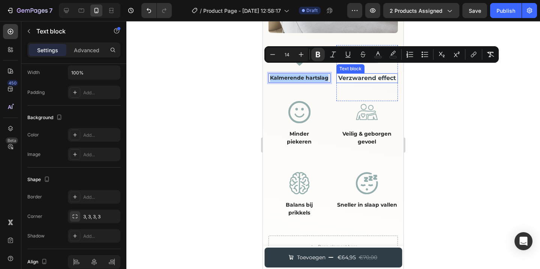
click at [366, 74] on strong "Verzwarend effect" at bounding box center [367, 77] width 58 height 7
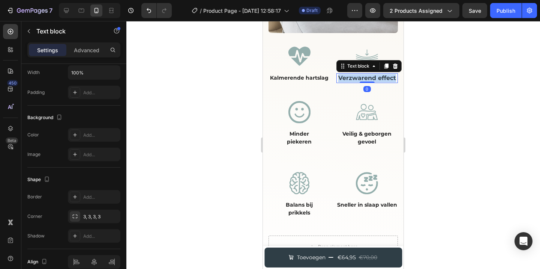
click at [366, 74] on strong "Verzwarend effect" at bounding box center [367, 77] width 58 height 7
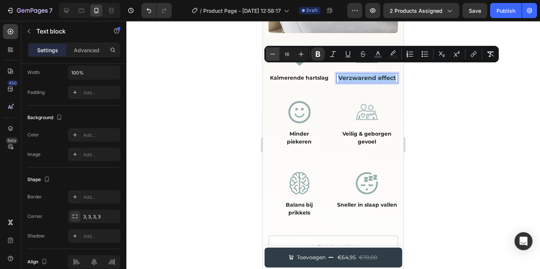
click at [273, 52] on icon "Editor contextual toolbar" at bounding box center [273, 54] width 8 height 8
click at [273, 52] on icon "Editor contextual toolbar" at bounding box center [273, 55] width 8 height 8
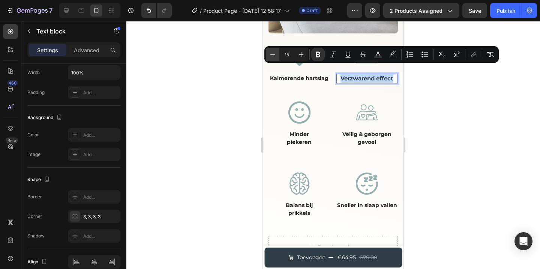
type input "14"
click at [372, 75] on strong "Verzwarend effect" at bounding box center [367, 78] width 51 height 7
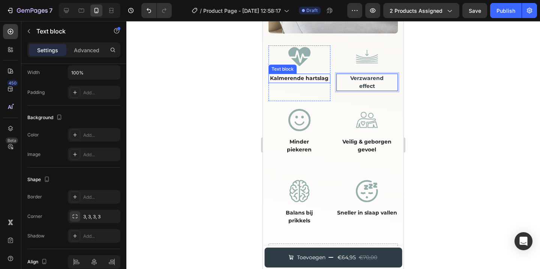
click at [304, 75] on strong "Kalmerende hartslag" at bounding box center [299, 78] width 59 height 7
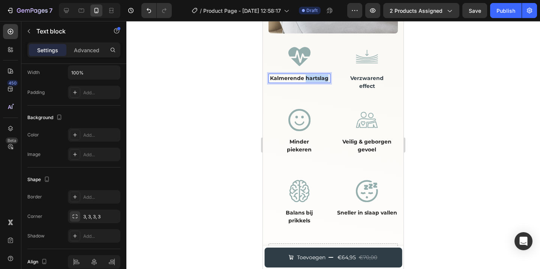
click at [300, 75] on strong "Kalmerende hartslag" at bounding box center [299, 78] width 59 height 7
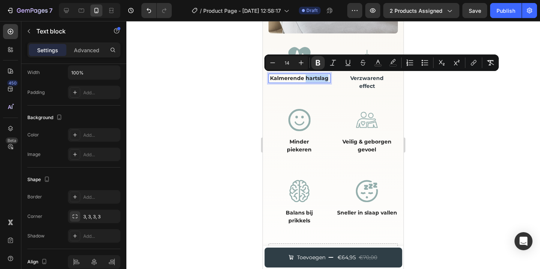
click at [286, 78] on p "Kalmerende hartslag" at bounding box center [299, 78] width 60 height 8
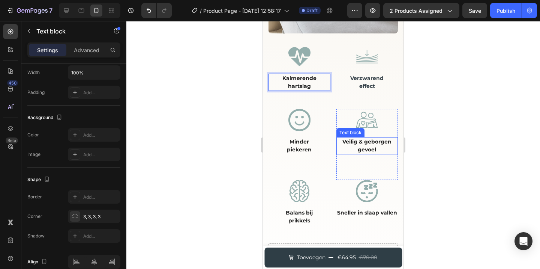
click at [371, 138] on strong "Veilig & geborgen gevoel" at bounding box center [366, 145] width 49 height 15
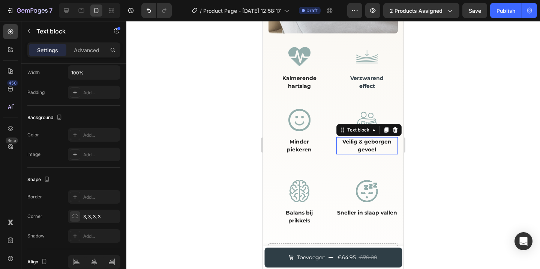
click at [371, 138] on strong "Veilig & geborgen gevoel" at bounding box center [366, 145] width 49 height 15
click at [353, 140] on p "Veilig & geborgen gevoel" at bounding box center [367, 146] width 60 height 16
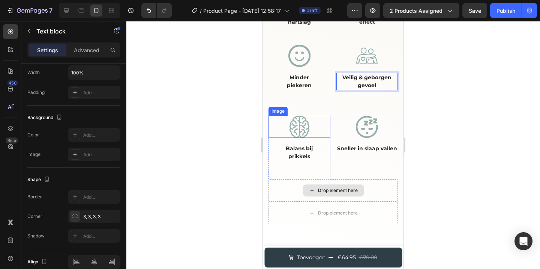
scroll to position [696, 0]
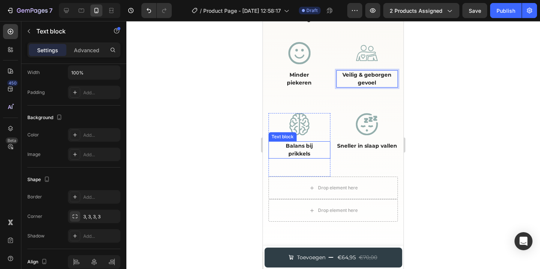
click at [305, 142] on strong "Balans bij" at bounding box center [299, 145] width 27 height 7
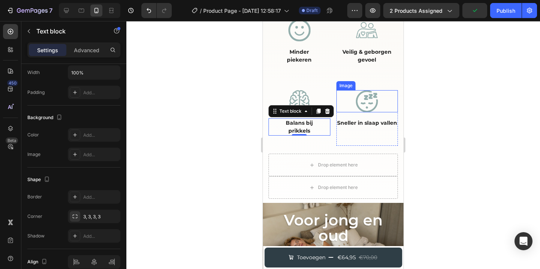
scroll to position [731, 0]
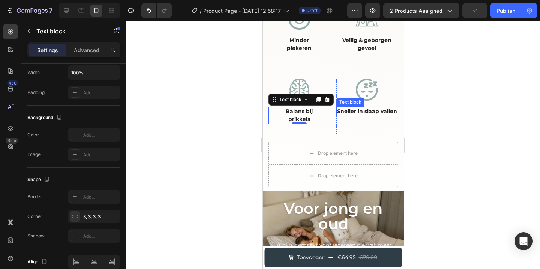
click at [366, 111] on strong "Sneller in slaap vallen" at bounding box center [367, 111] width 60 height 7
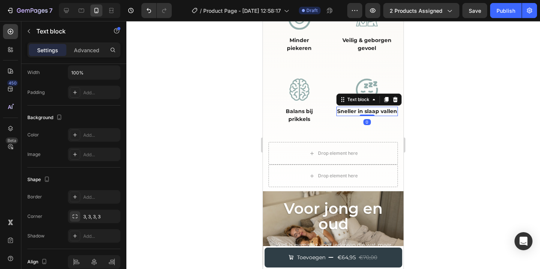
click at [353, 110] on p "Sneller in slaap vallen" at bounding box center [367, 111] width 60 height 8
click at [354, 115] on div "Sneller in slaap vallen" at bounding box center [367, 111] width 62 height 9
click at [353, 111] on p "Sneller in slaap vallen" at bounding box center [367, 111] width 60 height 8
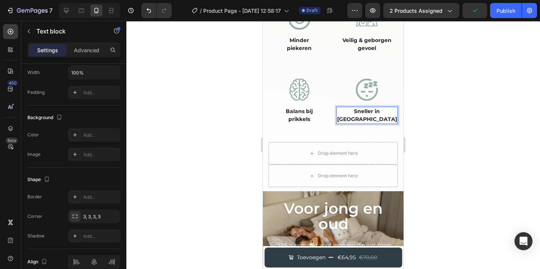
click at [346, 111] on p "Sneller in slaapvallen" at bounding box center [367, 115] width 60 height 16
click at [362, 116] on strong "slaapvallen" at bounding box center [366, 119] width 31 height 7
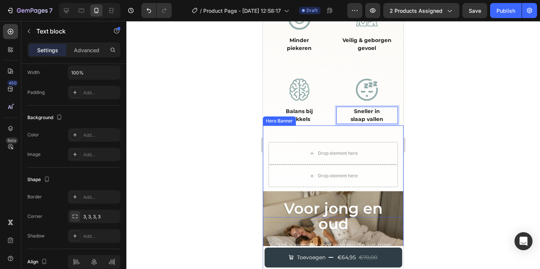
scroll to position [804, 0]
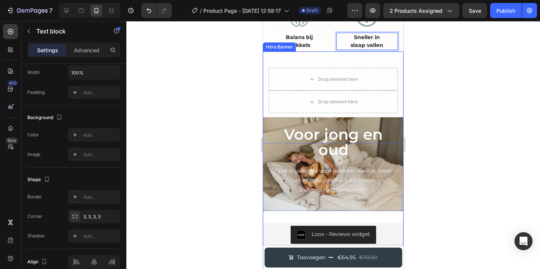
click at [367, 89] on div "Background Image" at bounding box center [333, 163] width 141 height 225
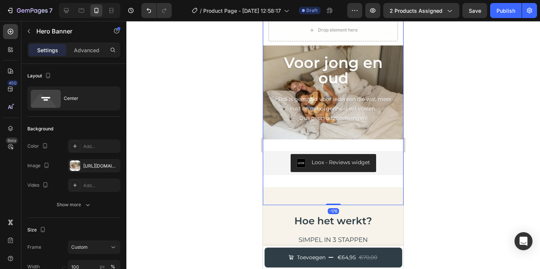
scroll to position [887, 0]
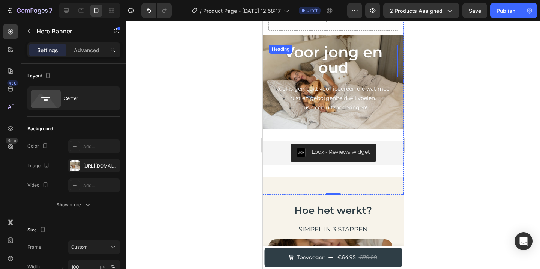
click at [334, 53] on span "Voor jong en oud" at bounding box center [333, 60] width 99 height 34
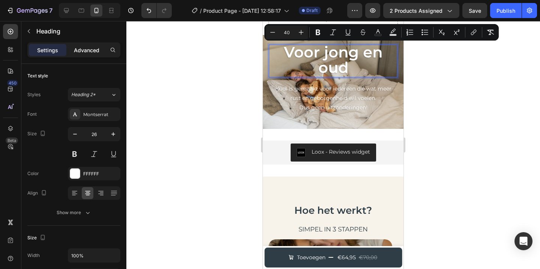
click at [90, 51] on p "Advanced" at bounding box center [87, 50] width 26 height 8
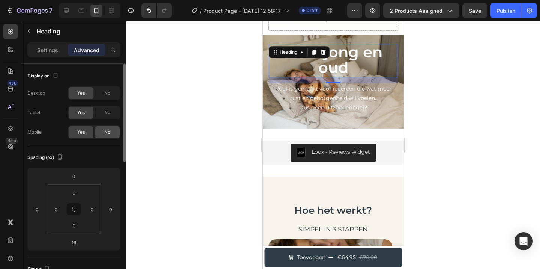
click at [108, 131] on span "No" at bounding box center [107, 132] width 6 height 7
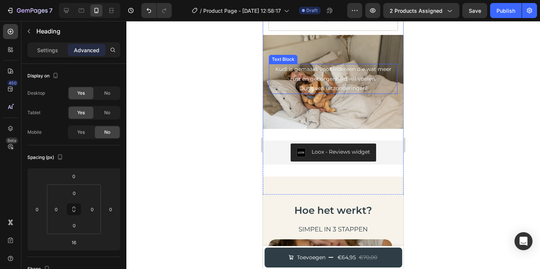
click at [372, 72] on p "Kudl is gemaakt voor iedereen die wat meer rust en geborgenheid wil voelen." at bounding box center [333, 74] width 127 height 19
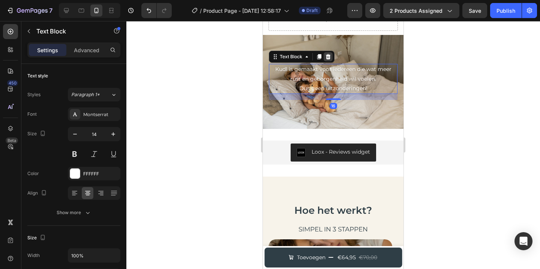
click at [331, 52] on div at bounding box center [328, 56] width 9 height 9
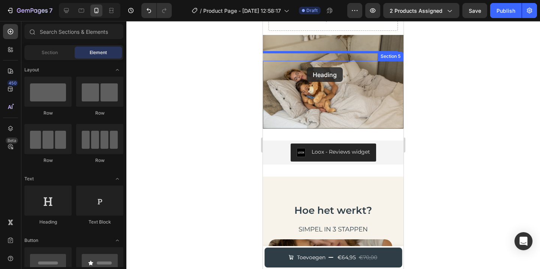
drag, startPoint x: 317, startPoint y: 221, endPoint x: 307, endPoint y: 68, distance: 153.3
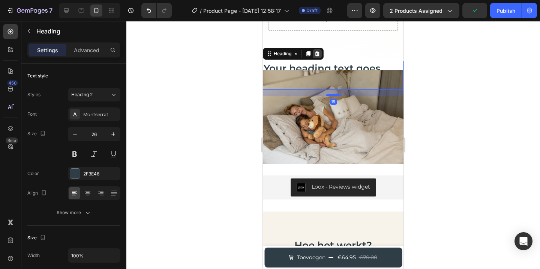
click at [318, 51] on icon at bounding box center [317, 54] width 6 height 6
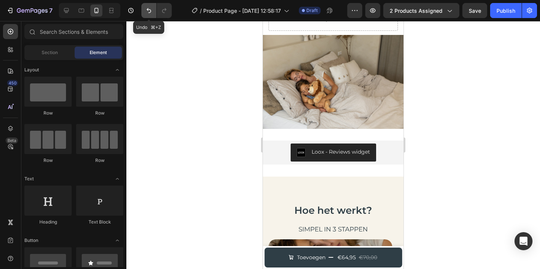
click at [149, 11] on icon "Undo/Redo" at bounding box center [149, 11] width 8 height 8
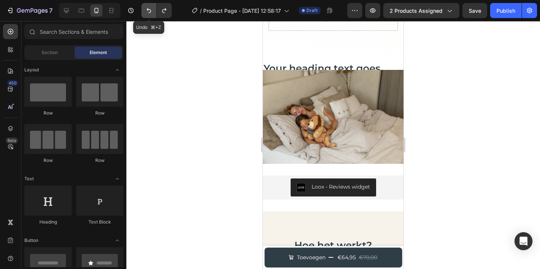
click at [149, 11] on icon "Undo/Redo" at bounding box center [149, 11] width 8 height 8
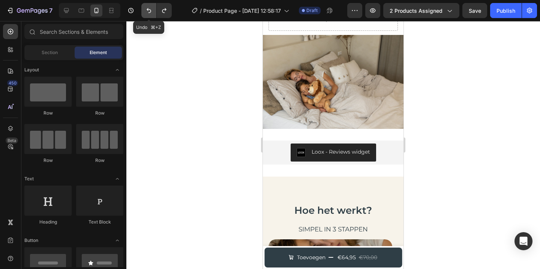
click at [149, 11] on icon "Undo/Redo" at bounding box center [149, 11] width 8 height 8
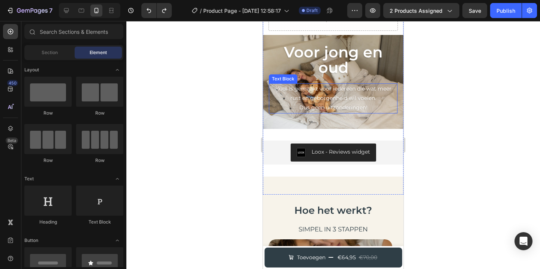
click at [346, 88] on p "Kudl is gemaakt voor iedereen die wat meer rust en geborgenheid wil voelen." at bounding box center [333, 93] width 127 height 19
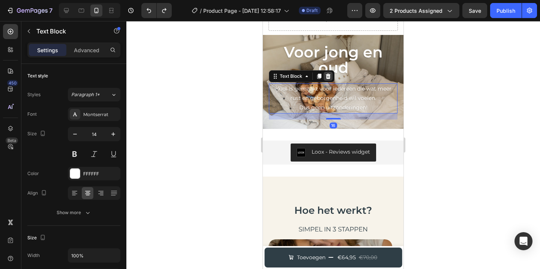
click at [328, 73] on icon at bounding box center [328, 76] width 6 height 6
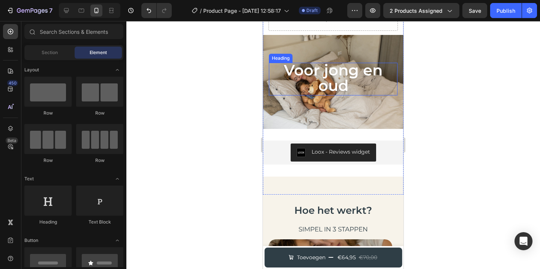
click at [358, 71] on p "⁠⁠⁠⁠⁠⁠⁠ Voor jong en oud" at bounding box center [333, 78] width 127 height 31
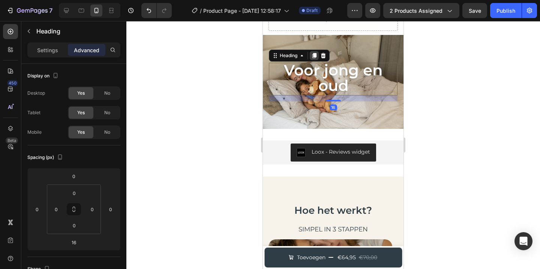
click at [316, 51] on div at bounding box center [314, 55] width 9 height 9
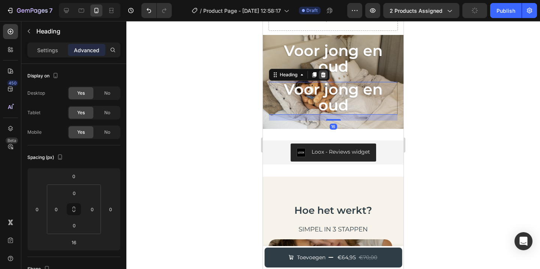
click at [325, 70] on div at bounding box center [323, 74] width 9 height 9
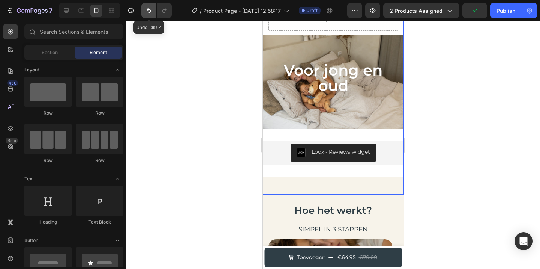
click at [152, 11] on icon "Undo/Redo" at bounding box center [149, 11] width 8 height 8
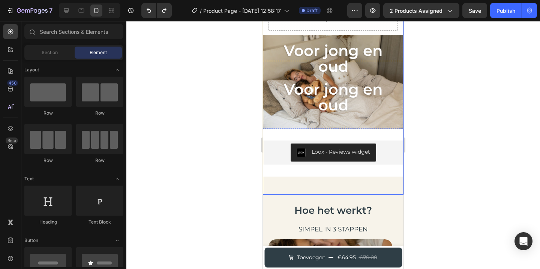
click at [319, 80] on span "Voor jong en oud" at bounding box center [333, 97] width 99 height 34
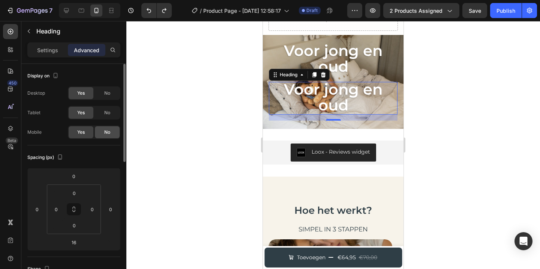
click at [113, 130] on div "No" at bounding box center [107, 132] width 25 height 12
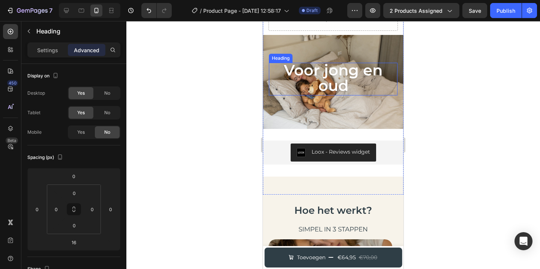
click at [332, 74] on span "Voor jong en oud" at bounding box center [333, 78] width 99 height 34
click at [340, 72] on span "Voor jong en oud" at bounding box center [333, 78] width 99 height 34
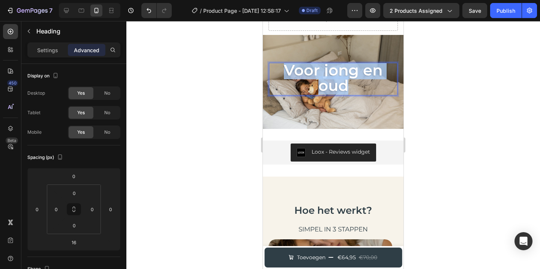
click at [340, 72] on span "Voor jong en oud" at bounding box center [333, 78] width 99 height 34
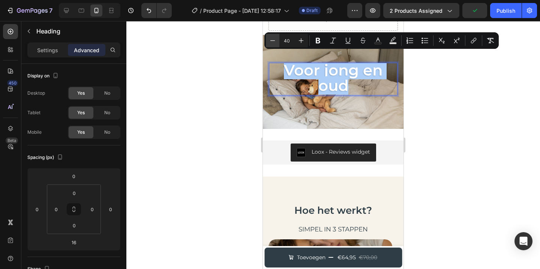
click at [276, 41] on button "Minus" at bounding box center [273, 41] width 14 height 14
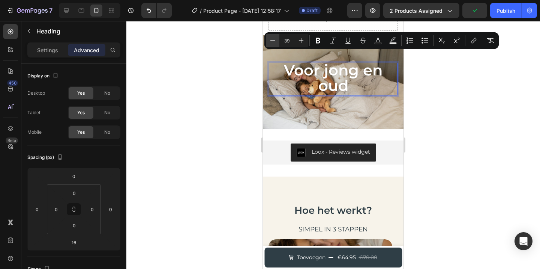
click at [276, 41] on button "Minus" at bounding box center [273, 41] width 14 height 14
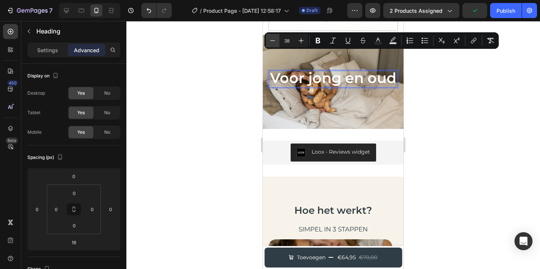
click at [276, 41] on button "Minus" at bounding box center [273, 41] width 14 height 14
type input "35"
click at [234, 80] on div at bounding box center [333, 145] width 414 height 248
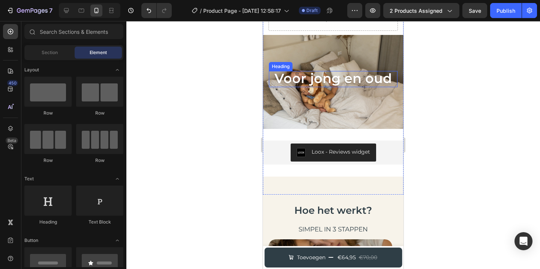
click at [344, 75] on span "Voor jong en oud" at bounding box center [333, 78] width 117 height 16
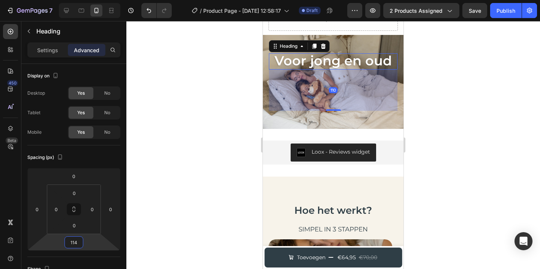
type input "116"
drag, startPoint x: 89, startPoint y: 241, endPoint x: 90, endPoint y: 222, distance: 18.8
click at [90, 0] on html "7 / Product Page - Sep 22, 12:58:17 Draft Preview 2 products assigned Save Publ…" at bounding box center [270, 0] width 540 height 0
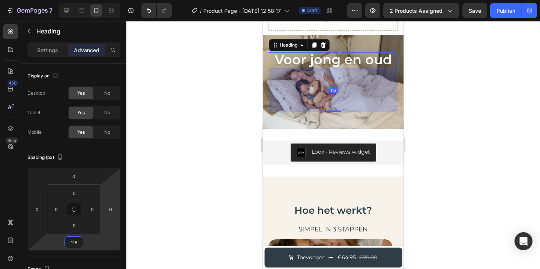
click at [170, 166] on div at bounding box center [333, 145] width 414 height 248
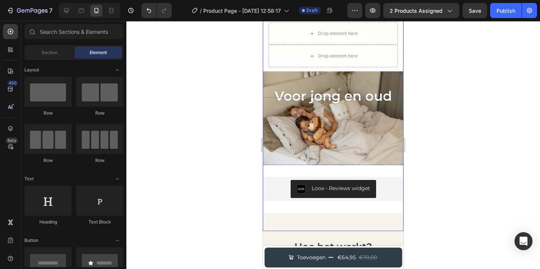
scroll to position [849, 0]
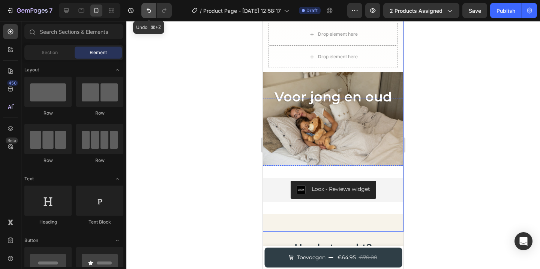
click at [149, 7] on icon "Undo/Redo" at bounding box center [149, 11] width 8 height 8
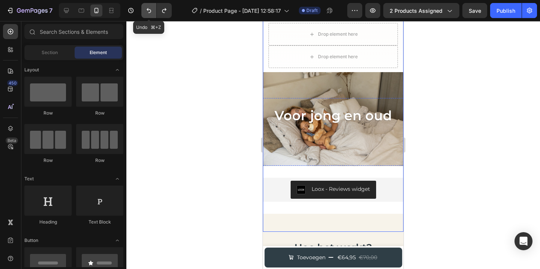
click at [149, 8] on icon "Undo/Redo" at bounding box center [149, 11] width 8 height 8
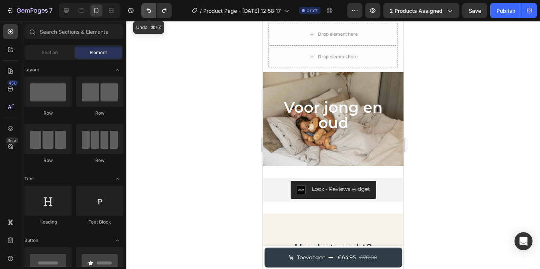
click at [149, 8] on icon "Undo/Redo" at bounding box center [149, 11] width 8 height 8
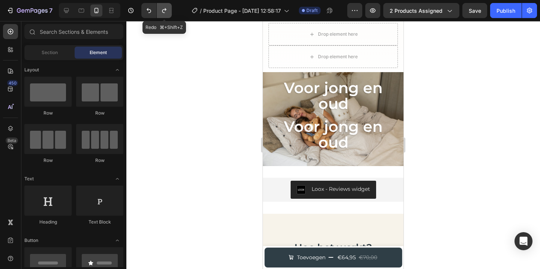
click at [171, 10] on button "Undo/Redo" at bounding box center [164, 10] width 15 height 15
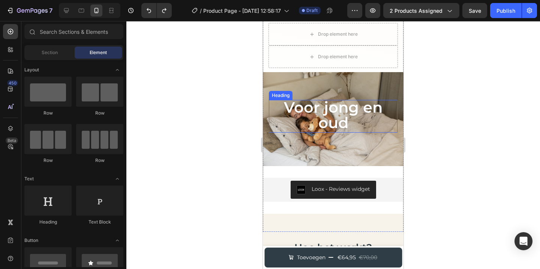
click at [326, 113] on span "Voor jong en oud" at bounding box center [333, 115] width 99 height 34
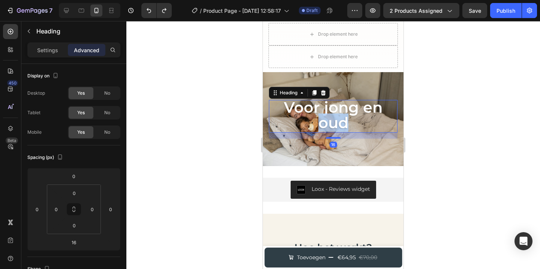
click at [332, 107] on span "Voor jong en oud" at bounding box center [333, 115] width 99 height 34
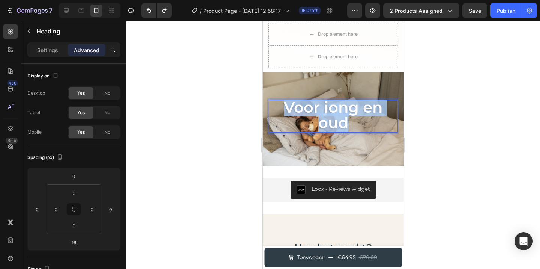
click at [332, 107] on span "Voor jong en oud" at bounding box center [333, 115] width 99 height 34
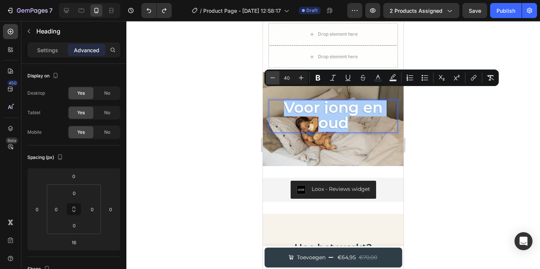
click at [275, 78] on icon "Editor contextual toolbar" at bounding box center [273, 78] width 8 height 8
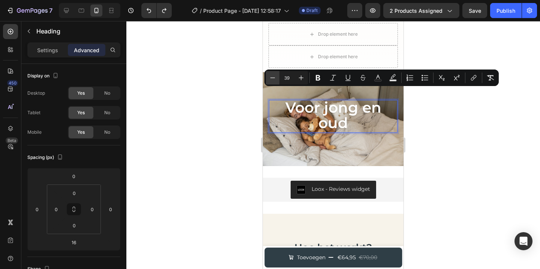
click at [275, 78] on icon "Editor contextual toolbar" at bounding box center [273, 78] width 8 height 8
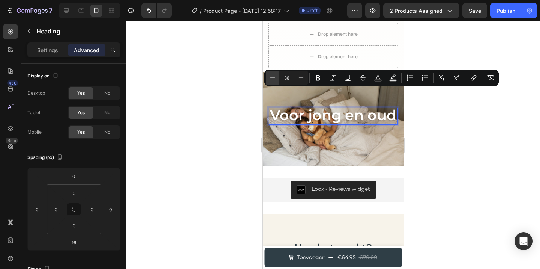
click at [275, 78] on icon "Editor contextual toolbar" at bounding box center [273, 78] width 8 height 8
click at [278, 78] on button "Minus" at bounding box center [273, 78] width 14 height 14
type input "35"
click at [233, 96] on div at bounding box center [333, 145] width 414 height 248
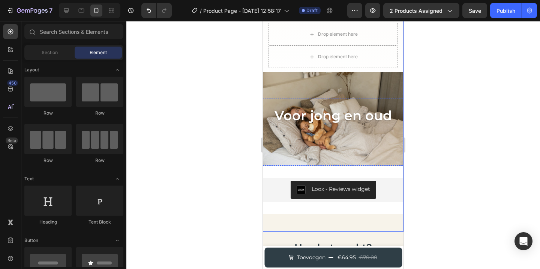
click at [336, 136] on div "Background Image" at bounding box center [333, 118] width 141 height 225
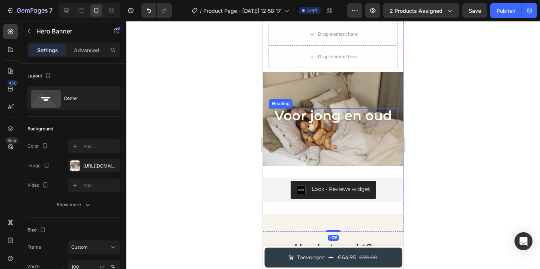
click at [304, 107] on span "Voor jong en oud" at bounding box center [333, 115] width 117 height 16
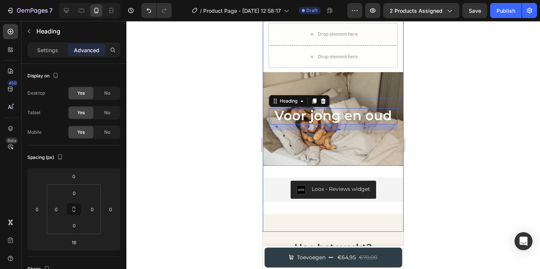
click at [185, 76] on div at bounding box center [333, 145] width 414 height 248
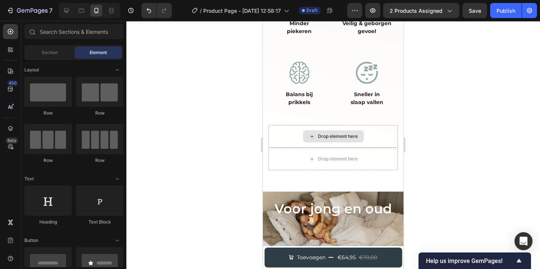
scroll to position [774, 0]
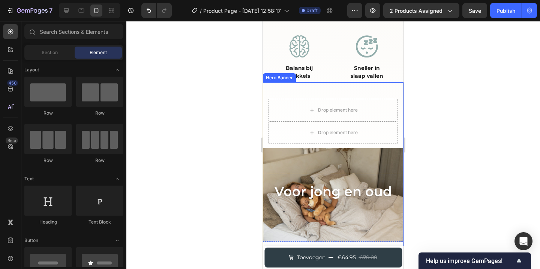
click at [360, 204] on div "Background Image" at bounding box center [333, 194] width 141 height 225
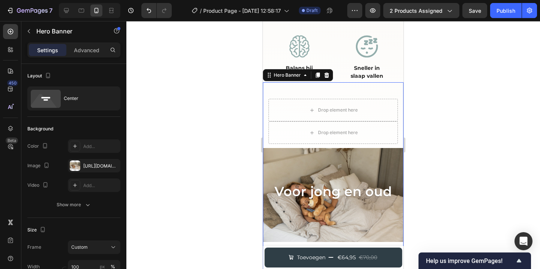
click at [323, 155] on div "Background Image" at bounding box center [333, 194] width 141 height 225
click at [327, 72] on icon at bounding box center [326, 74] width 5 height 5
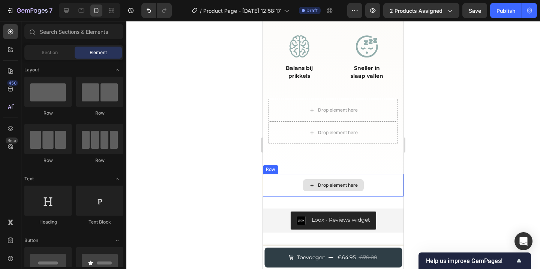
click at [330, 182] on div "Drop element here" at bounding box center [338, 185] width 40 height 6
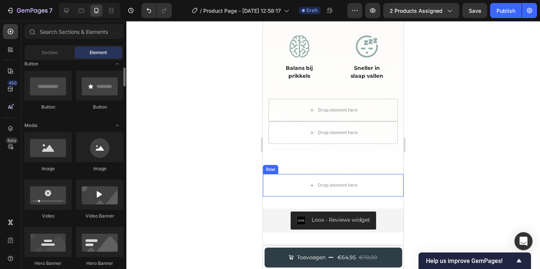
scroll to position [182, 0]
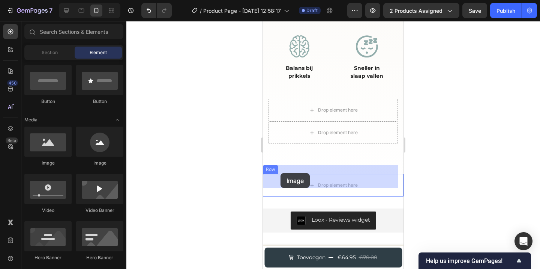
drag, startPoint x: 321, startPoint y: 171, endPoint x: 282, endPoint y: 175, distance: 39.2
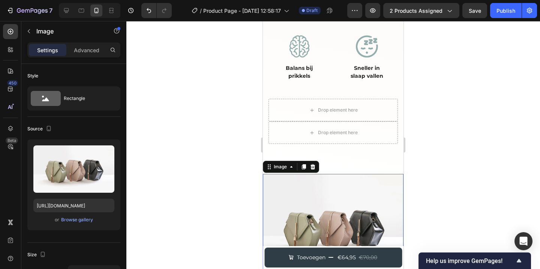
click at [242, 171] on div at bounding box center [333, 145] width 414 height 248
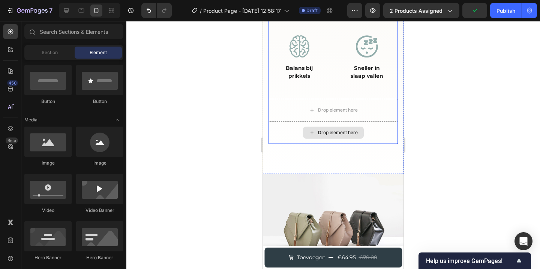
click at [369, 121] on div "Drop element here" at bounding box center [333, 132] width 129 height 23
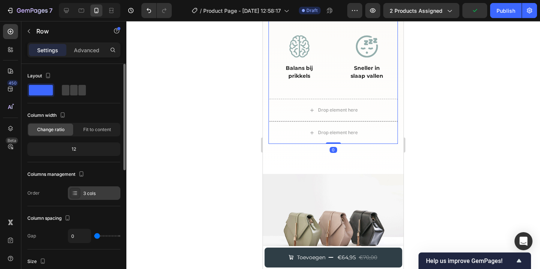
click at [85, 191] on div "3 cols" at bounding box center [100, 193] width 35 height 7
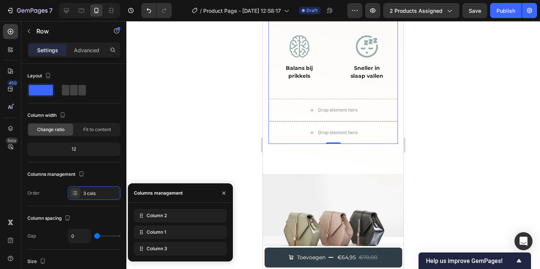
click at [258, 136] on div at bounding box center [333, 145] width 414 height 248
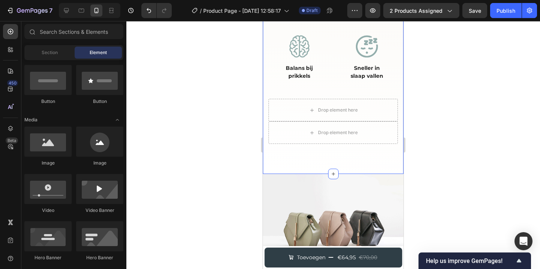
scroll to position [849, 0]
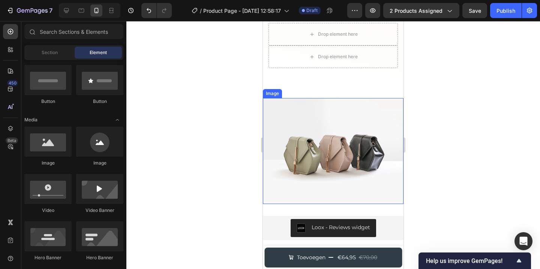
click at [294, 150] on img at bounding box center [333, 150] width 141 height 105
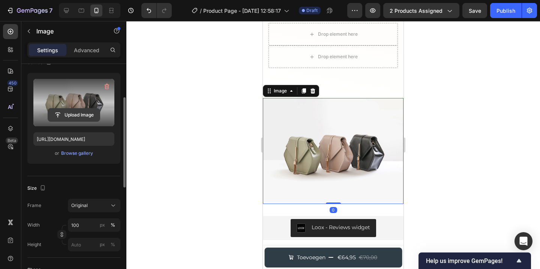
scroll to position [71, 0]
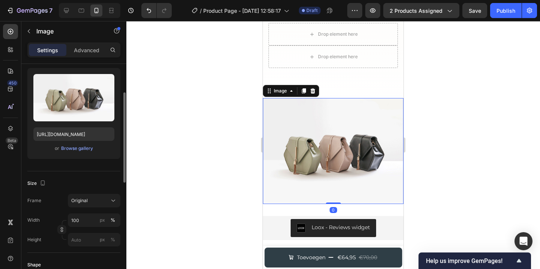
click at [76, 152] on div "or Browse gallery" at bounding box center [73, 148] width 81 height 9
click at [74, 150] on div "Browse gallery" at bounding box center [77, 148] width 32 height 7
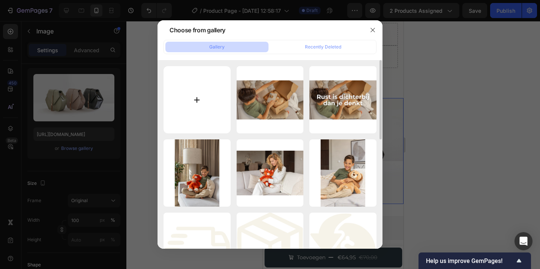
click at [194, 100] on input "file" at bounding box center [197, 99] width 67 height 67
type input "C:\fakepath\Voor Jong en Oud.png"
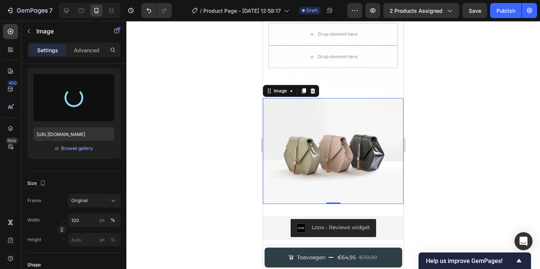
type input "https://cdn.shopify.com/s/files/1/0860/1976/8663/files/gempages_581040431320531…"
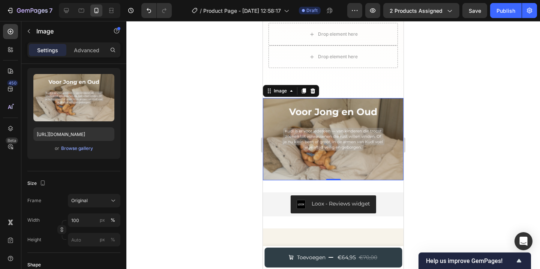
click at [213, 131] on div at bounding box center [333, 145] width 414 height 248
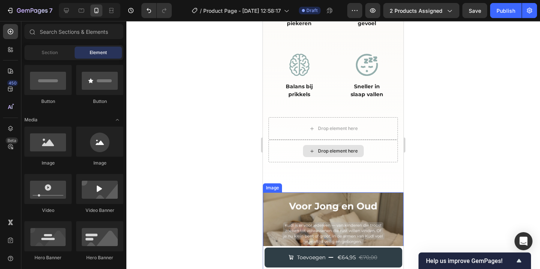
scroll to position [752, 0]
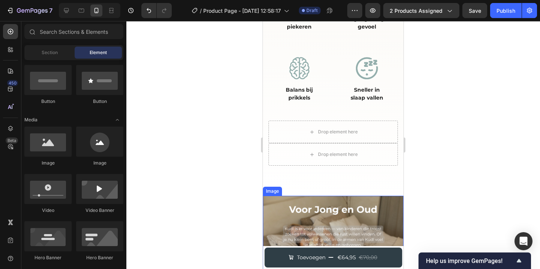
click at [281, 195] on img at bounding box center [333, 236] width 141 height 82
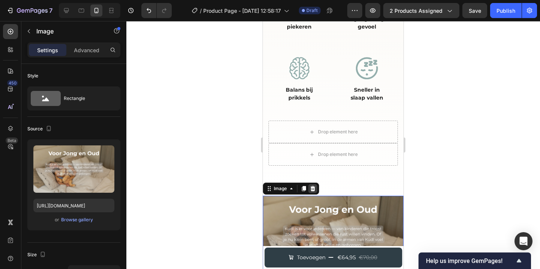
click at [311, 186] on icon at bounding box center [313, 188] width 5 height 5
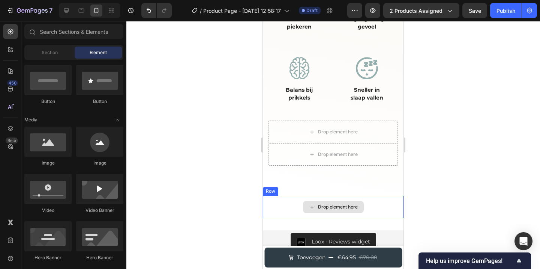
click at [277, 198] on div "Drop element here" at bounding box center [333, 206] width 141 height 23
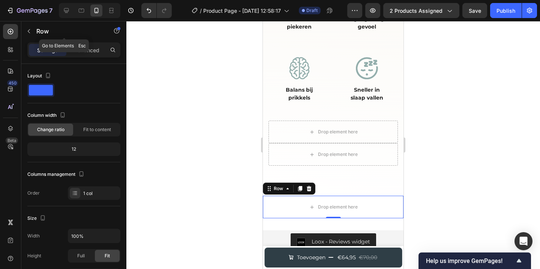
click at [31, 30] on icon "button" at bounding box center [29, 31] width 6 height 6
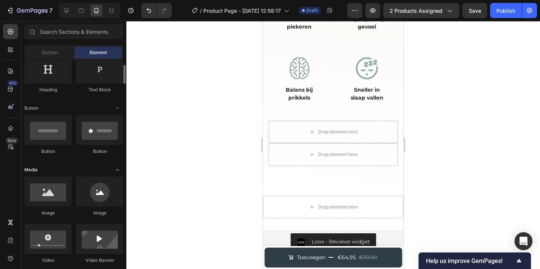
scroll to position [126, 0]
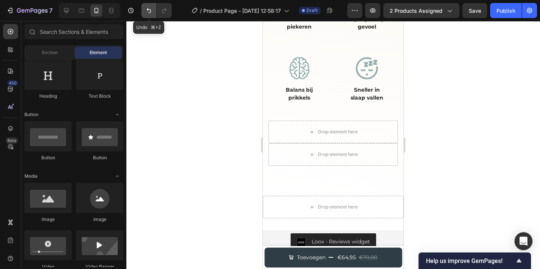
click at [148, 3] on button "Undo/Redo" at bounding box center [148, 10] width 15 height 15
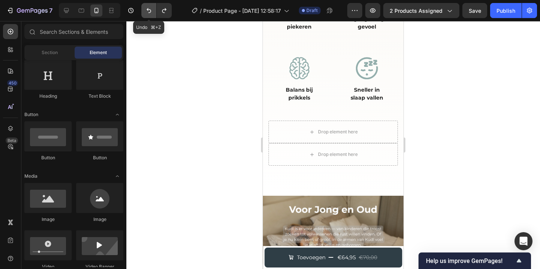
click at [148, 3] on button "Undo/Redo" at bounding box center [148, 10] width 15 height 15
click at [148, 8] on icon "Undo/Redo" at bounding box center [149, 11] width 8 height 8
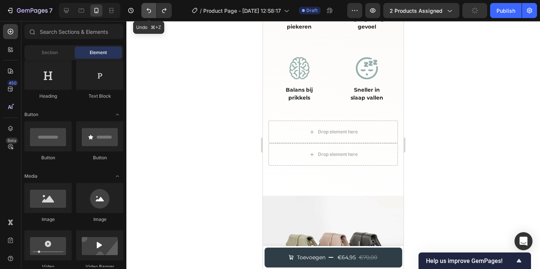
click at [148, 8] on icon "Undo/Redo" at bounding box center [149, 11] width 8 height 8
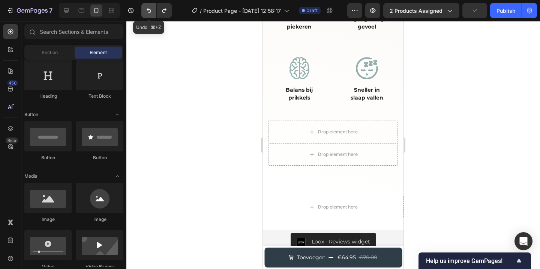
click at [148, 8] on icon "Undo/Redo" at bounding box center [149, 11] width 8 height 8
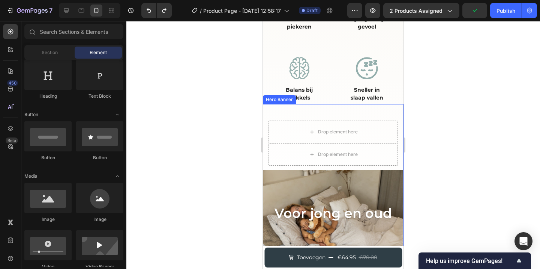
scroll to position [806, 0]
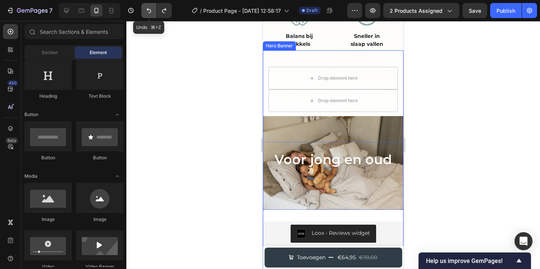
click at [148, 9] on icon "Undo/Redo" at bounding box center [149, 10] width 5 height 5
click at [147, 9] on icon "Undo/Redo" at bounding box center [149, 10] width 5 height 5
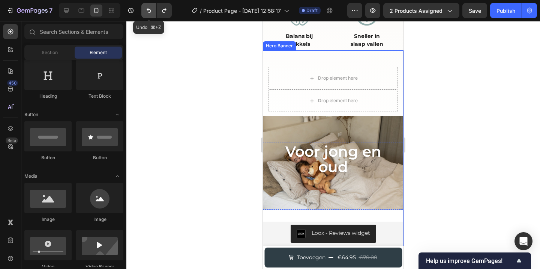
click at [147, 9] on icon "Undo/Redo" at bounding box center [149, 10] width 5 height 5
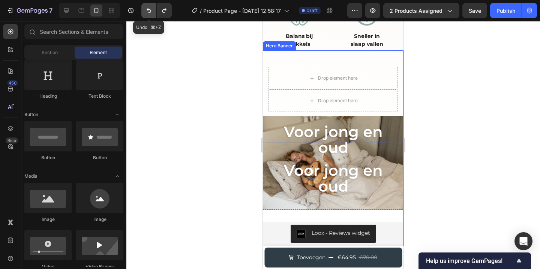
click at [147, 9] on icon "Undo/Redo" at bounding box center [149, 10] width 5 height 5
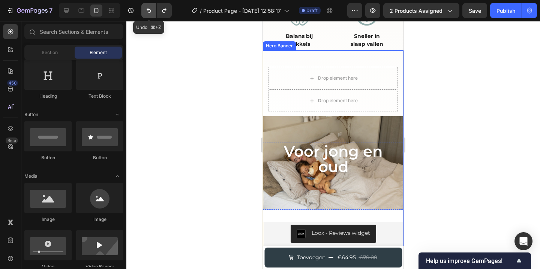
click at [147, 9] on icon "Undo/Redo" at bounding box center [149, 10] width 5 height 5
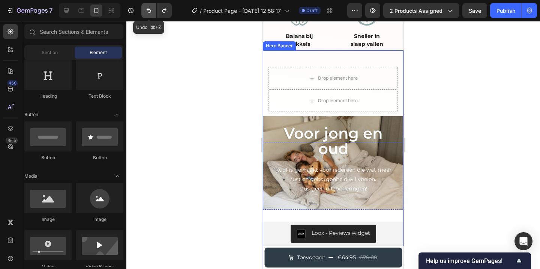
click at [147, 9] on icon "Undo/Redo" at bounding box center [149, 10] width 5 height 5
click at [162, 13] on icon "Undo/Redo" at bounding box center [165, 11] width 8 height 8
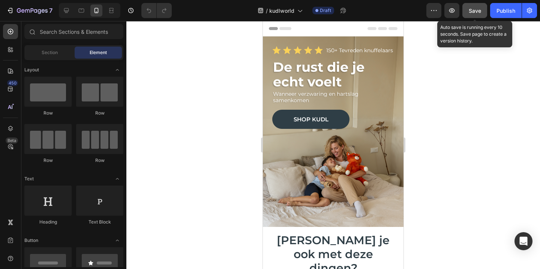
click at [473, 8] on span "Save" at bounding box center [475, 11] width 12 height 6
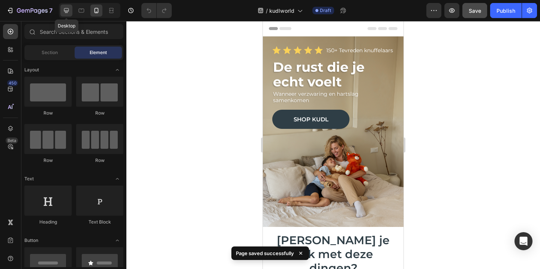
click at [68, 9] on icon at bounding box center [67, 11] width 8 height 8
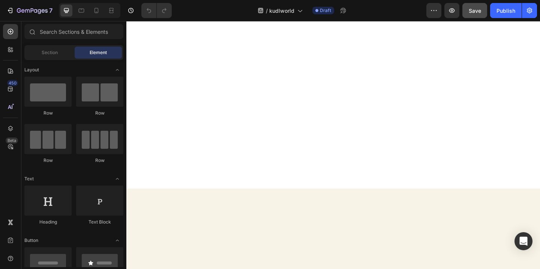
scroll to position [168, 0]
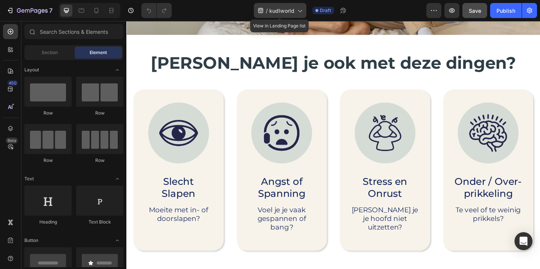
click at [295, 12] on div "/ kudlworld" at bounding box center [280, 10] width 53 height 15
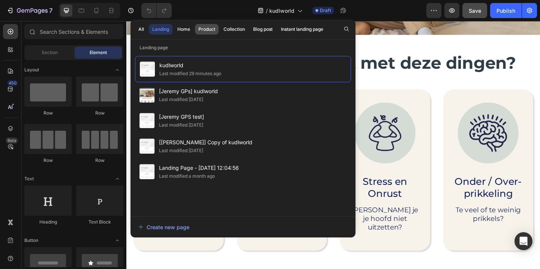
click at [207, 28] on div "Product" at bounding box center [206, 29] width 17 height 7
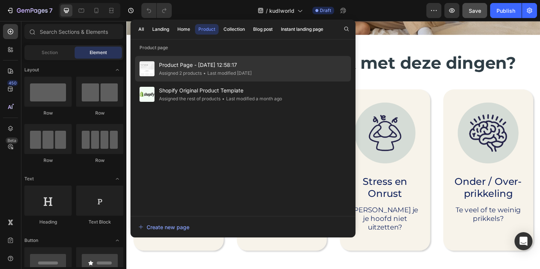
click at [287, 69] on div "Product Page - [DATE] 12:58:17 Assigned 2 products • Last modified [DATE]" at bounding box center [243, 69] width 216 height 26
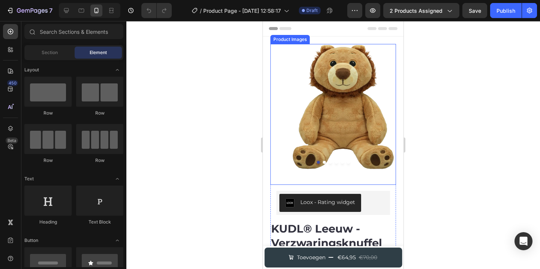
click at [353, 111] on img at bounding box center [333, 107] width 126 height 126
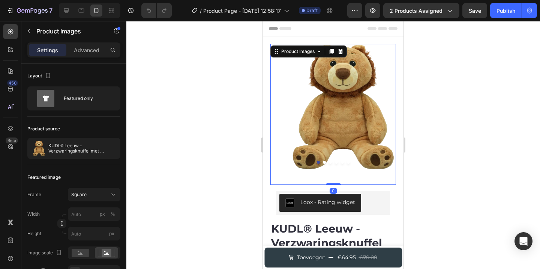
click at [436, 103] on div at bounding box center [333, 145] width 414 height 248
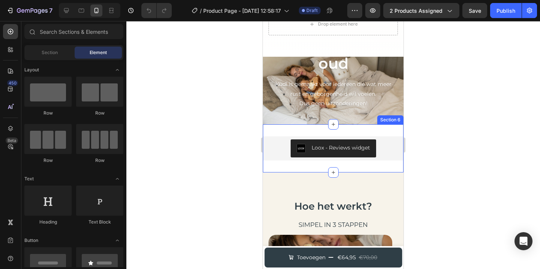
scroll to position [881, 0]
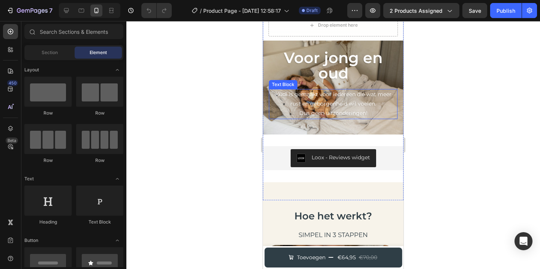
click at [331, 108] on p "Dus geen uitzonderingen!" at bounding box center [333, 112] width 127 height 9
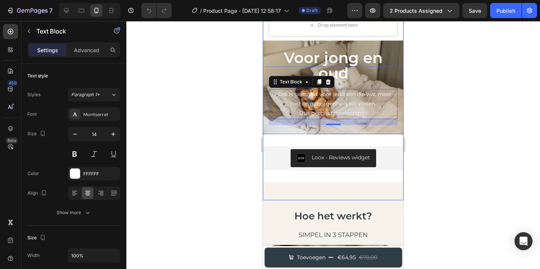
click at [267, 44] on div "Voor jong en oud Heading Kudl is gemaakt voor iedereen die wat meer rust en geb…" at bounding box center [333, 87] width 141 height 86
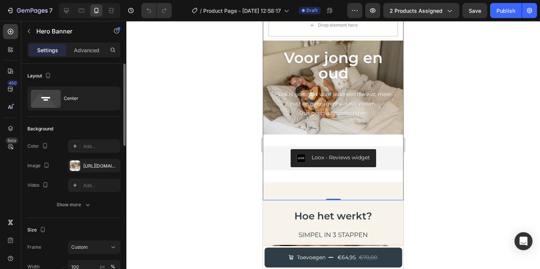
click at [85, 174] on div "The changes might be hidden by the video. Color Add... Image [URL][DOMAIN_NAME]…" at bounding box center [73, 165] width 93 height 53
click at [90, 167] on div "[URL][DOMAIN_NAME]" at bounding box center [94, 165] width 22 height 7
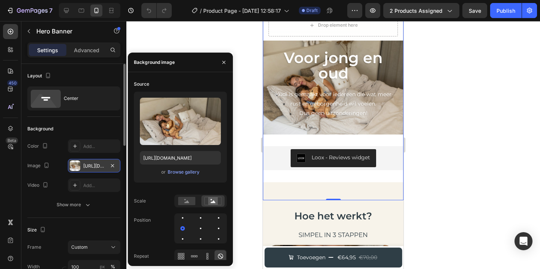
click at [90, 167] on div "[URL][DOMAIN_NAME]" at bounding box center [94, 165] width 22 height 7
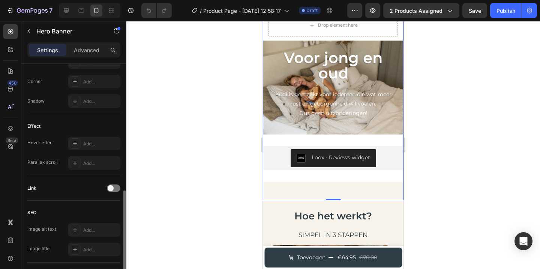
scroll to position [398, 0]
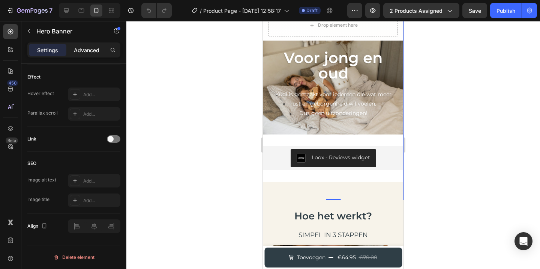
click at [81, 51] on p "Advanced" at bounding box center [87, 50] width 26 height 8
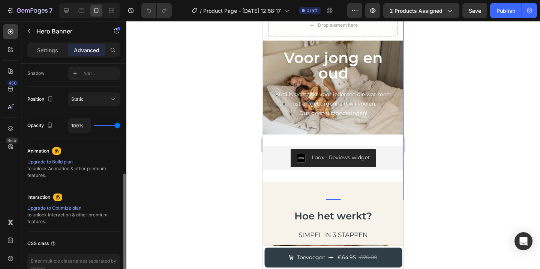
scroll to position [241, 0]
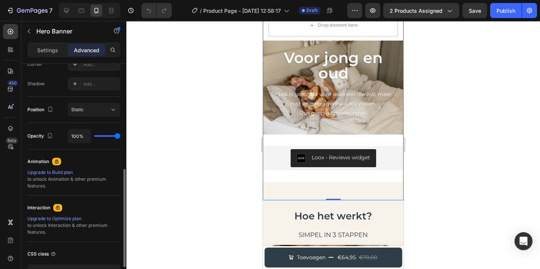
type input "86%"
type input "86"
type input "83%"
type input "83"
type input "80%"
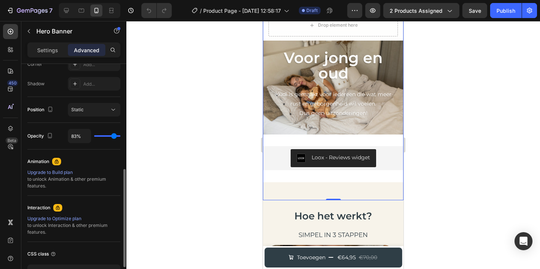
type input "80"
type input "77%"
type input "77"
type input "73%"
type input "73"
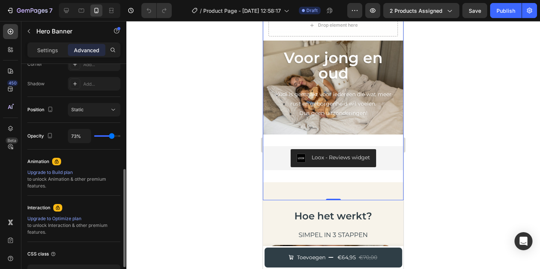
type input "71%"
type input "71"
type input "69%"
type input "69"
type input "67%"
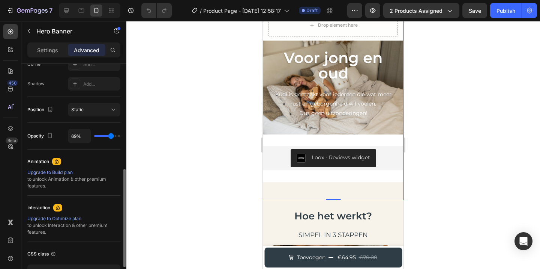
type input "67"
type input "66%"
type input "66"
type input "65%"
type input "65"
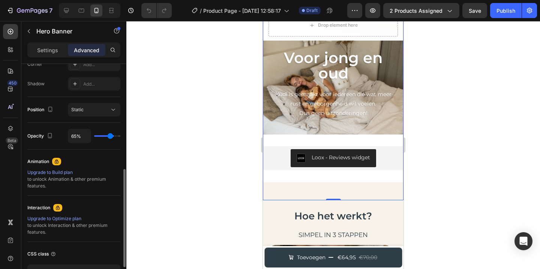
type input "64%"
type input "64"
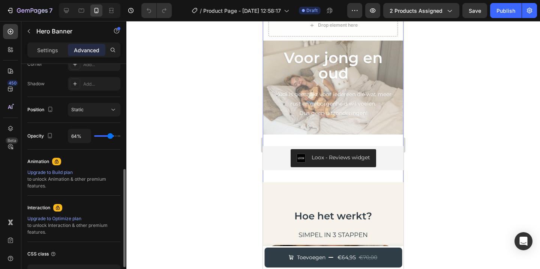
type input "63%"
type input "63"
type input "62%"
type input "62"
type input "61%"
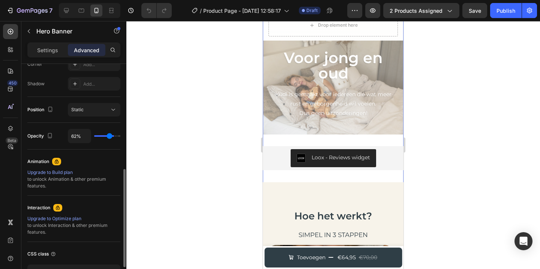
type input "61"
type input "62%"
type input "62"
type input "63%"
type input "63"
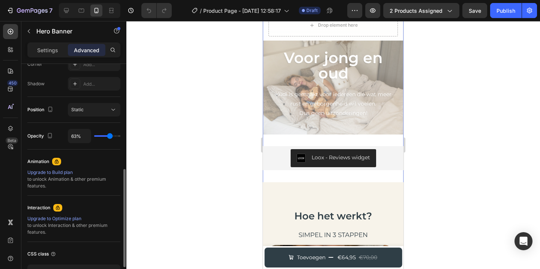
type input "64%"
type input "64"
type input "67%"
type input "67"
type input "77%"
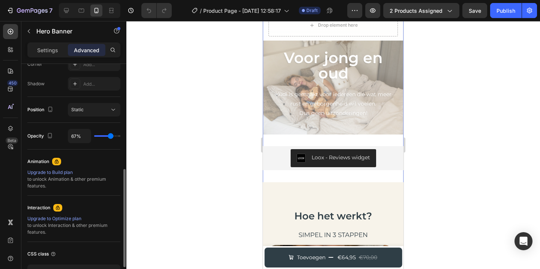
type input "77"
type input "99%"
type input "99"
type input "100%"
type input "100"
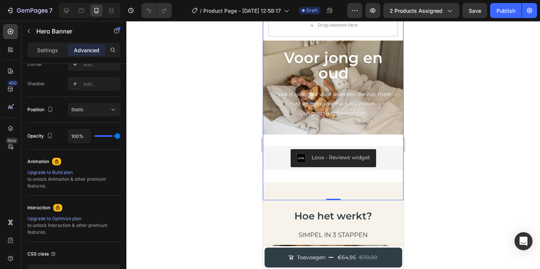
drag, startPoint x: 116, startPoint y: 135, endPoint x: 156, endPoint y: 129, distance: 40.2
click at [120, 135] on input "range" at bounding box center [107, 136] width 26 height 2
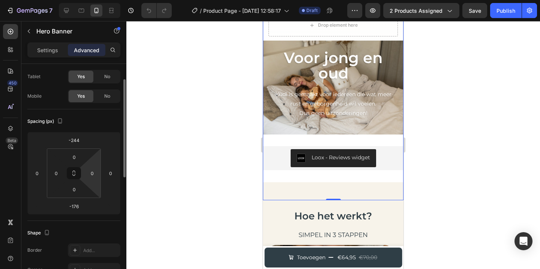
scroll to position [0, 0]
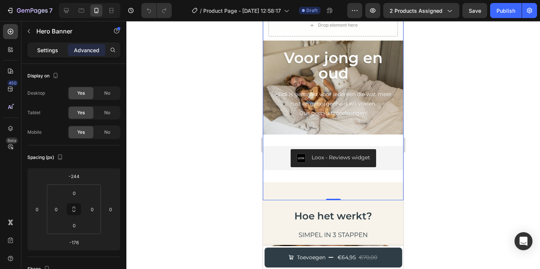
click at [53, 45] on div "Settings" at bounding box center [48, 50] width 38 height 12
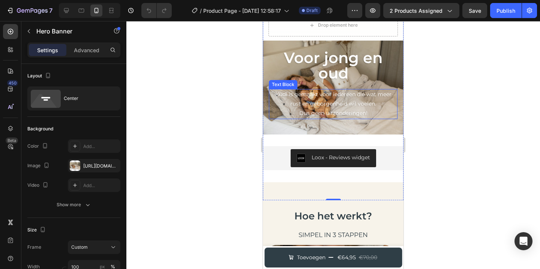
click at [307, 90] on p "Kudl is gemaakt voor iedereen die wat meer rust en geborgenheid wil voelen." at bounding box center [333, 99] width 127 height 19
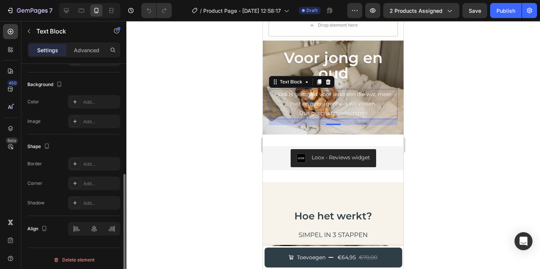
scroll to position [218, 0]
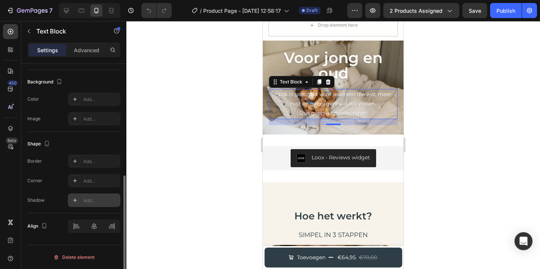
click at [96, 197] on div "Add..." at bounding box center [100, 200] width 35 height 7
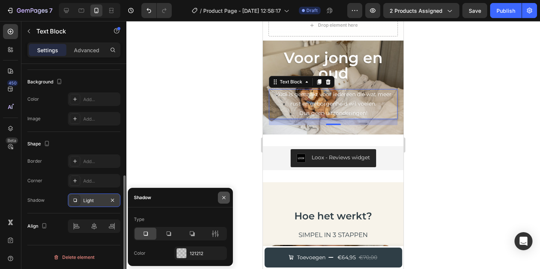
click at [224, 196] on icon "button" at bounding box center [224, 197] width 6 height 6
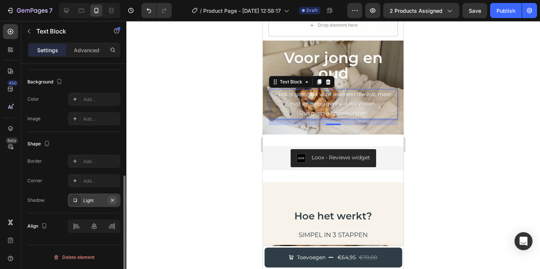
click at [114, 199] on icon "button" at bounding box center [113, 200] width 6 height 6
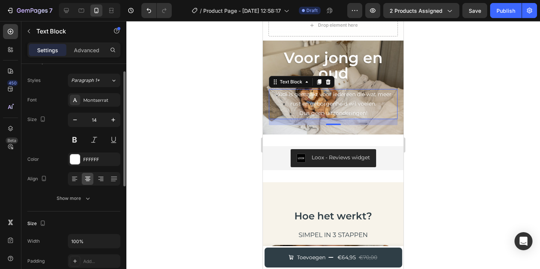
scroll to position [0, 0]
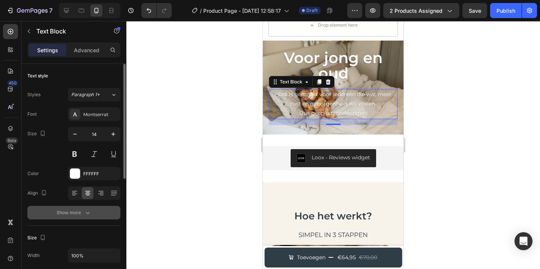
click at [86, 215] on icon "button" at bounding box center [88, 213] width 8 height 8
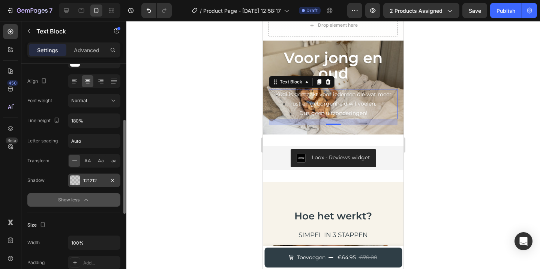
scroll to position [119, 0]
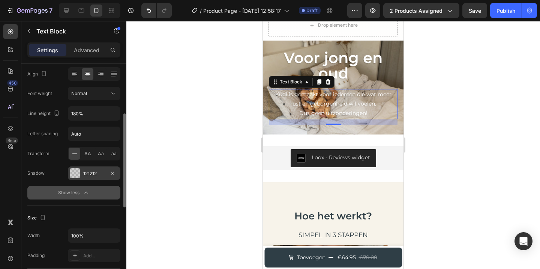
click at [84, 174] on div "121212" at bounding box center [94, 173] width 22 height 7
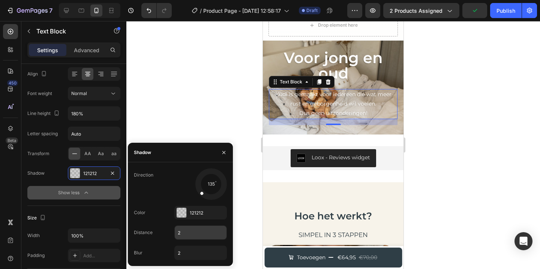
click at [194, 236] on input "2" at bounding box center [201, 232] width 52 height 14
click at [188, 252] on input "2" at bounding box center [201, 253] width 52 height 14
type input "1"
click at [215, 121] on div at bounding box center [333, 145] width 414 height 248
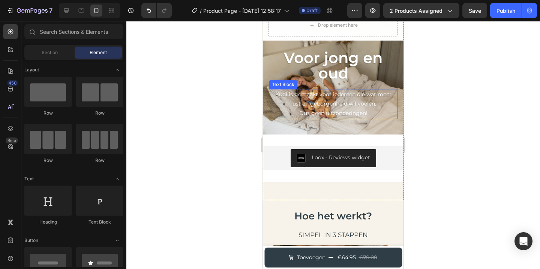
click at [331, 108] on p "Dus geen uitzonderingen!" at bounding box center [333, 112] width 127 height 9
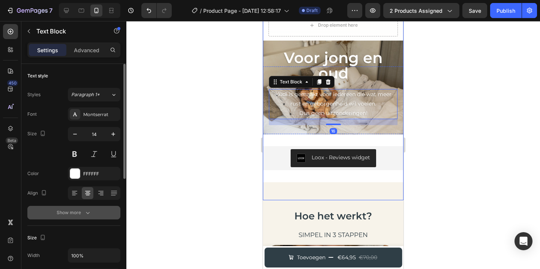
click at [72, 218] on button "Show more" at bounding box center [73, 213] width 93 height 14
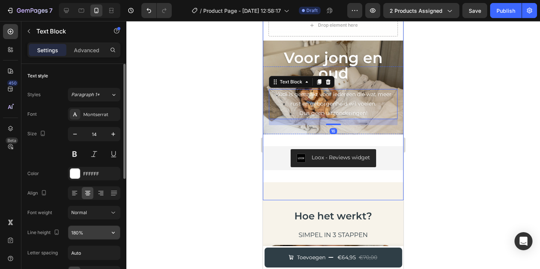
scroll to position [81, 0]
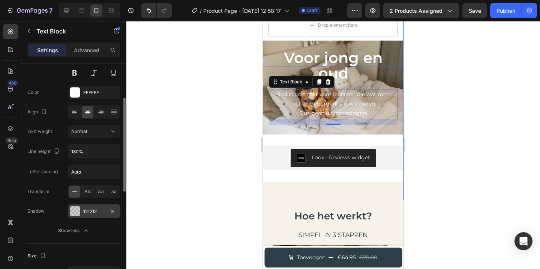
click at [93, 206] on div "121212" at bounding box center [94, 211] width 53 height 14
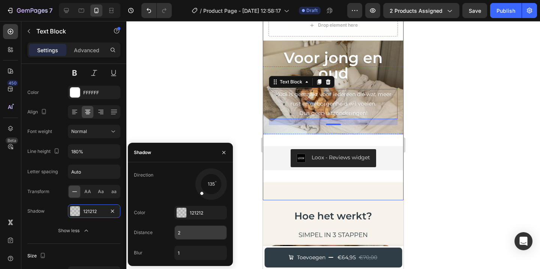
click at [193, 229] on input "2" at bounding box center [201, 232] width 52 height 14
type input "1"
click at [226, 113] on div at bounding box center [333, 145] width 414 height 248
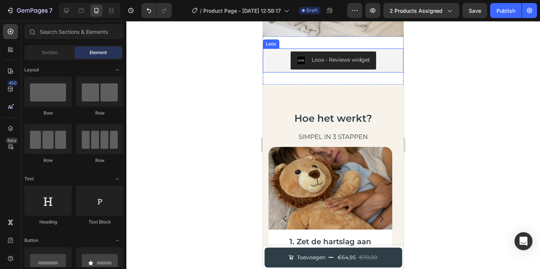
scroll to position [974, 0]
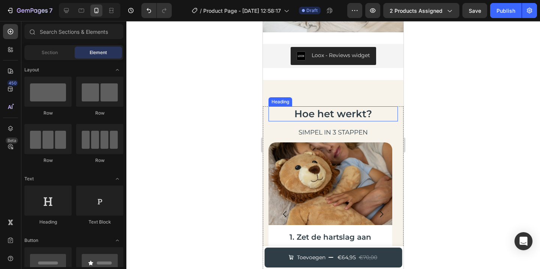
click at [344, 109] on h2 "Hoe het werkt?" at bounding box center [333, 113] width 129 height 15
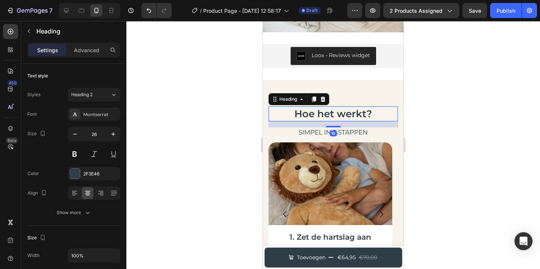
click at [344, 110] on h2 "Hoe het werkt?" at bounding box center [333, 113] width 129 height 15
click at [344, 110] on p "Hoe het werkt?" at bounding box center [333, 114] width 128 height 14
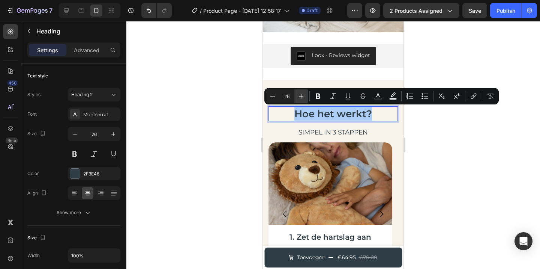
click at [300, 96] on icon "Editor contextual toolbar" at bounding box center [301, 96] width 8 height 8
type input "30"
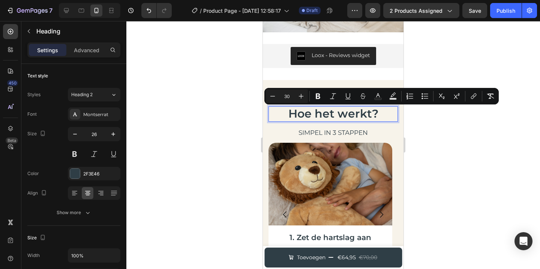
click at [227, 92] on div at bounding box center [333, 145] width 414 height 248
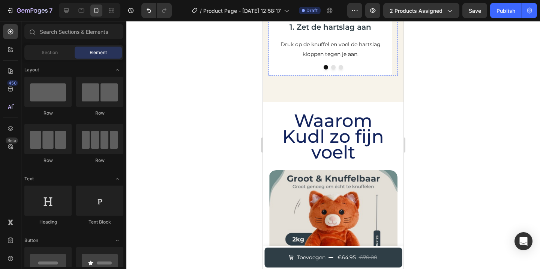
scroll to position [1226, 0]
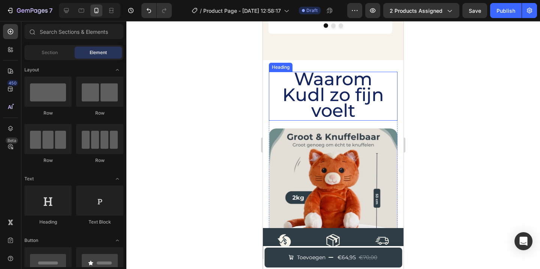
click at [336, 101] on span "Waarom Kudl zo fijn voelt" at bounding box center [333, 94] width 102 height 53
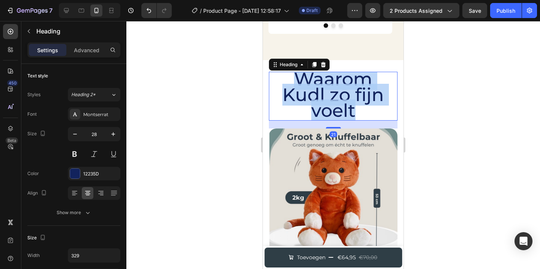
click at [336, 101] on span "Waarom Kudl zo fijn voelt" at bounding box center [333, 94] width 102 height 53
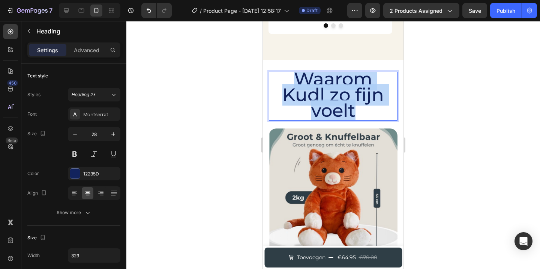
click at [336, 101] on span "Waarom Kudl zo fijn voelt" at bounding box center [333, 94] width 102 height 53
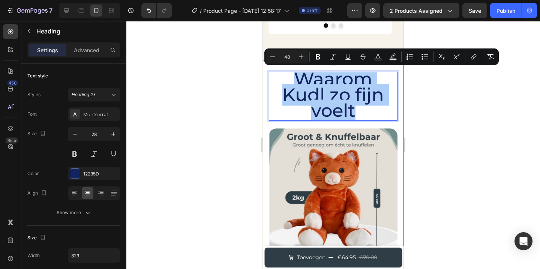
click at [225, 83] on div at bounding box center [333, 145] width 414 height 248
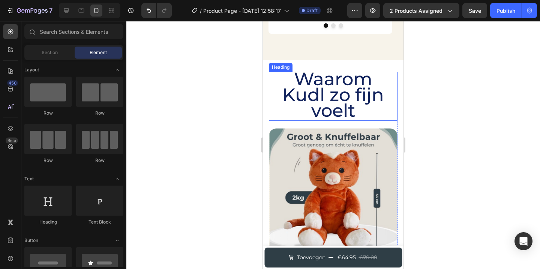
click at [367, 96] on span "Waarom Kudl zo fijn voelt" at bounding box center [333, 94] width 102 height 53
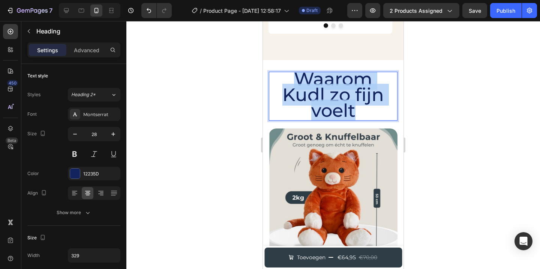
click at [367, 96] on span "Waarom Kudl zo fijn voelt" at bounding box center [333, 94] width 102 height 53
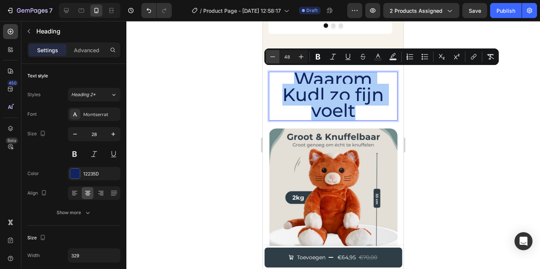
click at [274, 56] on icon "Editor contextual toolbar" at bounding box center [273, 57] width 8 height 8
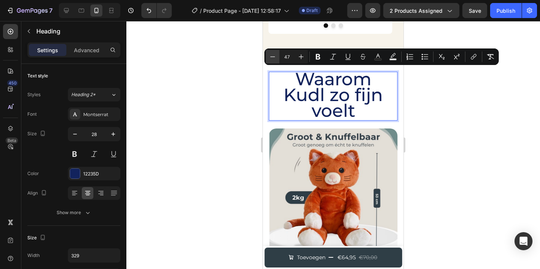
click at [274, 56] on icon "Editor contextual toolbar" at bounding box center [273, 57] width 8 height 8
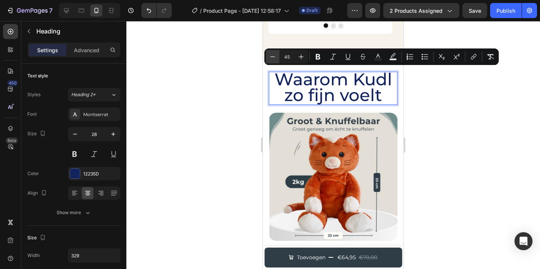
click at [274, 56] on icon "Editor contextual toolbar" at bounding box center [273, 57] width 8 height 8
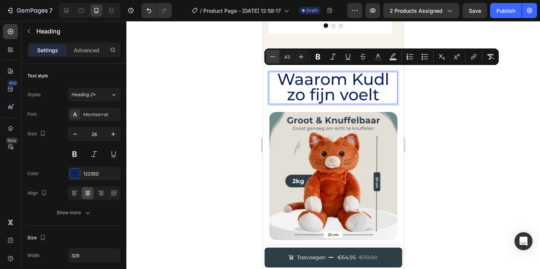
click at [274, 56] on icon "Editor contextual toolbar" at bounding box center [273, 57] width 8 height 8
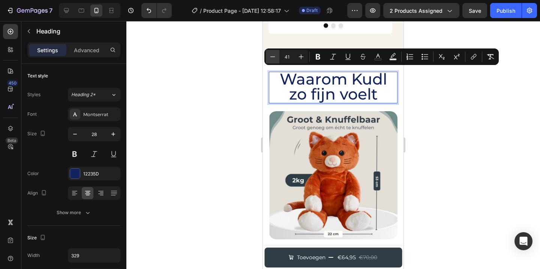
click at [274, 56] on icon "Editor contextual toolbar" at bounding box center [273, 57] width 8 height 8
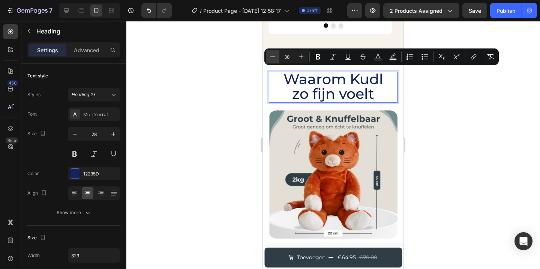
click at [274, 56] on icon "Editor contextual toolbar" at bounding box center [273, 57] width 8 height 8
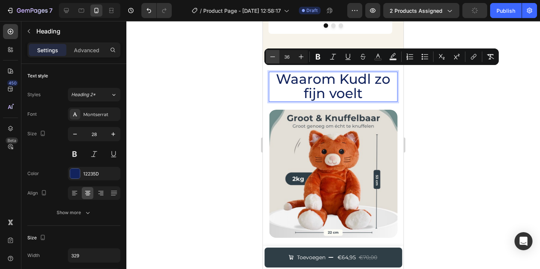
click at [274, 56] on icon "Editor contextual toolbar" at bounding box center [273, 57] width 8 height 8
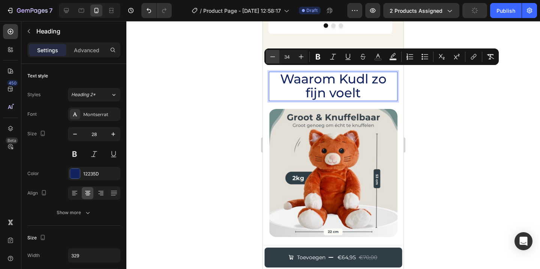
click at [274, 56] on icon "Editor contextual toolbar" at bounding box center [273, 57] width 8 height 8
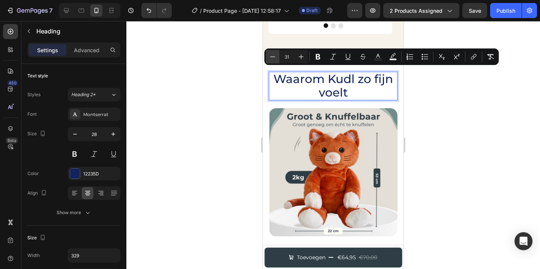
click at [274, 56] on icon "Editor contextual toolbar" at bounding box center [273, 57] width 8 height 8
type input "30"
click at [69, 8] on icon at bounding box center [67, 11] width 8 height 8
type input "48"
type input "100%"
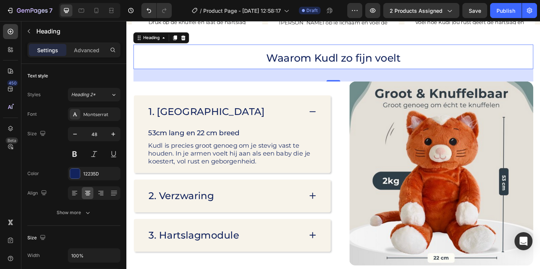
scroll to position [989, 0]
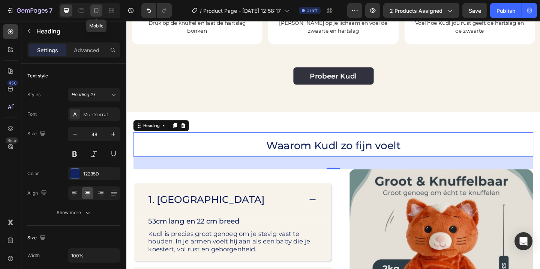
click at [99, 9] on icon at bounding box center [97, 11] width 8 height 8
type input "28"
type input "329"
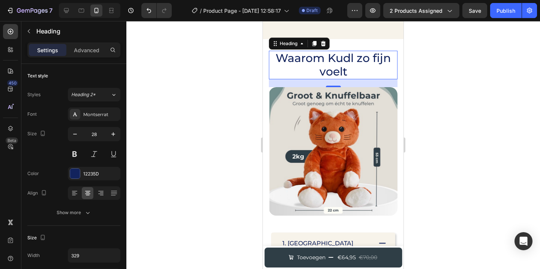
scroll to position [986, 0]
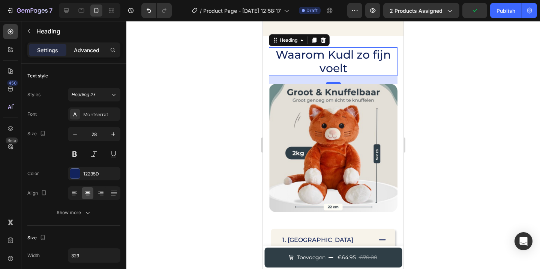
click at [98, 53] on p "Advanced" at bounding box center [87, 50] width 26 height 8
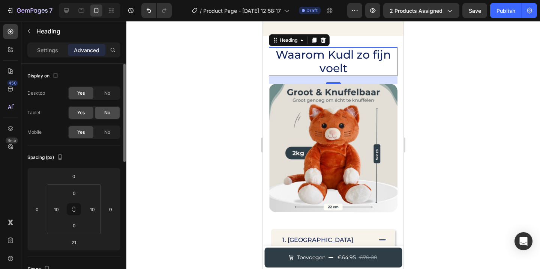
click at [104, 113] on div "No" at bounding box center [107, 113] width 25 height 12
click at [104, 92] on span "No" at bounding box center [107, 93] width 6 height 7
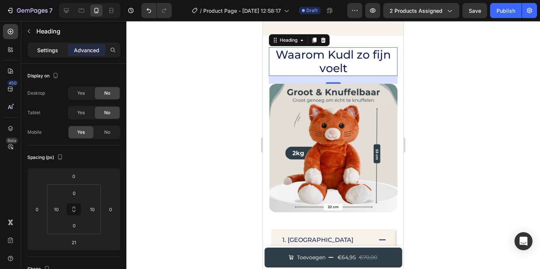
click at [57, 51] on p "Settings" at bounding box center [47, 50] width 21 height 8
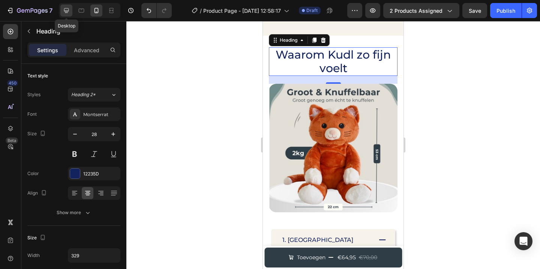
click at [66, 9] on icon at bounding box center [67, 11] width 8 height 8
type input "48"
type input "100%"
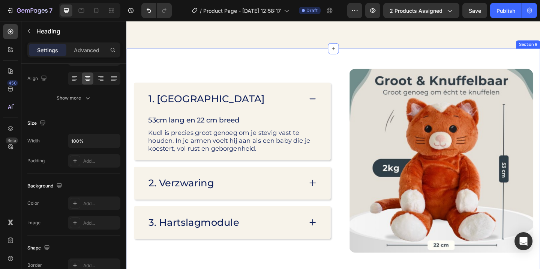
scroll to position [1060, 0]
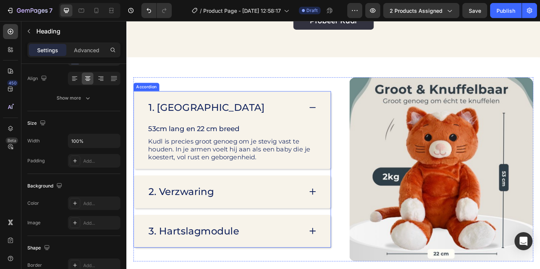
click at [237, 110] on div "1. [GEOGRAPHIC_DATA]" at bounding box center [233, 114] width 168 height 15
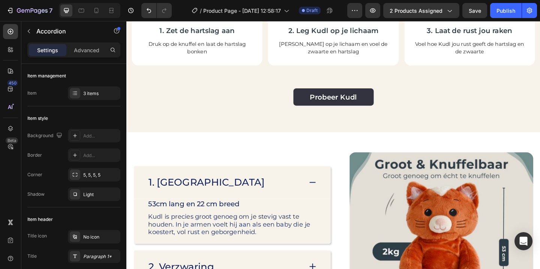
scroll to position [974, 0]
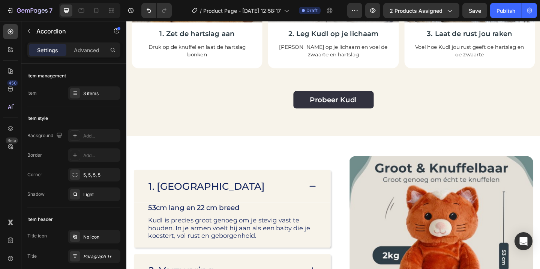
click at [273, 193] on div "1. [GEOGRAPHIC_DATA]" at bounding box center [233, 200] width 168 height 15
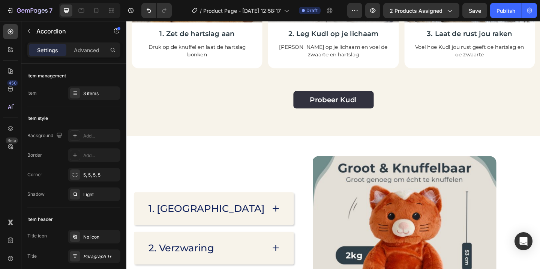
scroll to position [1081, 0]
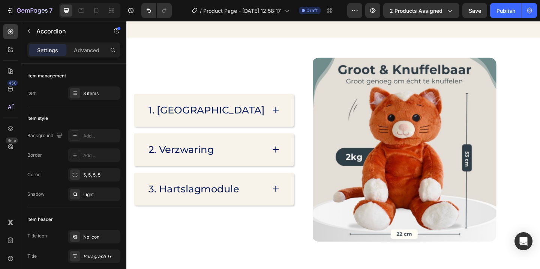
click at [237, 110] on div "1. [GEOGRAPHIC_DATA]" at bounding box center [213, 117] width 128 height 15
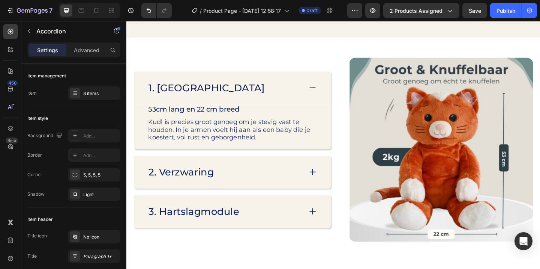
click at [259, 93] on div "1. [GEOGRAPHIC_DATA]" at bounding box center [233, 93] width 168 height 15
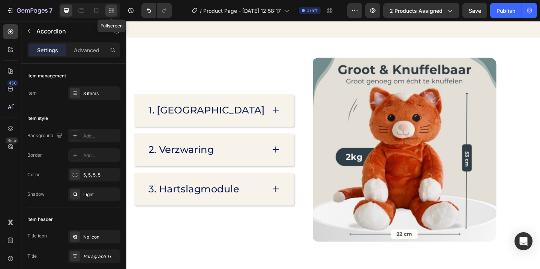
click at [110, 11] on icon at bounding box center [112, 11] width 8 height 8
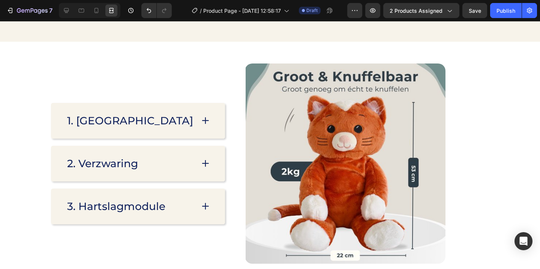
click at [158, 117] on div "1. [GEOGRAPHIC_DATA]" at bounding box center [130, 120] width 128 height 15
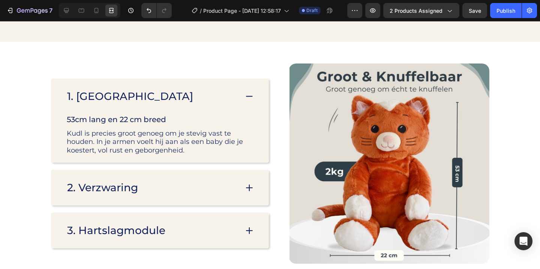
click at [205, 89] on div "1. [GEOGRAPHIC_DATA]" at bounding box center [152, 96] width 172 height 15
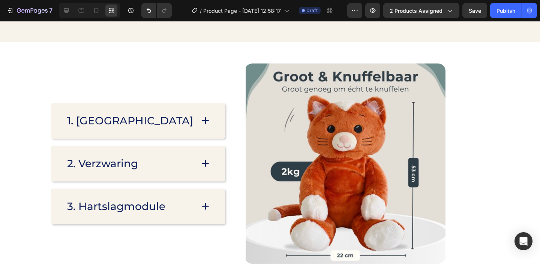
click at [162, 110] on div "1. [GEOGRAPHIC_DATA]" at bounding box center [138, 121] width 174 height 36
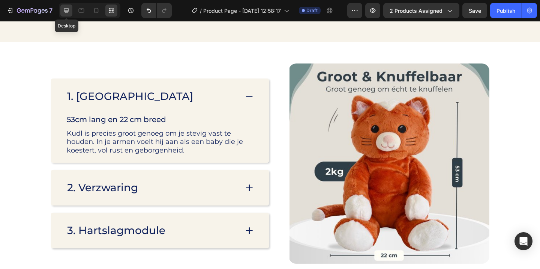
click at [69, 7] on icon at bounding box center [67, 11] width 8 height 8
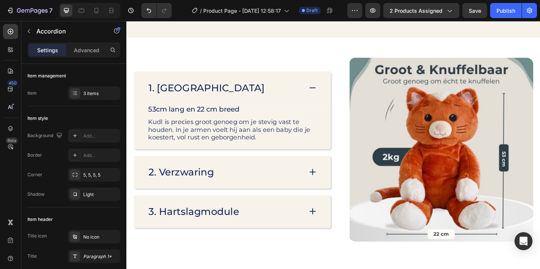
click at [276, 93] on div "1. [GEOGRAPHIC_DATA]" at bounding box center [233, 93] width 168 height 15
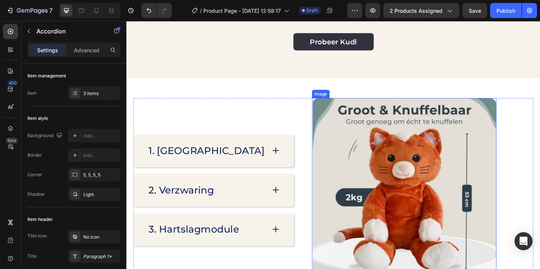
scroll to position [1032, 0]
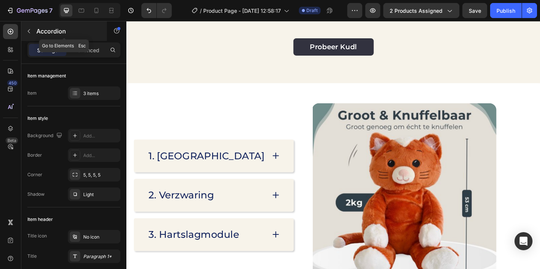
click at [38, 28] on p "Accordion" at bounding box center [68, 31] width 64 height 9
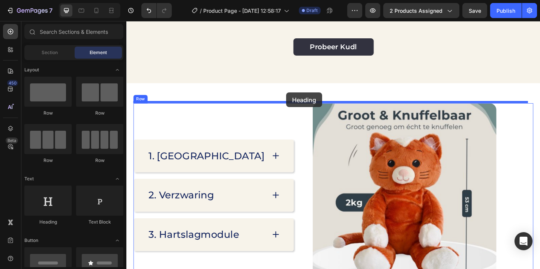
drag, startPoint x: 186, startPoint y: 219, endPoint x: 309, endPoint y: 103, distance: 169.0
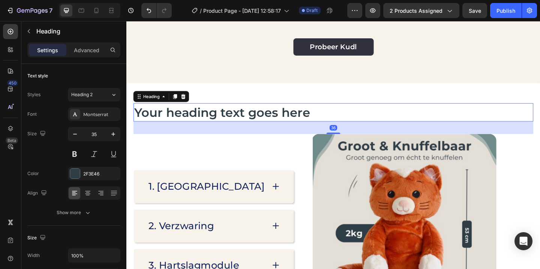
click at [325, 119] on h2 "Your heading text goes here" at bounding box center [351, 120] width 435 height 20
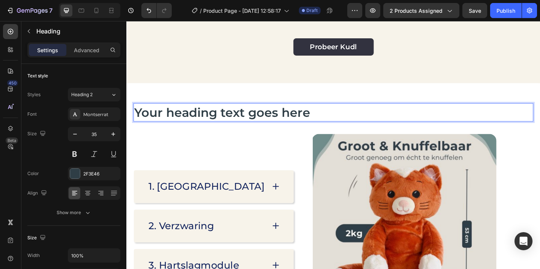
click at [324, 119] on p "Your heading text goes here" at bounding box center [352, 120] width 434 height 18
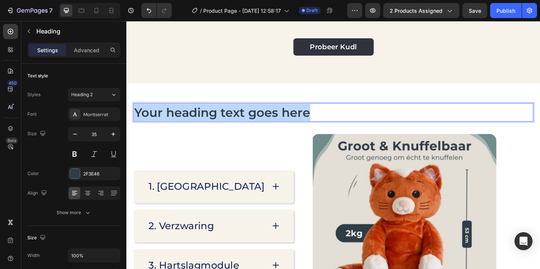
click at [324, 119] on p "Your heading text goes here" at bounding box center [352, 120] width 434 height 18
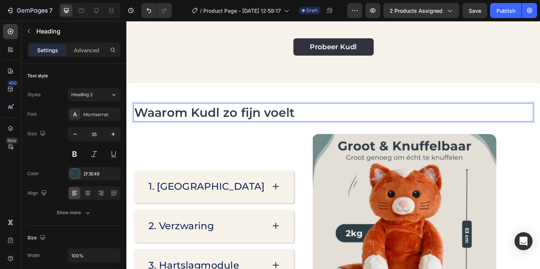
click at [294, 115] on p "Waarom Kudl zo fijn voelt" at bounding box center [352, 120] width 434 height 18
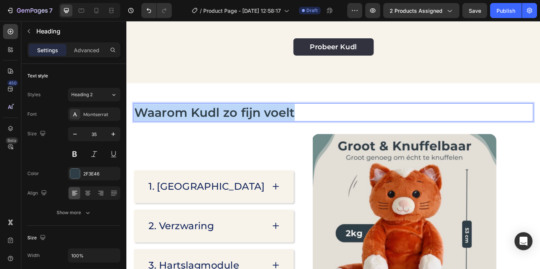
click at [294, 115] on p "Waarom Kudl zo fijn voelt" at bounding box center [352, 120] width 434 height 18
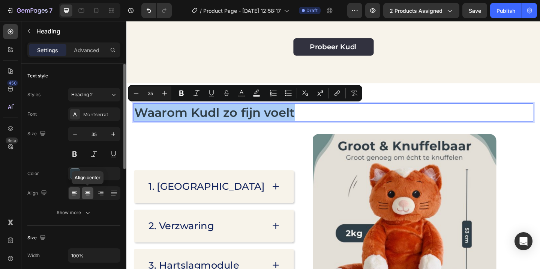
click at [86, 188] on div at bounding box center [88, 193] width 12 height 12
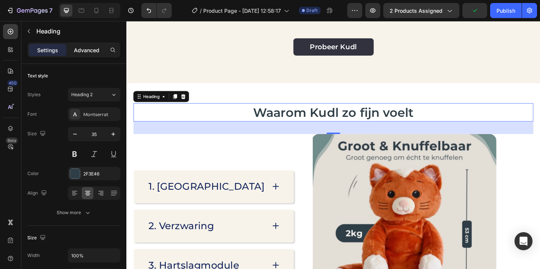
click at [91, 53] on p "Advanced" at bounding box center [87, 50] width 26 height 8
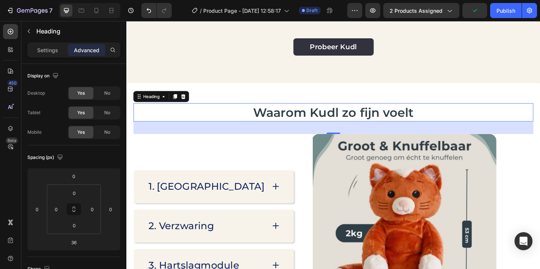
click at [53, 50] on p "Settings" at bounding box center [47, 50] width 21 height 8
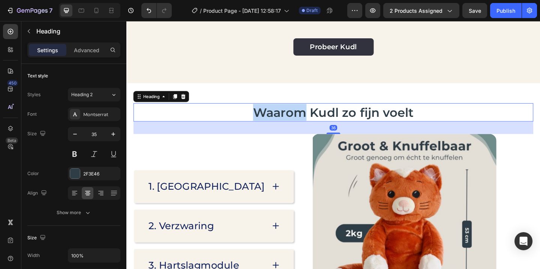
click at [264, 119] on p "Waarom Kudl zo fijn voelt" at bounding box center [352, 120] width 434 height 18
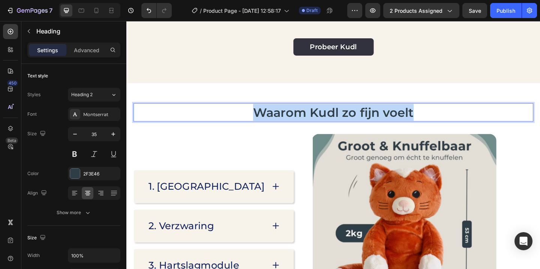
click at [264, 119] on p "Waarom Kudl zo fijn voelt" at bounding box center [352, 120] width 434 height 18
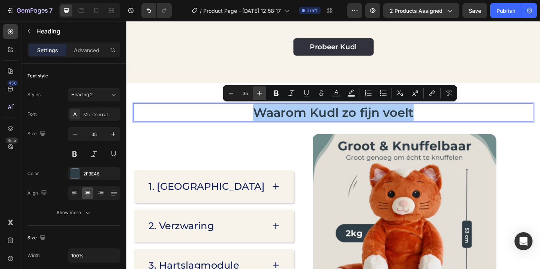
click at [261, 89] on icon "Editor contextual toolbar" at bounding box center [260, 93] width 8 height 8
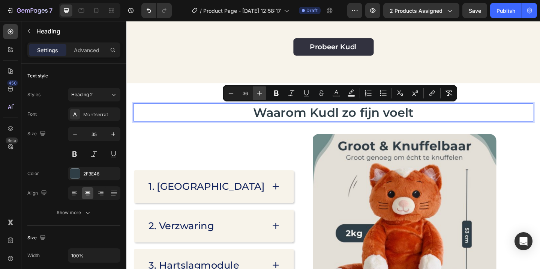
click at [261, 90] on icon "Editor contextual toolbar" at bounding box center [260, 93] width 8 height 8
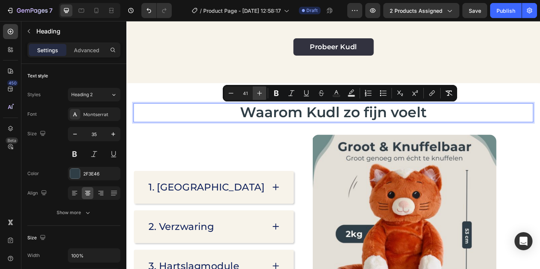
click at [261, 90] on icon "Editor contextual toolbar" at bounding box center [260, 93] width 8 height 8
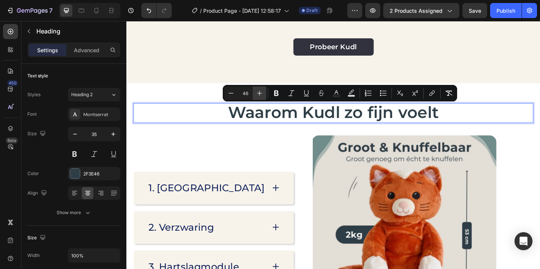
click at [261, 90] on icon "Editor contextual toolbar" at bounding box center [260, 93] width 8 height 8
type input "48"
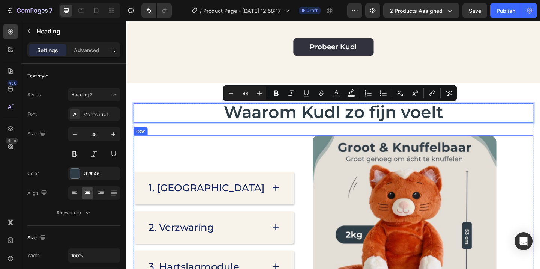
click at [281, 180] on div "Image 1. [GEOGRAPHIC_DATA] 2. Verzwaring 3. Hartslagmodule Accordion Row" at bounding box center [351, 245] width 435 height 200
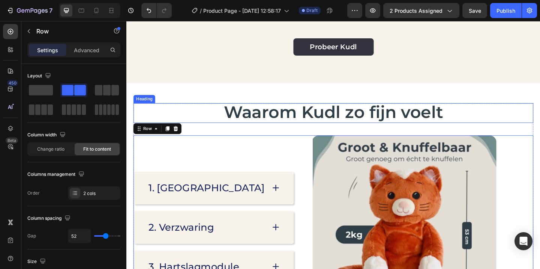
click at [516, 129] on p "⁠⁠⁠⁠⁠⁠⁠ Waarom Kudl zo fijn voelt" at bounding box center [352, 121] width 434 height 20
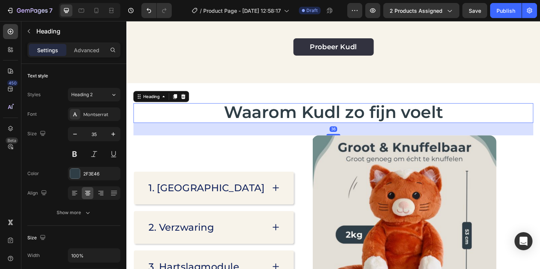
click at [521, 154] on div "Image 1. [GEOGRAPHIC_DATA] 2. Verzwaring 3. Hartslagmodule Accordion Row" at bounding box center [351, 245] width 435 height 200
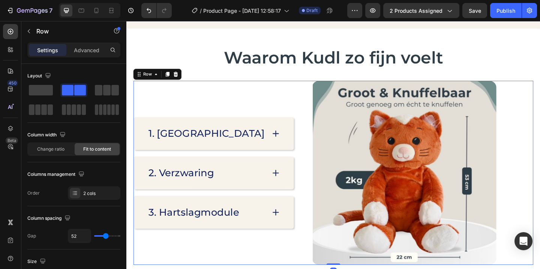
scroll to position [1108, 0]
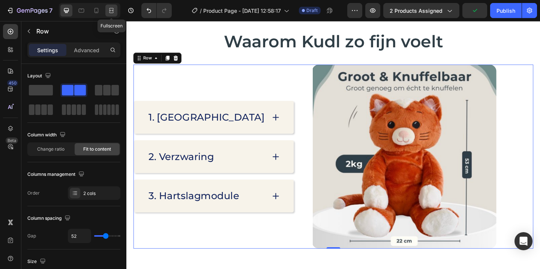
click at [108, 10] on icon at bounding box center [112, 11] width 8 height 8
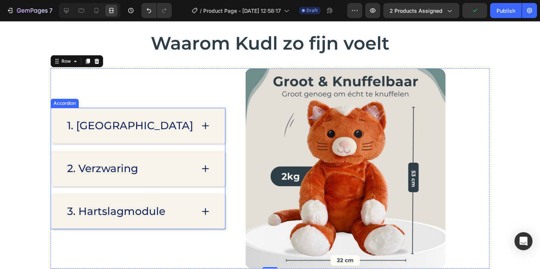
click at [154, 127] on div "1. [GEOGRAPHIC_DATA]" at bounding box center [130, 125] width 128 height 15
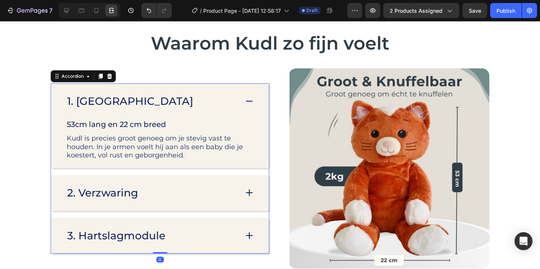
click at [199, 100] on div "1. [GEOGRAPHIC_DATA]" at bounding box center [152, 100] width 172 height 15
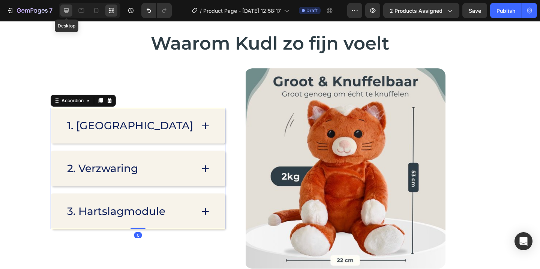
click at [66, 12] on icon at bounding box center [66, 10] width 5 height 5
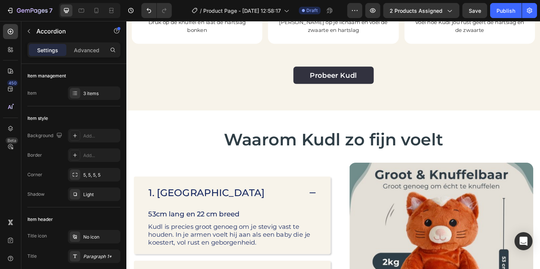
scroll to position [991, 0]
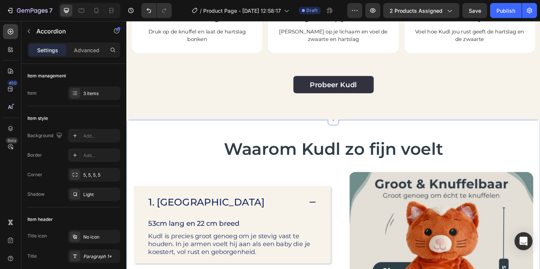
click at [273, 151] on span "Waarom Kudl zo fijn voelt" at bounding box center [351, 160] width 239 height 22
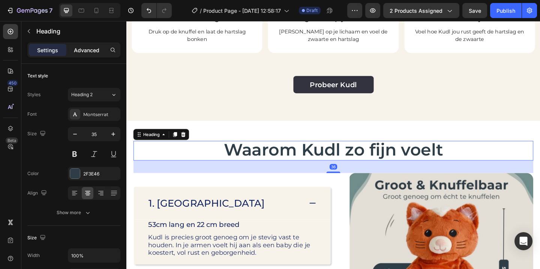
click at [92, 46] on p "Advanced" at bounding box center [87, 50] width 26 height 8
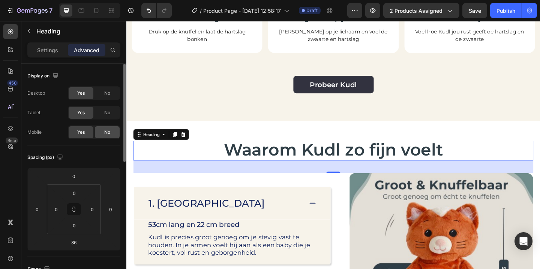
click at [109, 128] on div "No" at bounding box center [107, 132] width 25 height 12
click at [111, 12] on icon at bounding box center [111, 13] width 5 height 2
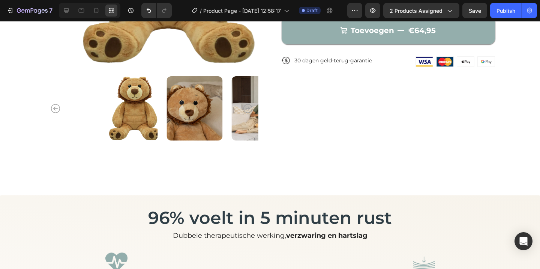
scroll to position [203, 0]
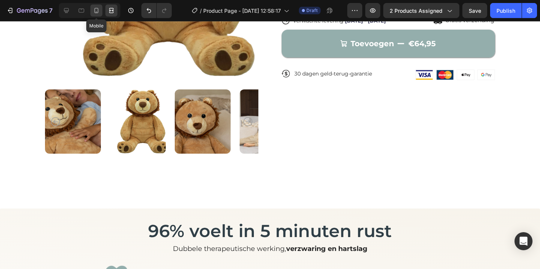
click at [95, 8] on icon at bounding box center [97, 11] width 8 height 8
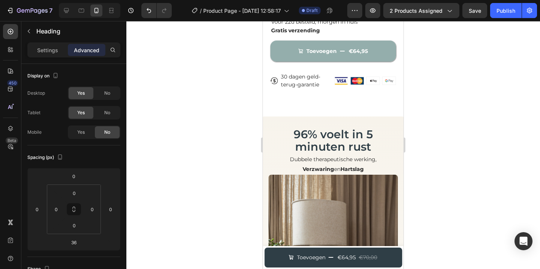
scroll to position [372, 0]
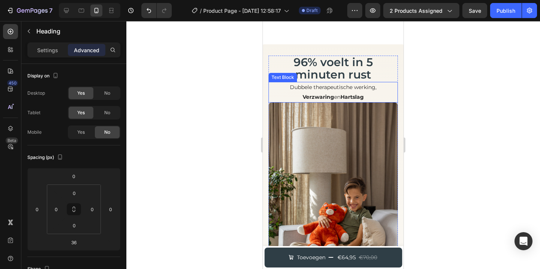
click at [365, 94] on p "Verzwaring en Hartslag" at bounding box center [333, 96] width 128 height 9
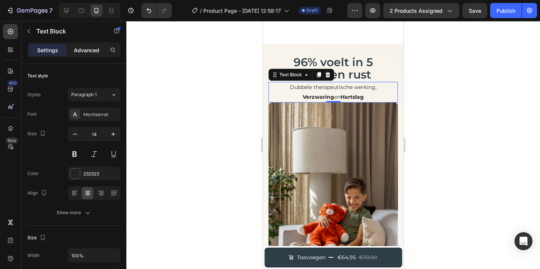
click at [93, 50] on p "Advanced" at bounding box center [87, 50] width 26 height 8
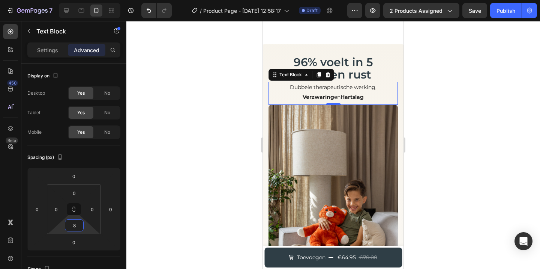
type input "10"
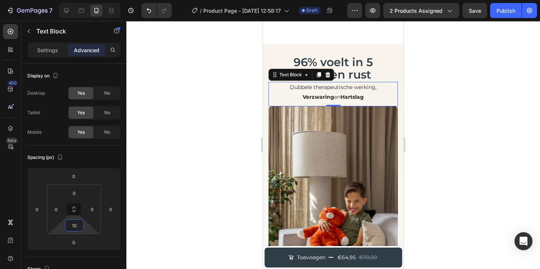
click at [86, 0] on html "7 / Product Page - [DATE] 12:58:17 Draft Preview 2 products assigned Save Publi…" at bounding box center [270, 0] width 540 height 0
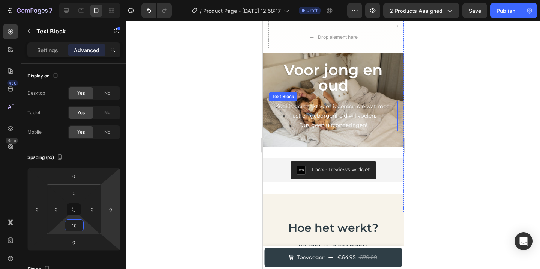
scroll to position [872, 0]
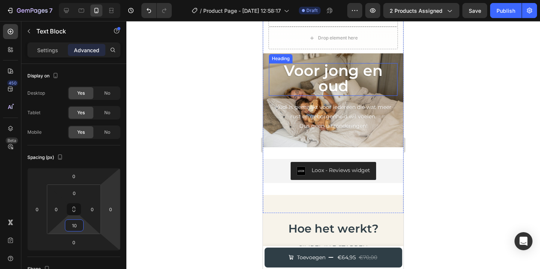
click at [465, 62] on div at bounding box center [333, 145] width 414 height 248
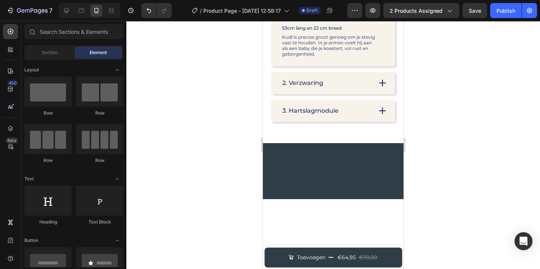
scroll to position [1240, 0]
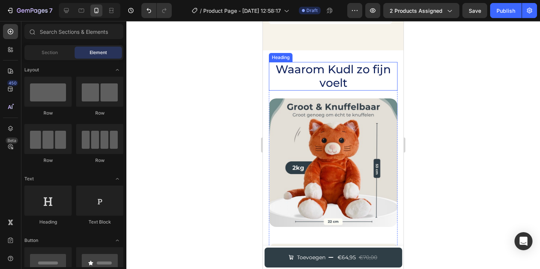
click at [319, 64] on span "Waarom Kudl zo fijn voelt" at bounding box center [333, 75] width 115 height 27
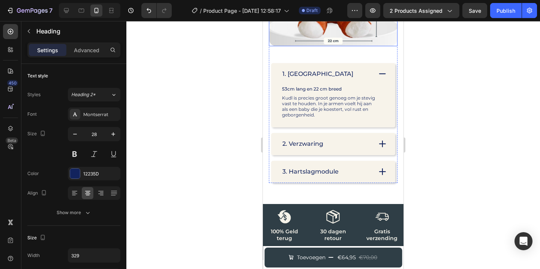
scroll to position [1425, 0]
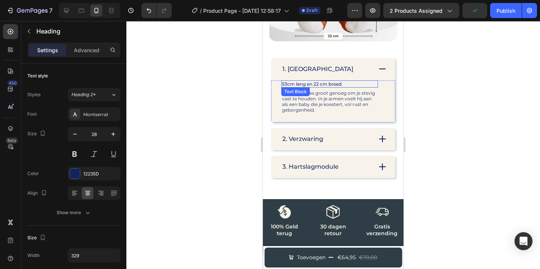
click at [350, 67] on div "1. [GEOGRAPHIC_DATA]" at bounding box center [326, 69] width 90 height 10
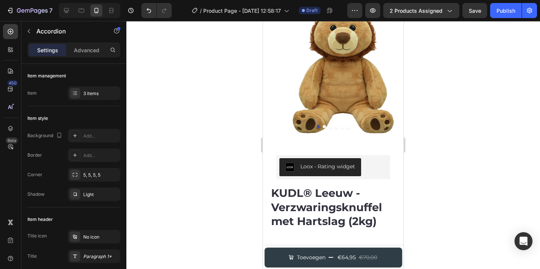
scroll to position [0, 0]
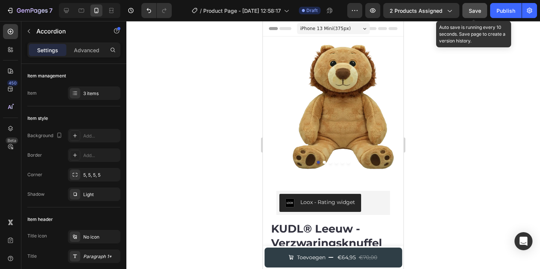
click at [473, 15] on button "Save" at bounding box center [474, 10] width 25 height 15
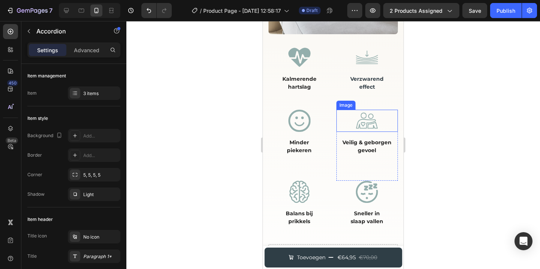
scroll to position [636, 0]
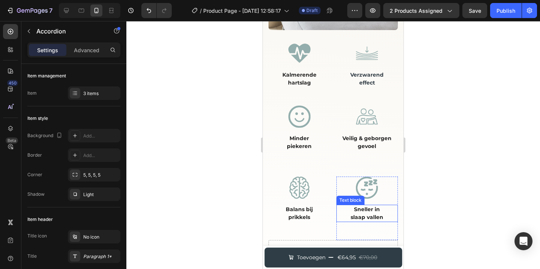
click at [371, 213] on strong "slaap vallen" at bounding box center [367, 216] width 33 height 7
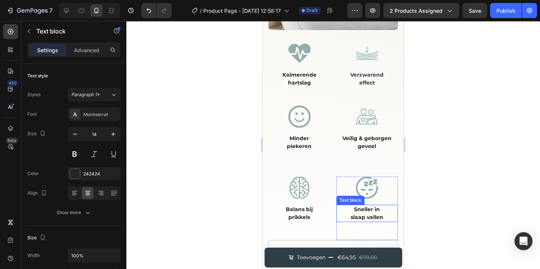
click at [371, 213] on strong "slaap vallen" at bounding box center [367, 216] width 33 height 7
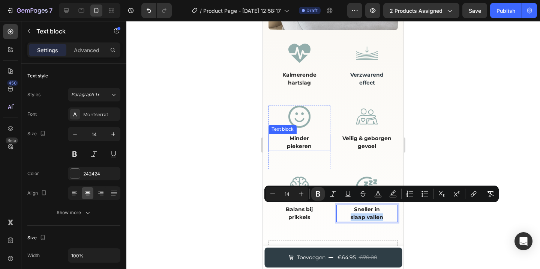
click at [301, 135] on strong "Minder" at bounding box center [300, 138] width 20 height 7
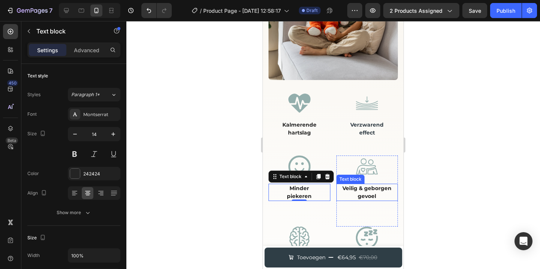
scroll to position [660, 0]
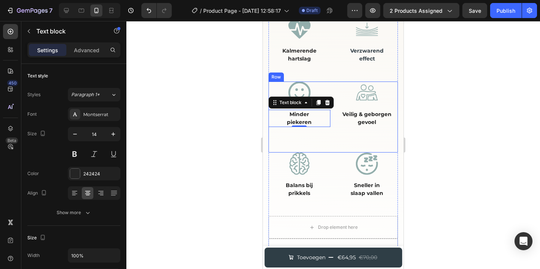
click at [329, 141] on div "Image Minder piekeren Text block 0 Row Image Veilig & geborgen gevoel Text bloc…" at bounding box center [333, 116] width 129 height 71
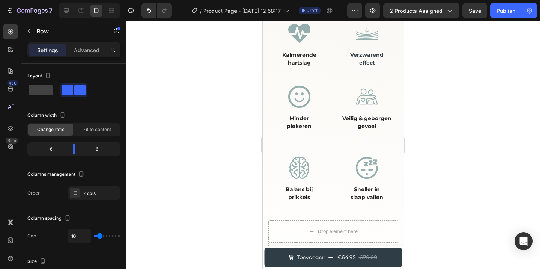
scroll to position [757, 0]
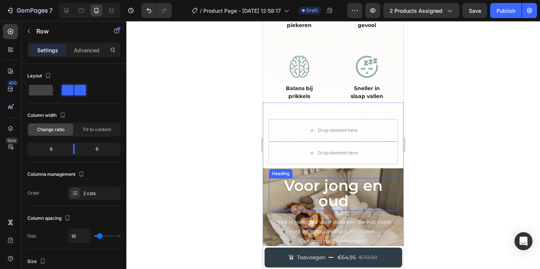
click at [353, 193] on h2 "Voor jong en oud" at bounding box center [333, 194] width 129 height 33
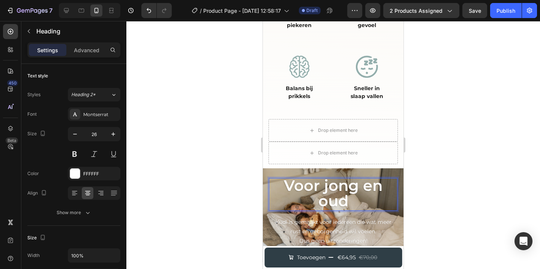
click at [343, 188] on span "Voor jong en oud" at bounding box center [333, 193] width 99 height 34
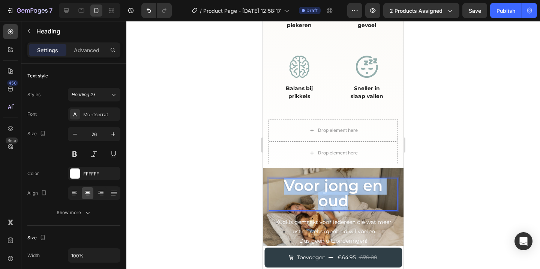
click at [343, 188] on span "Voor jong en oud" at bounding box center [333, 193] width 99 height 34
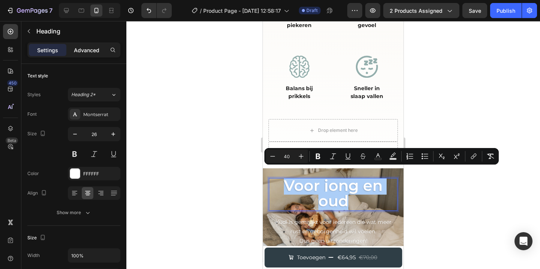
click at [97, 50] on p "Advanced" at bounding box center [87, 50] width 26 height 8
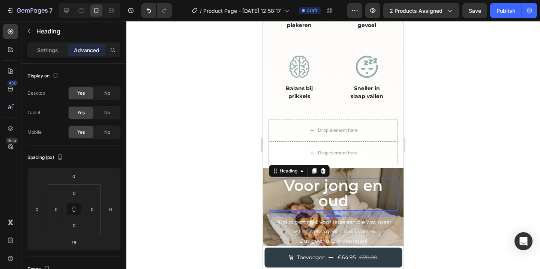
click at [315, 168] on icon at bounding box center [314, 170] width 4 height 5
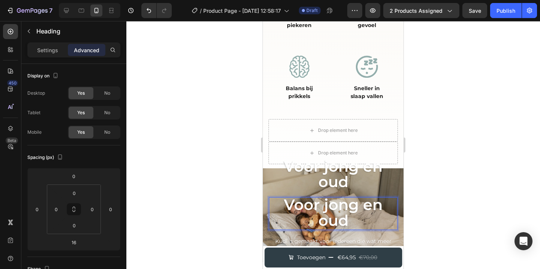
click at [192, 119] on div at bounding box center [333, 145] width 414 height 248
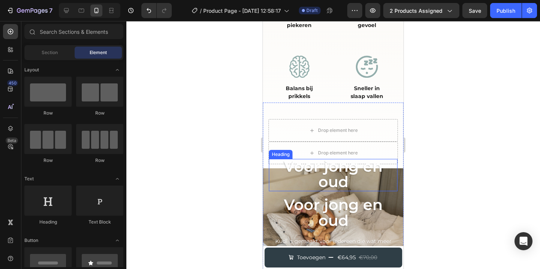
click at [329, 171] on span "Voor jong en oud" at bounding box center [333, 174] width 99 height 34
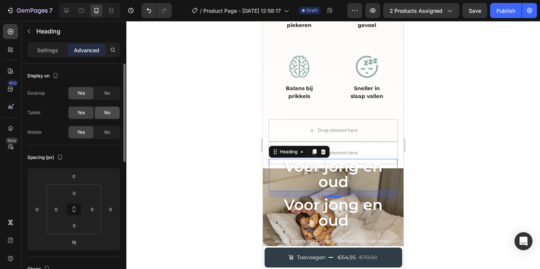
click at [102, 113] on div "No" at bounding box center [107, 113] width 25 height 12
click at [104, 95] on span "No" at bounding box center [107, 93] width 6 height 7
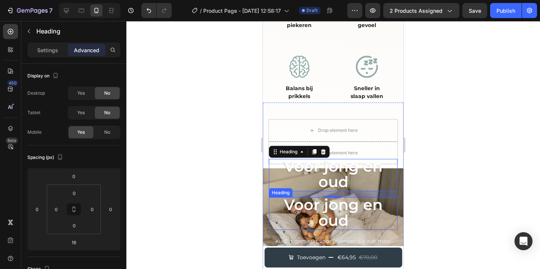
click at [324, 197] on span "Voor jong en oud" at bounding box center [333, 212] width 99 height 34
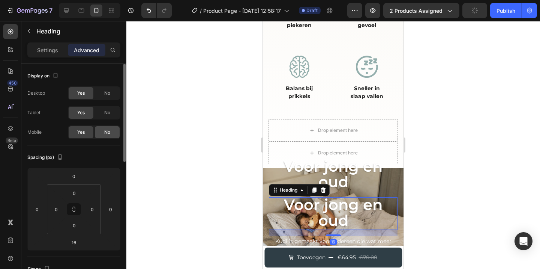
click at [107, 130] on span "No" at bounding box center [107, 132] width 6 height 7
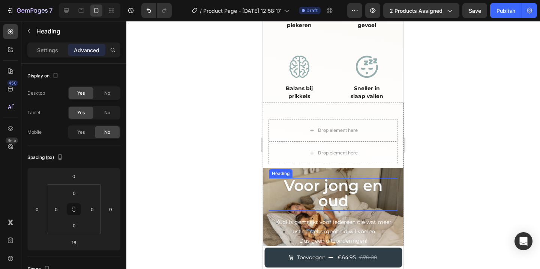
click at [327, 187] on span "Voor jong en oud" at bounding box center [333, 193] width 99 height 34
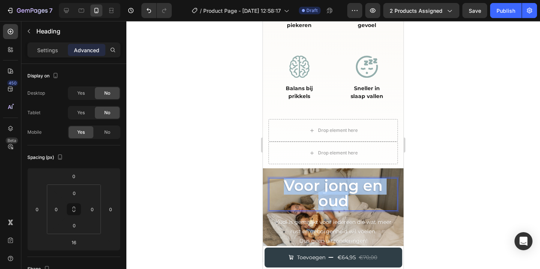
click at [327, 187] on span "Voor jong en oud" at bounding box center [333, 193] width 99 height 34
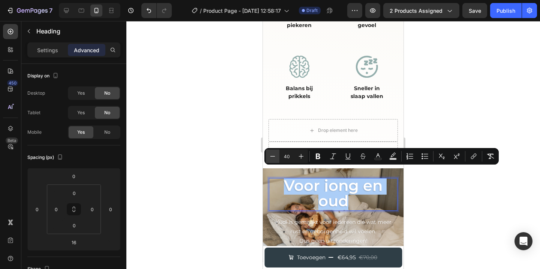
click at [278, 157] on button "Minus" at bounding box center [273, 156] width 14 height 14
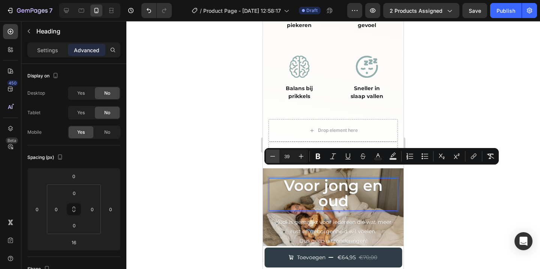
click at [278, 157] on button "Minus" at bounding box center [273, 156] width 14 height 14
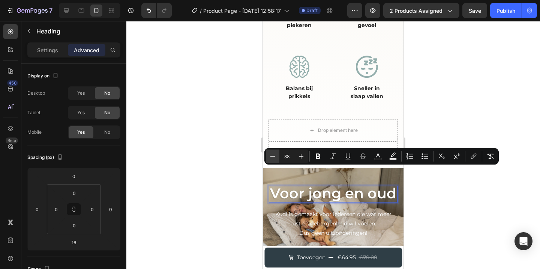
click at [278, 157] on button "Minus" at bounding box center [273, 156] width 14 height 14
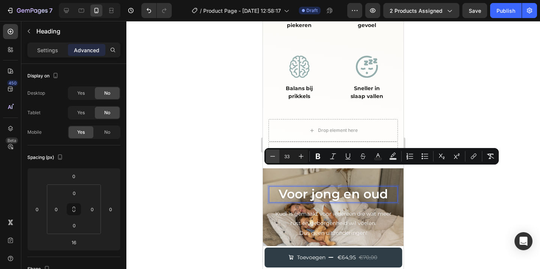
click at [278, 157] on button "Minus" at bounding box center [273, 156] width 14 height 14
type input "30"
click at [245, 168] on div at bounding box center [333, 145] width 414 height 248
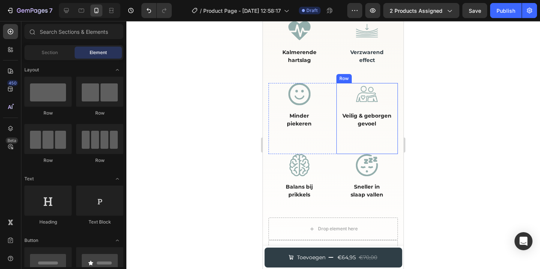
scroll to position [664, 0]
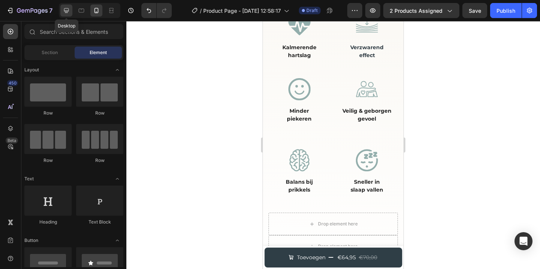
click at [65, 11] on icon at bounding box center [67, 11] width 8 height 8
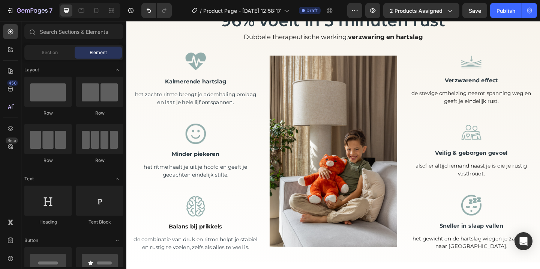
scroll to position [352, 0]
click at [346, 201] on img at bounding box center [351, 162] width 139 height 208
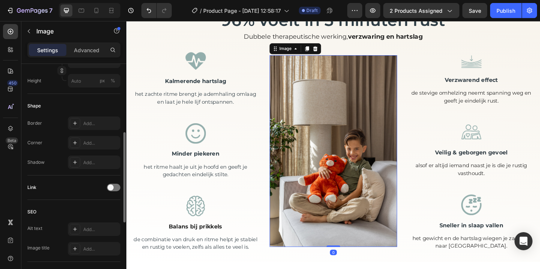
scroll to position [237, 0]
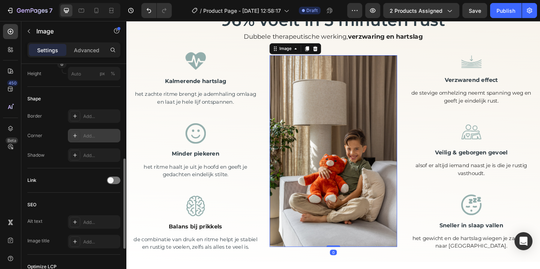
click at [81, 129] on div "Add..." at bounding box center [94, 136] width 53 height 14
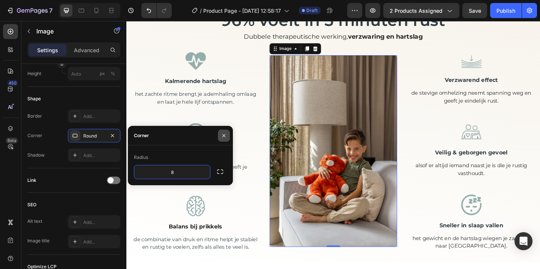
click at [227, 134] on button "button" at bounding box center [224, 135] width 12 height 12
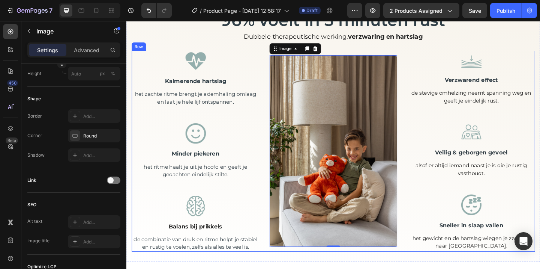
click at [260, 159] on div "Image Minder piekeren Text block het ritme haalt je uit je hoofd en geeft je ge…" at bounding box center [201, 162] width 139 height 61
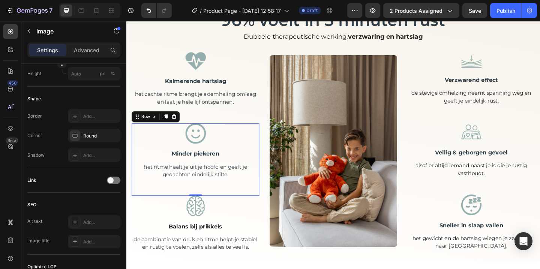
scroll to position [0, 0]
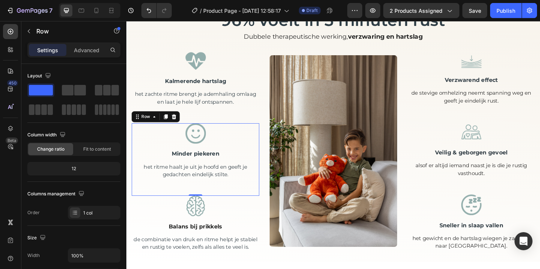
click at [103, 11] on div at bounding box center [90, 10] width 62 height 15
click at [100, 11] on icon at bounding box center [97, 11] width 8 height 8
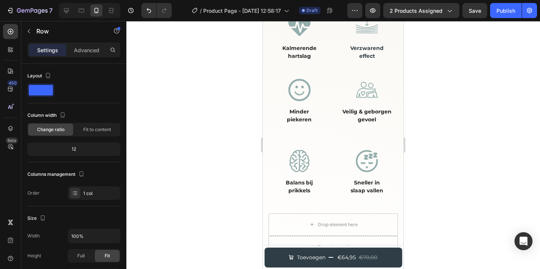
scroll to position [590, 0]
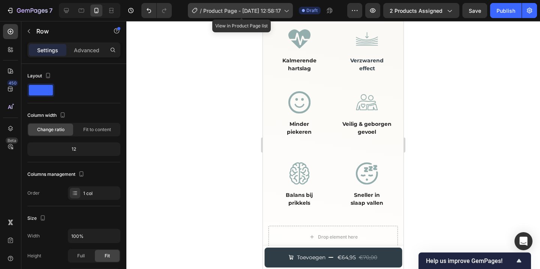
click at [241, 11] on span "Product Page - [DATE] 12:58:17" at bounding box center [242, 11] width 78 height 8
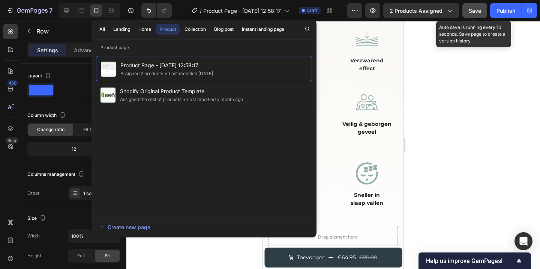
click at [468, 10] on button "Save" at bounding box center [474, 10] width 25 height 15
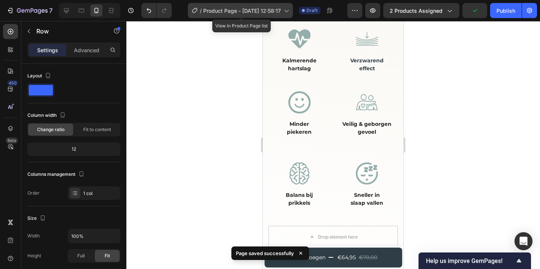
click at [224, 7] on span "Product Page - [DATE] 12:58:17" at bounding box center [242, 11] width 78 height 8
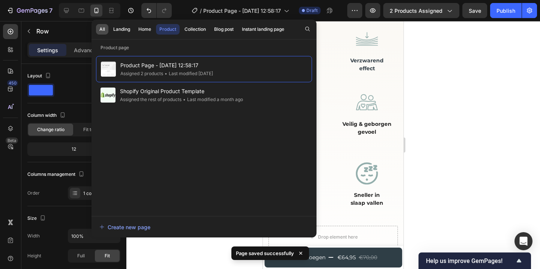
click at [104, 29] on div "All" at bounding box center [102, 29] width 6 height 7
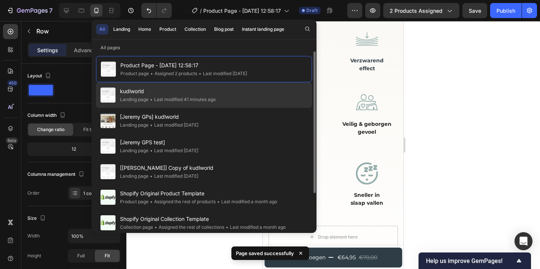
click at [170, 96] on div "• Last modified 41 minutes ago" at bounding box center [182, 100] width 67 height 8
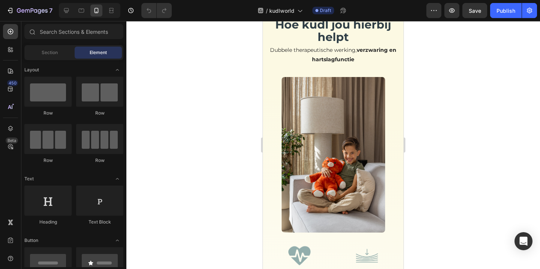
scroll to position [391, 0]
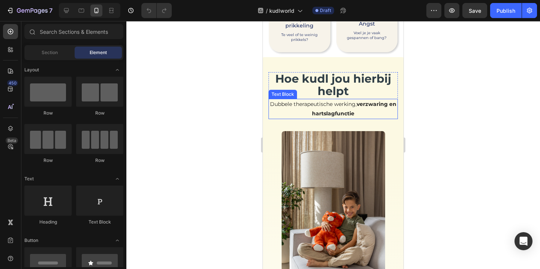
click at [356, 105] on p "Dubbele therapeutische werking, verzwaring en hartslagfunctie" at bounding box center [333, 108] width 128 height 19
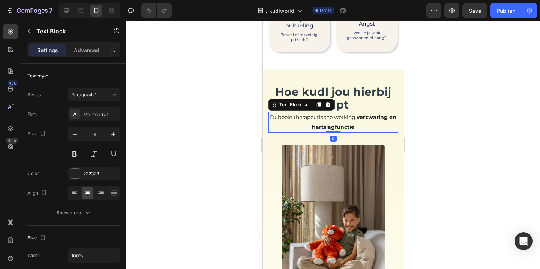
click at [358, 113] on p "Dubbele therapeutische werking, verzwaring en hartslagfunctie" at bounding box center [333, 122] width 128 height 19
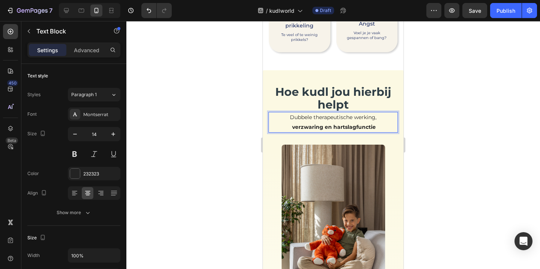
click at [434, 149] on div at bounding box center [333, 145] width 414 height 248
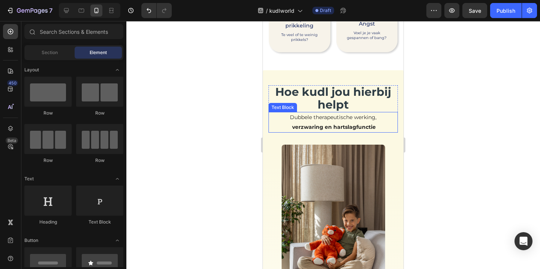
click at [327, 123] on strong "verzwaring en hartslagfunctie" at bounding box center [334, 126] width 84 height 7
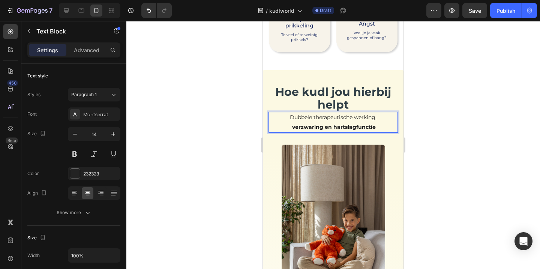
click at [328, 123] on strong "verzwaring en hartslagfunctie" at bounding box center [334, 126] width 84 height 7
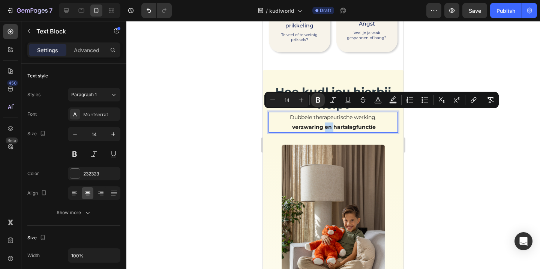
drag, startPoint x: 328, startPoint y: 114, endPoint x: 323, endPoint y: 115, distance: 4.5
click at [323, 123] on strong "verzwaring en hartslagfunctie" at bounding box center [334, 126] width 84 height 7
click at [319, 97] on icon "Editor contextual toolbar" at bounding box center [318, 100] width 5 height 6
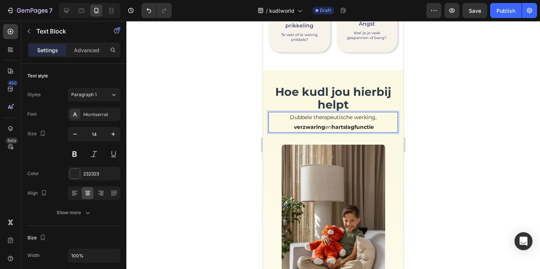
click at [243, 108] on div at bounding box center [333, 145] width 414 height 248
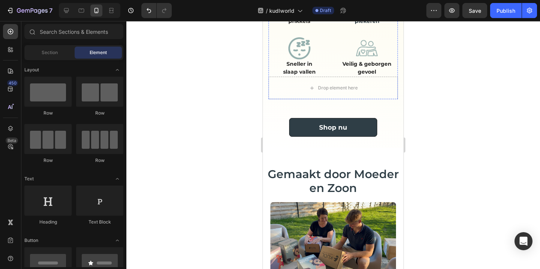
scroll to position [753, 0]
click at [460, 89] on div at bounding box center [333, 145] width 414 height 248
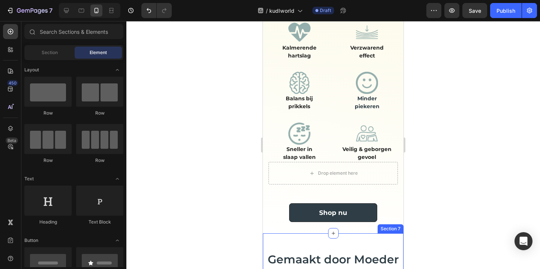
scroll to position [655, 0]
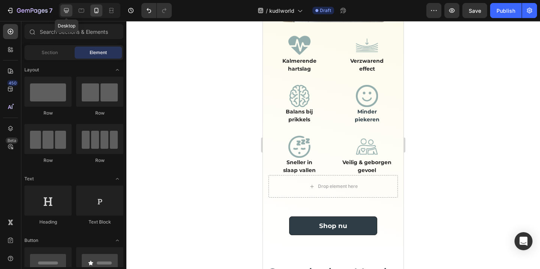
click at [68, 14] on icon at bounding box center [67, 11] width 8 height 8
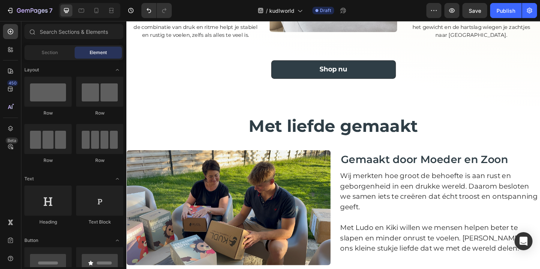
scroll to position [850, 0]
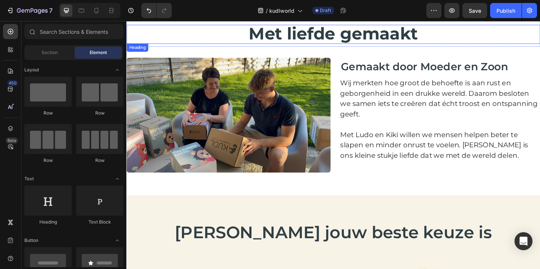
click at [284, 34] on span "Met liefde gemaakt" at bounding box center [352, 35] width 184 height 22
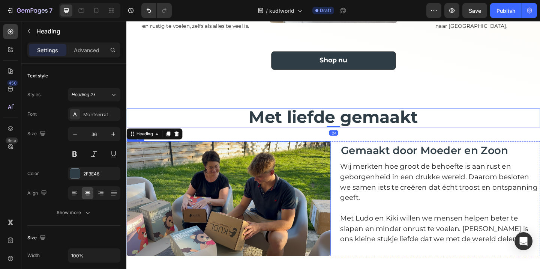
scroll to position [758, 0]
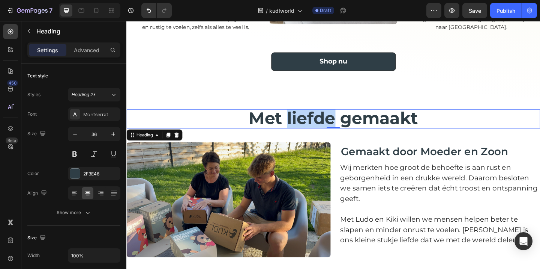
click at [306, 129] on span "Met liefde gemaakt" at bounding box center [352, 127] width 184 height 22
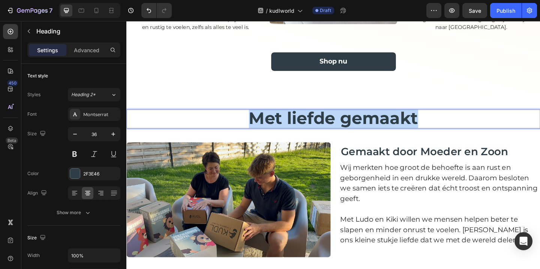
click at [306, 129] on span "Met liefde gemaakt" at bounding box center [352, 127] width 184 height 22
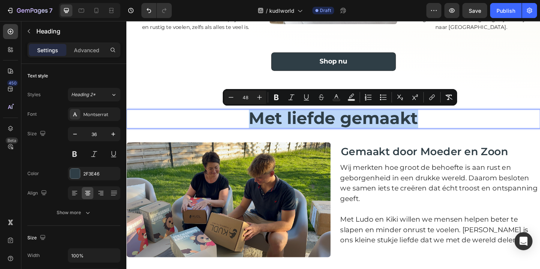
click at [369, 131] on span "Met liefde gemaakt" at bounding box center [352, 127] width 184 height 22
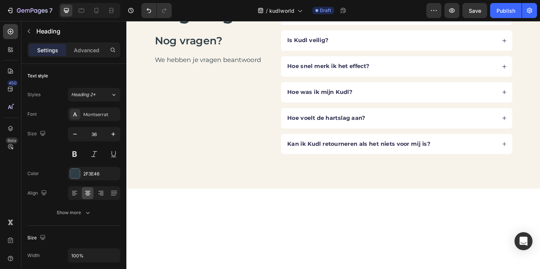
scroll to position [2213, 0]
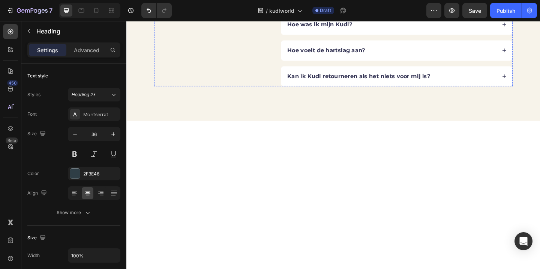
click at [92, 53] on p "Advanced" at bounding box center [87, 50] width 26 height 8
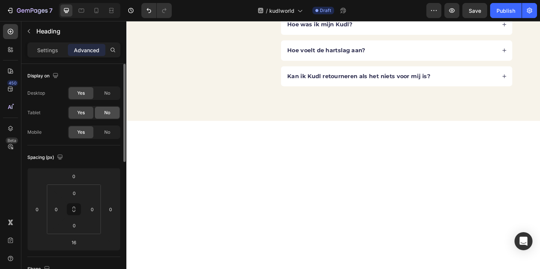
click at [107, 111] on span "No" at bounding box center [107, 112] width 6 height 7
click at [105, 96] on div "No" at bounding box center [107, 93] width 25 height 12
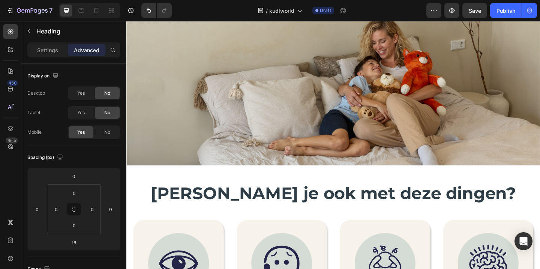
scroll to position [0, 0]
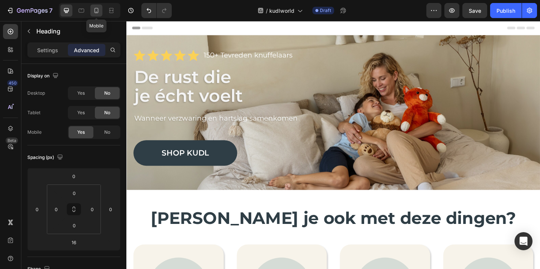
click at [96, 9] on icon at bounding box center [97, 11] width 8 height 8
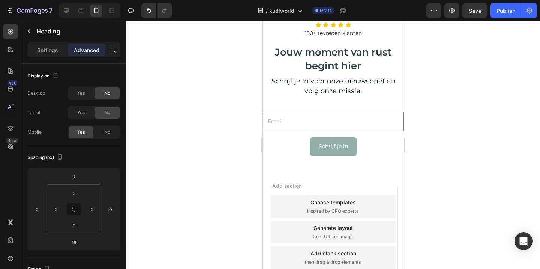
scroll to position [2598, 0]
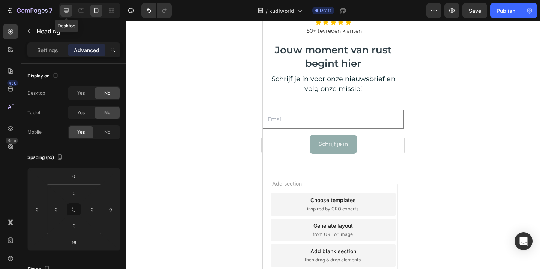
click at [63, 13] on icon at bounding box center [67, 11] width 8 height 8
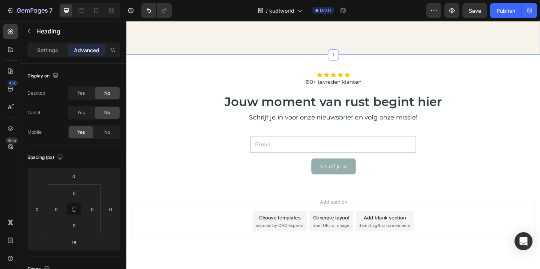
scroll to position [2368, 0]
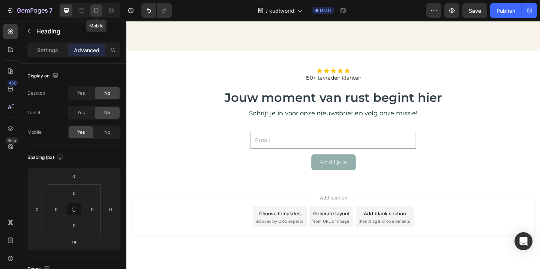
click at [97, 6] on div at bounding box center [96, 11] width 12 height 12
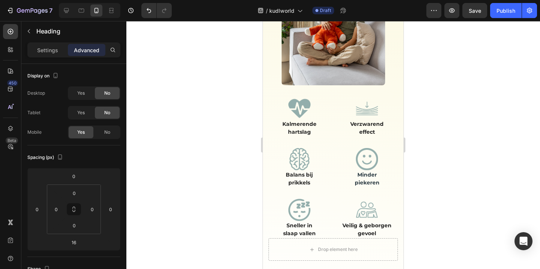
scroll to position [693, 0]
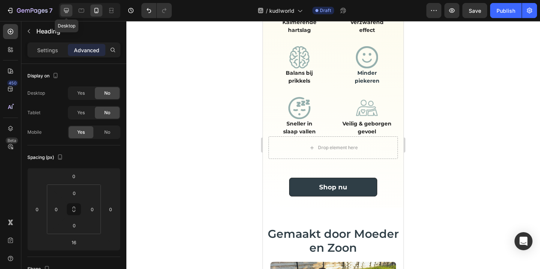
click at [66, 11] on icon at bounding box center [67, 11] width 8 height 8
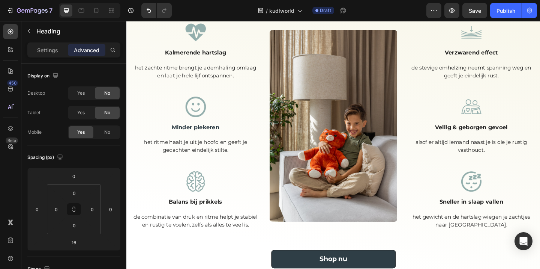
scroll to position [479, 0]
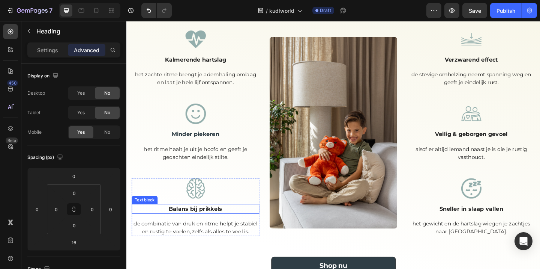
click at [219, 223] on p "Balans bij prikkels" at bounding box center [201, 225] width 137 height 9
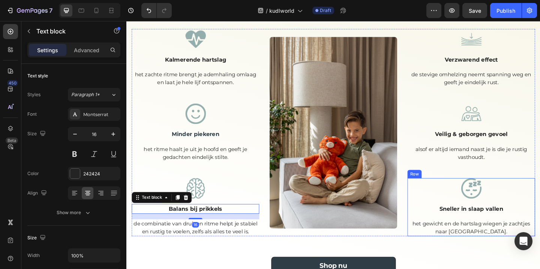
click at [482, 218] on div "Image Sneller in slaap vallen Text block het gewicht en de hartslag wiegen je z…" at bounding box center [501, 223] width 139 height 63
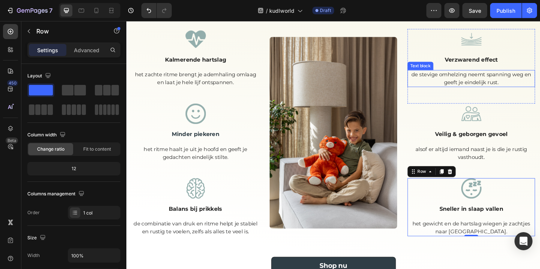
click at [492, 83] on p "de stevige omhelzing neemt spanning weg en geeft je eindelijk rust." at bounding box center [501, 83] width 137 height 17
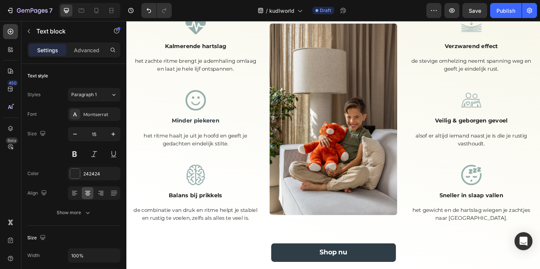
scroll to position [498, 0]
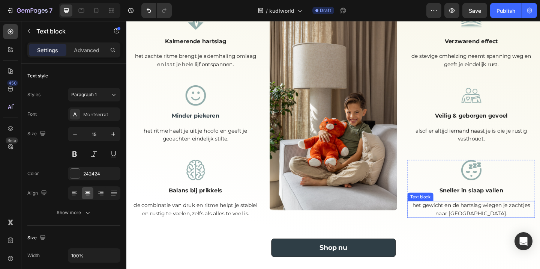
click at [495, 222] on p "het gewicht en de hartslag wiegen je zachtjes naar [GEOGRAPHIC_DATA]." at bounding box center [501, 225] width 137 height 17
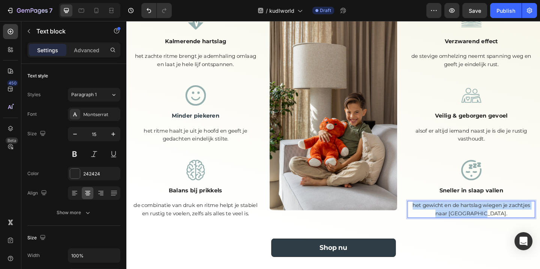
click at [495, 222] on p "het gewicht en de hartslag wiegen je zachtjes naar [GEOGRAPHIC_DATA]." at bounding box center [501, 225] width 137 height 17
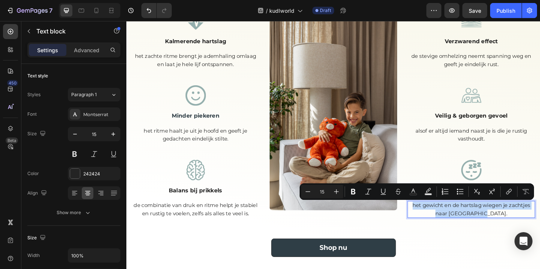
scroll to position [503, 0]
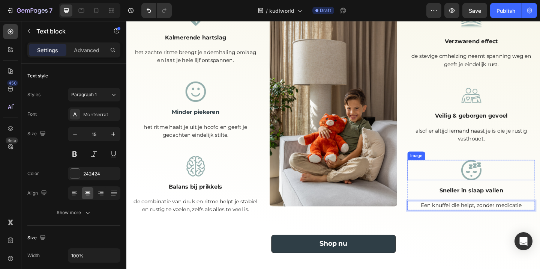
click at [441, 185] on div at bounding box center [501, 183] width 139 height 22
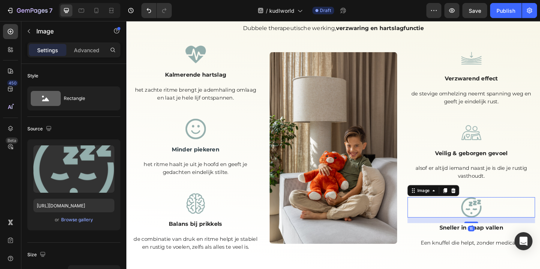
scroll to position [457, 0]
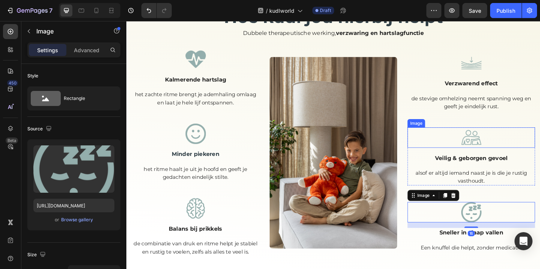
click at [441, 144] on div at bounding box center [501, 148] width 139 height 22
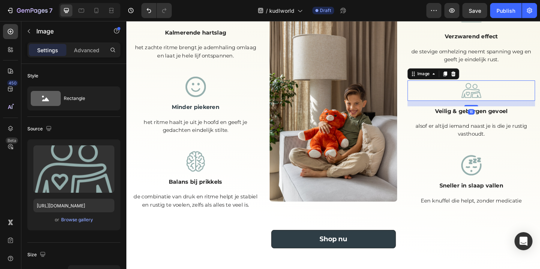
scroll to position [518, 0]
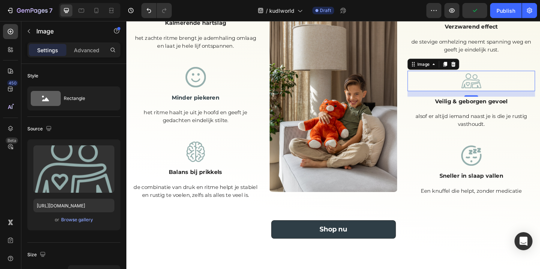
click at [480, 268] on div "Hoe kudl jou hierbij helpt Heading Dubbele therapeutische werking, verzwaring e…" at bounding box center [351, 108] width 450 height 360
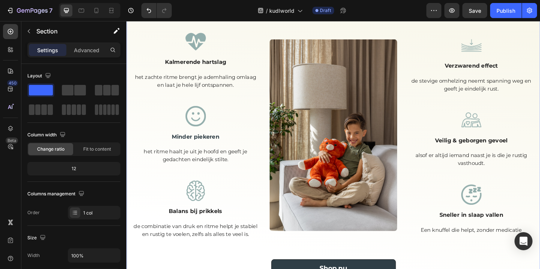
scroll to position [477, 0]
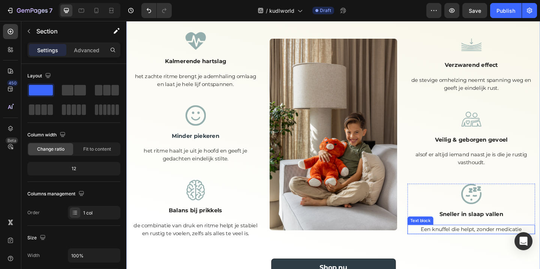
click at [471, 245] on p "Een knuffel die helpt, zonder medicatie" at bounding box center [501, 247] width 137 height 9
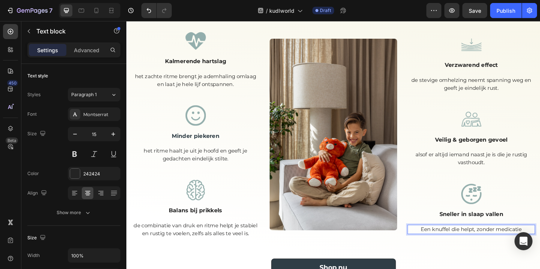
scroll to position [473, 0]
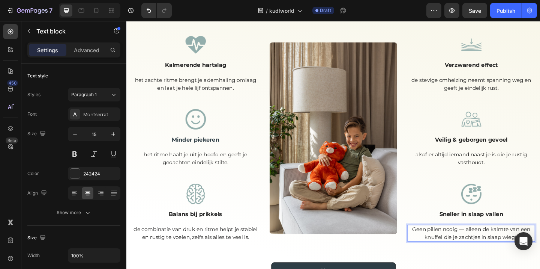
click at [490, 248] on p "Geen pillen nodig — alleen de kalmte van een knuffel die je zachtjes in slaap w…" at bounding box center [501, 251] width 137 height 17
click at [465, 247] on p "Geen pillen nodig , alleen de kalmte van een knuffel die je zachtjes in slaap w…" at bounding box center [501, 251] width 137 height 17
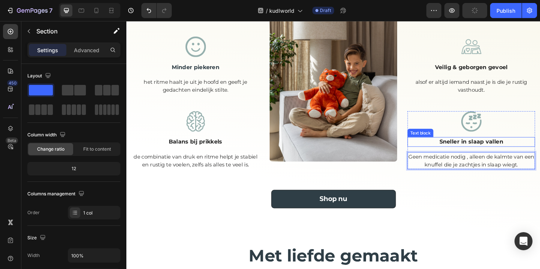
click at [488, 230] on div "Hoe kudl jou hierbij helpt Heading Dubbele therapeutische werking, verzwaring e…" at bounding box center [351, 75] width 450 height 360
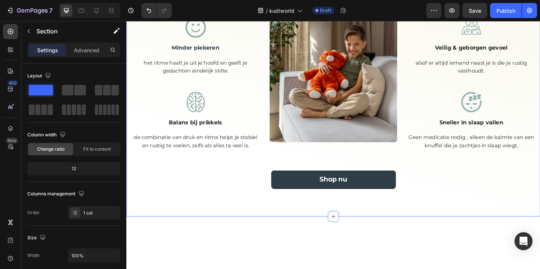
scroll to position [0, 0]
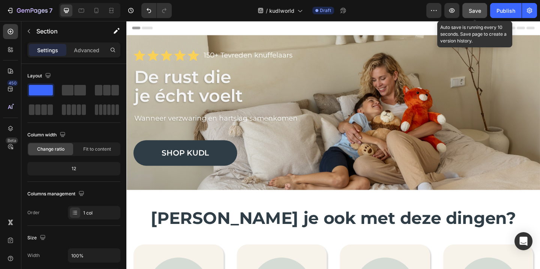
click at [480, 8] on span "Save" at bounding box center [475, 11] width 12 height 6
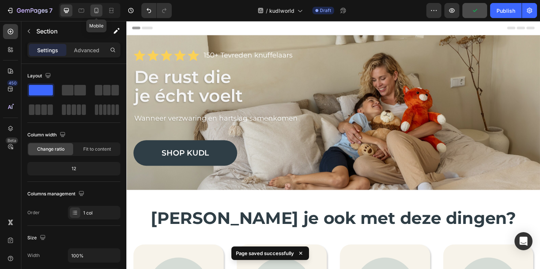
click at [99, 11] on icon at bounding box center [97, 11] width 8 height 8
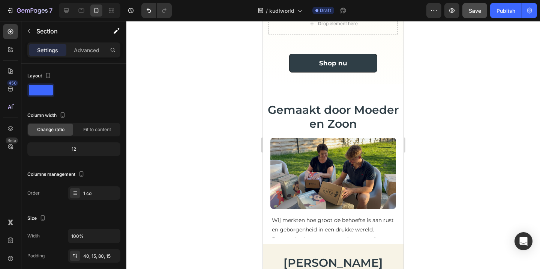
scroll to position [819, 0]
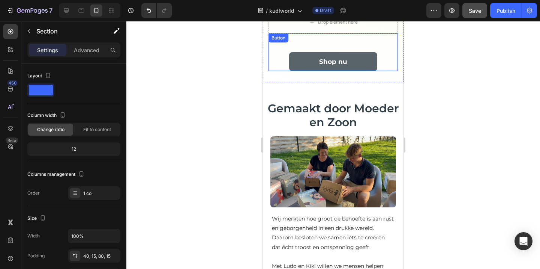
click at [369, 57] on link "Shop nu" at bounding box center [333, 61] width 88 height 19
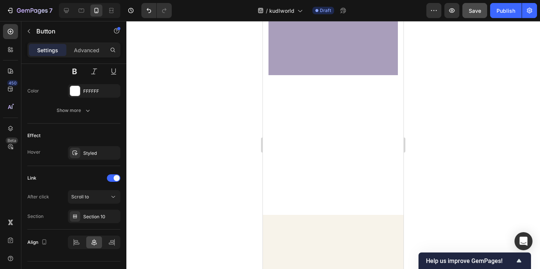
scroll to position [1385, 0]
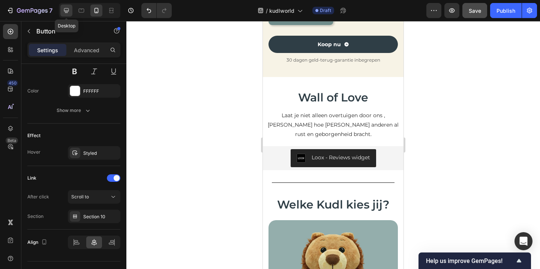
click at [71, 11] on div at bounding box center [66, 11] width 12 height 12
type input "19"
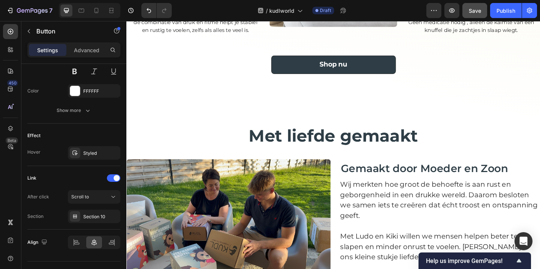
scroll to position [740, 0]
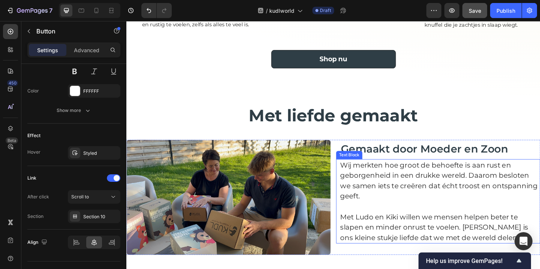
click at [398, 200] on p "Wij merkten hoe groot de behoefte is aan rust en geborgenheid in een drukke wer…" at bounding box center [467, 194] width 217 height 45
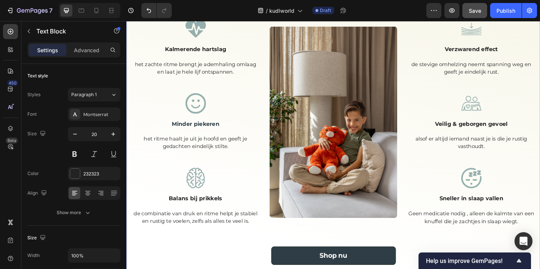
scroll to position [512, 0]
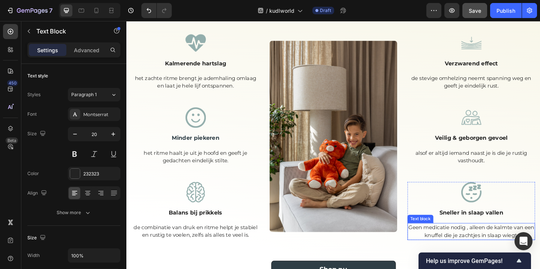
click at [476, 245] on p "Geen medicatie nodig , alleen de kalmte van een knuffel die je zachtjes in slaa…" at bounding box center [501, 249] width 137 height 17
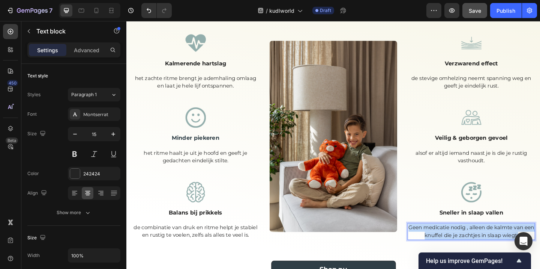
click at [476, 245] on p "Geen medicatie nodig , alleen de kalmte van een knuffel die je zachtjes in slaa…" at bounding box center [501, 249] width 137 height 17
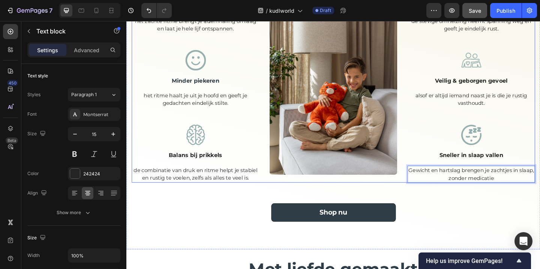
scroll to position [584, 0]
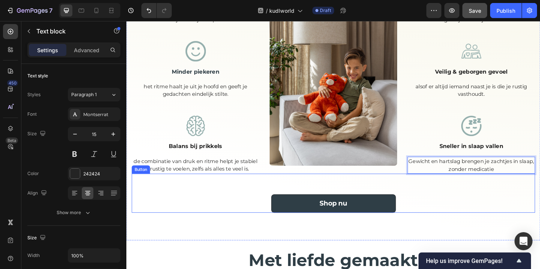
click at [490, 212] on div "Shop nu Button" at bounding box center [351, 208] width 439 height 42
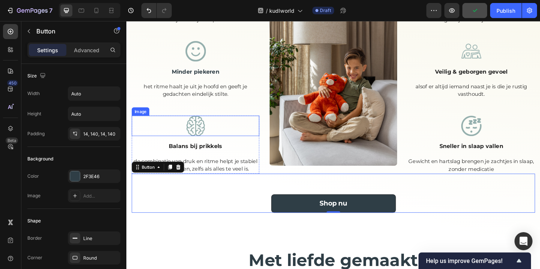
click at [249, 136] on div at bounding box center [201, 135] width 139 height 22
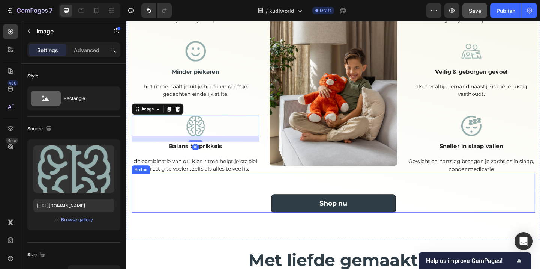
click at [240, 209] on div "Shop nu Button" at bounding box center [351, 208] width 439 height 42
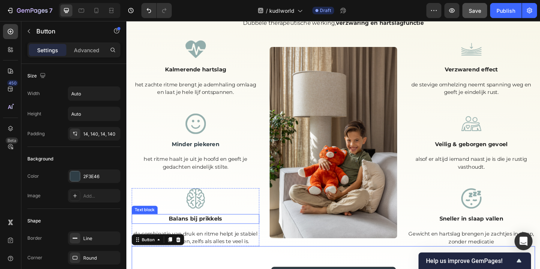
scroll to position [503, 0]
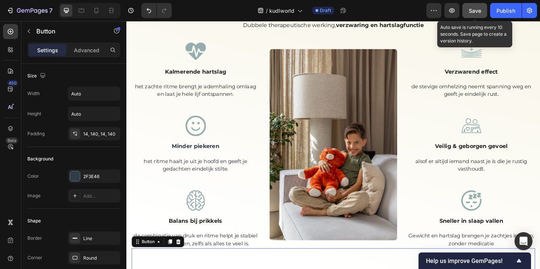
click at [480, 8] on span "Save" at bounding box center [475, 11] width 12 height 6
